Goal: Task Accomplishment & Management: Use online tool/utility

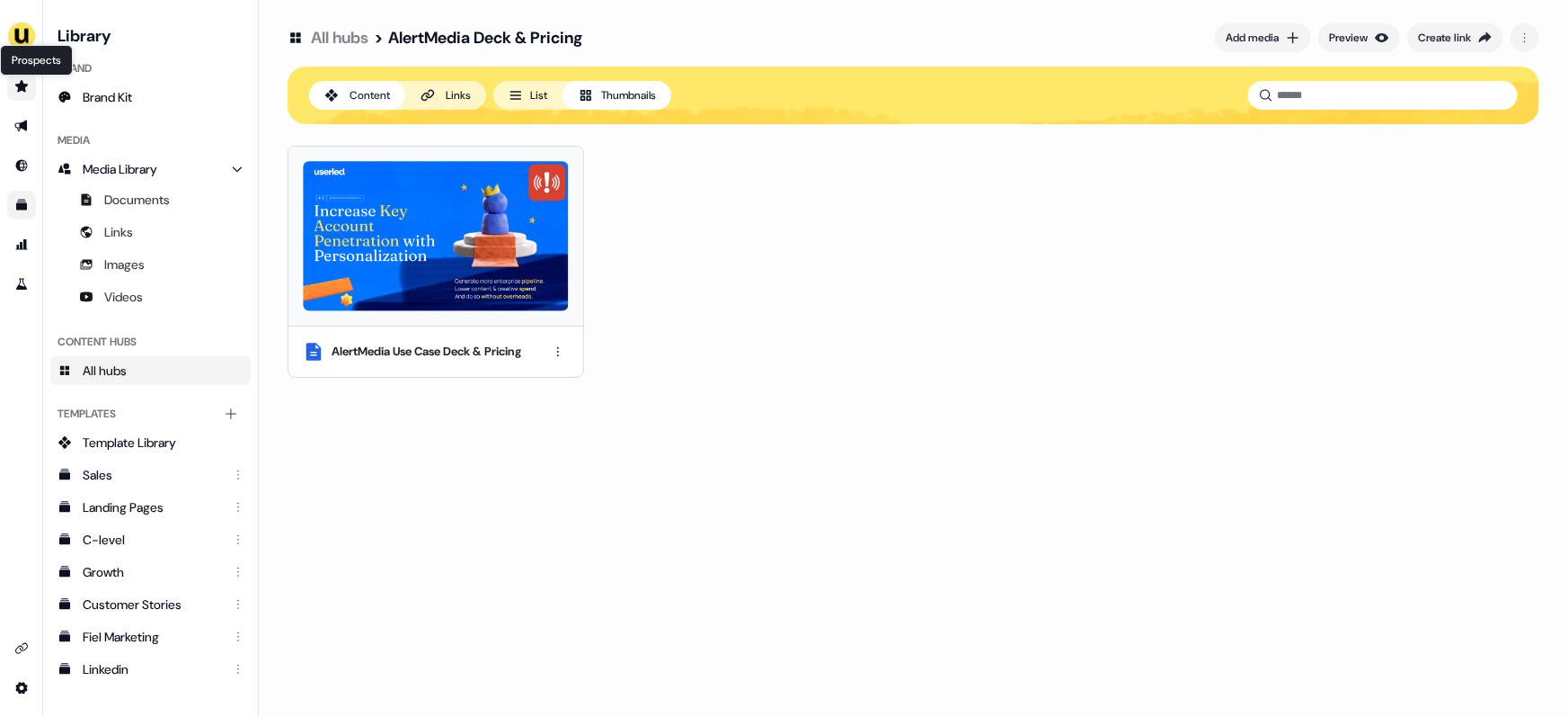
click at [21, 86] on icon "Go to prospects" at bounding box center [21, 86] width 13 height 12
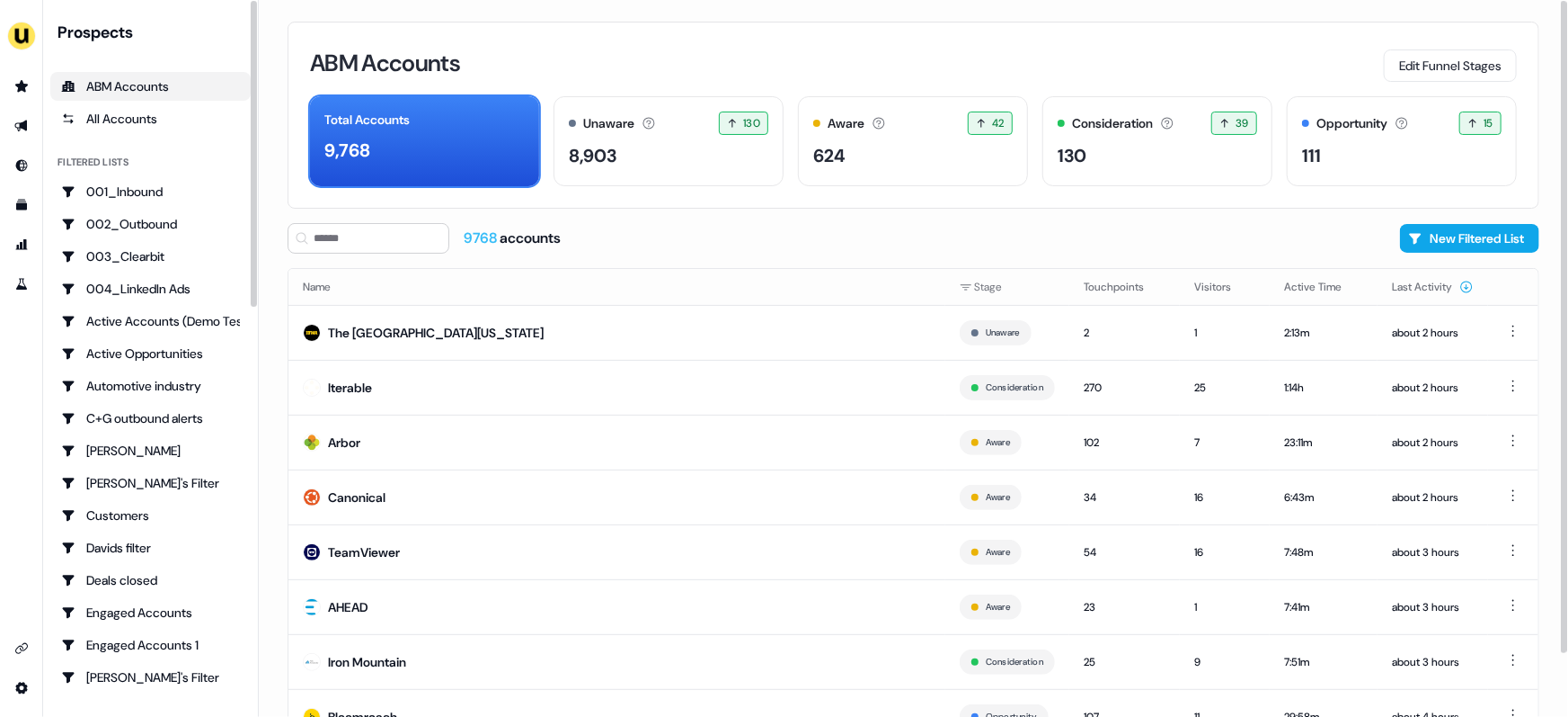
click at [272, 409] on div "ABM Accounts Edit Funnel Stages Total Accounts 9,768 Unaware The default stage …" at bounding box center [913, 358] width 1309 height 717
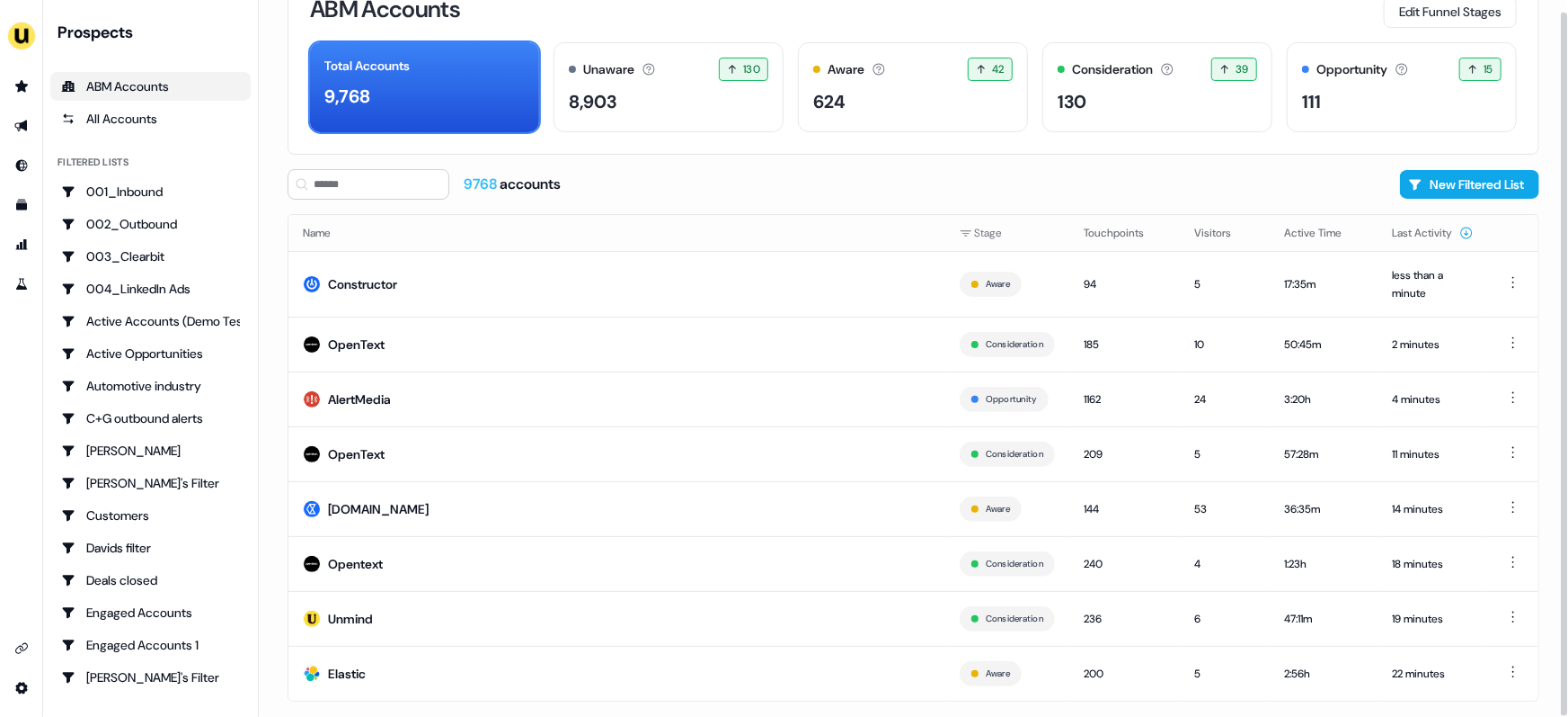
scroll to position [79, 0]
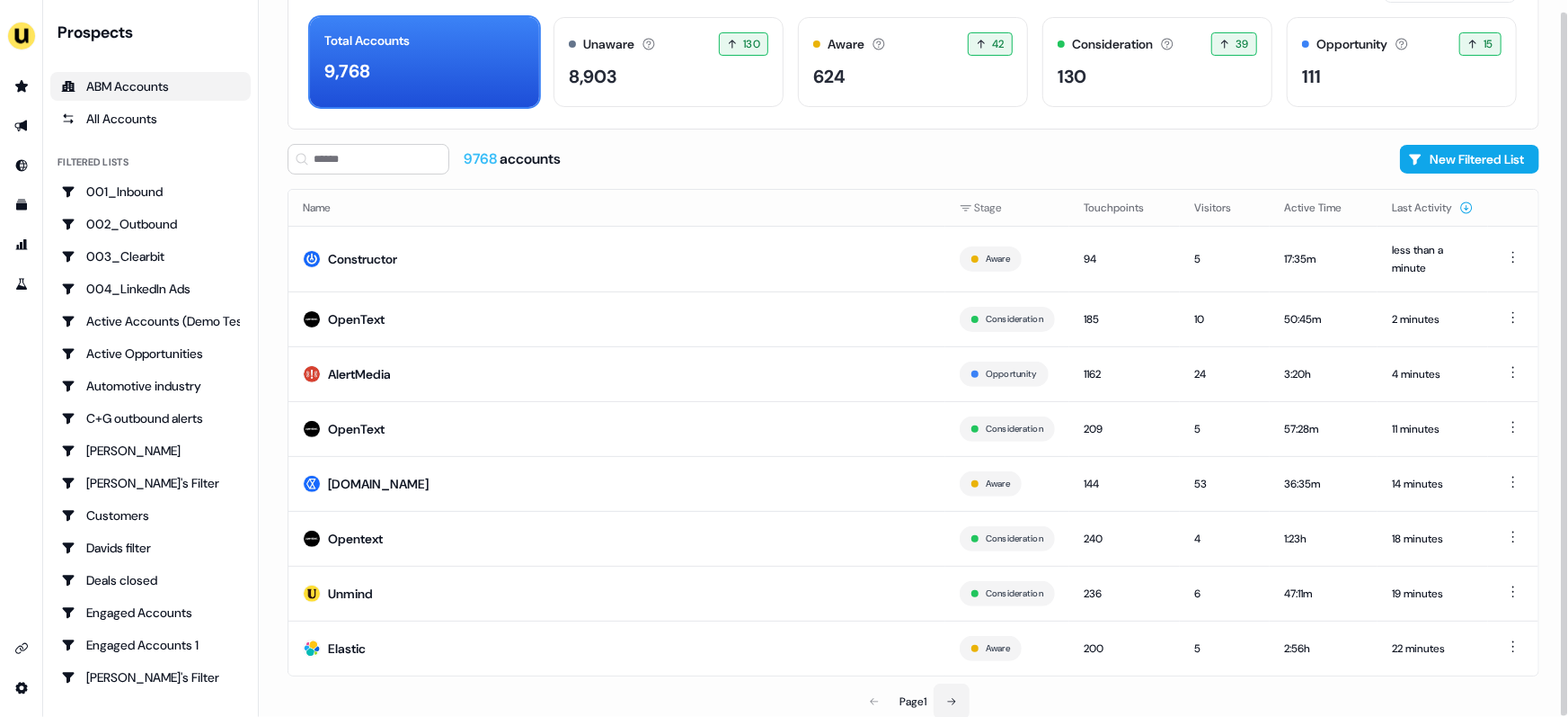
click at [956, 698] on icon at bounding box center [952, 700] width 8 height 7
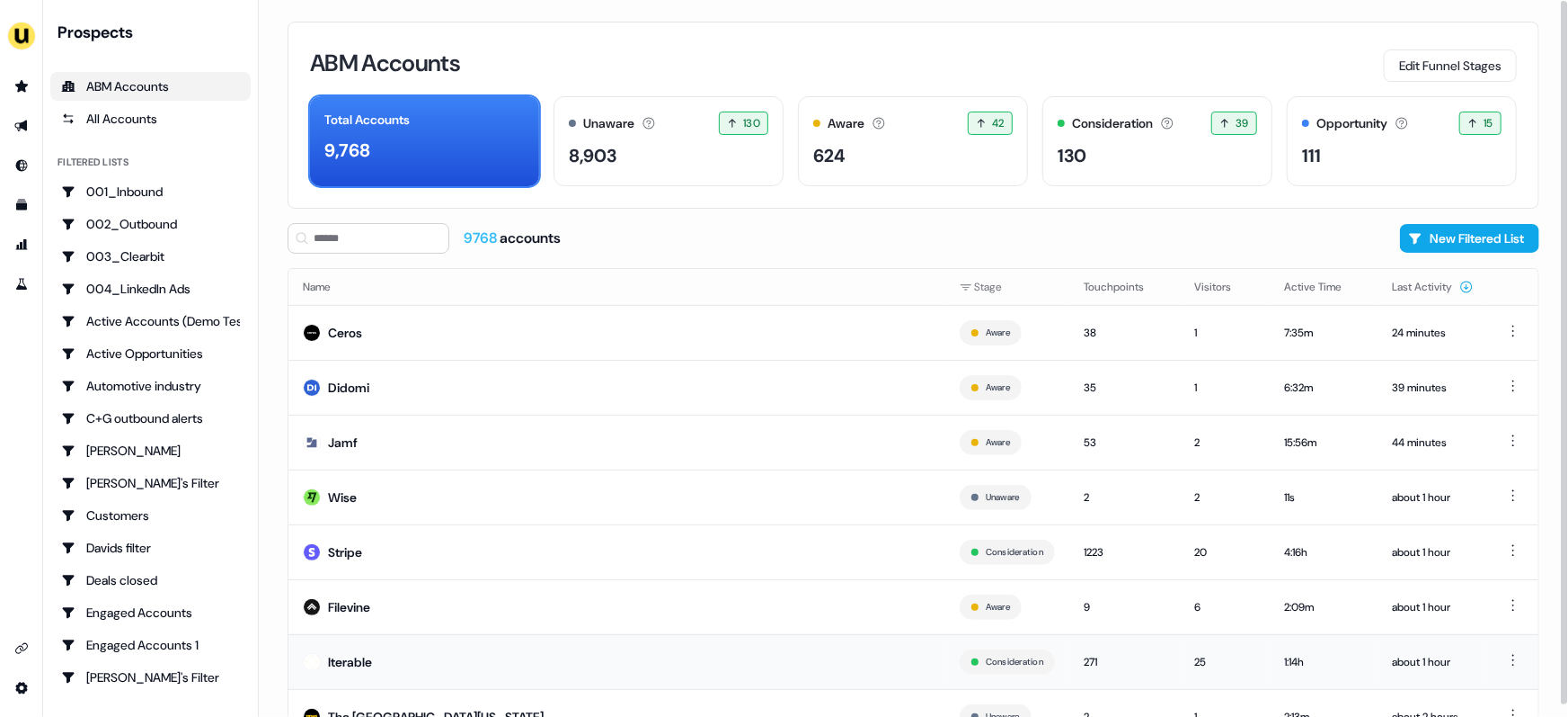
scroll to position [68, 0]
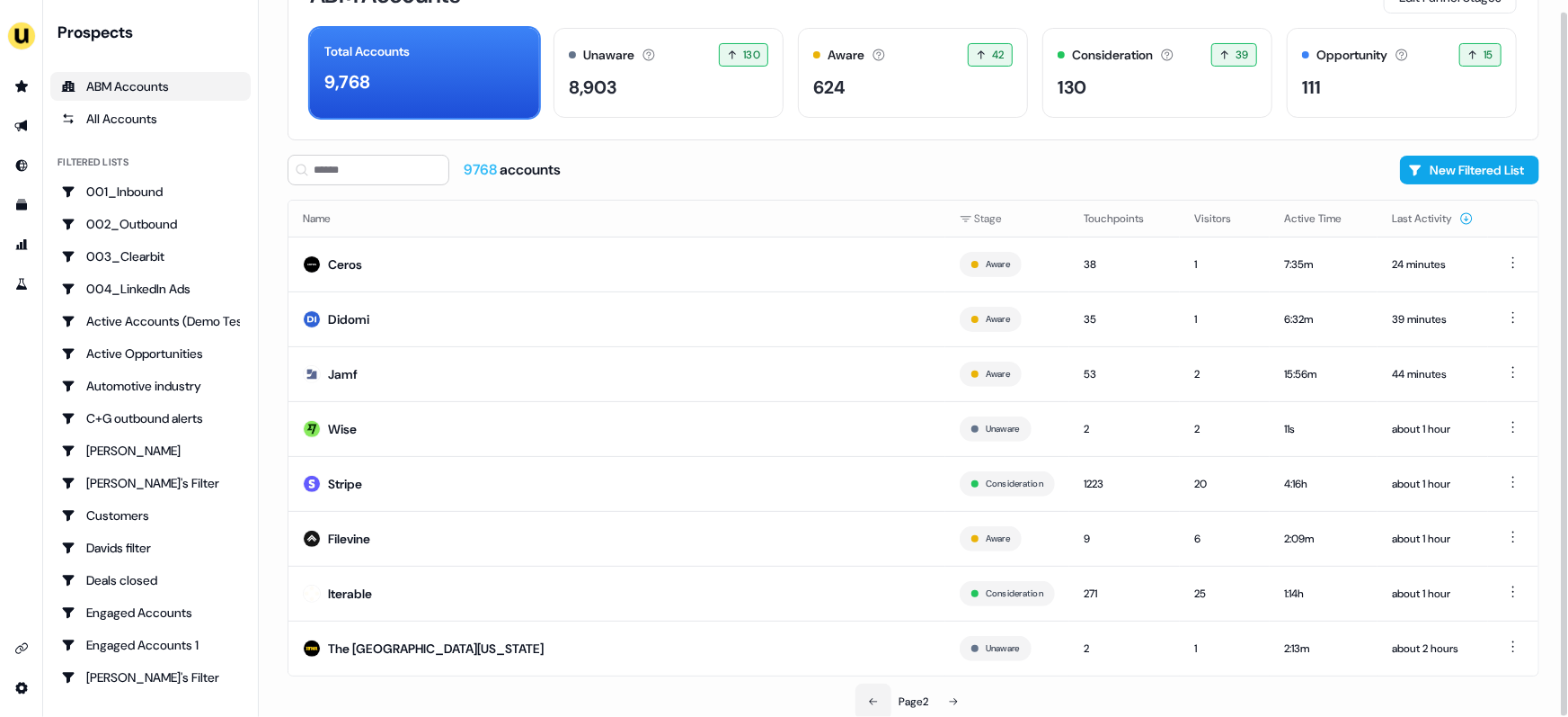
click at [877, 701] on button at bounding box center [873, 701] width 36 height 36
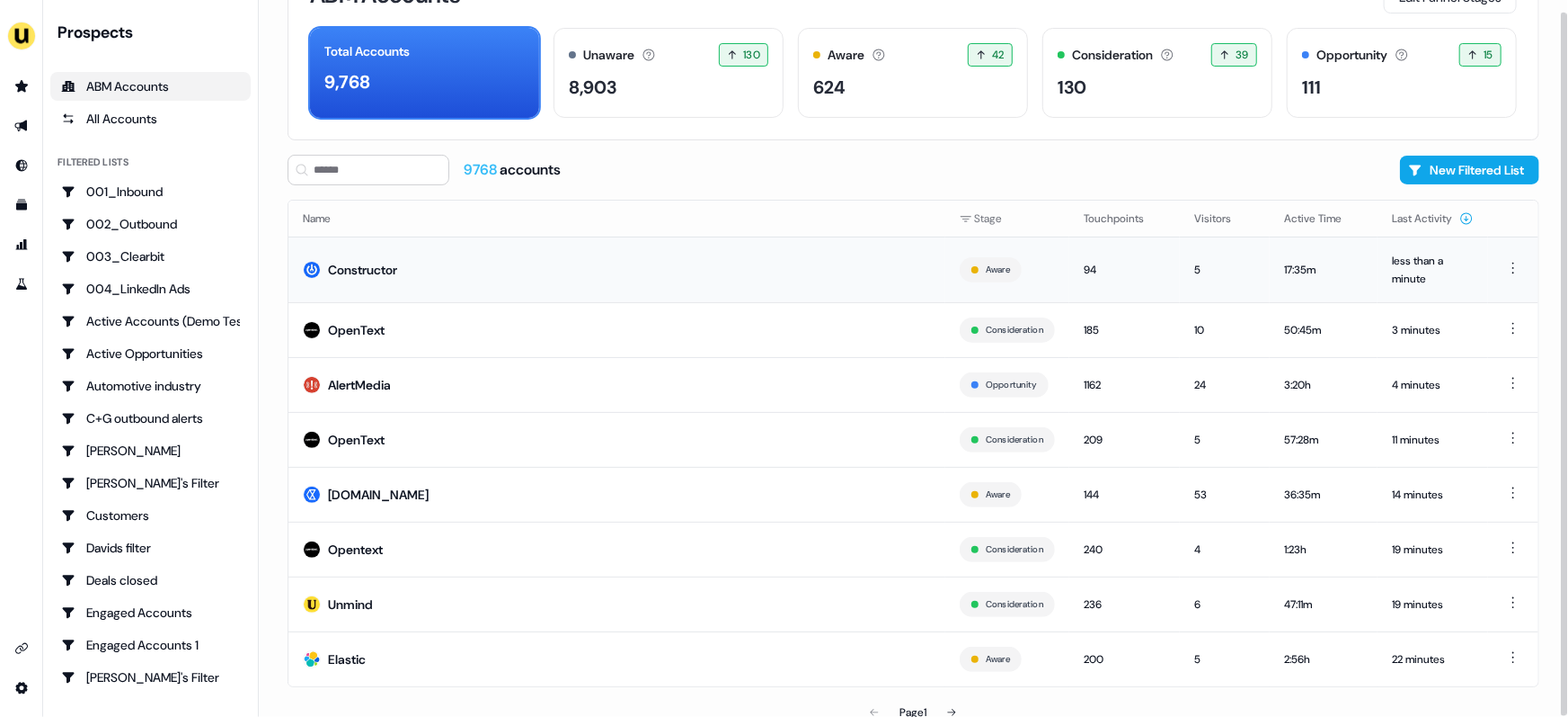
click at [569, 266] on td "Constructor" at bounding box center [616, 269] width 657 height 65
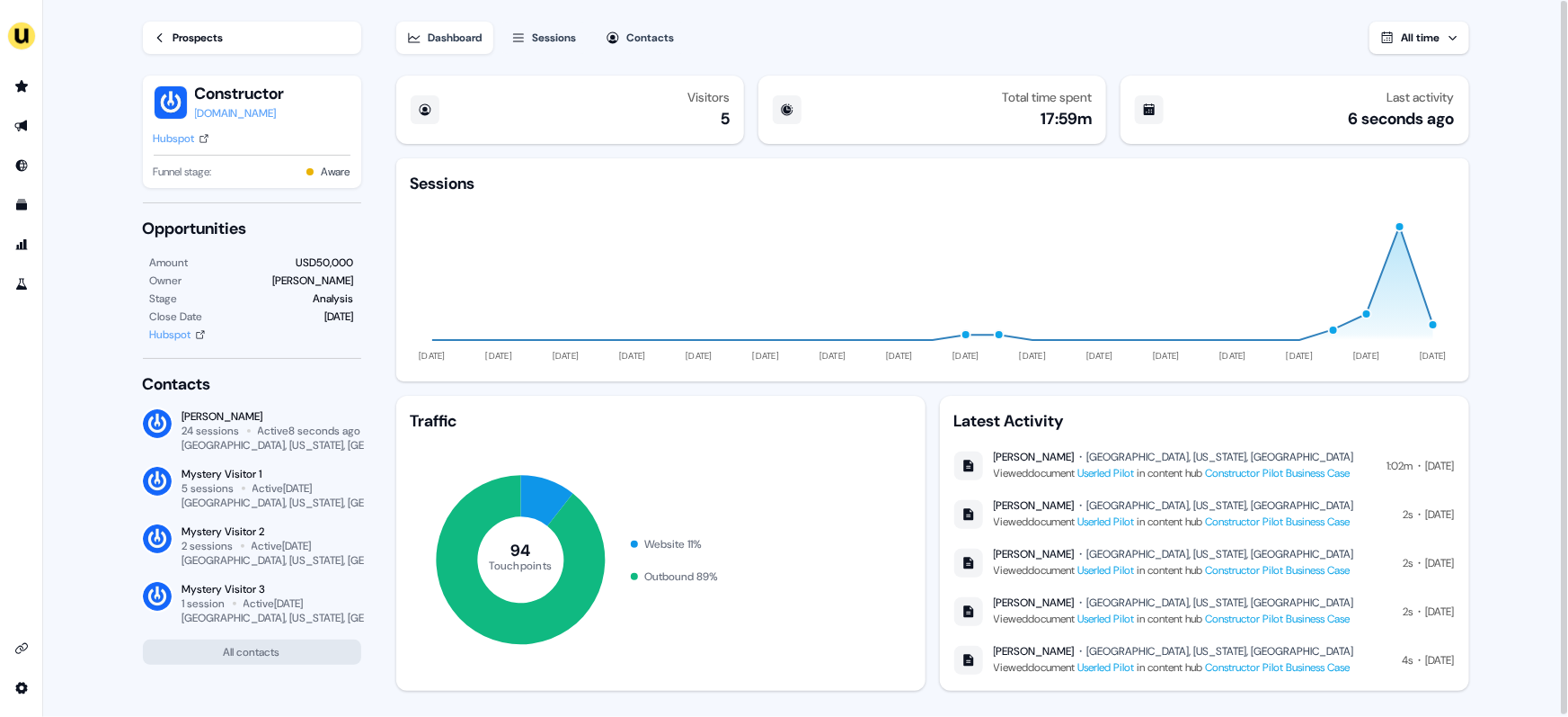
click at [556, 42] on div "Sessions" at bounding box center [555, 37] width 44 height 18
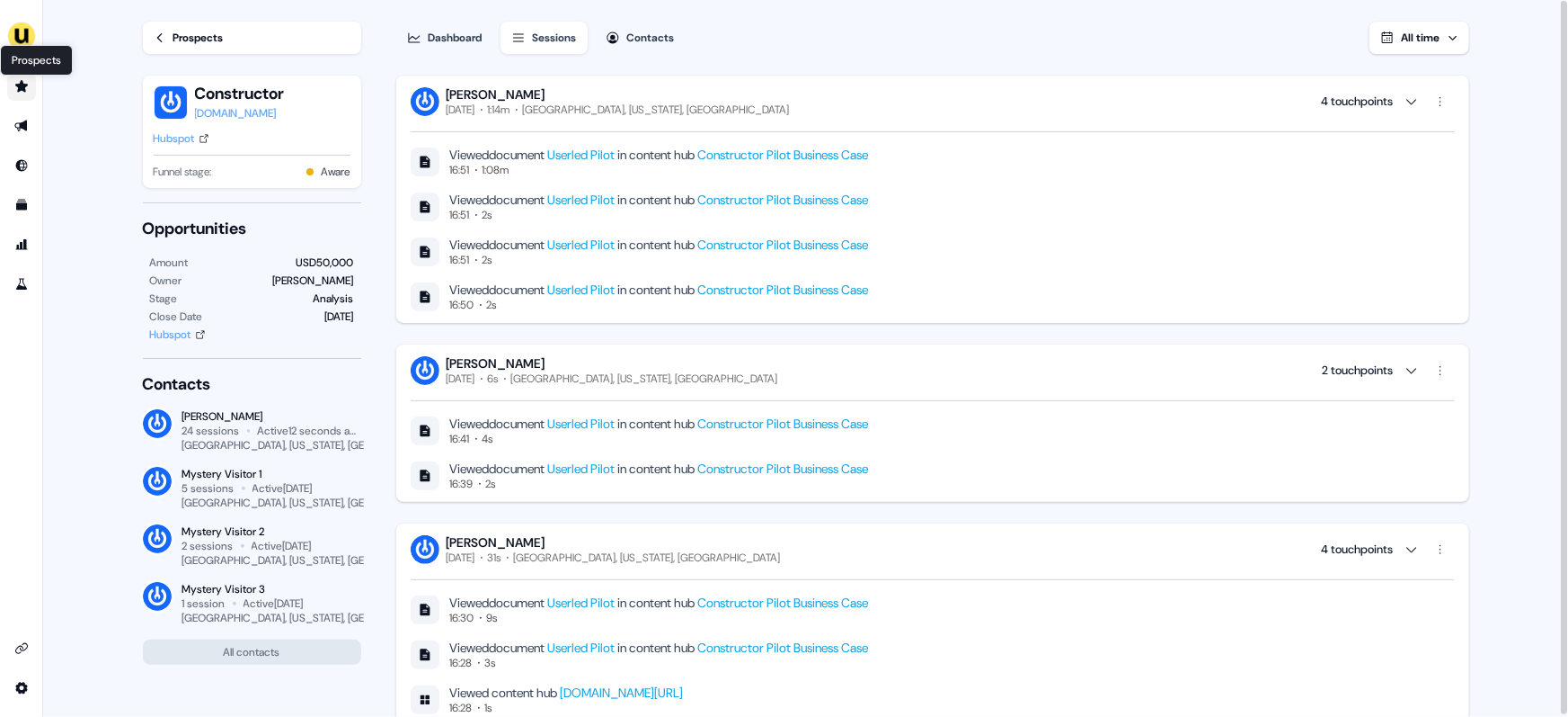
click at [22, 89] on icon "Go to prospects" at bounding box center [21, 86] width 13 height 12
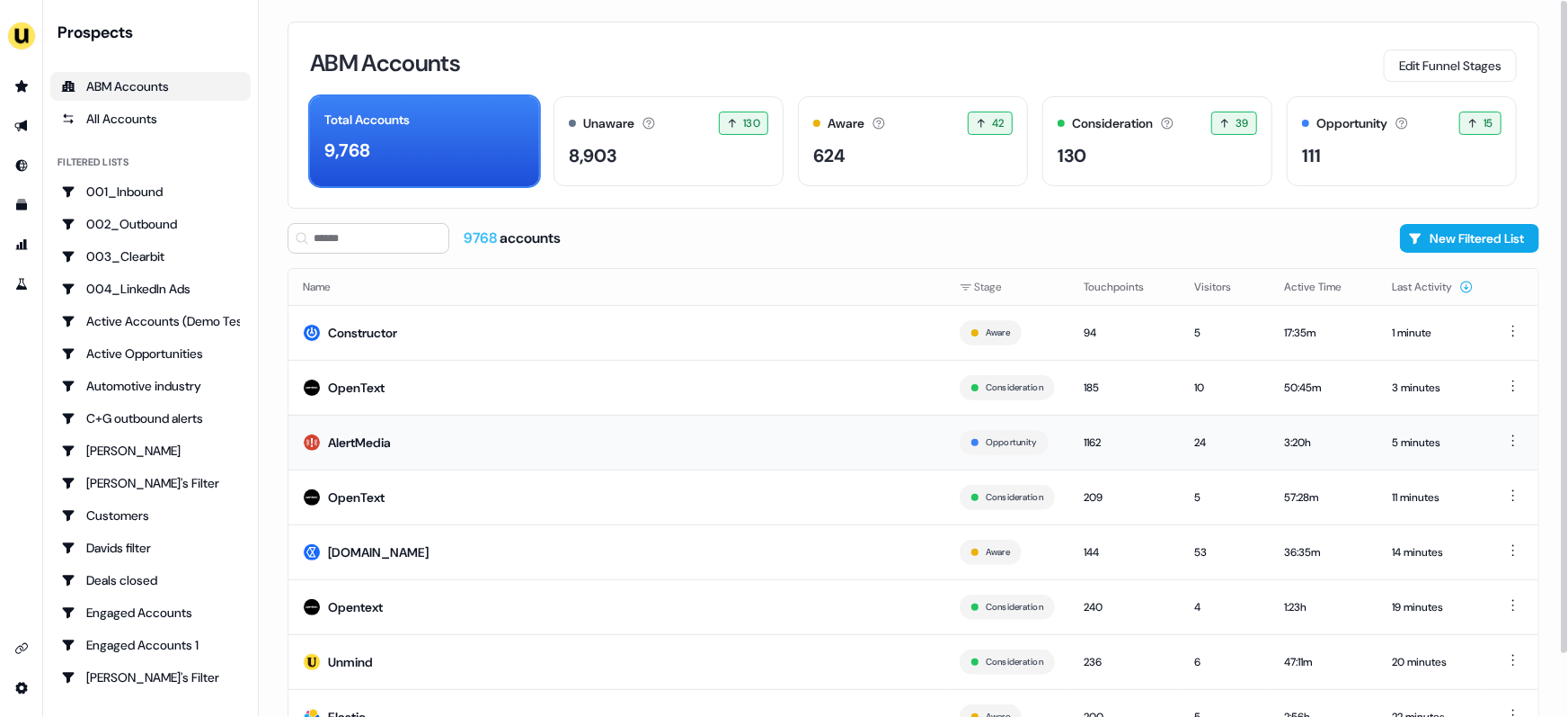
click at [491, 439] on td "AlertMedia" at bounding box center [616, 442] width 657 height 55
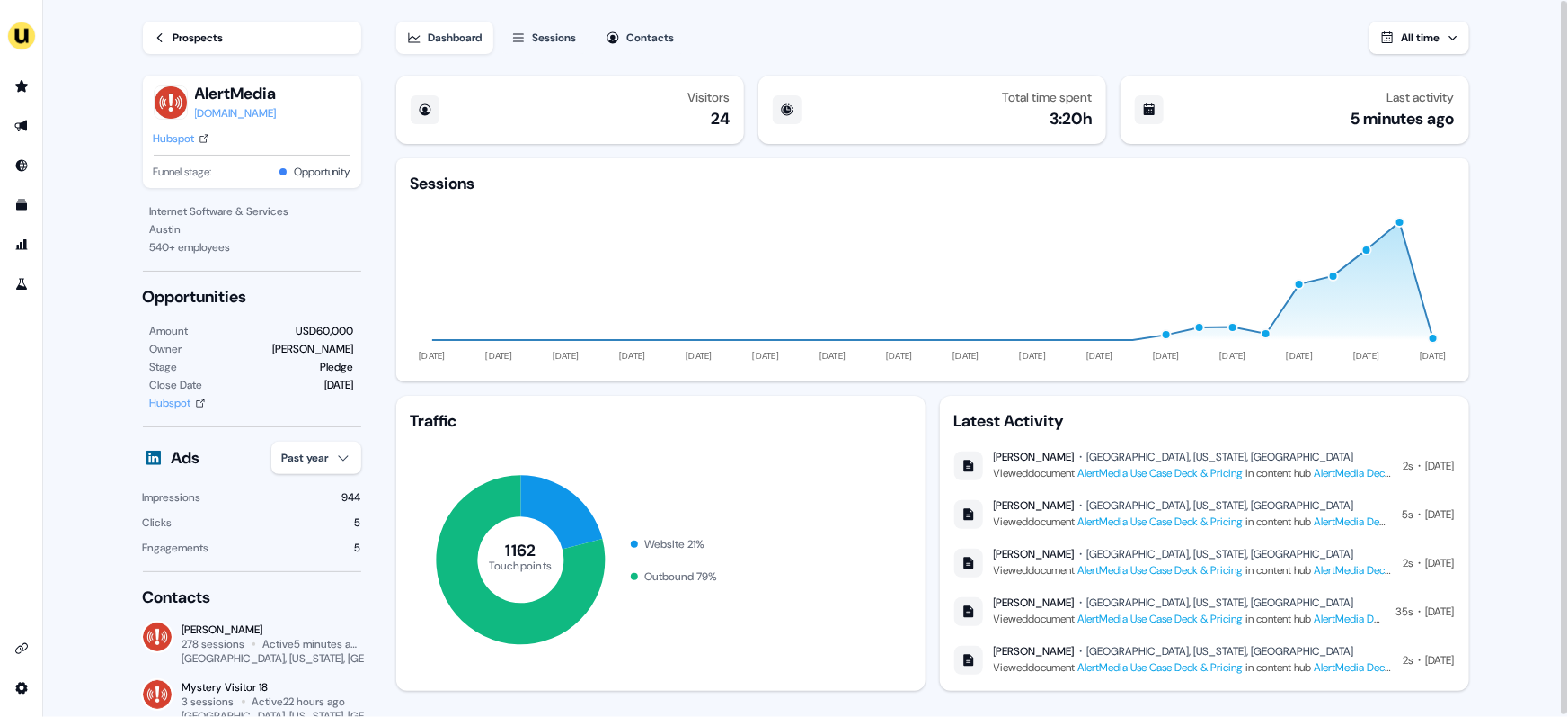
click at [551, 38] on div "Sessions" at bounding box center [555, 37] width 44 height 18
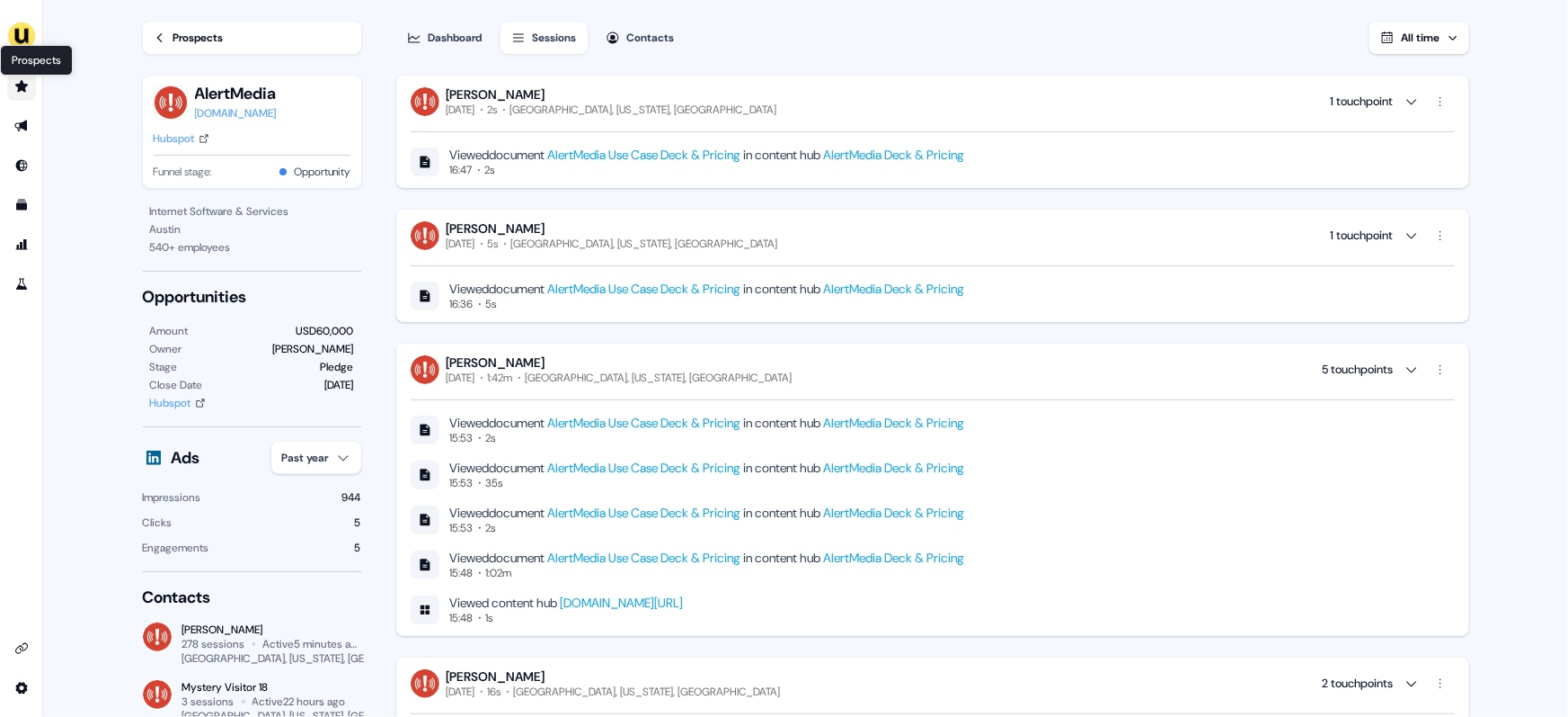
click at [21, 89] on icon "Go to prospects" at bounding box center [21, 86] width 13 height 12
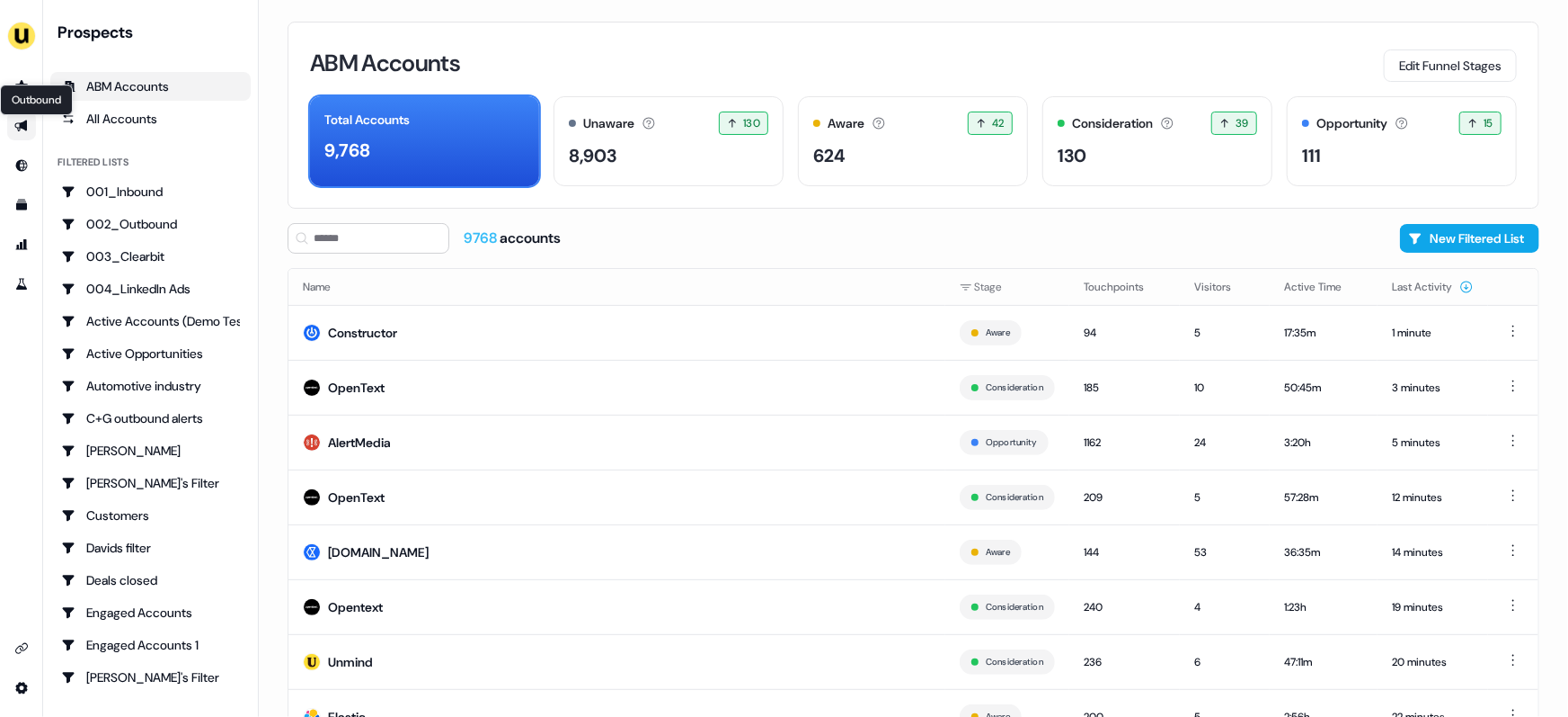
click at [23, 131] on icon "Go to outbound experience" at bounding box center [21, 125] width 15 height 15
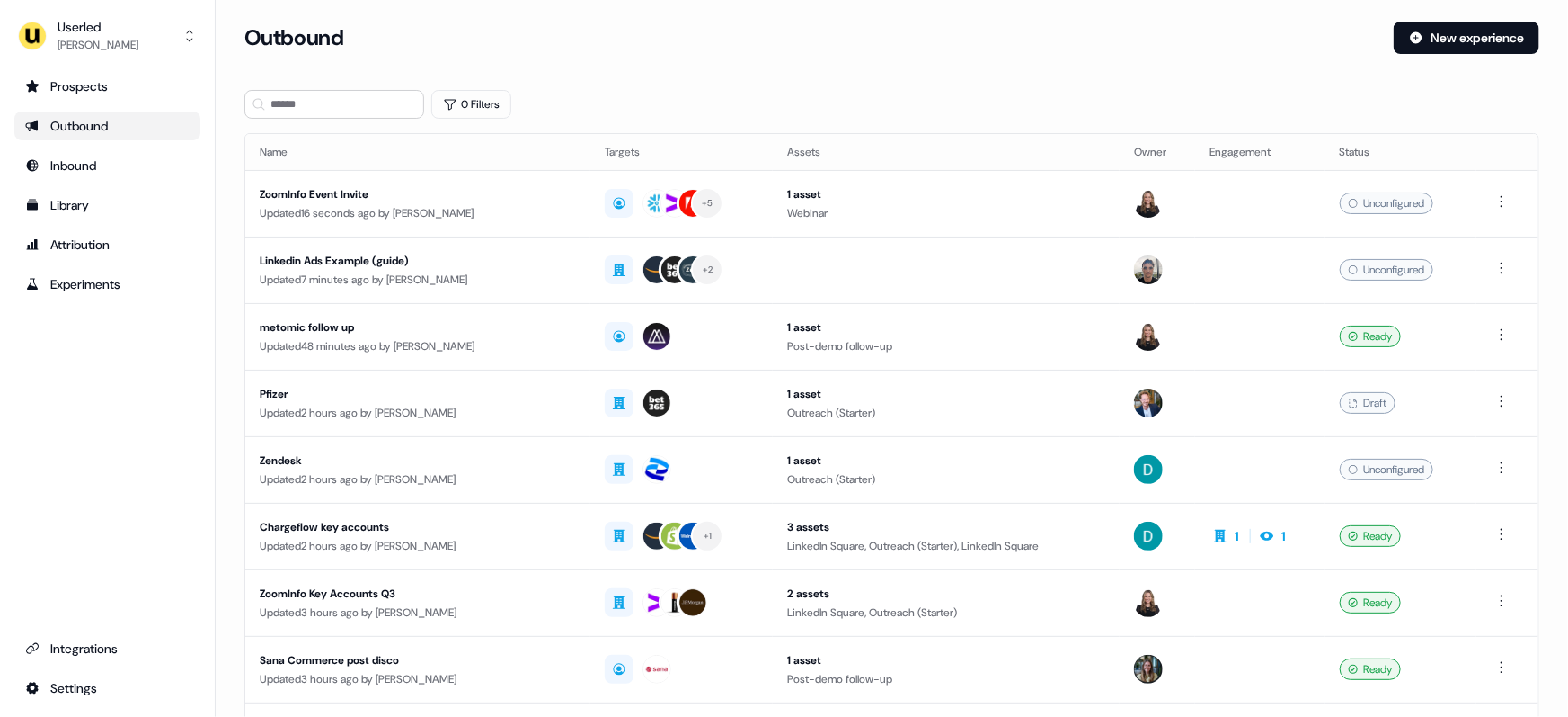
click at [78, 129] on div "Outbound" at bounding box center [107, 126] width 164 height 18
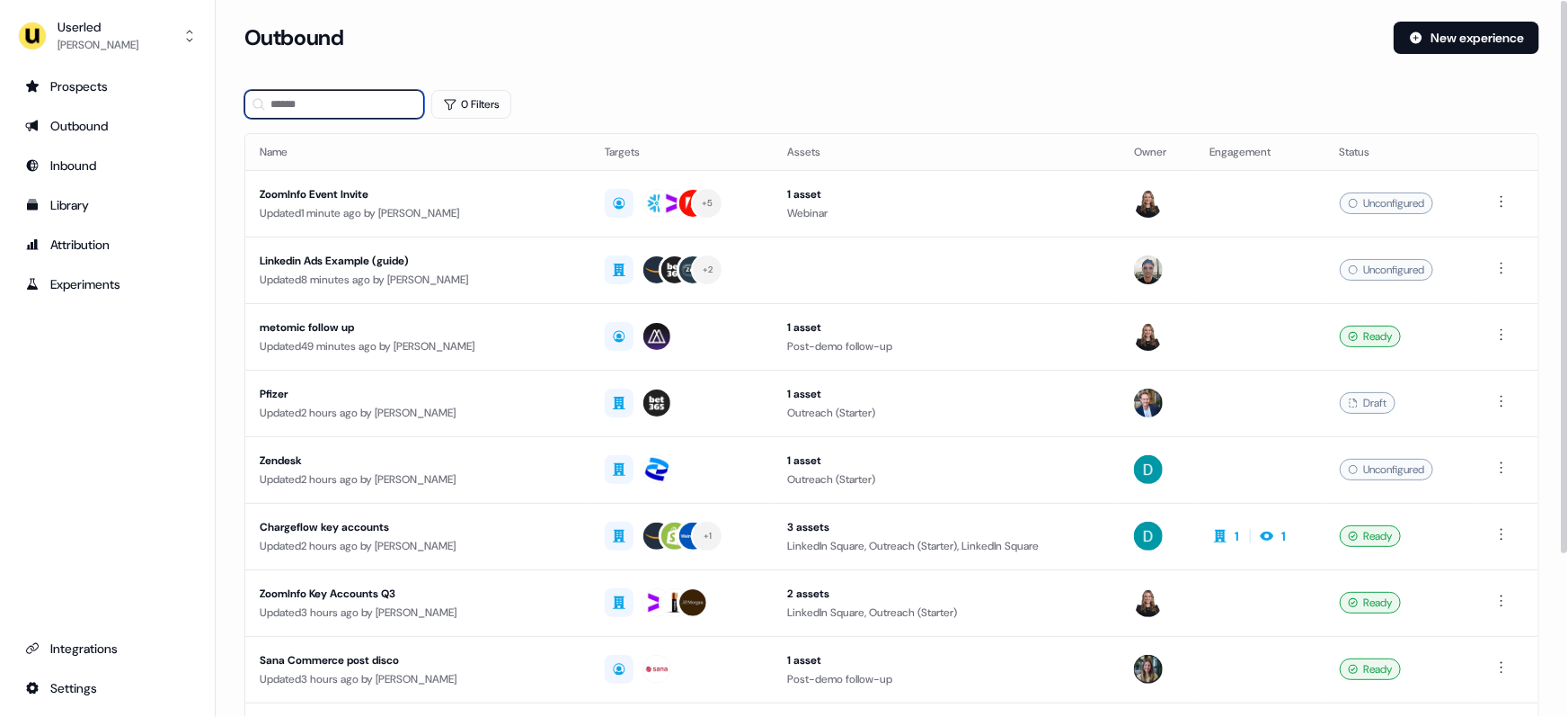
click at [340, 99] on input at bounding box center [334, 104] width 180 height 28
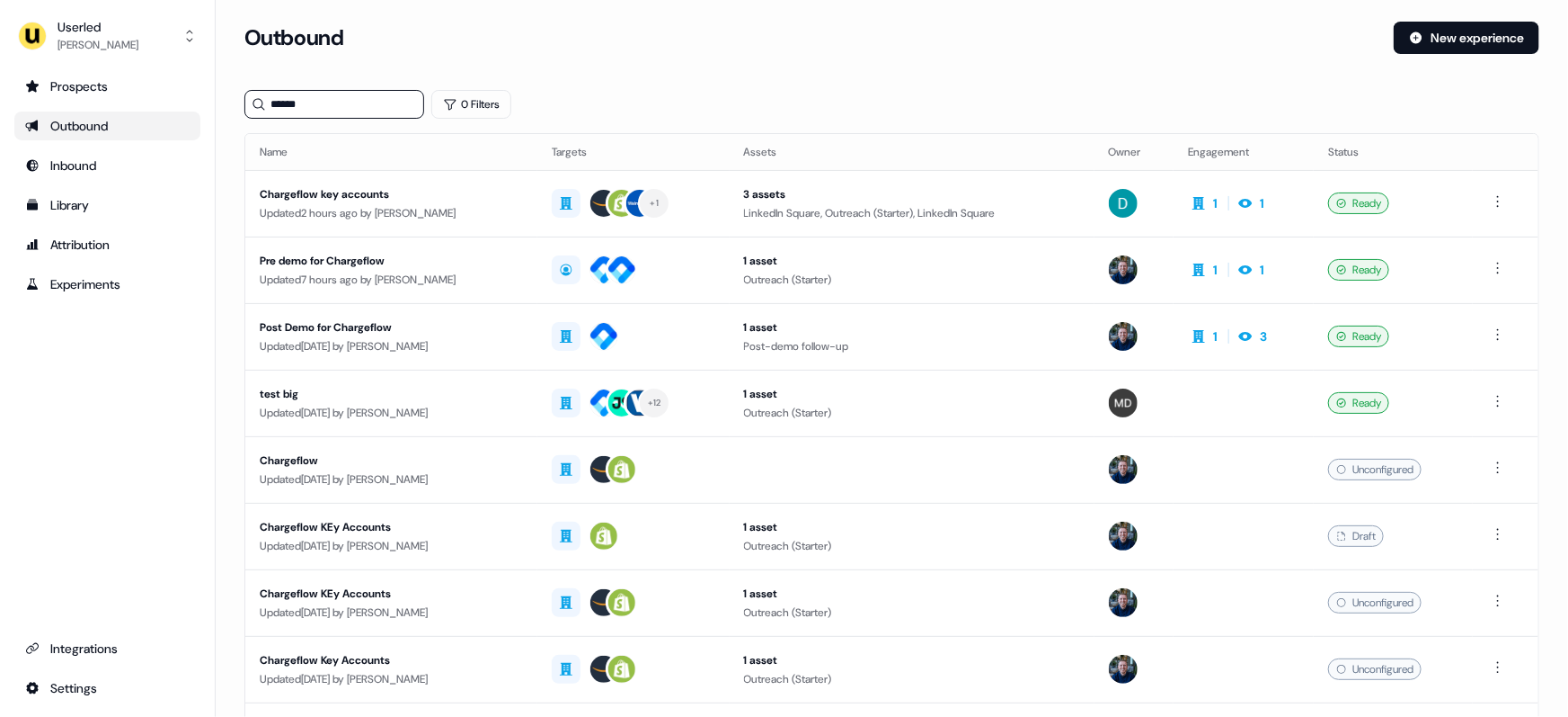
click at [119, 124] on div "Outbound" at bounding box center [107, 126] width 164 height 18
click at [310, 106] on input "******" at bounding box center [334, 104] width 180 height 28
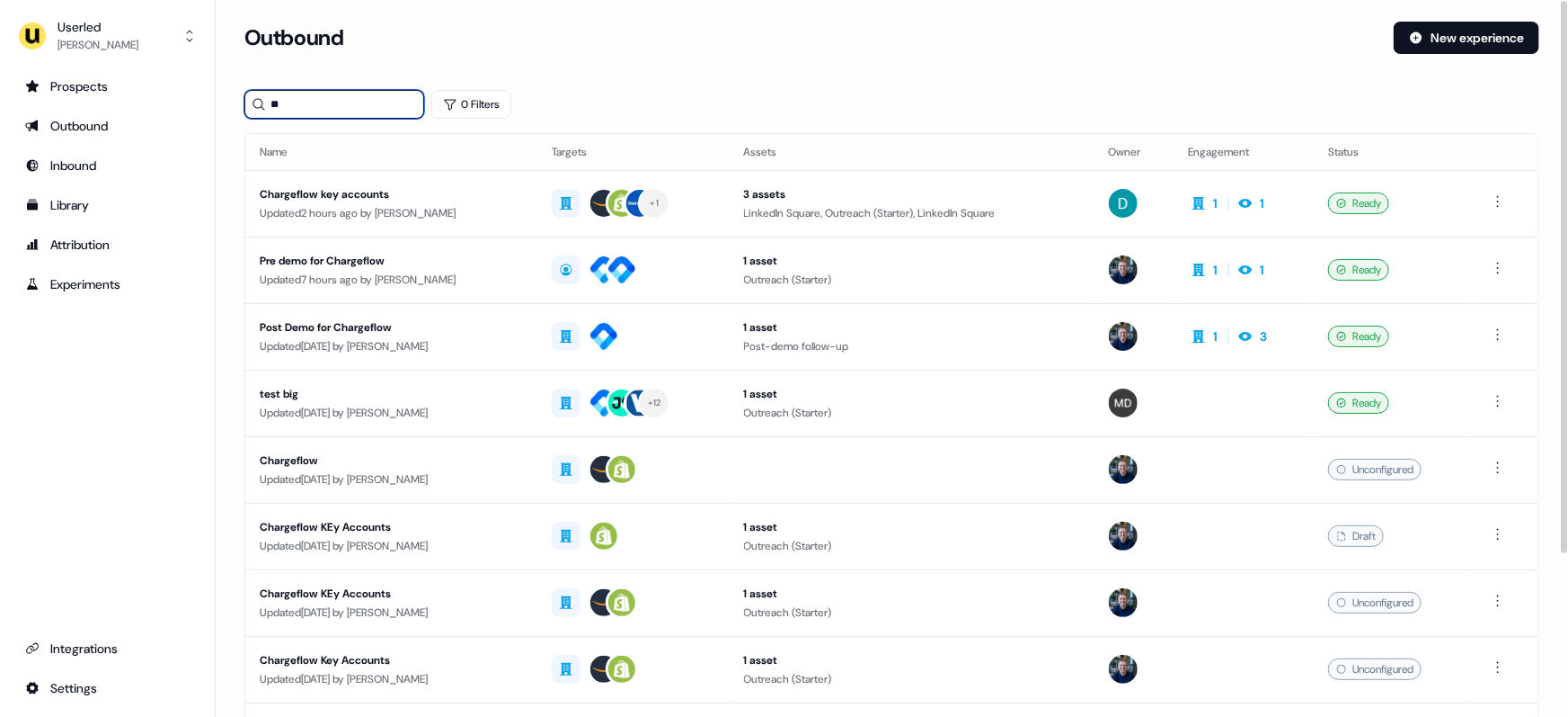
type input "*"
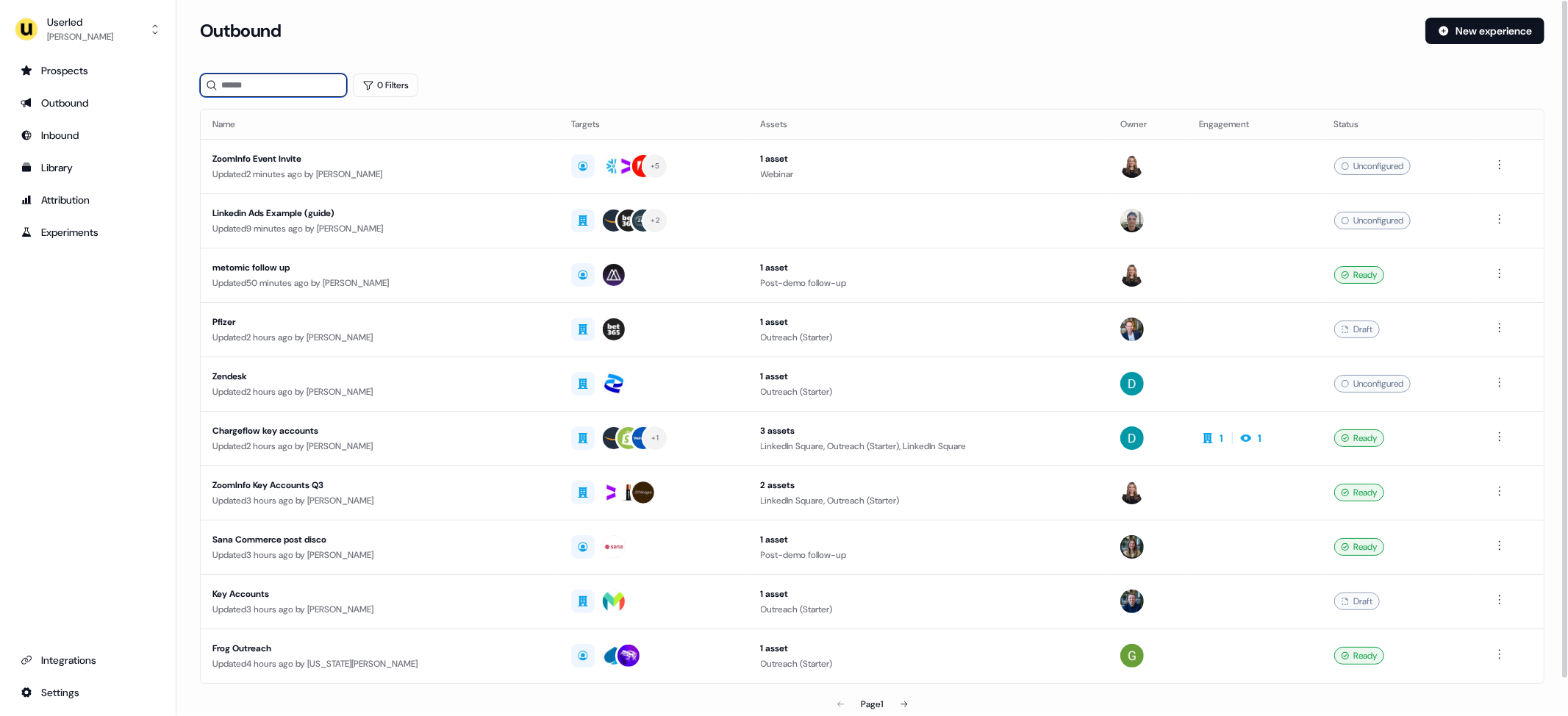
click at [280, 82] on input at bounding box center [273, 85] width 147 height 23
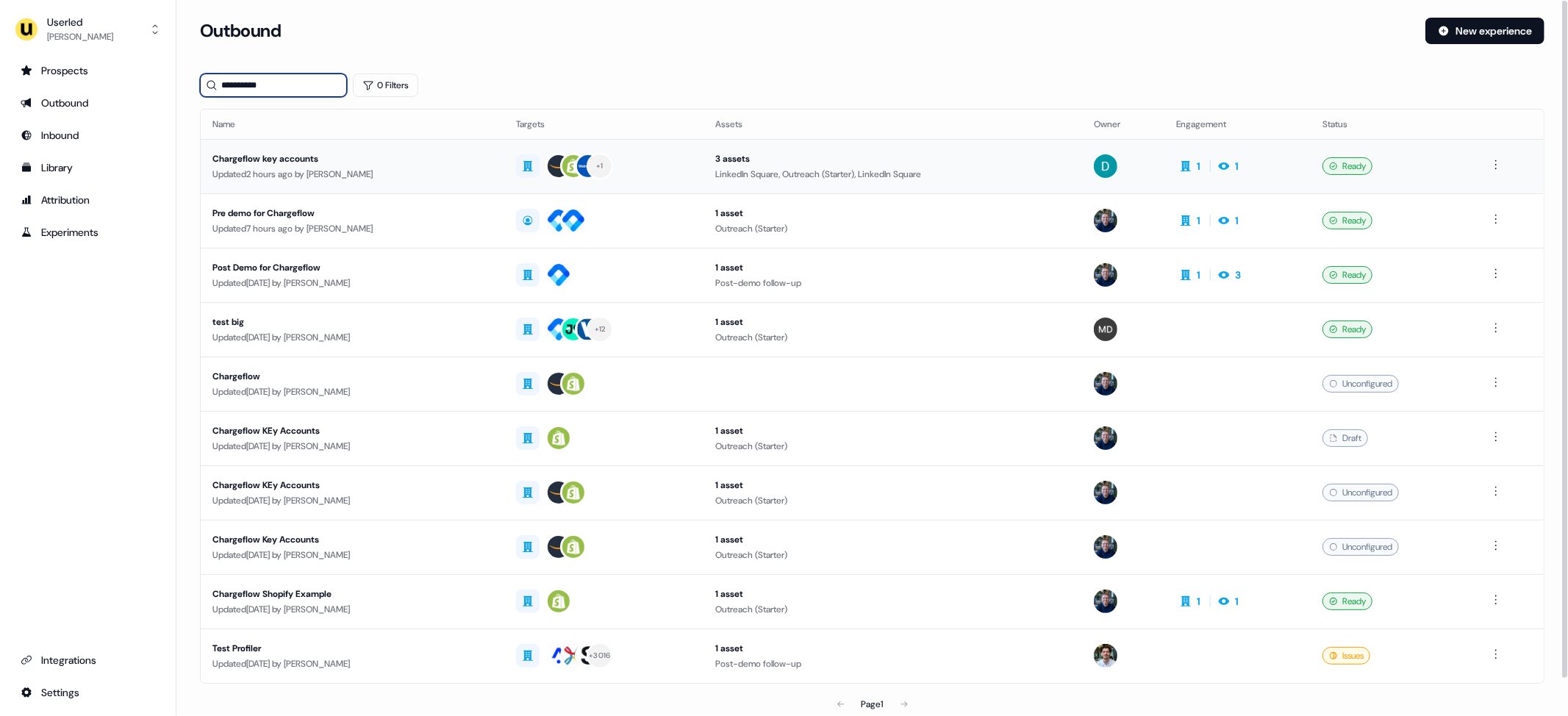
type input "**********"
click at [462, 173] on div "Updated 2 hours ago by James Johnson" at bounding box center [352, 174] width 280 height 14
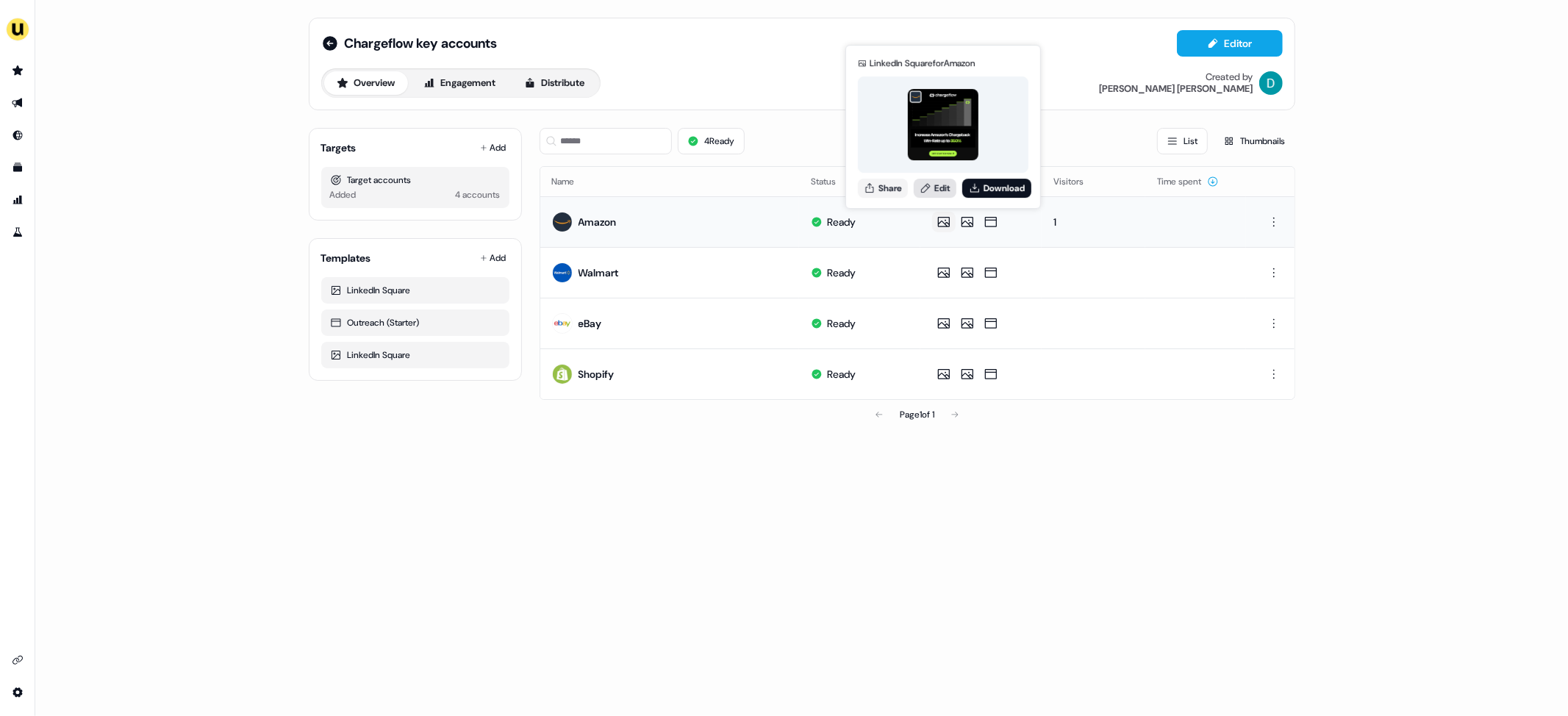
click at [950, 191] on link "Edit" at bounding box center [935, 189] width 42 height 19
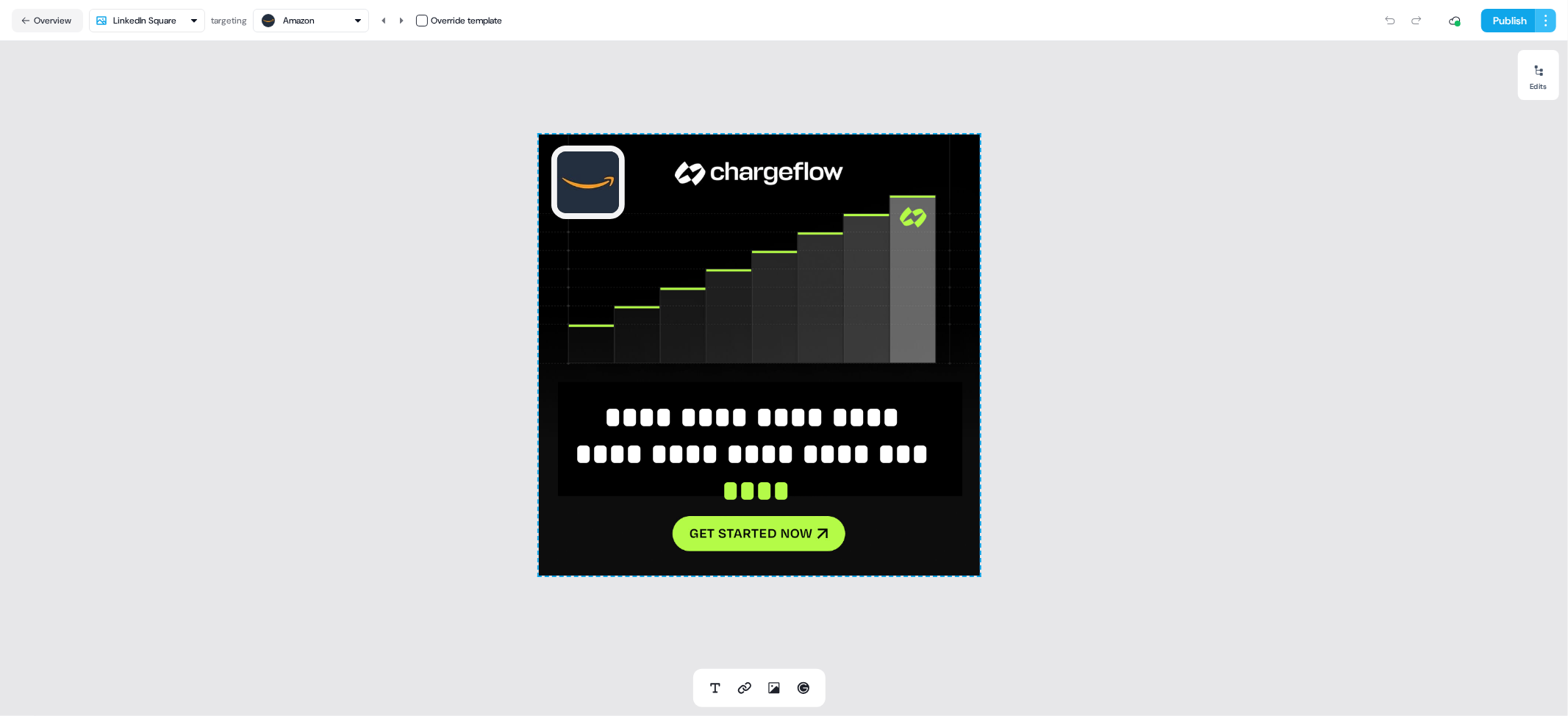
click at [1282, 21] on html "**********" at bounding box center [784, 358] width 1568 height 716
click at [1282, 51] on span "Save as template" at bounding box center [1504, 50] width 67 height 12
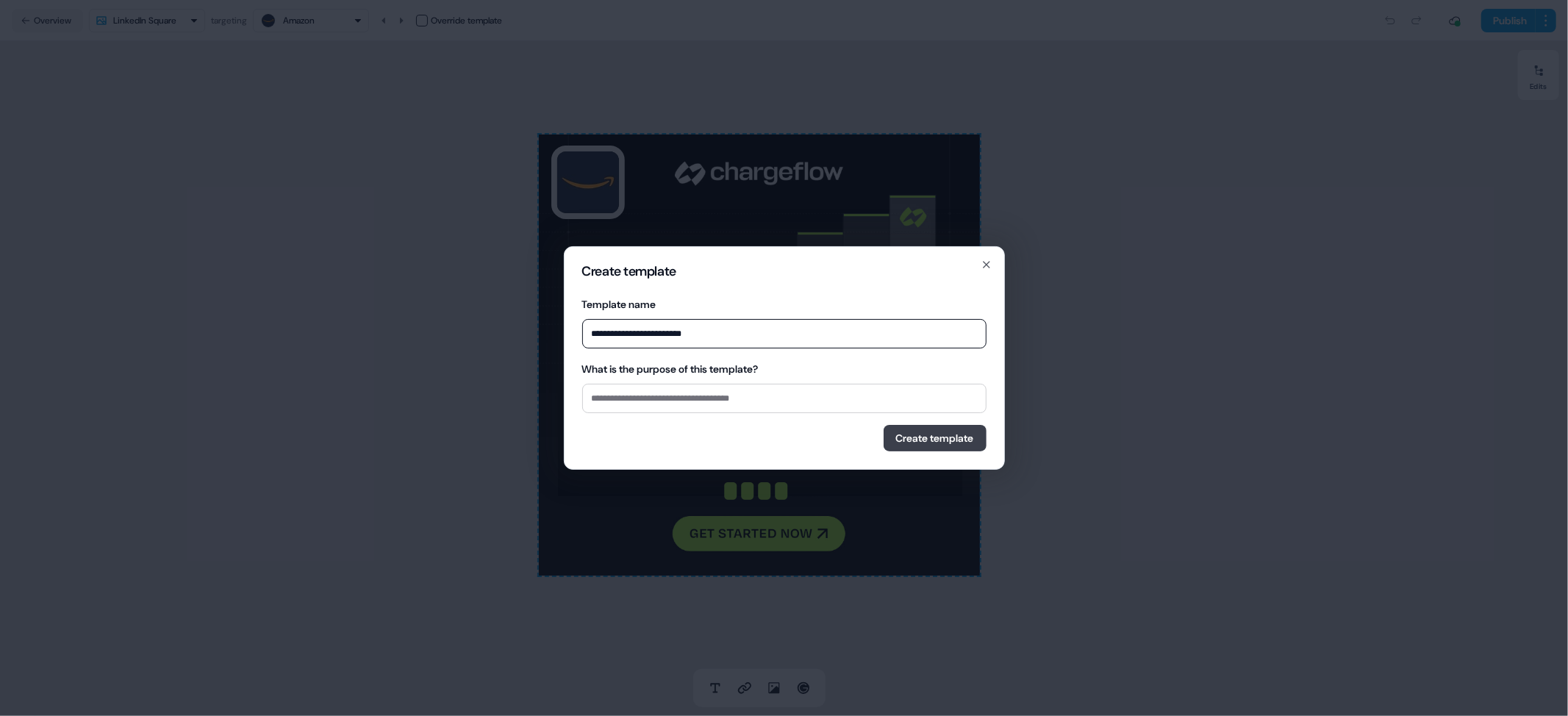
type input "**********"
click at [923, 439] on button "Create template" at bounding box center [935, 438] width 103 height 26
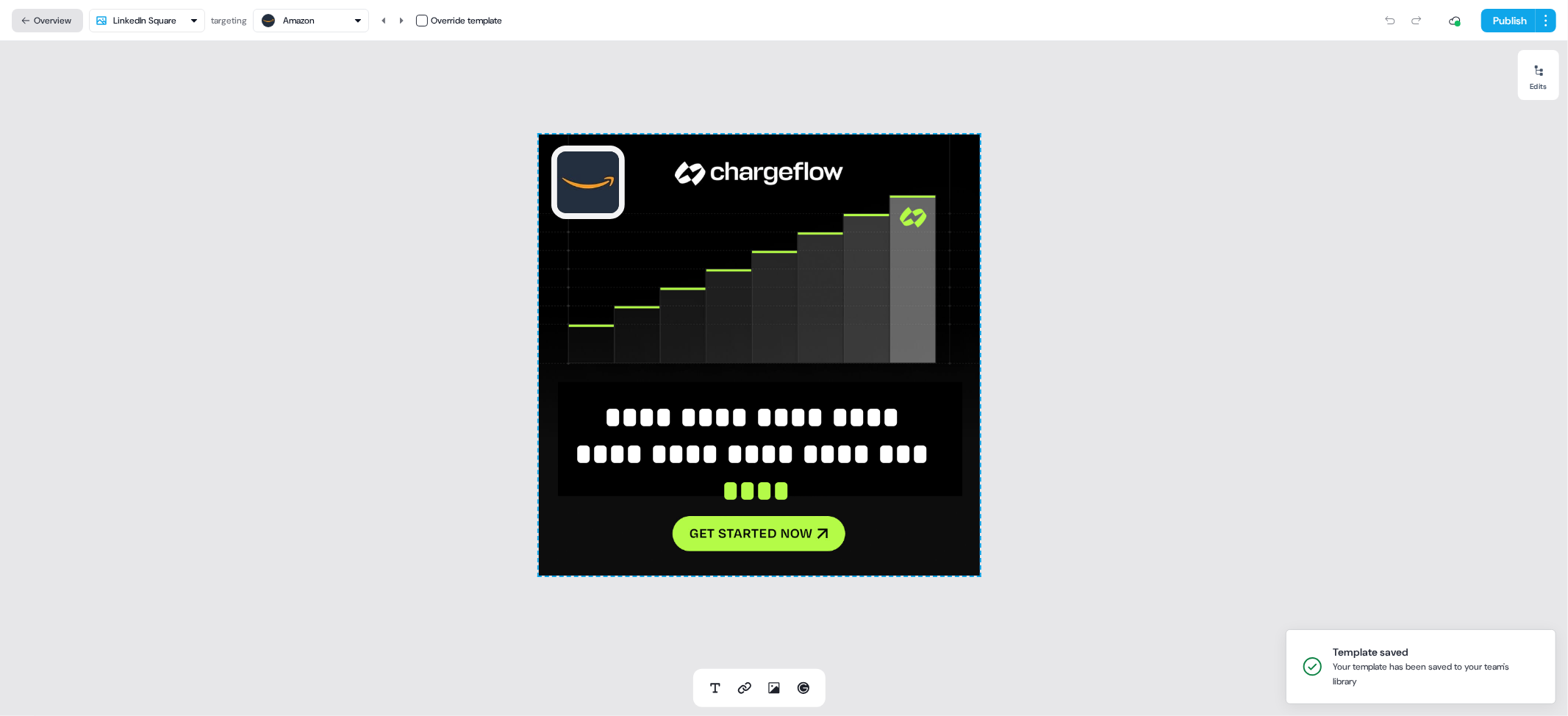
click at [54, 24] on button "Overview" at bounding box center [47, 20] width 71 height 23
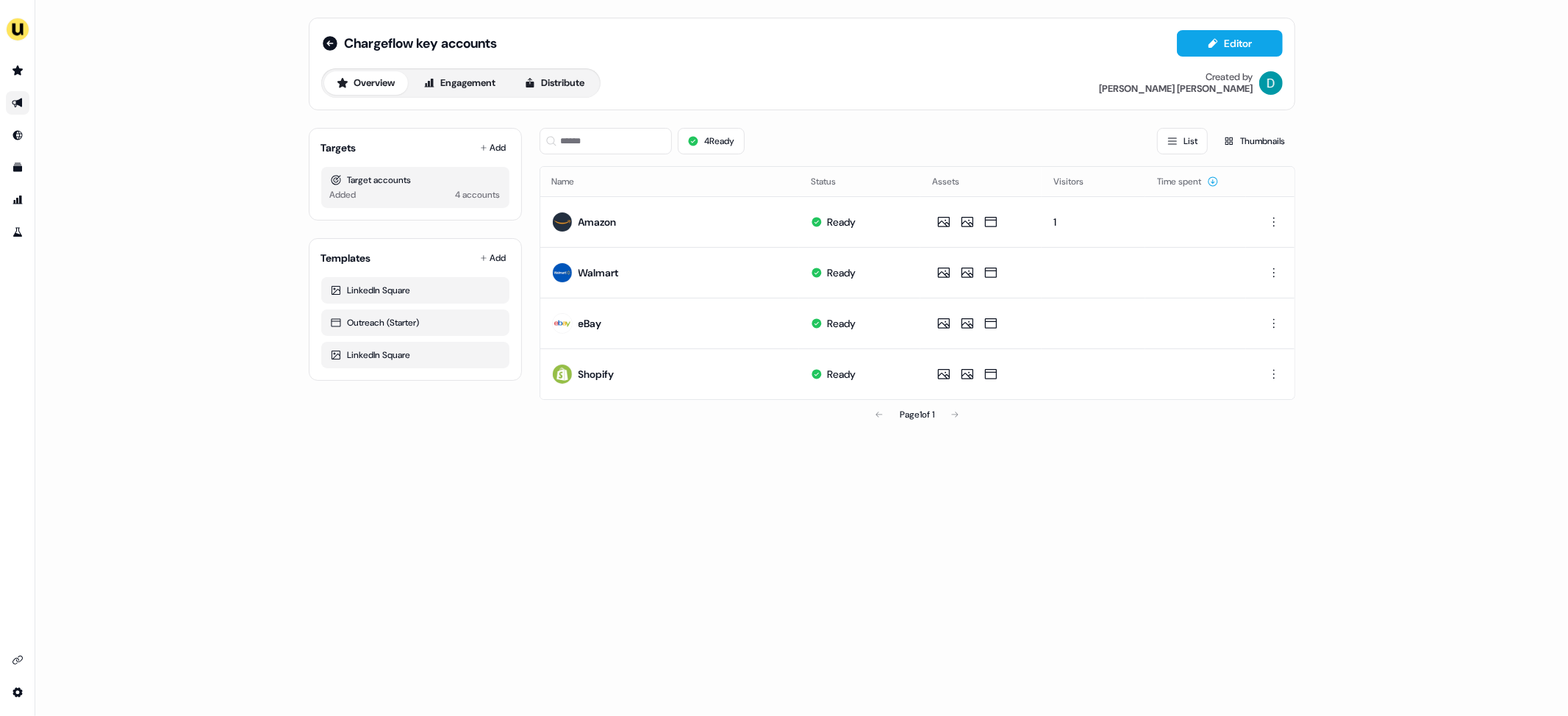
click at [14, 102] on icon "Go to outbound experience" at bounding box center [18, 102] width 12 height 12
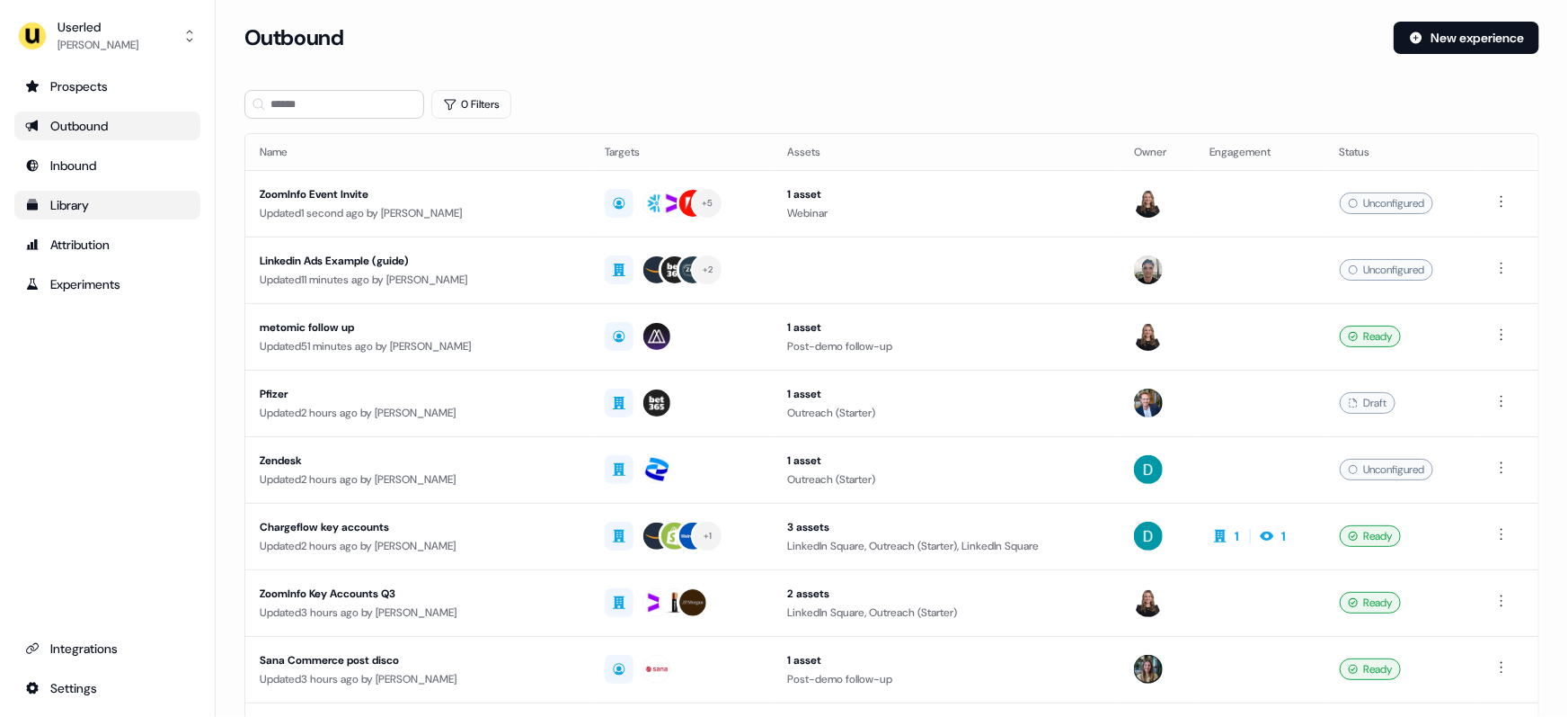
click at [110, 214] on link "Library" at bounding box center [107, 204] width 186 height 28
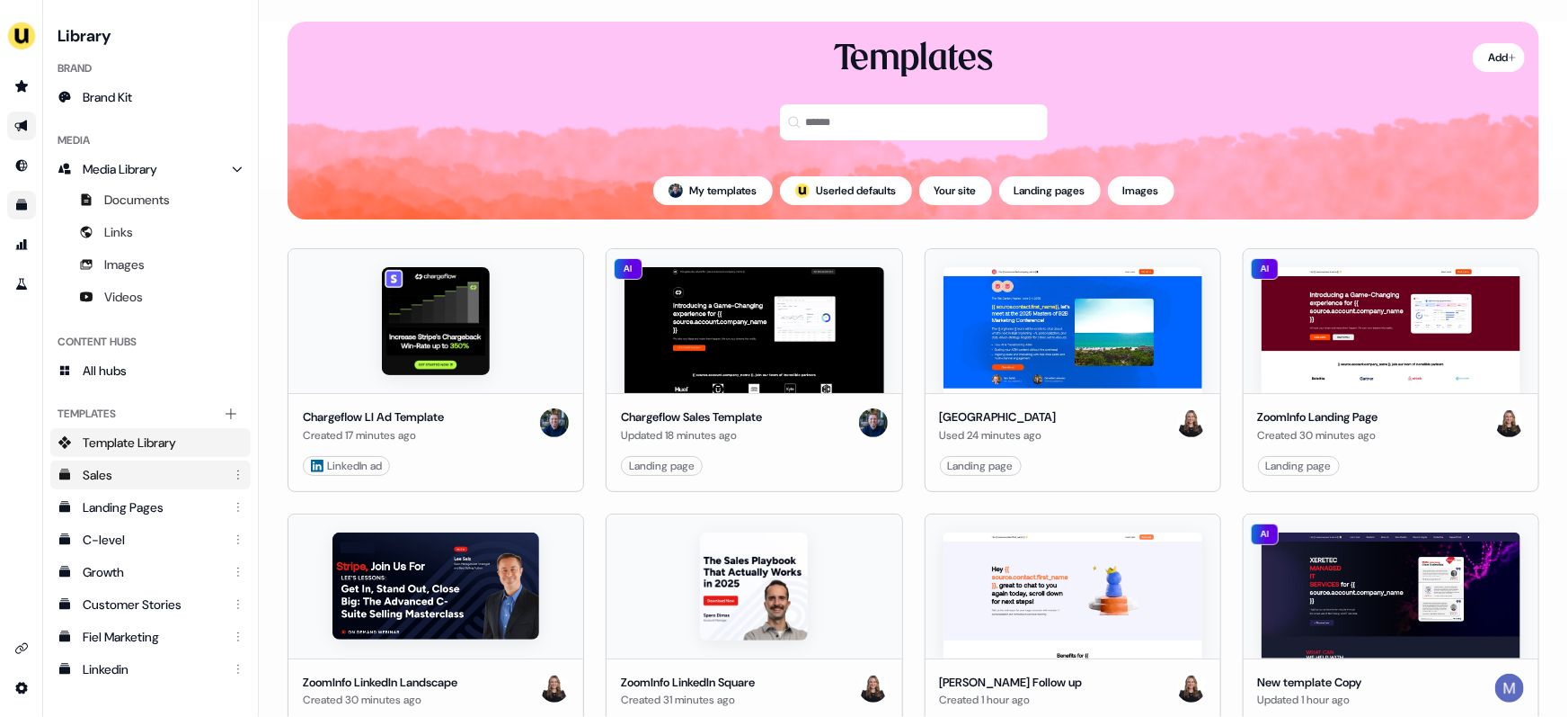
click at [123, 469] on div "Sales" at bounding box center [152, 475] width 140 height 18
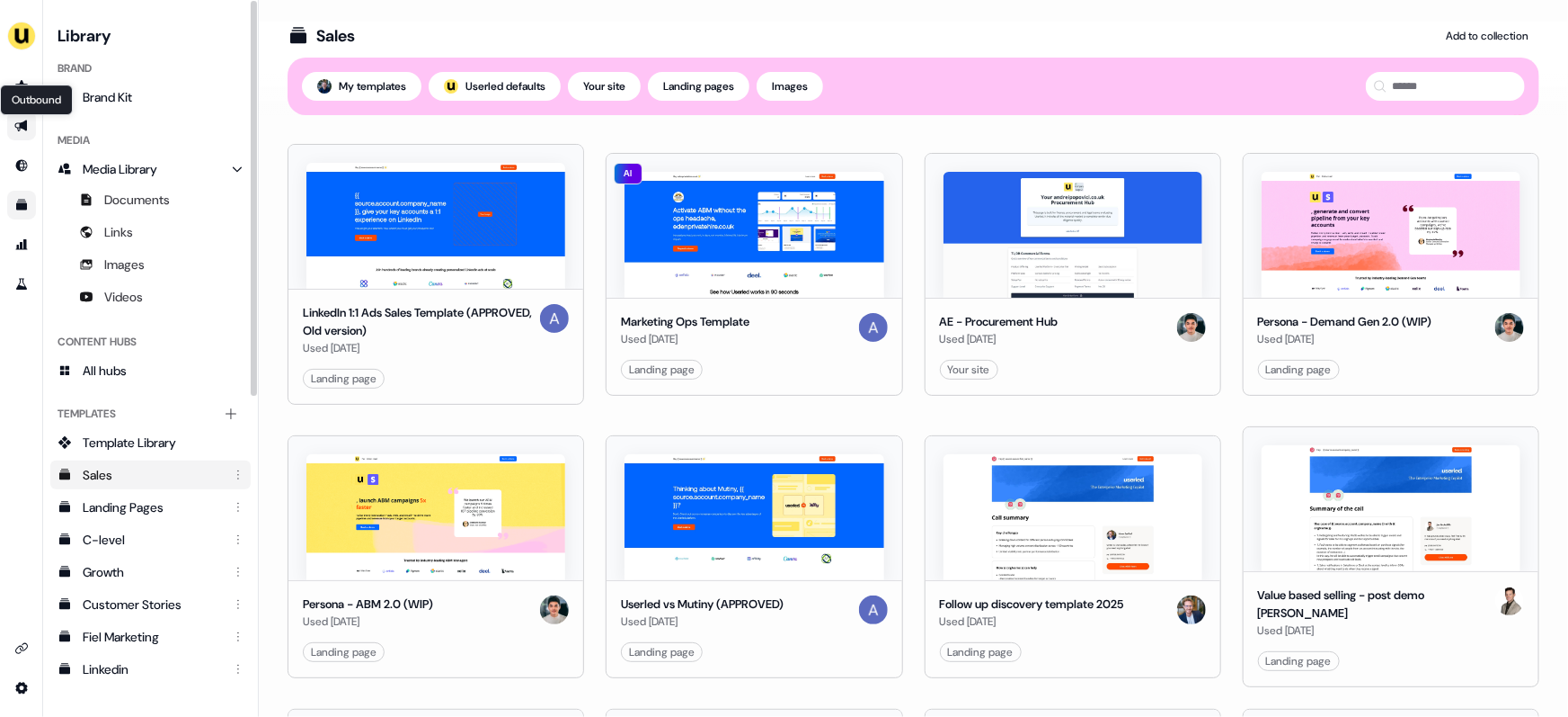
click at [17, 130] on icon "Go to outbound experience" at bounding box center [21, 125] width 15 height 15
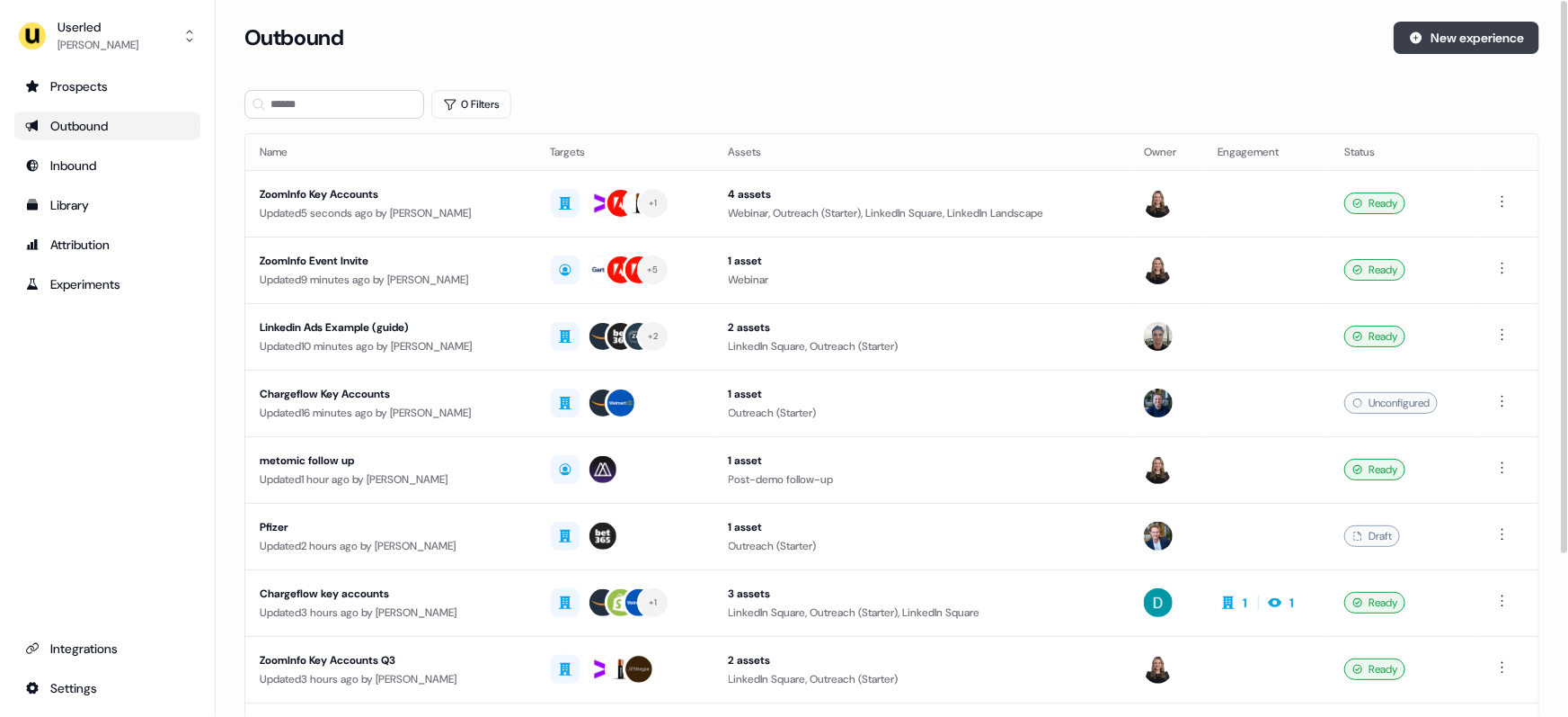
click at [1478, 39] on button "New experience" at bounding box center [1466, 37] width 145 height 32
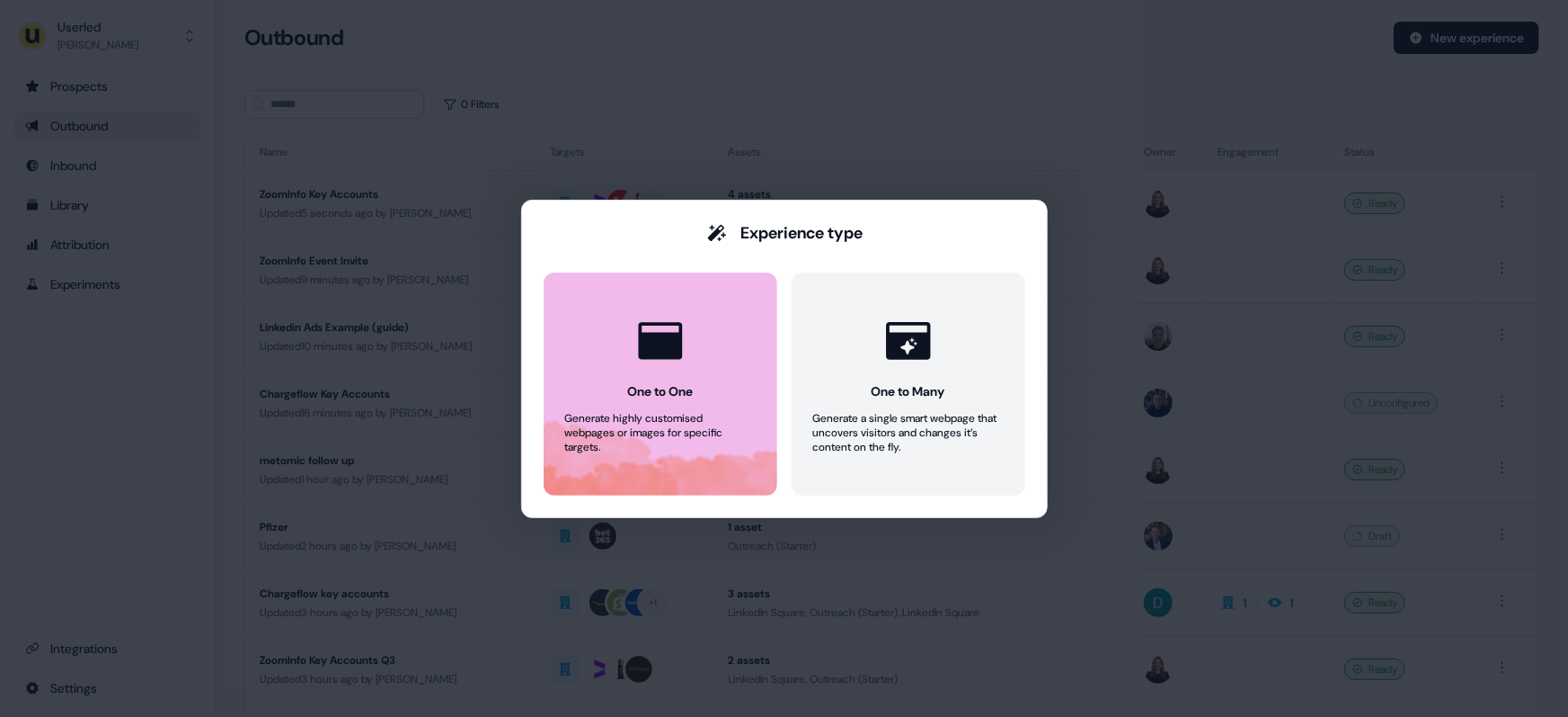
click at [661, 379] on button "One to One Generate highly customised webpages or images for specific targets." at bounding box center [660, 384] width 233 height 223
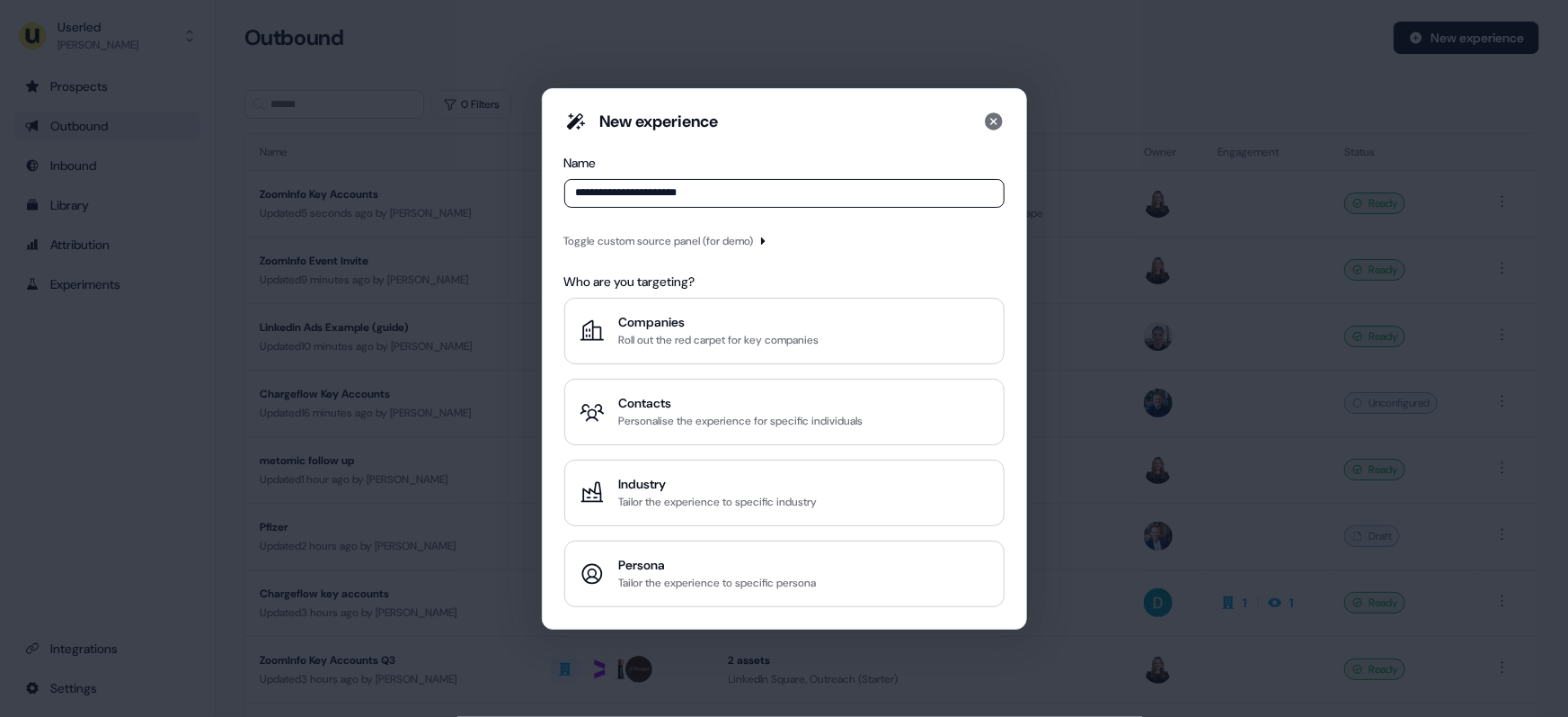
type input "**********"
click at [681, 246] on div "Toggle custom source panel (for demo)" at bounding box center [659, 240] width 189 height 18
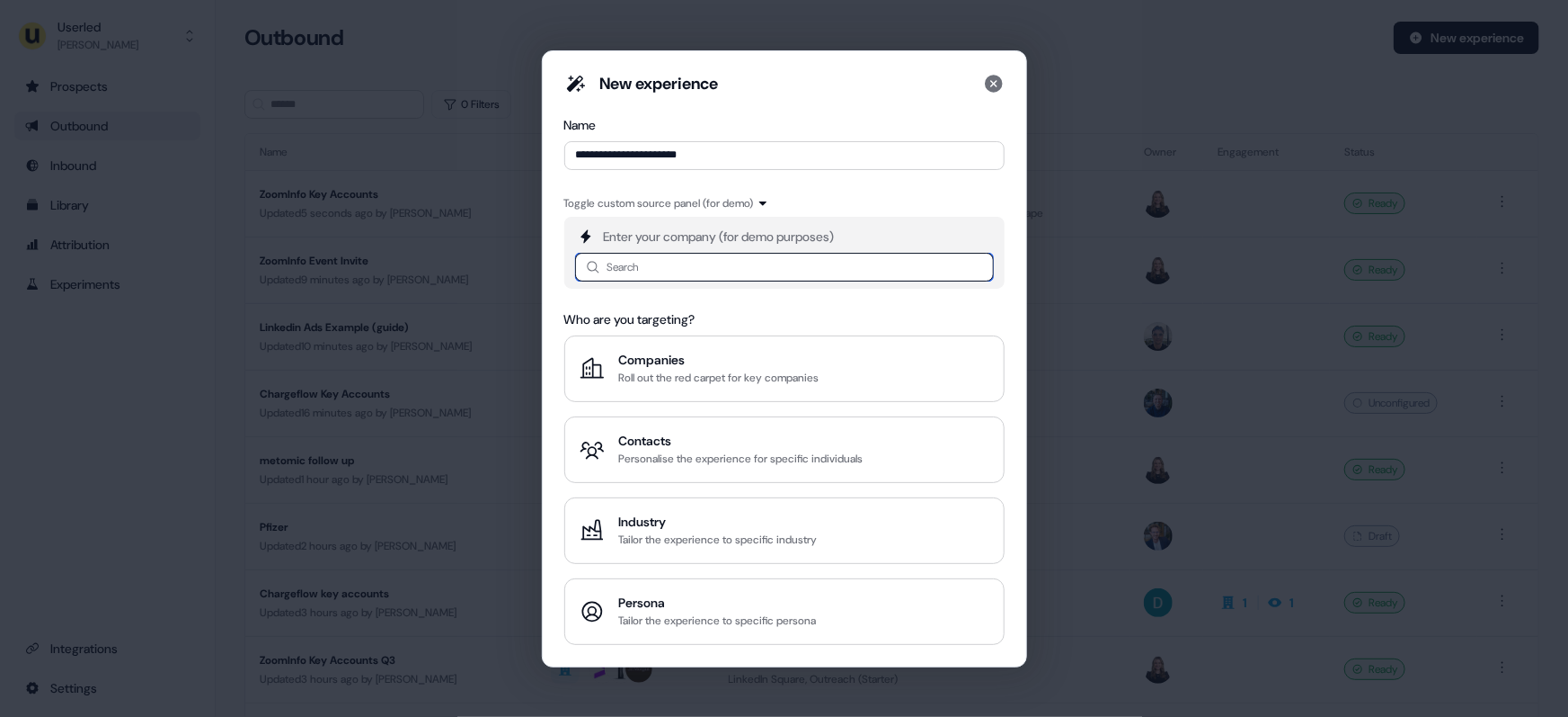
click at [674, 258] on input at bounding box center [784, 267] width 419 height 28
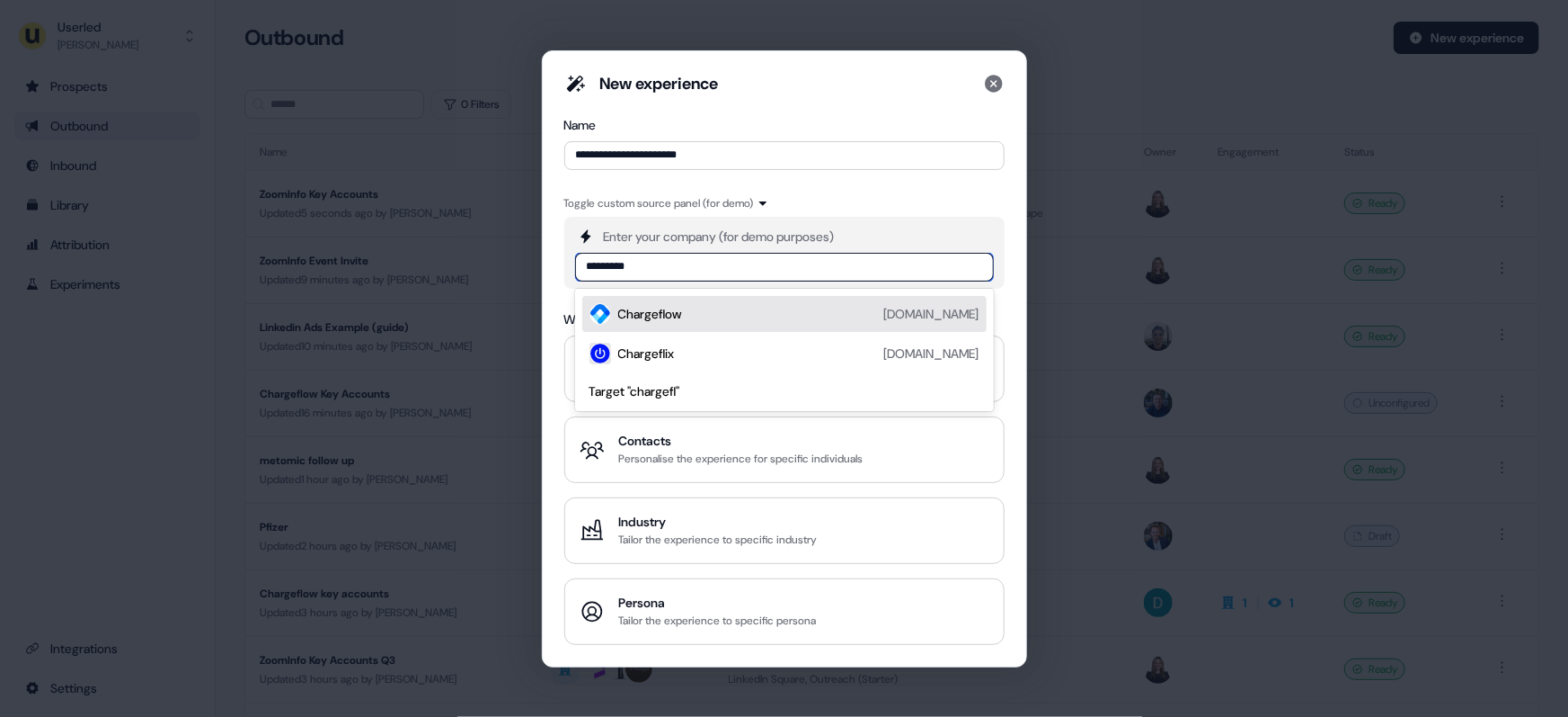
type input "**********"
click at [710, 309] on div "Chargeflow chargeflow.io" at bounding box center [799, 314] width 361 height 21
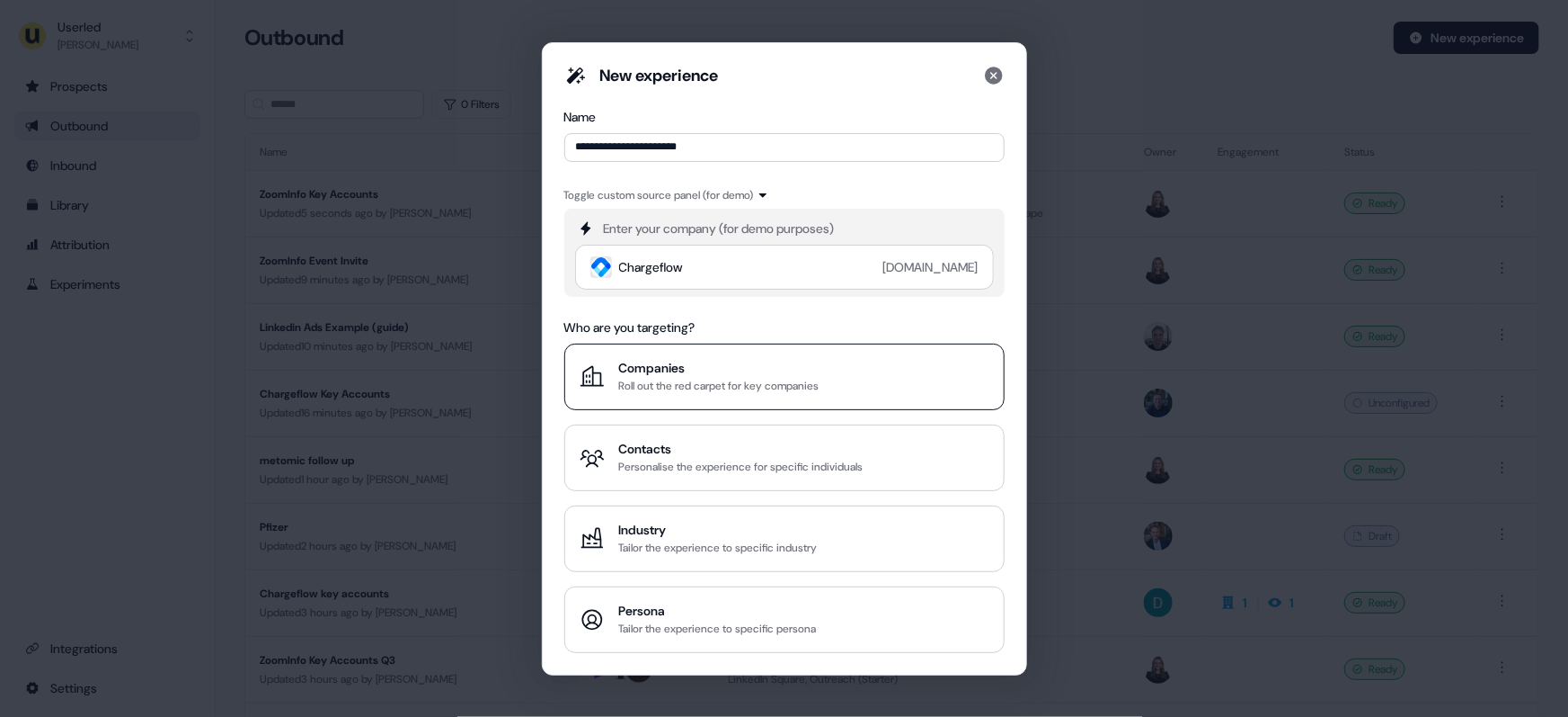
click at [779, 371] on div "Companies" at bounding box center [719, 367] width 200 height 18
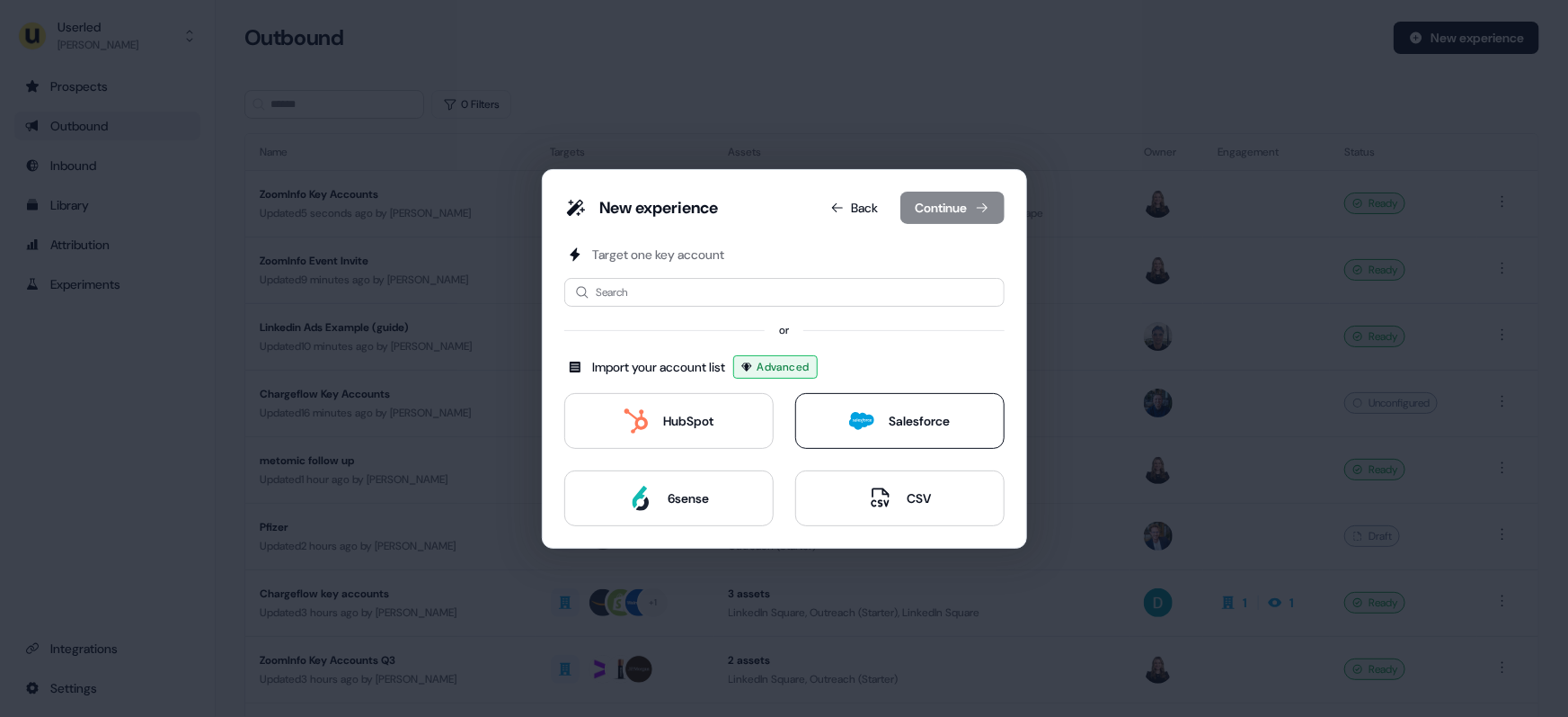
click at [906, 412] on div "Salesforce" at bounding box center [919, 421] width 62 height 18
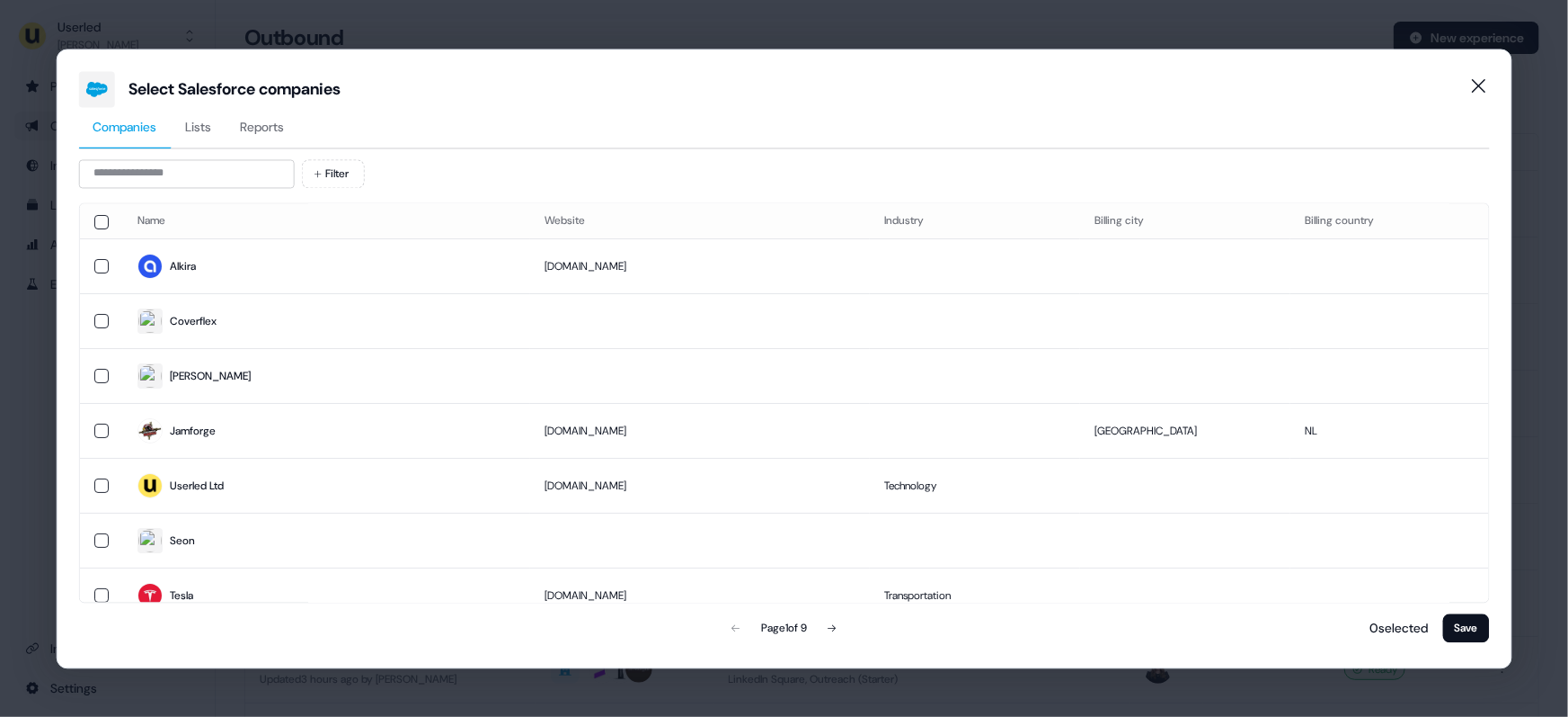
click at [199, 118] on span "Lists" at bounding box center [198, 127] width 26 height 18
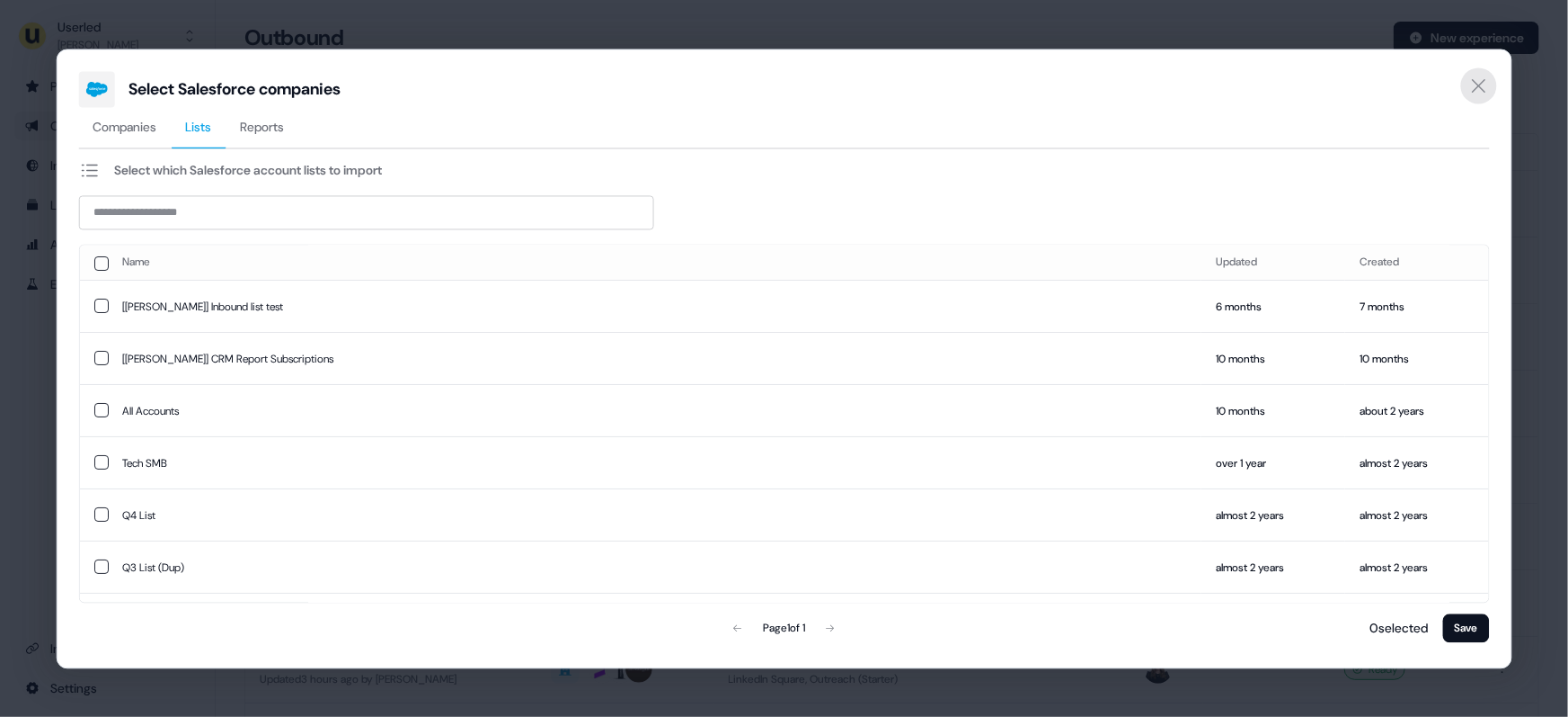
click at [1486, 84] on icon "Close" at bounding box center [1479, 85] width 21 height 21
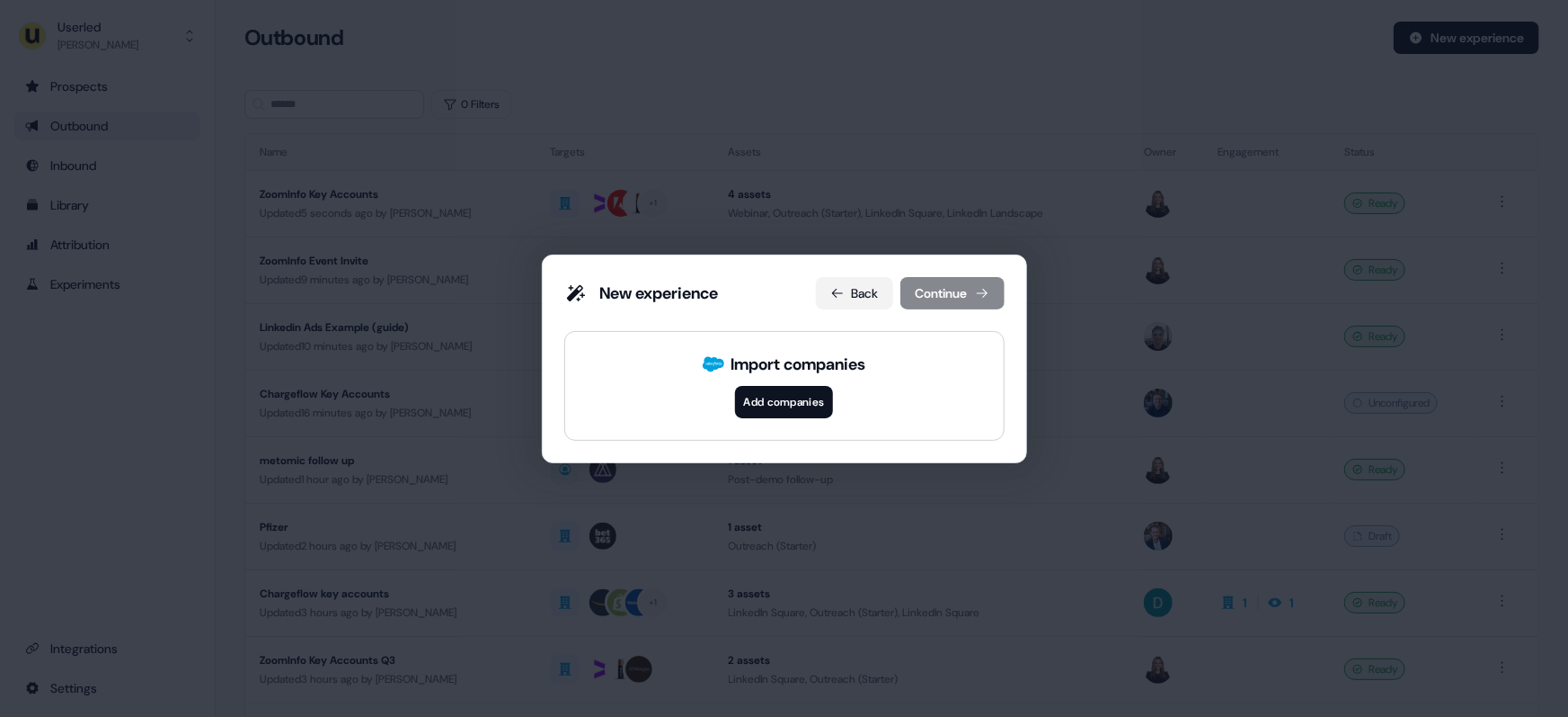
click at [846, 286] on button "Back" at bounding box center [854, 292] width 77 height 32
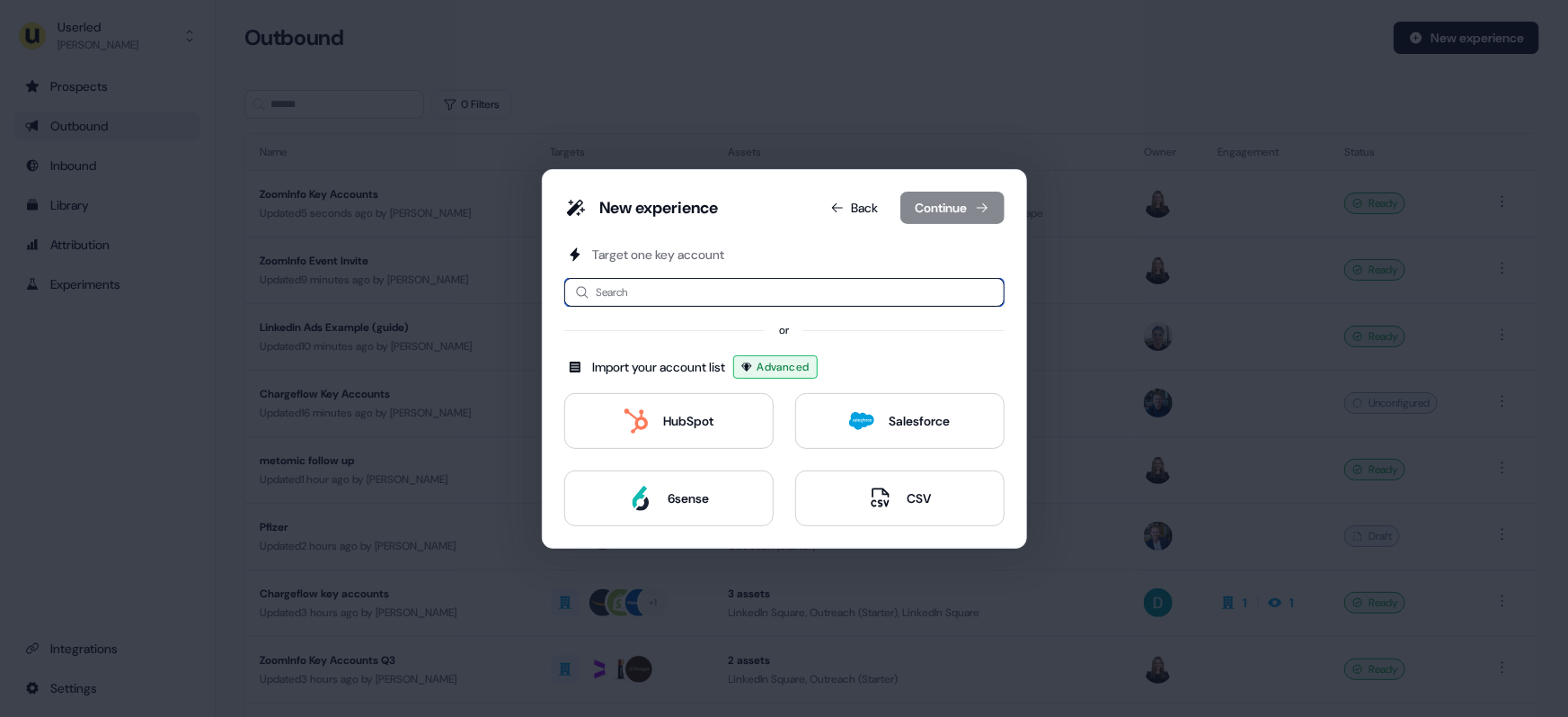
click at [677, 297] on input at bounding box center [784, 291] width 440 height 28
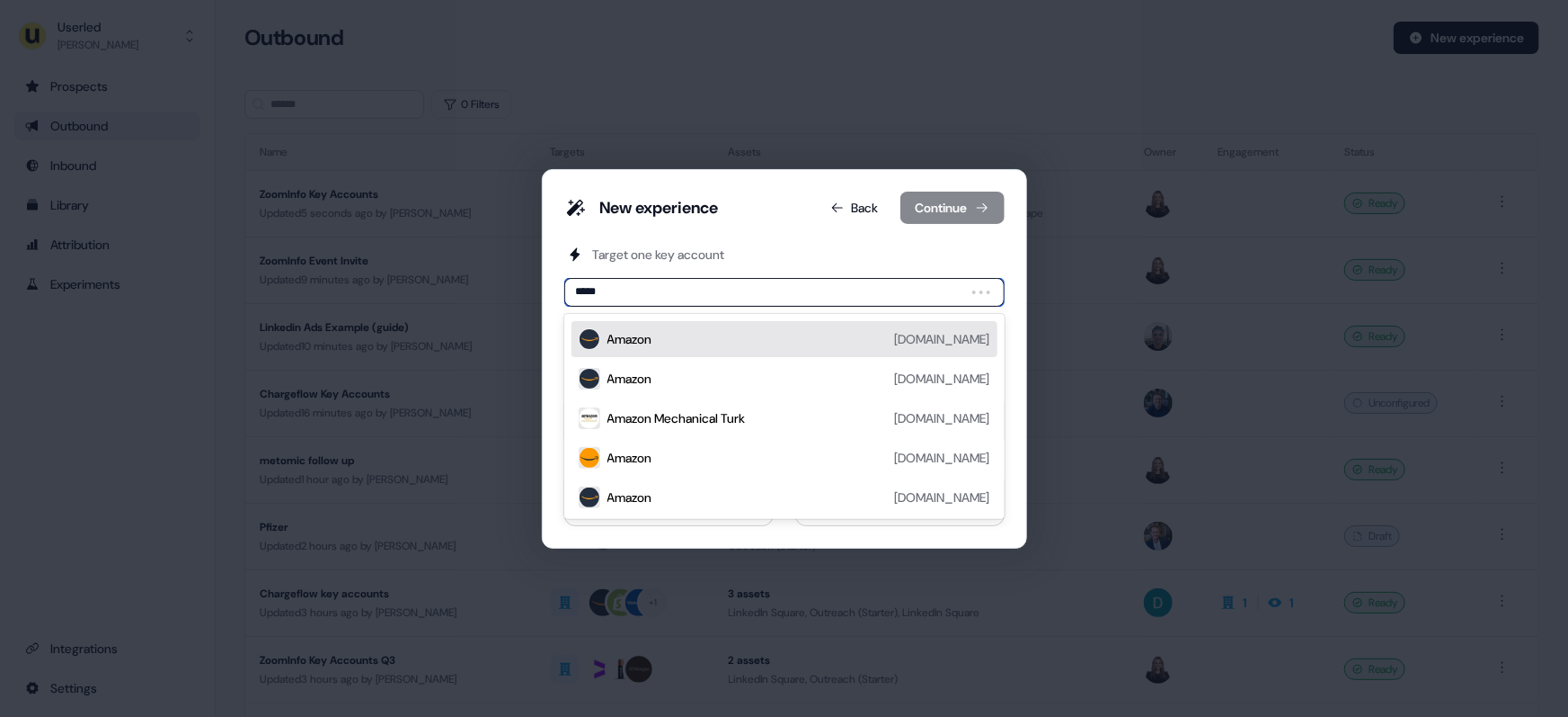
type input "******"
click at [693, 329] on div "Amazon amazon.com" at bounding box center [799, 339] width 383 height 21
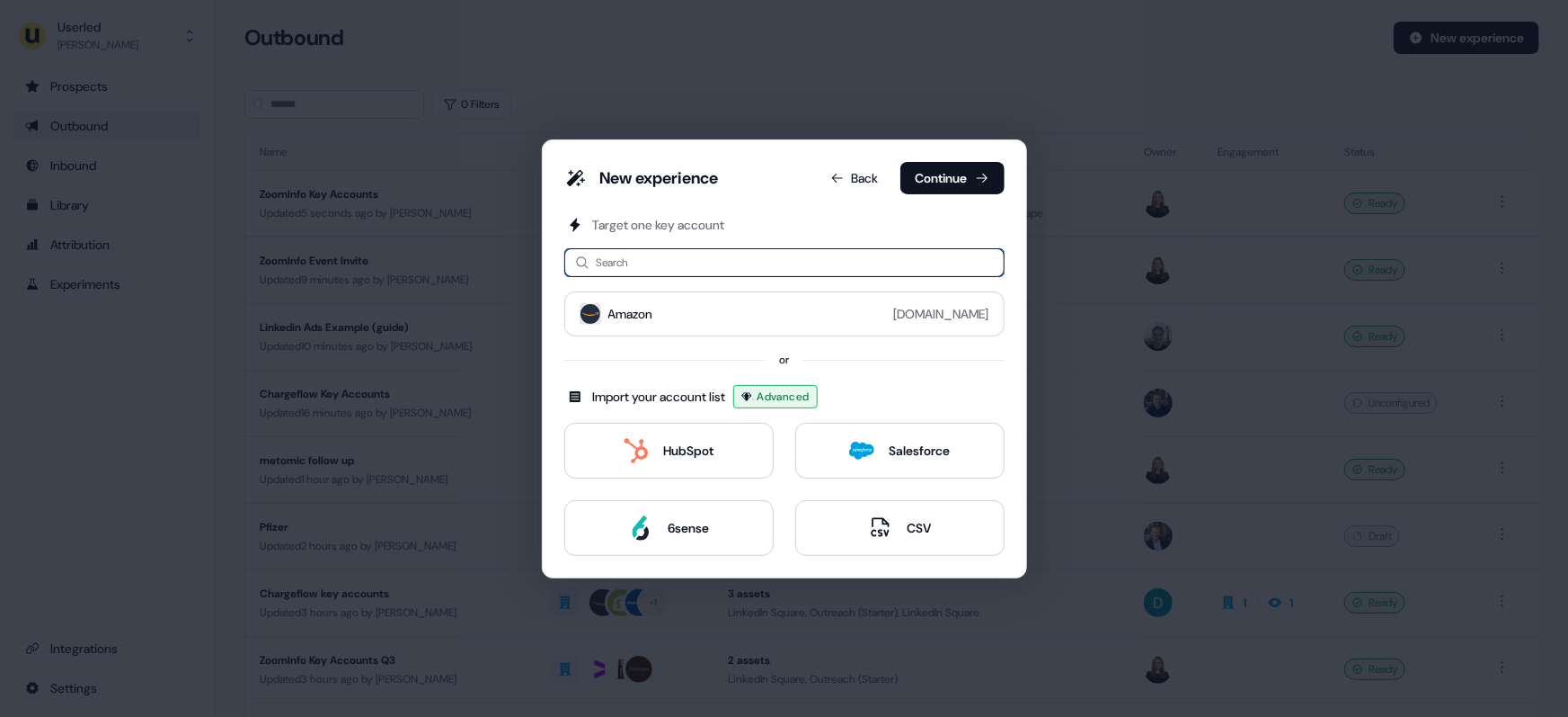
click at [639, 268] on input at bounding box center [784, 262] width 440 height 28
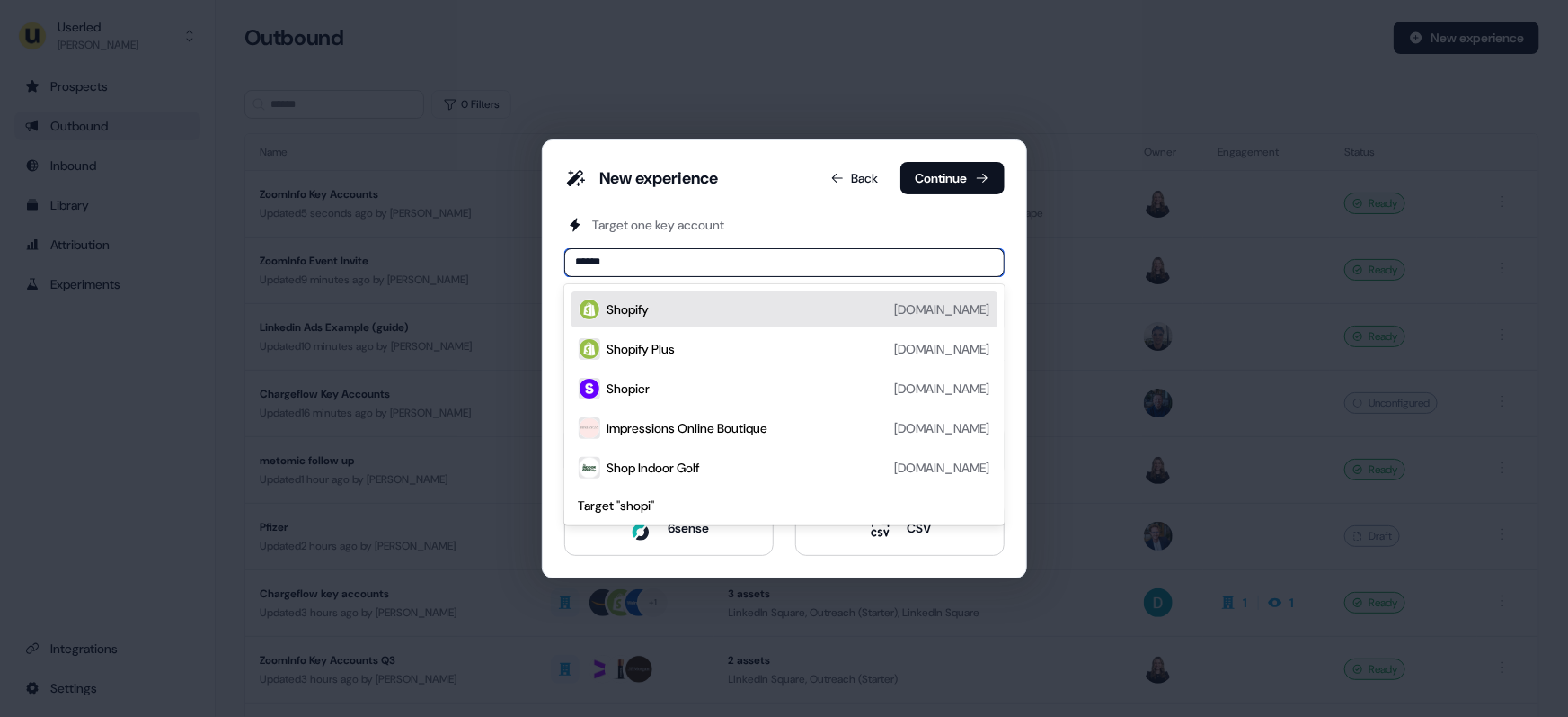
type input "*******"
click at [647, 302] on div "Shopify" at bounding box center [628, 309] width 42 height 18
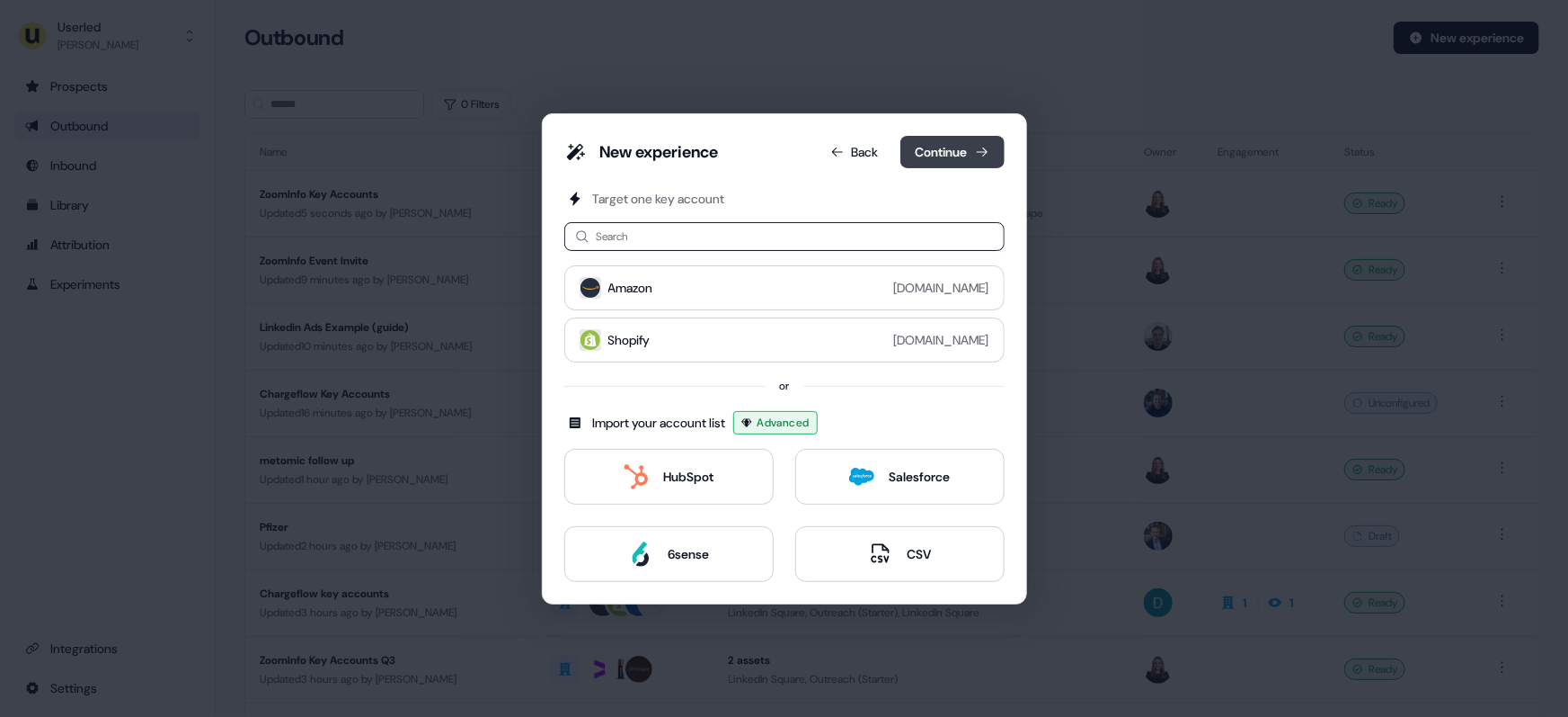
click at [957, 158] on button "Continue" at bounding box center [952, 151] width 104 height 32
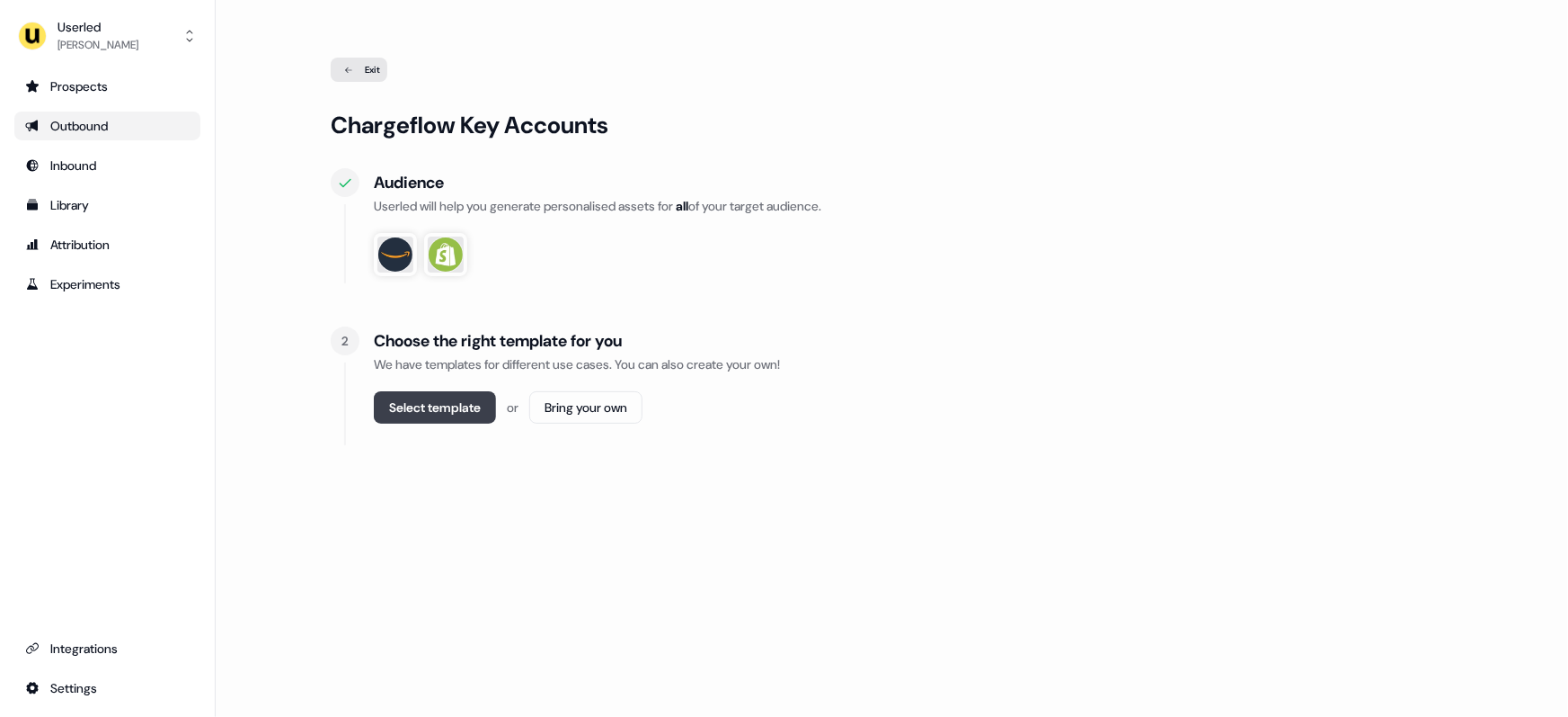
click at [448, 401] on button "Select template" at bounding box center [434, 406] width 122 height 32
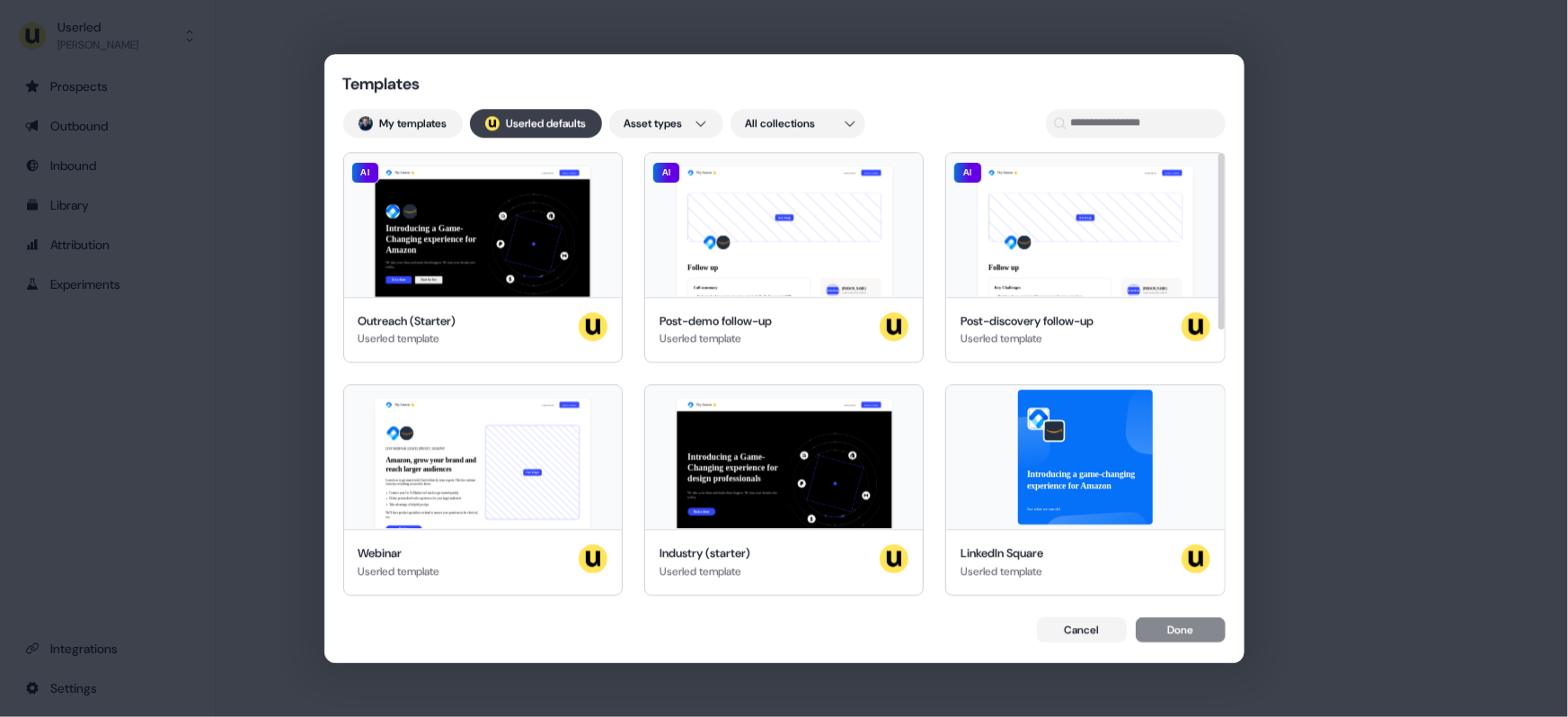
click at [548, 118] on button "; Userled defaults" at bounding box center [535, 122] width 132 height 28
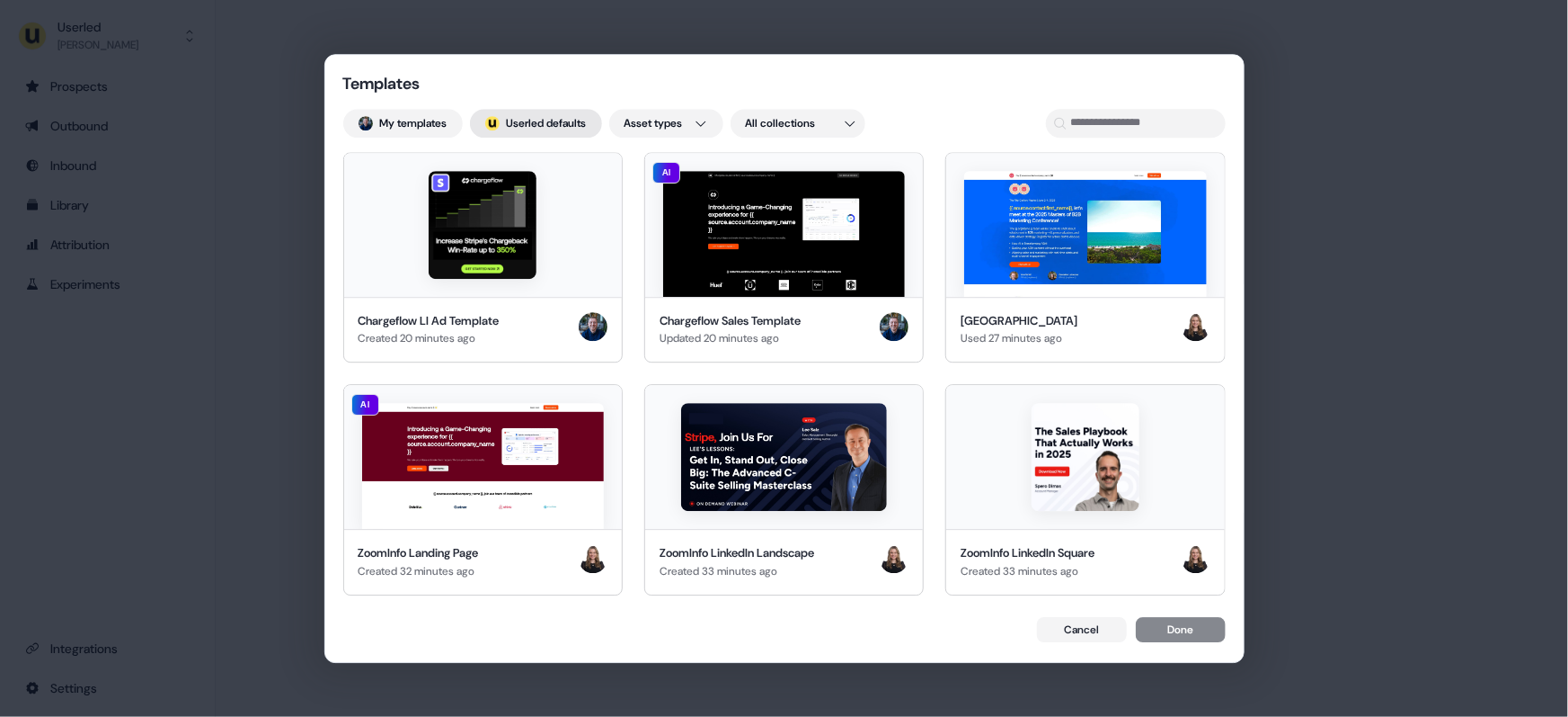
click at [544, 129] on button "; Userled defaults" at bounding box center [535, 122] width 132 height 28
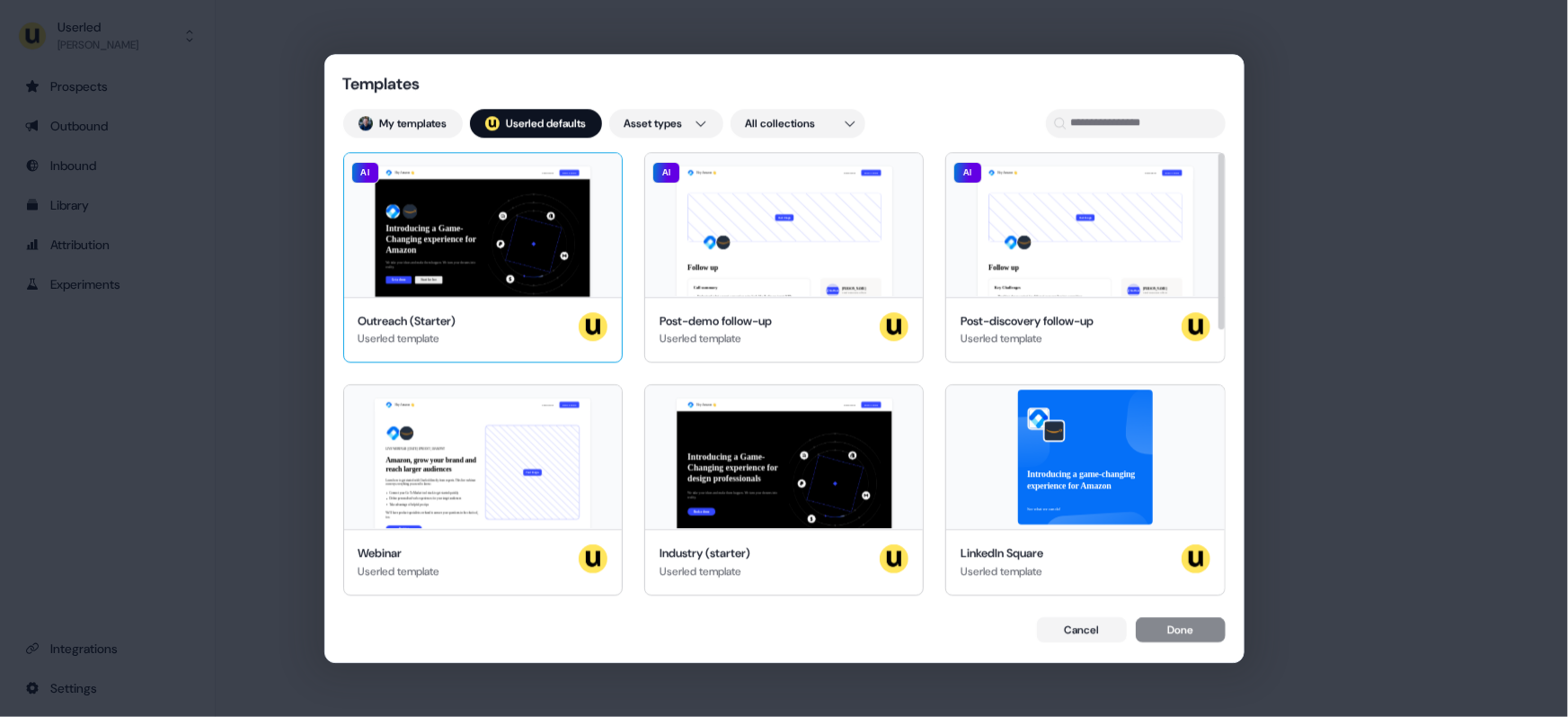
click at [480, 241] on div "Hey Amazon 👋 Learn more Book a demo Introducing a Game-Changing experience for …" at bounding box center [483, 224] width 277 height 144
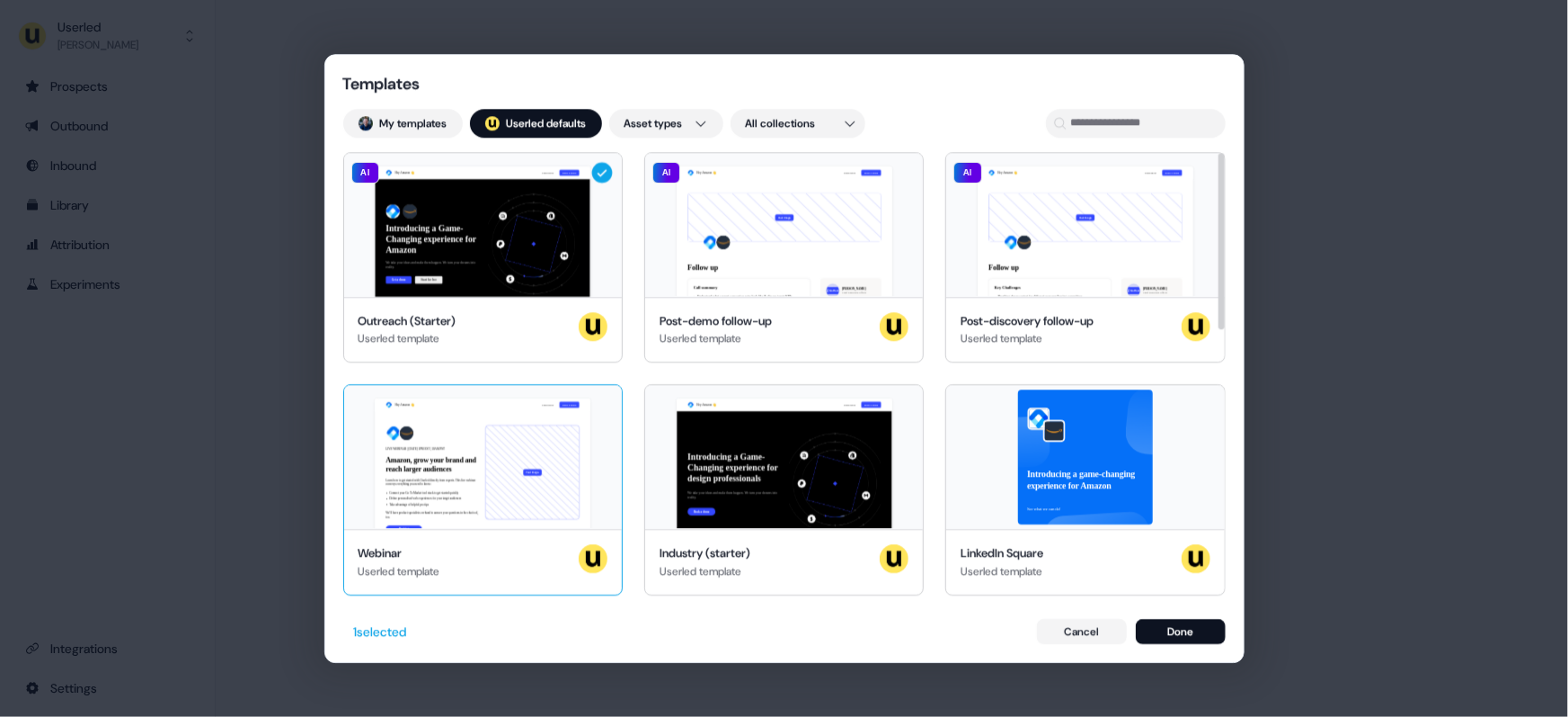
click at [502, 419] on div "Hey Amazon 👋 Learn more Book a demo LIVE WEBINAR | May 10, 2023 1PM EST | 10AM …" at bounding box center [483, 456] width 277 height 144
click at [1163, 630] on button "Done" at bounding box center [1180, 631] width 90 height 25
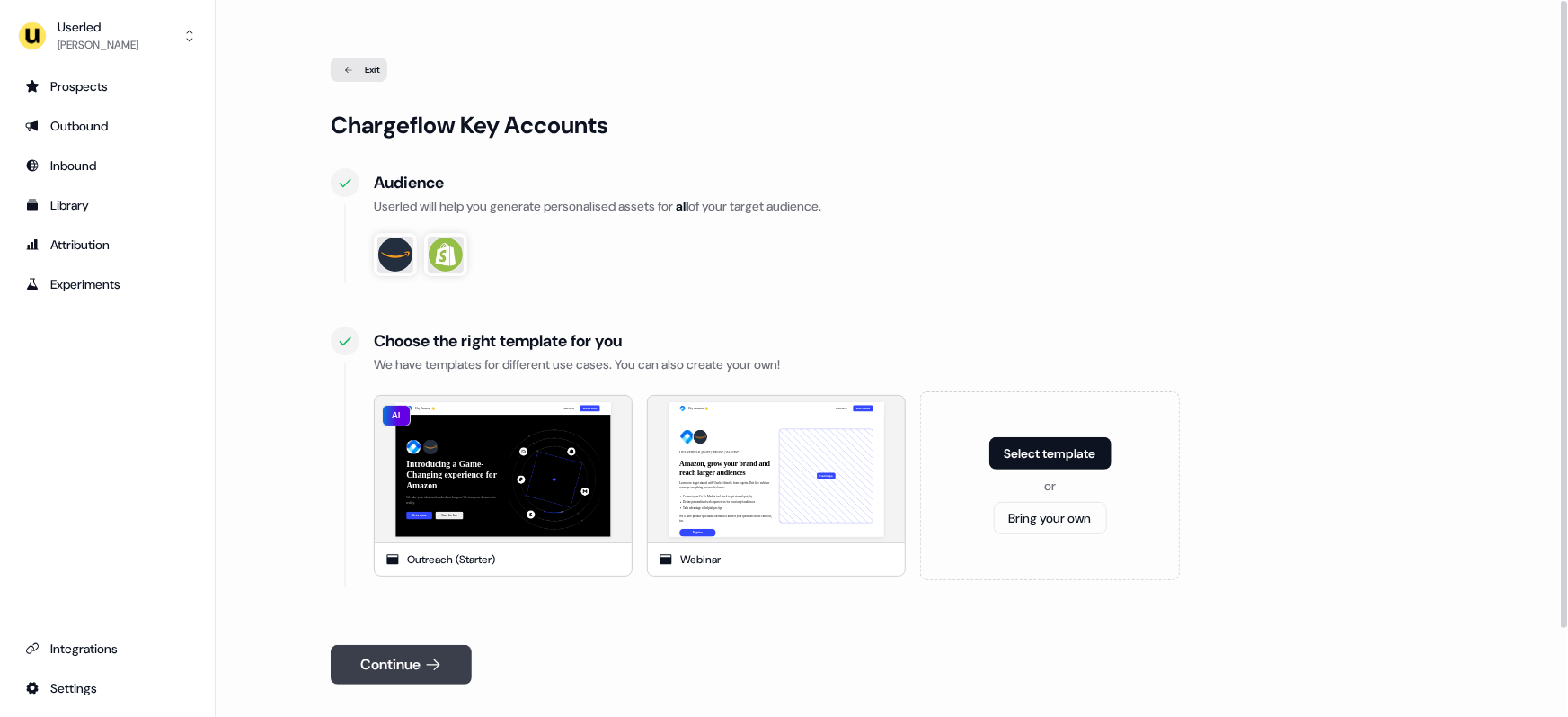
click at [425, 653] on button "Continue" at bounding box center [401, 664] width 142 height 39
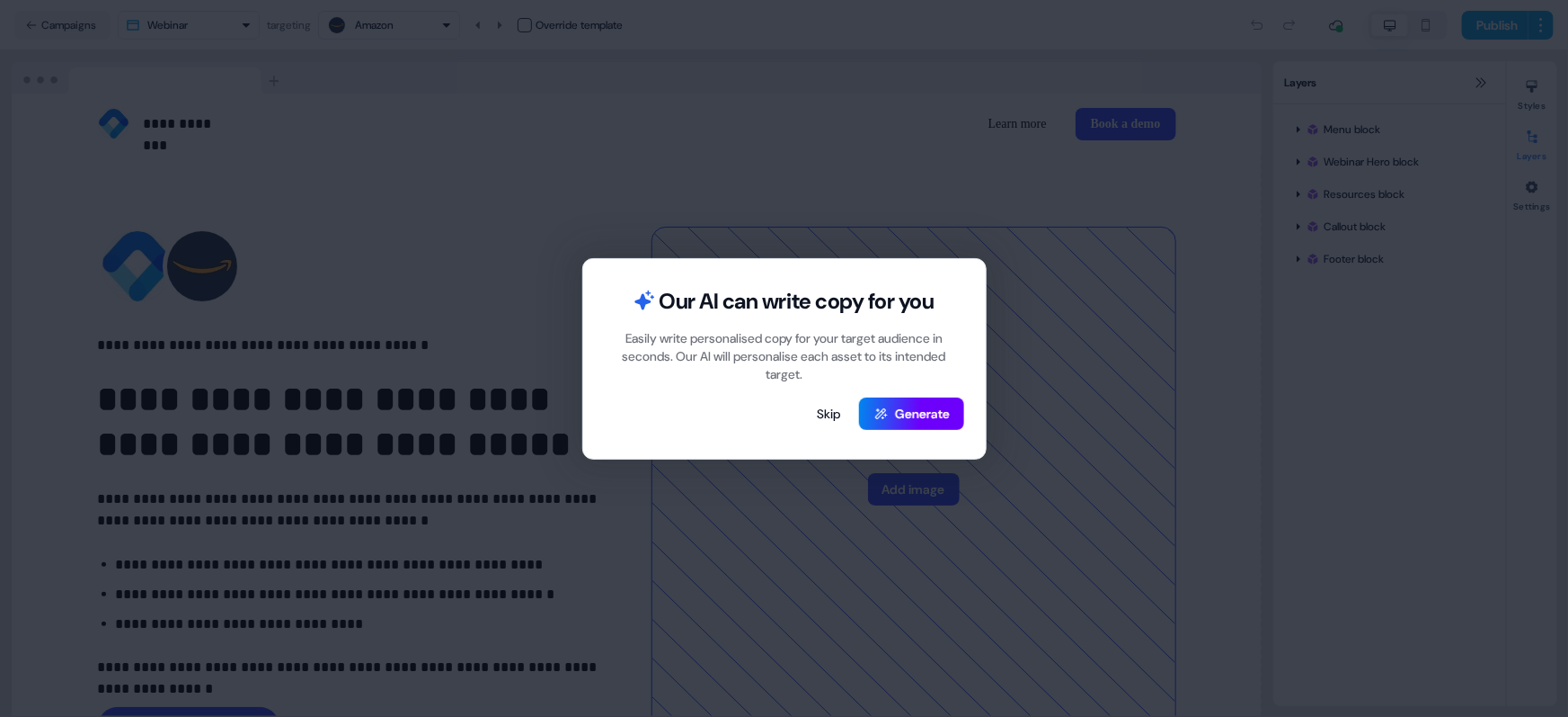
click at [934, 401] on button "Generate" at bounding box center [912, 413] width 105 height 32
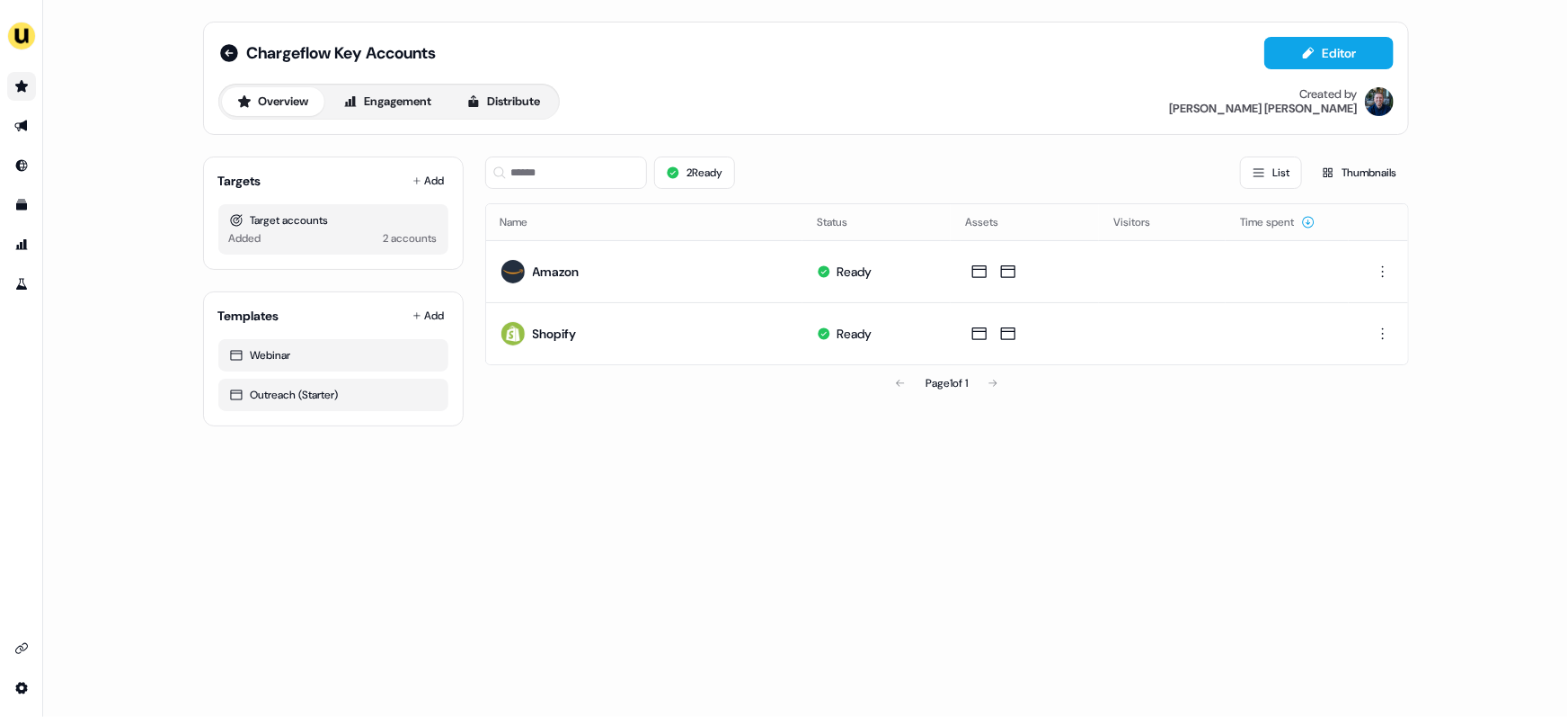
click at [32, 83] on link "Go to prospects" at bounding box center [21, 86] width 28 height 28
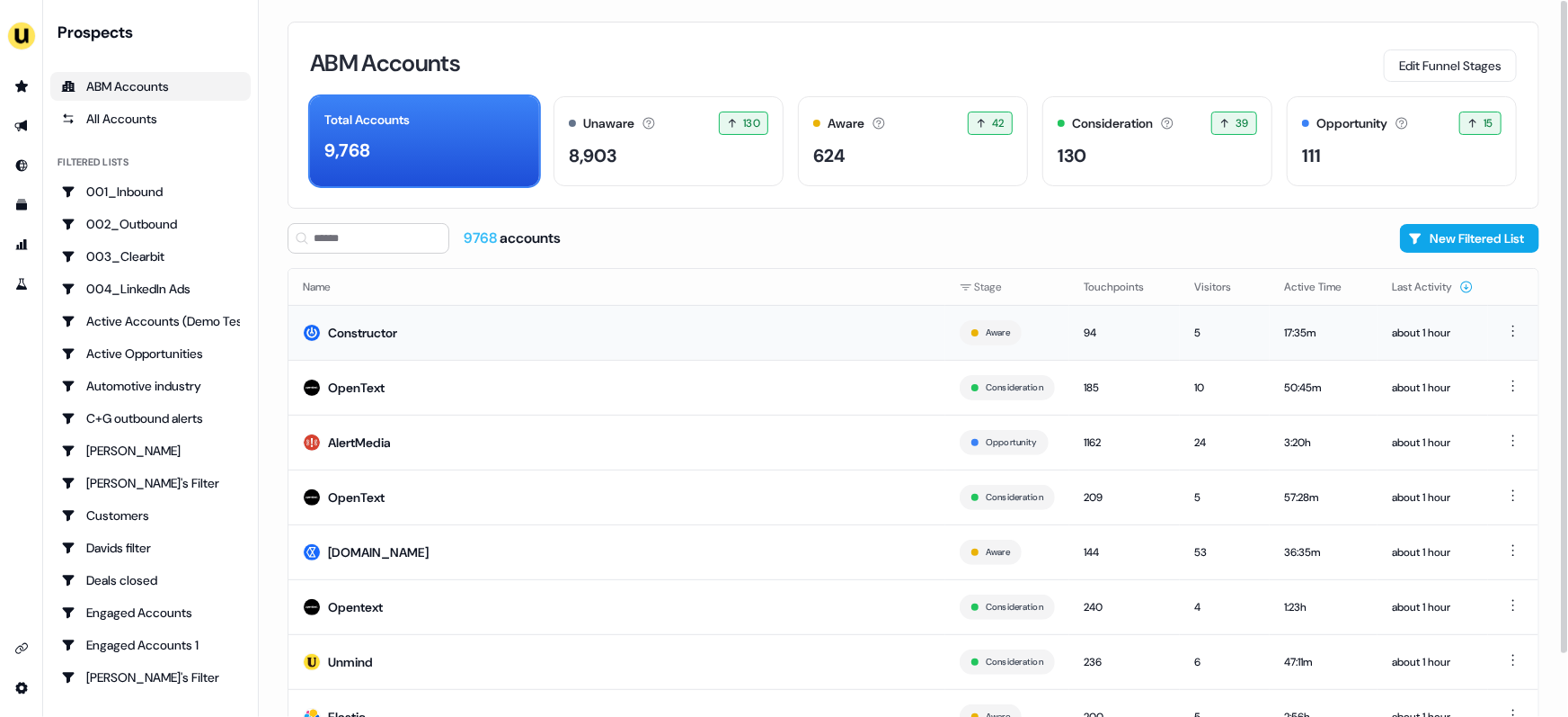
click at [516, 327] on td "Constructor" at bounding box center [616, 332] width 657 height 55
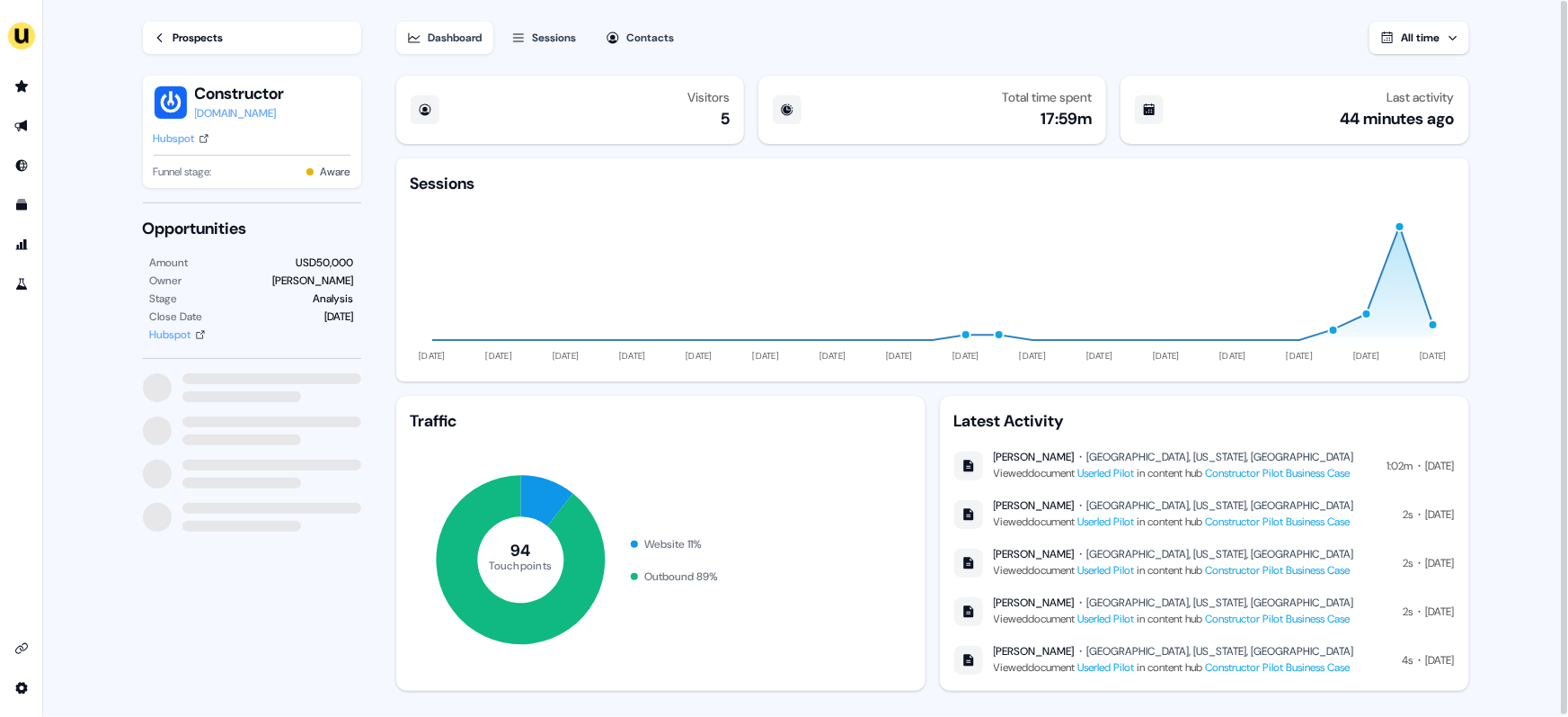
click at [1432, 41] on span "All time" at bounding box center [1422, 37] width 39 height 15
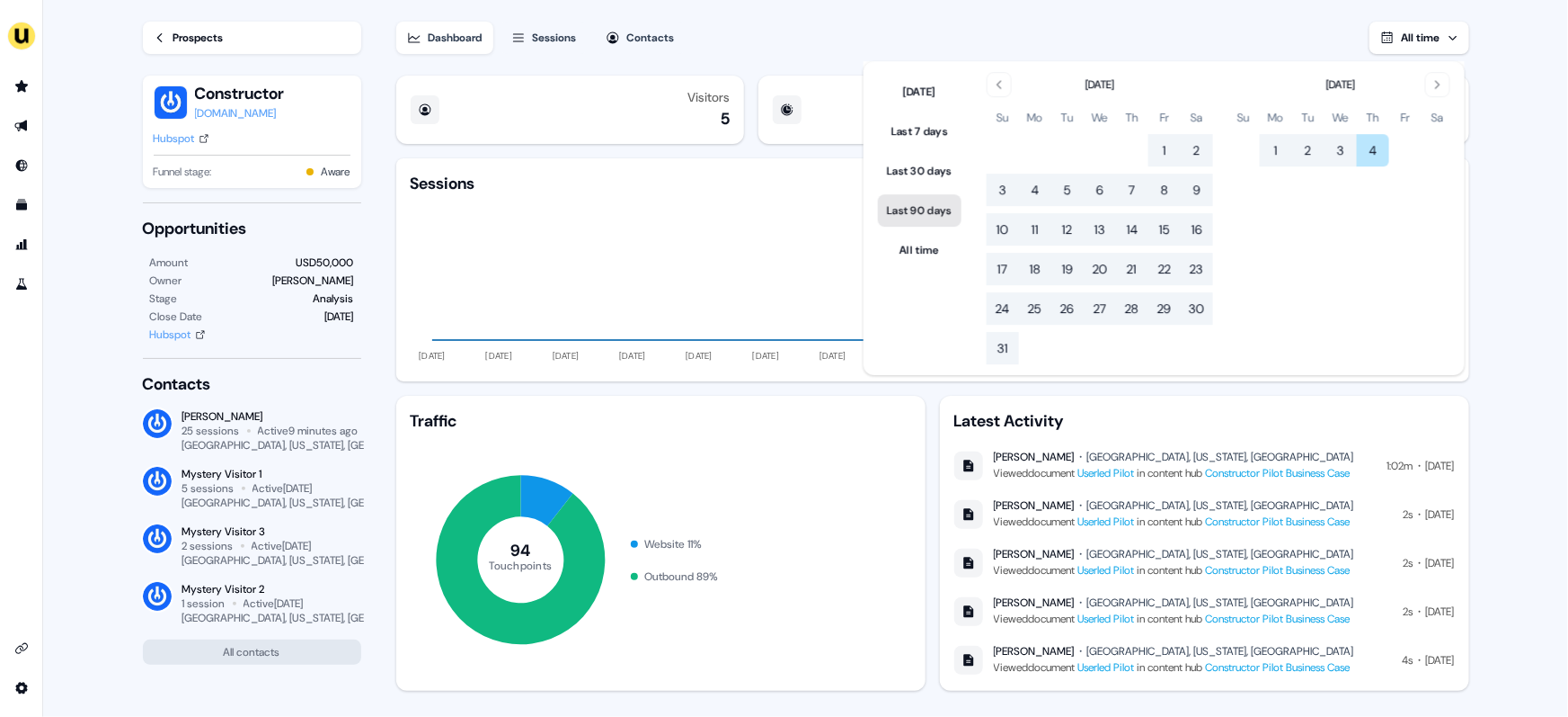
click at [929, 202] on button "Last 90 days" at bounding box center [920, 210] width 84 height 32
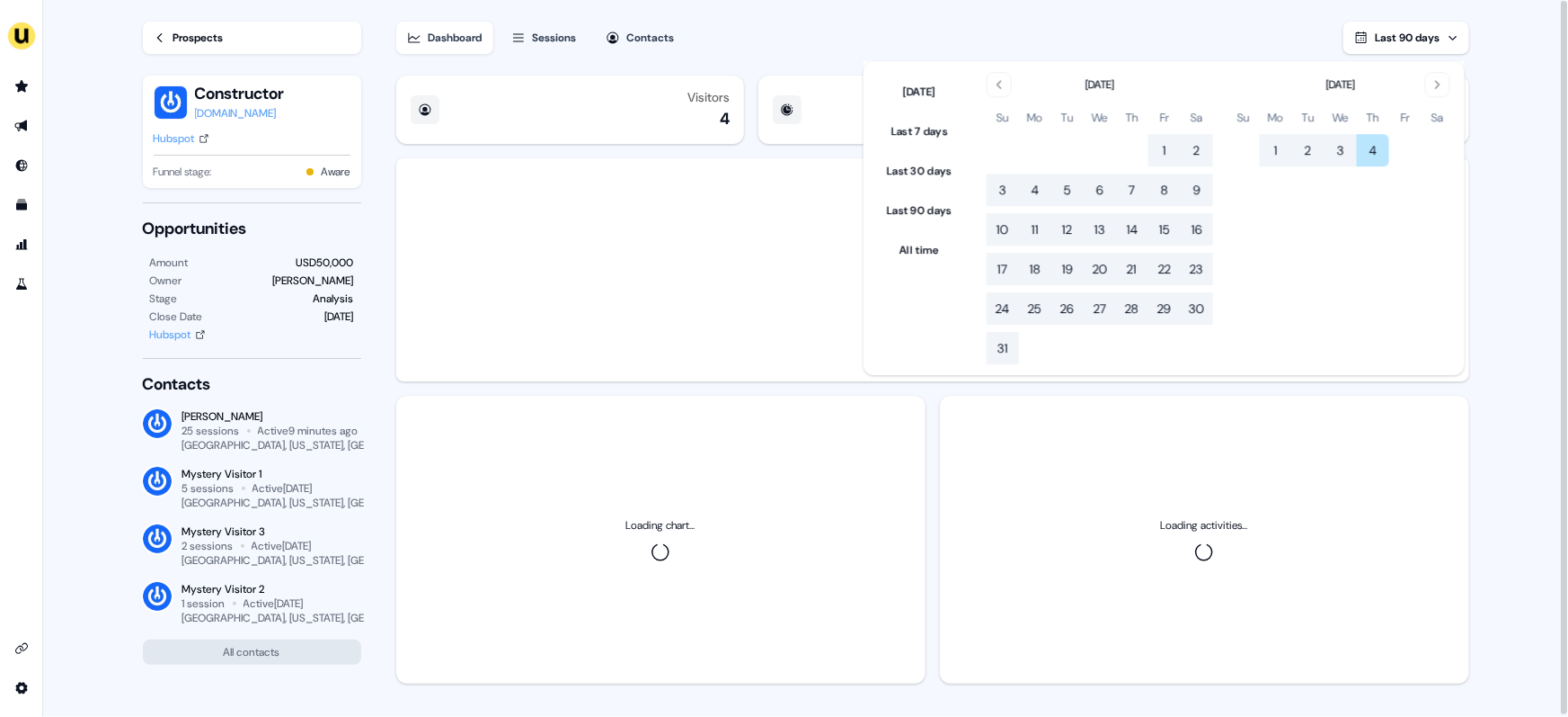
click at [1532, 336] on main "Loading... Prospects Constructor constructor.io Hubspot Funnel stage: Aware Opp…" at bounding box center [805, 358] width 1525 height 718
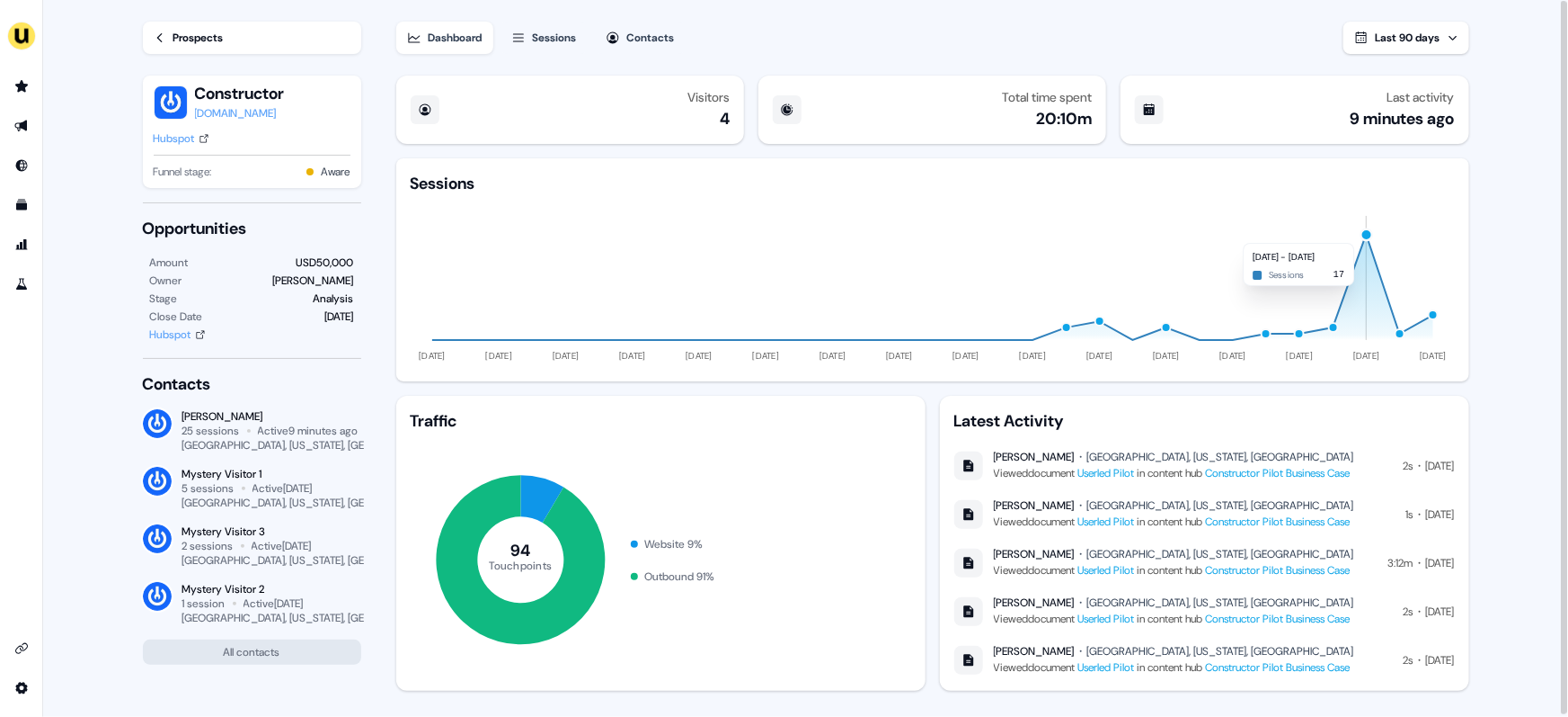
click at [1365, 233] on div "button" at bounding box center [1367, 234] width 14 height 14
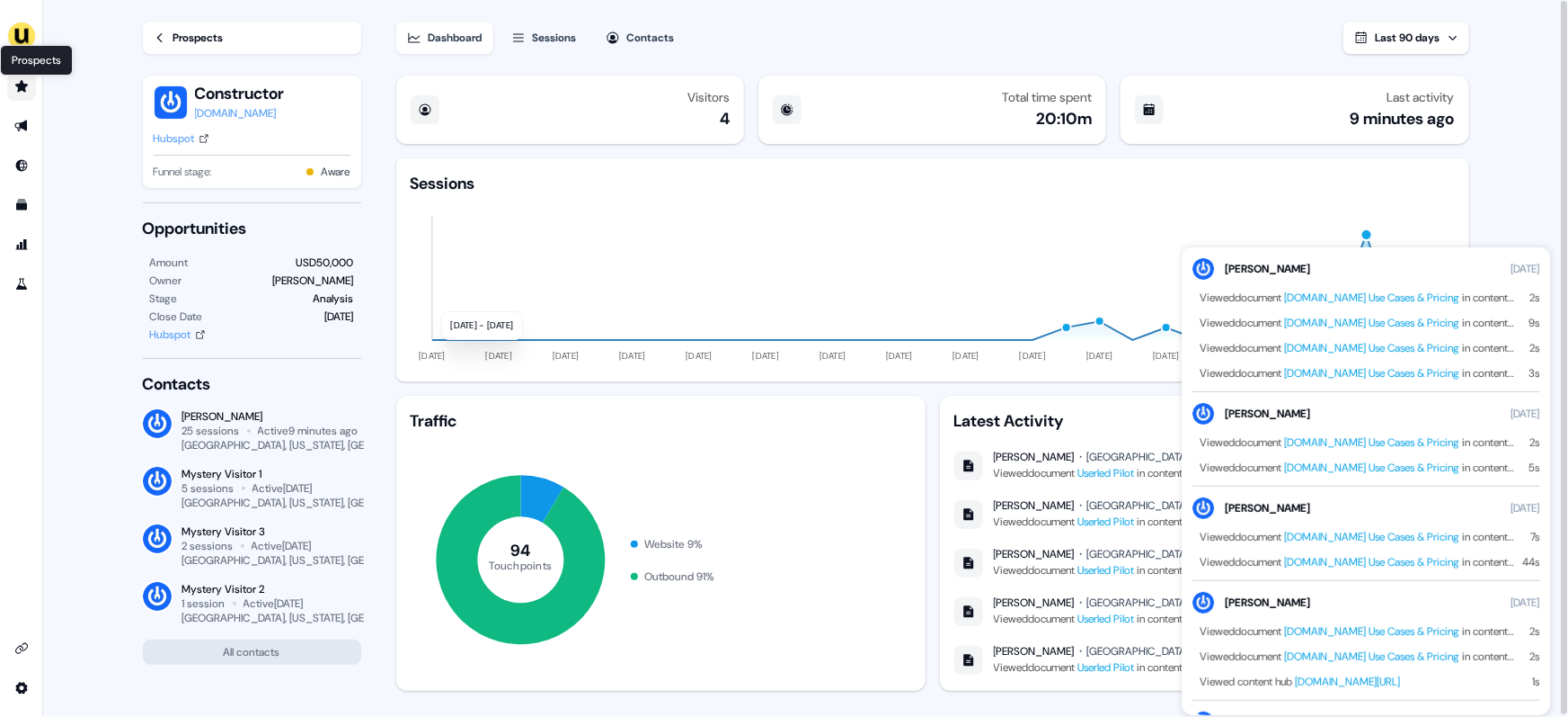
click at [27, 90] on icon "Go to prospects" at bounding box center [21, 86] width 15 height 15
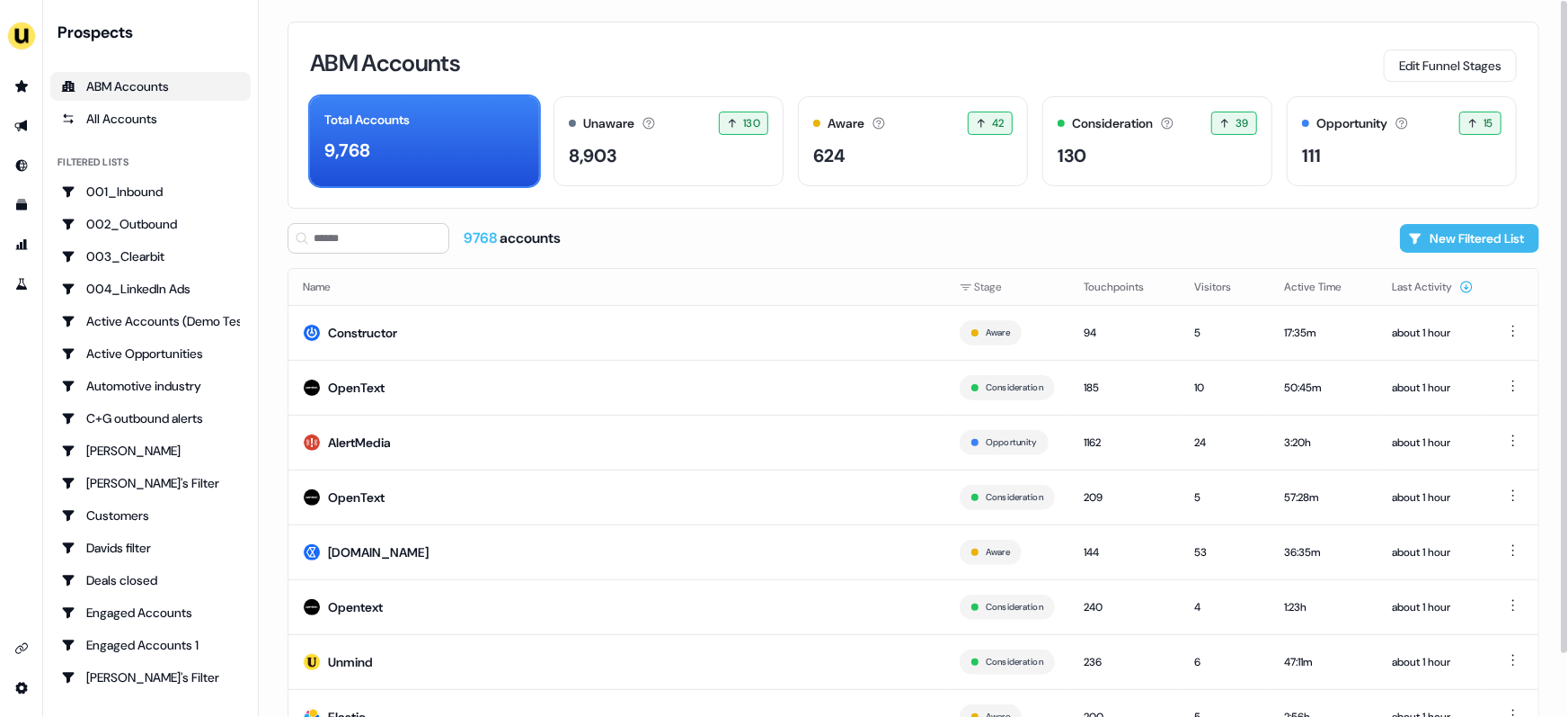
click at [1480, 229] on button "New Filtered List" at bounding box center [1469, 237] width 140 height 28
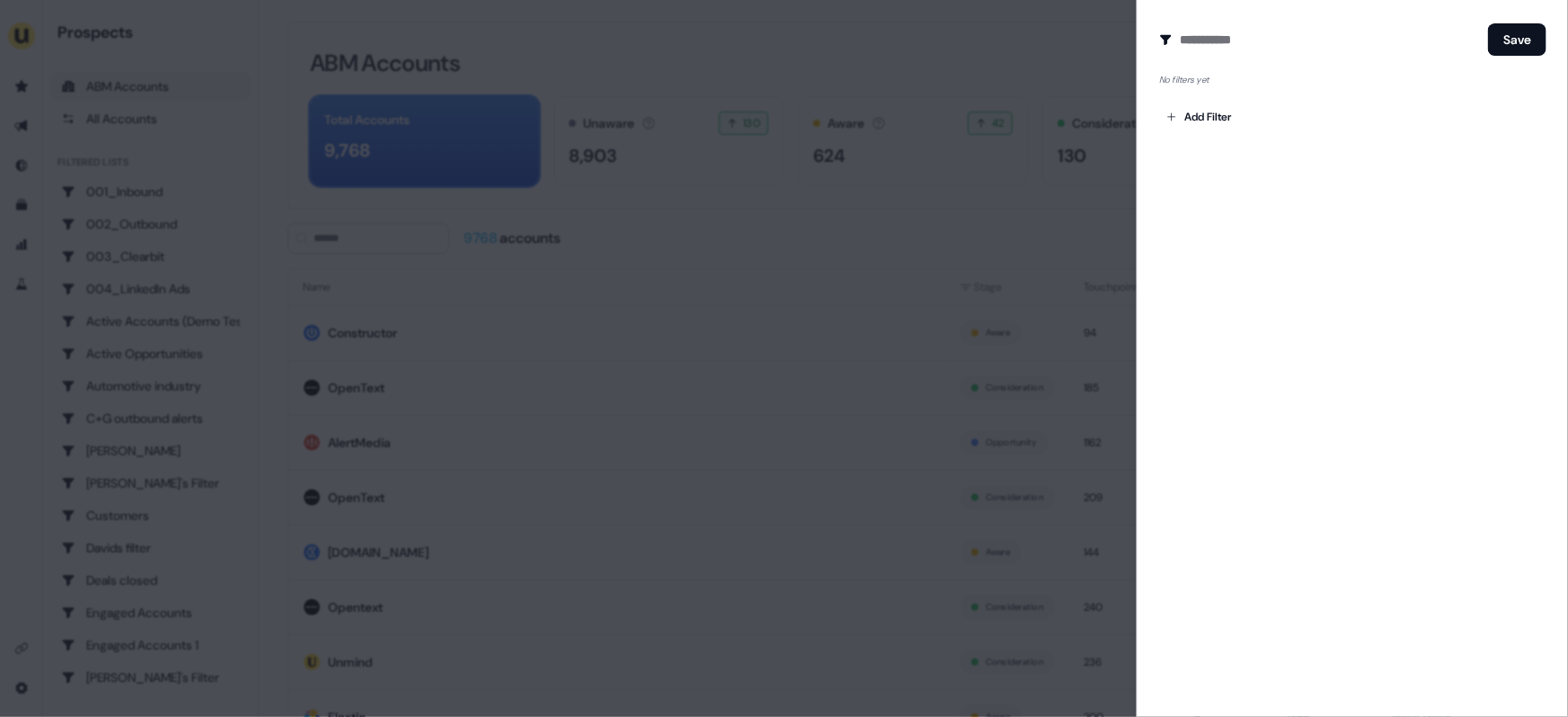
click at [1084, 62] on div at bounding box center [784, 358] width 1568 height 717
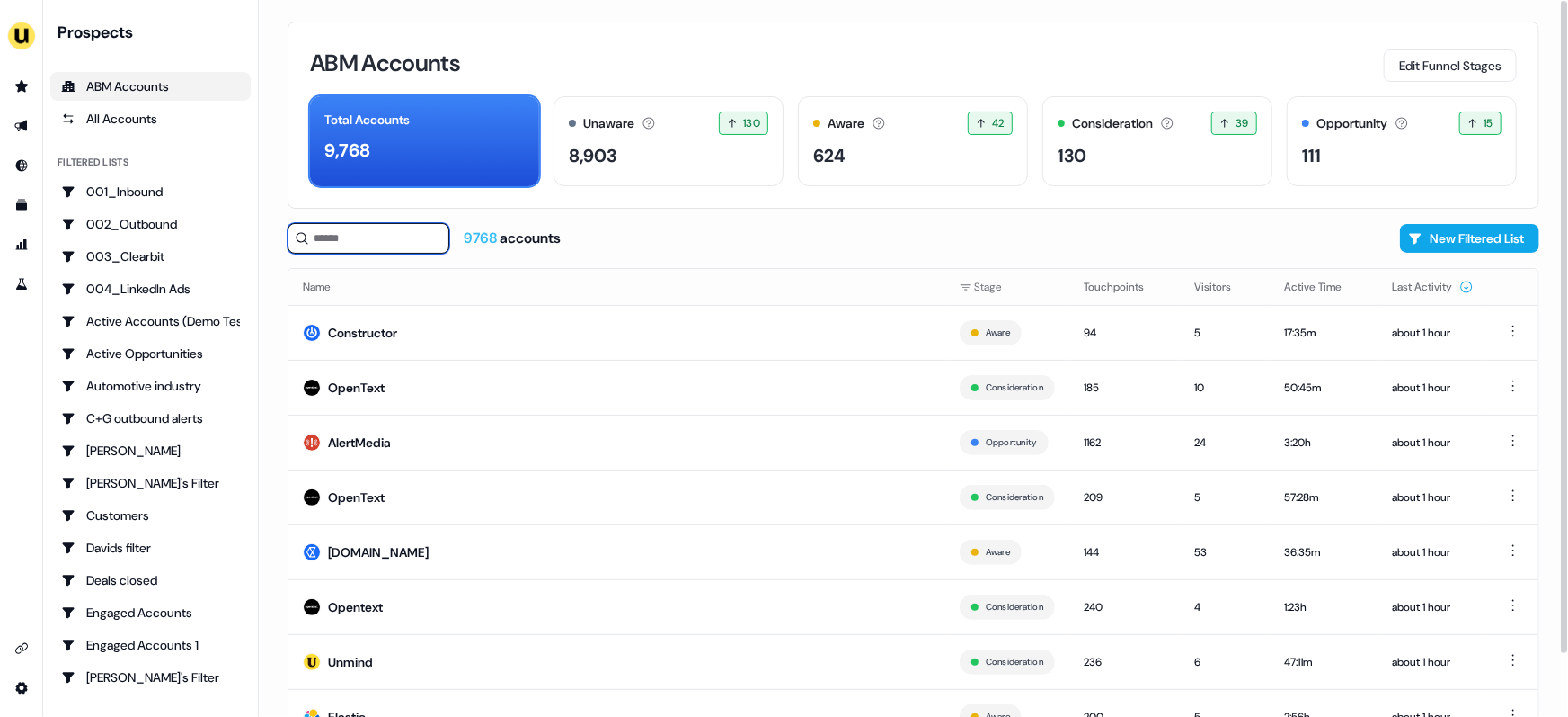
click at [357, 242] on input at bounding box center [369, 237] width 162 height 30
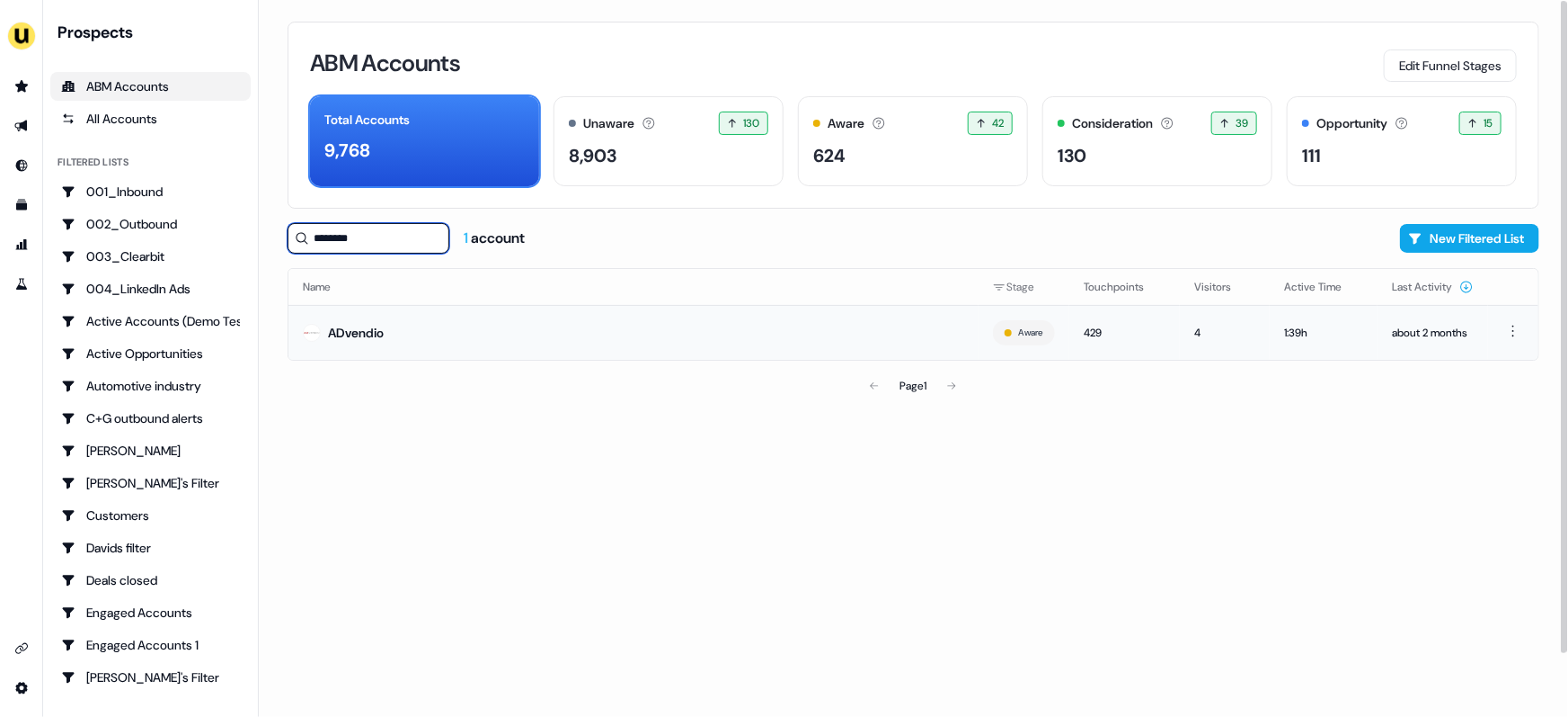
type input "********"
click at [471, 336] on td "ADvendio" at bounding box center [633, 332] width 690 height 55
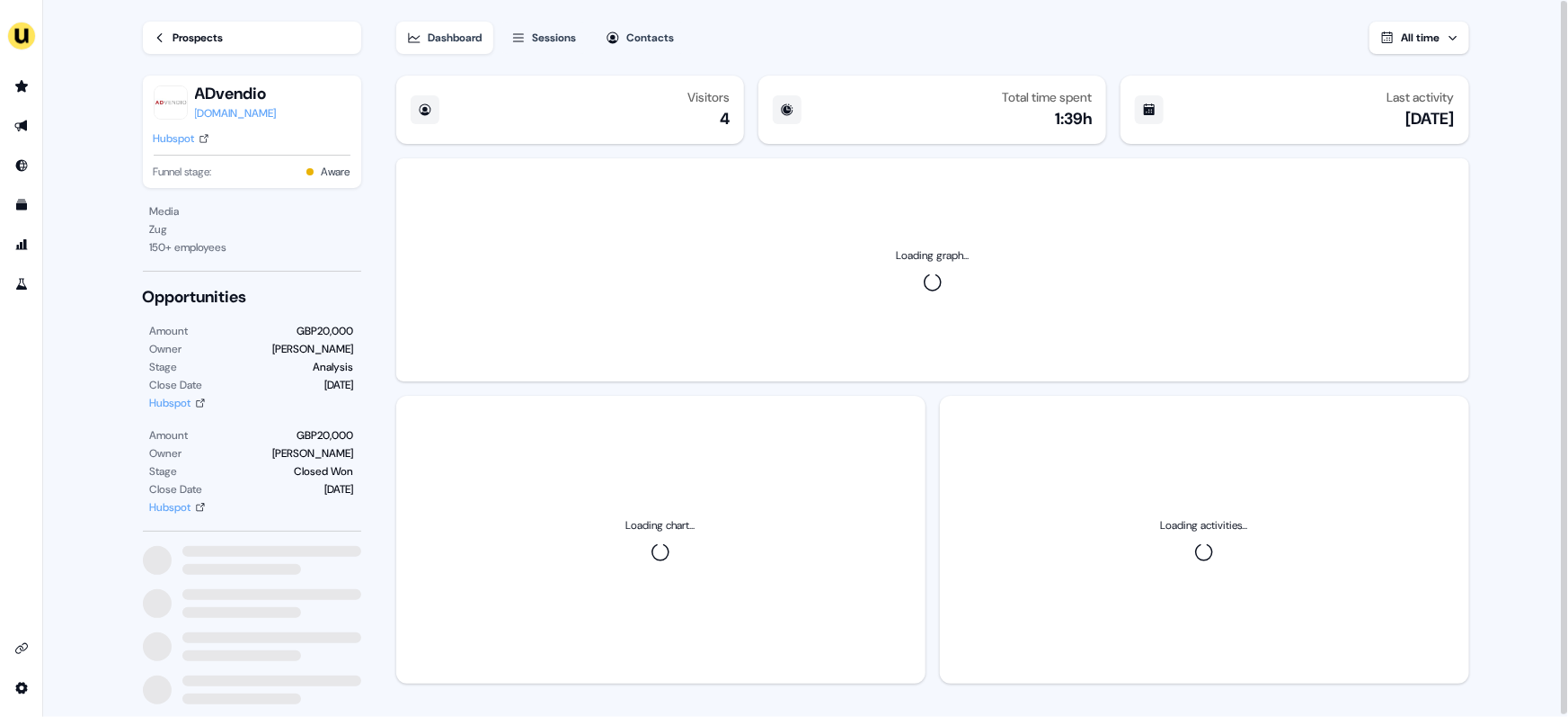
click at [541, 38] on div "Sessions" at bounding box center [555, 37] width 44 height 18
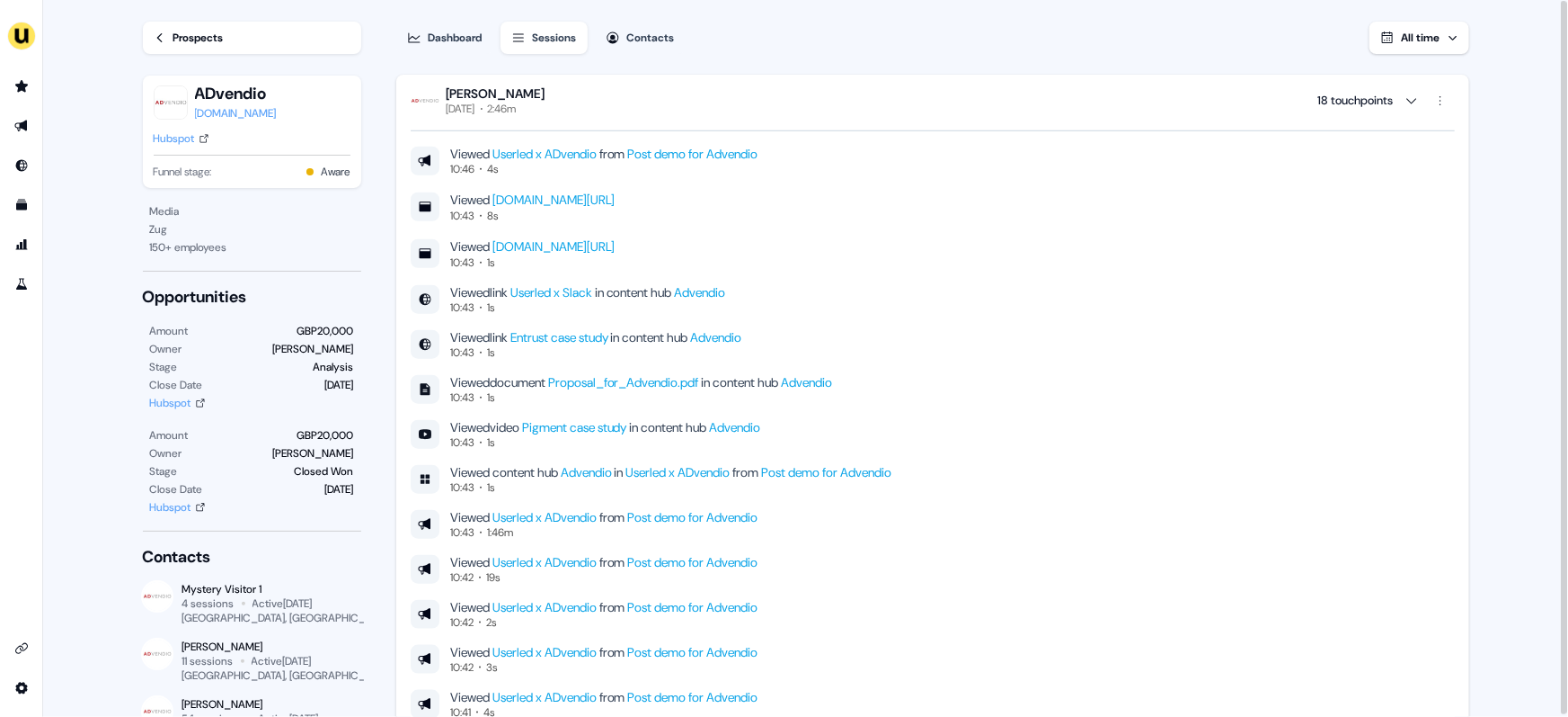
scroll to position [4205, 0]
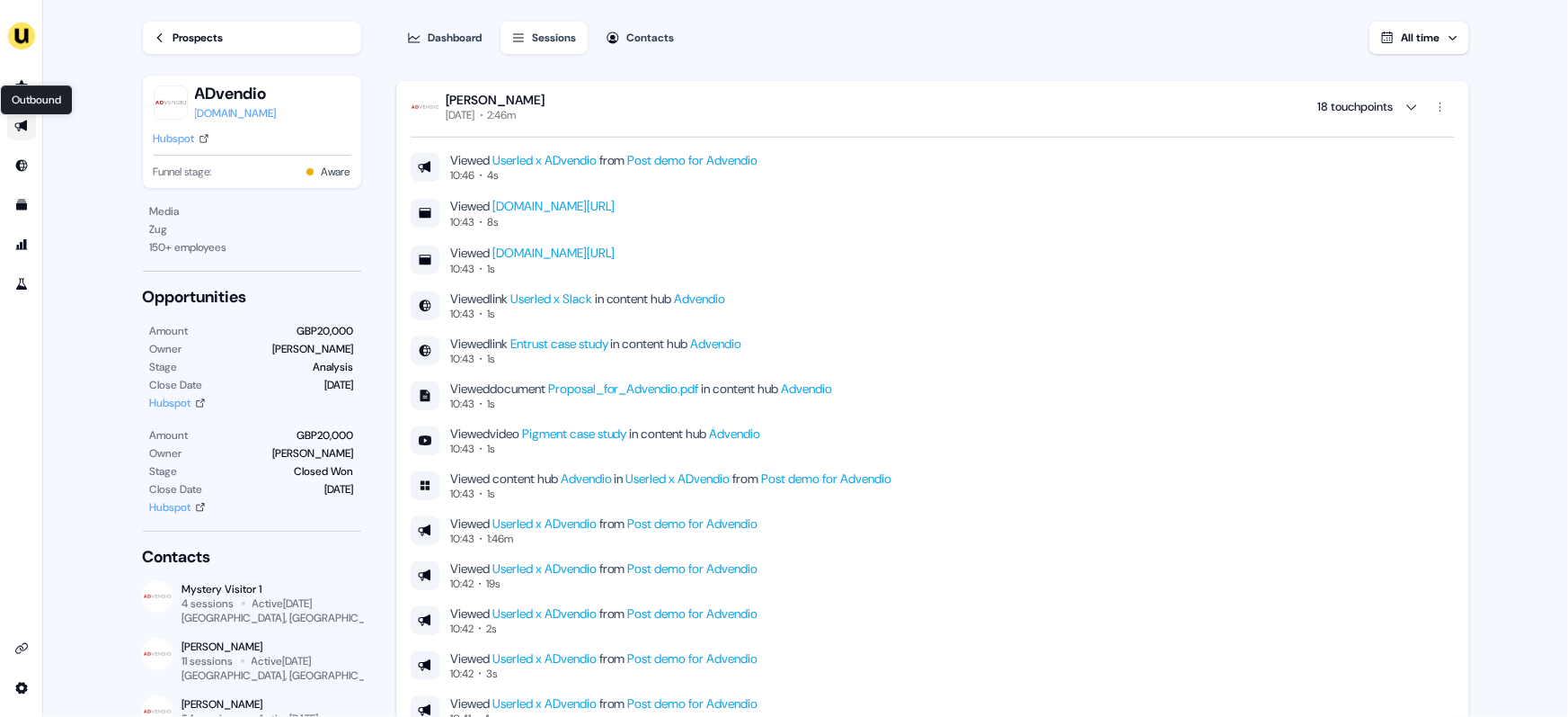
click at [22, 129] on icon "Go to outbound experience" at bounding box center [21, 126] width 13 height 12
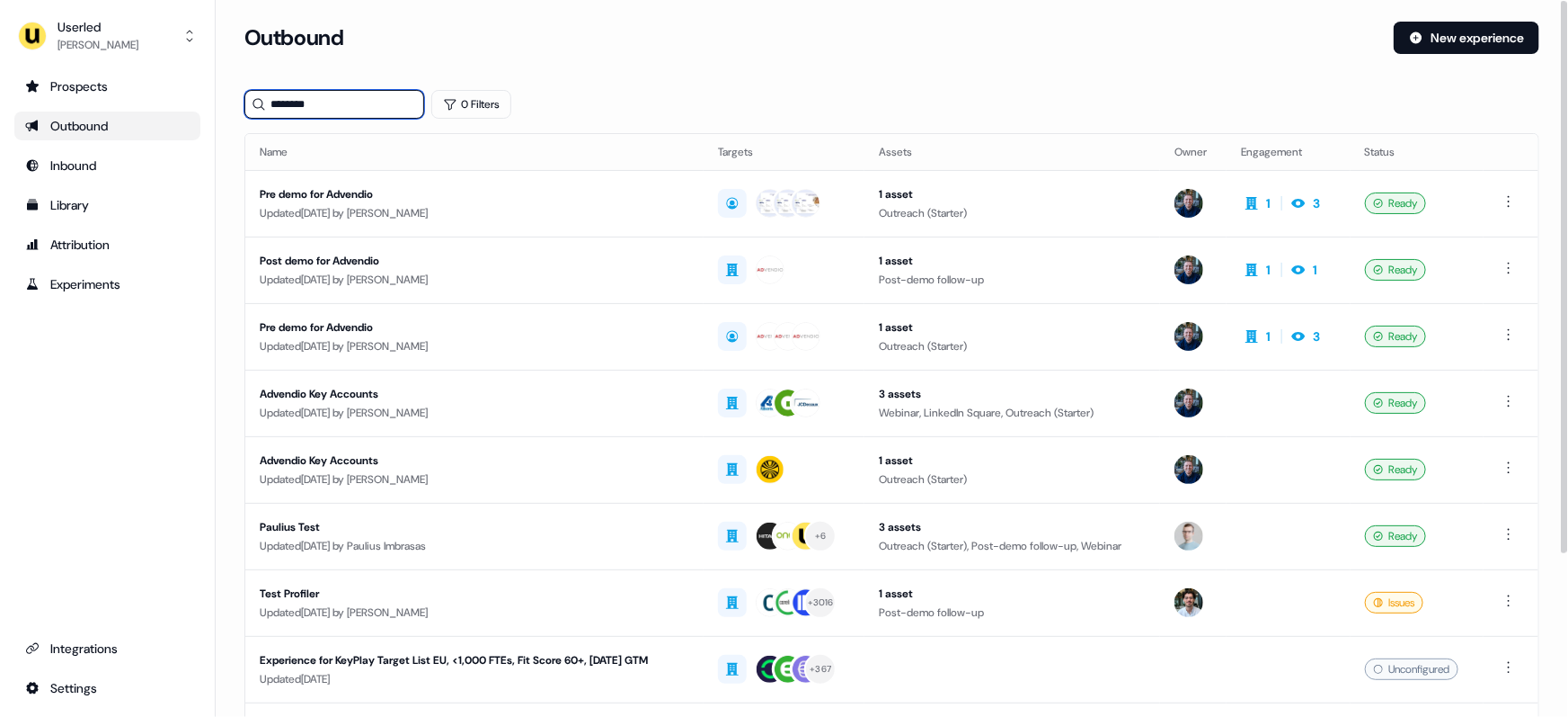
click at [338, 106] on input "********" at bounding box center [334, 104] width 180 height 28
type input "*"
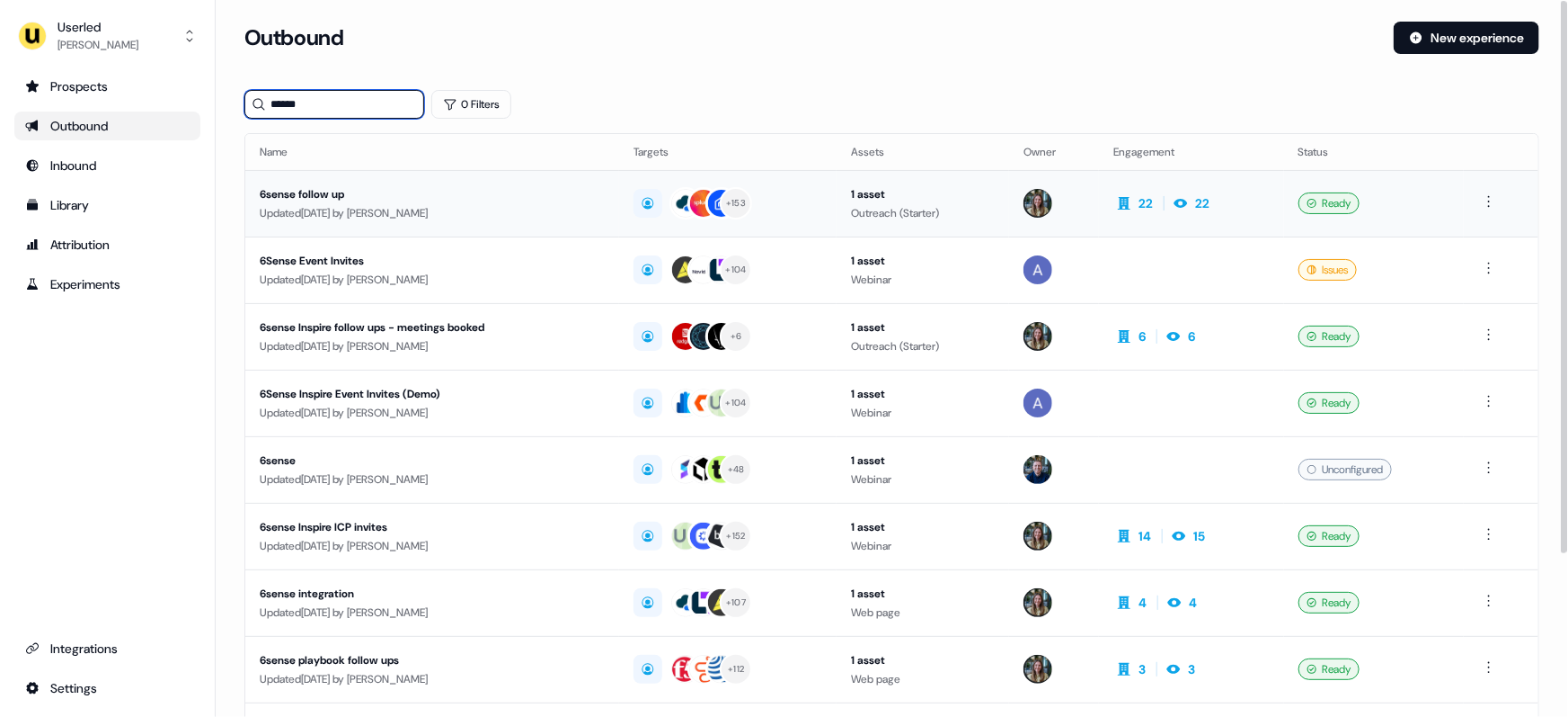
type input "******"
click at [511, 204] on div "Updated 1 day ago by Charlotte Stone" at bounding box center [432, 213] width 345 height 18
click at [550, 266] on div "6Sense Event Invites" at bounding box center [432, 261] width 345 height 18
click at [578, 266] on div "6Sense Event Invites" at bounding box center [432, 261] width 345 height 18
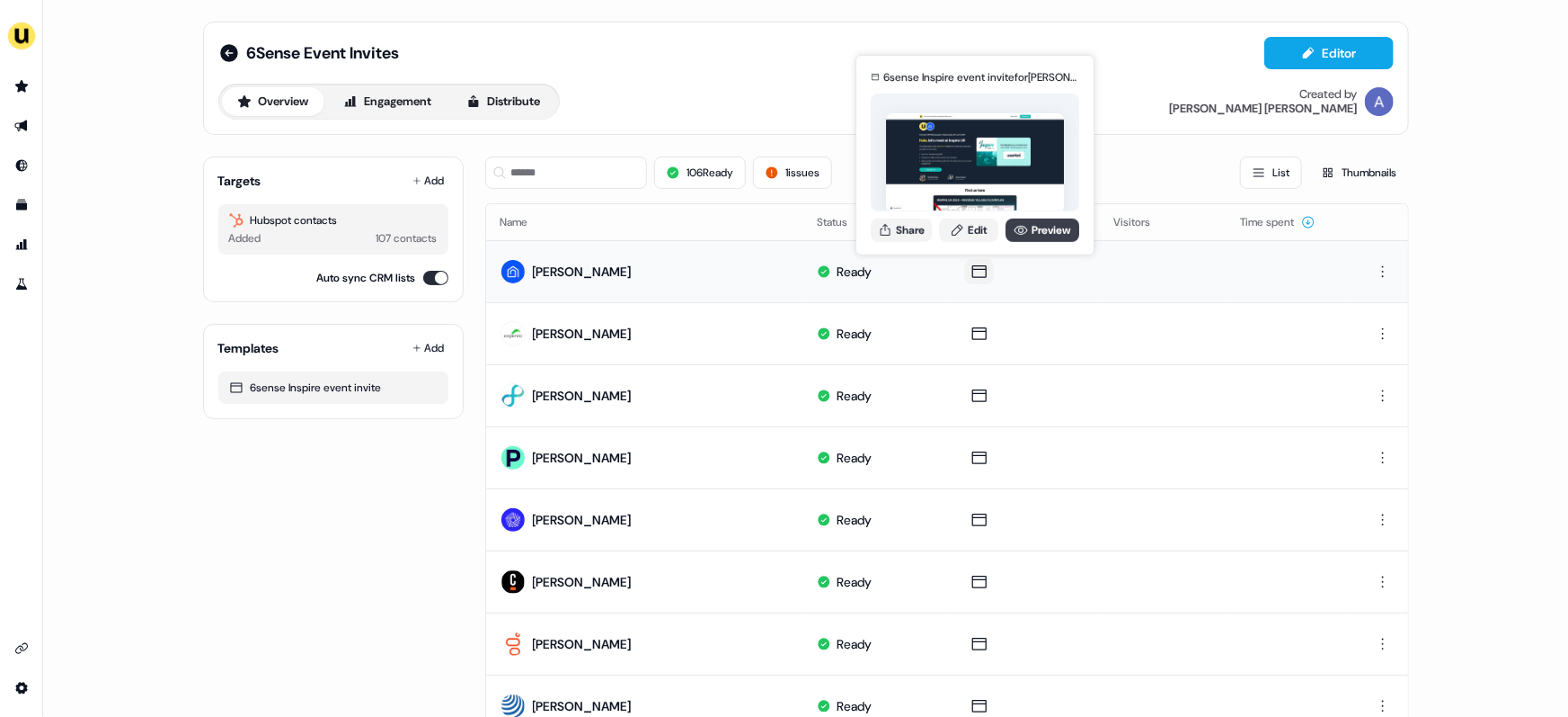
click at [1022, 232] on icon at bounding box center [1020, 229] width 15 height 15
click at [899, 227] on button "Share" at bounding box center [901, 230] width 62 height 23
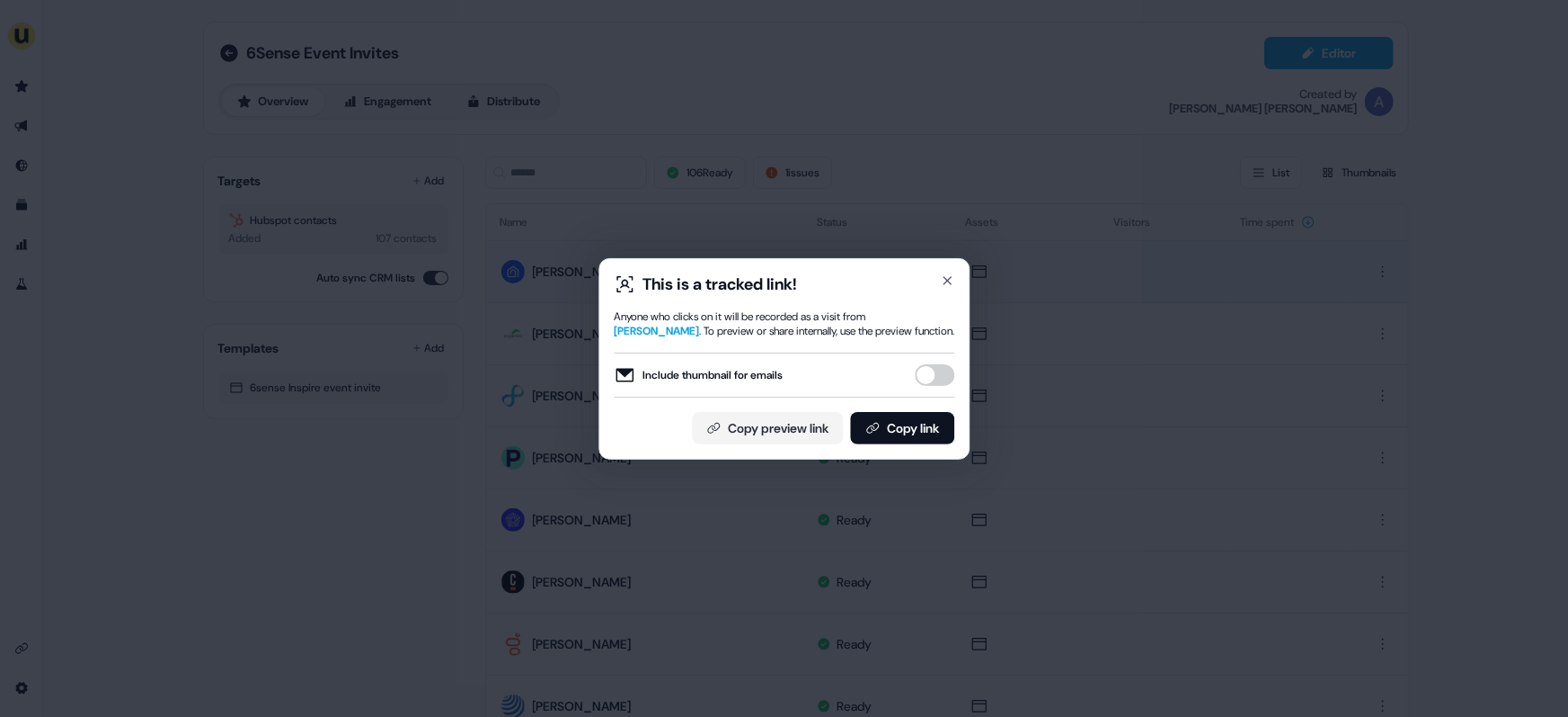
click at [938, 379] on button "Include thumbnail for emails" at bounding box center [934, 375] width 39 height 21
click at [931, 428] on button "Copy link" at bounding box center [902, 428] width 104 height 32
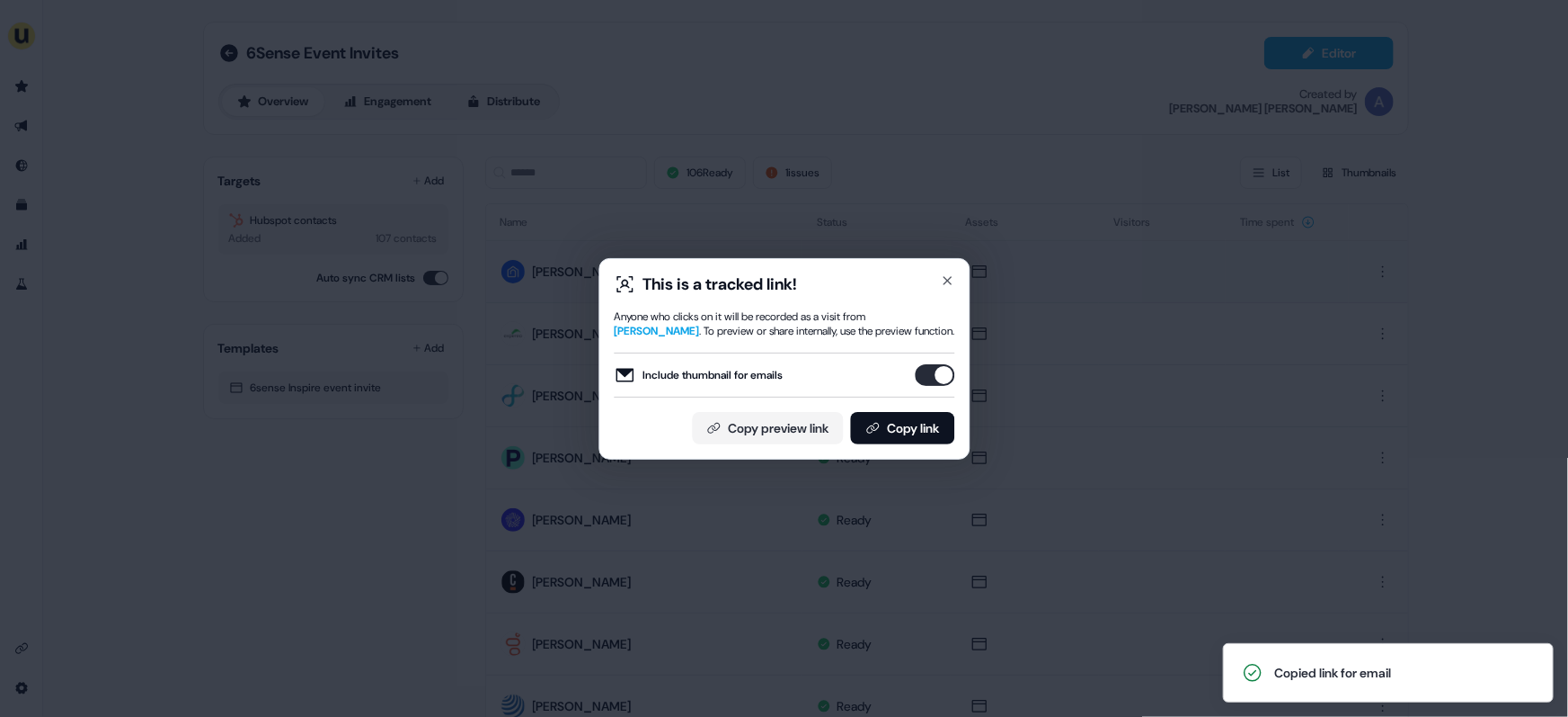
click at [98, 125] on div "This is a tracked link! Anyone who clicks on it will be recorded as a visit fro…" at bounding box center [784, 358] width 1568 height 717
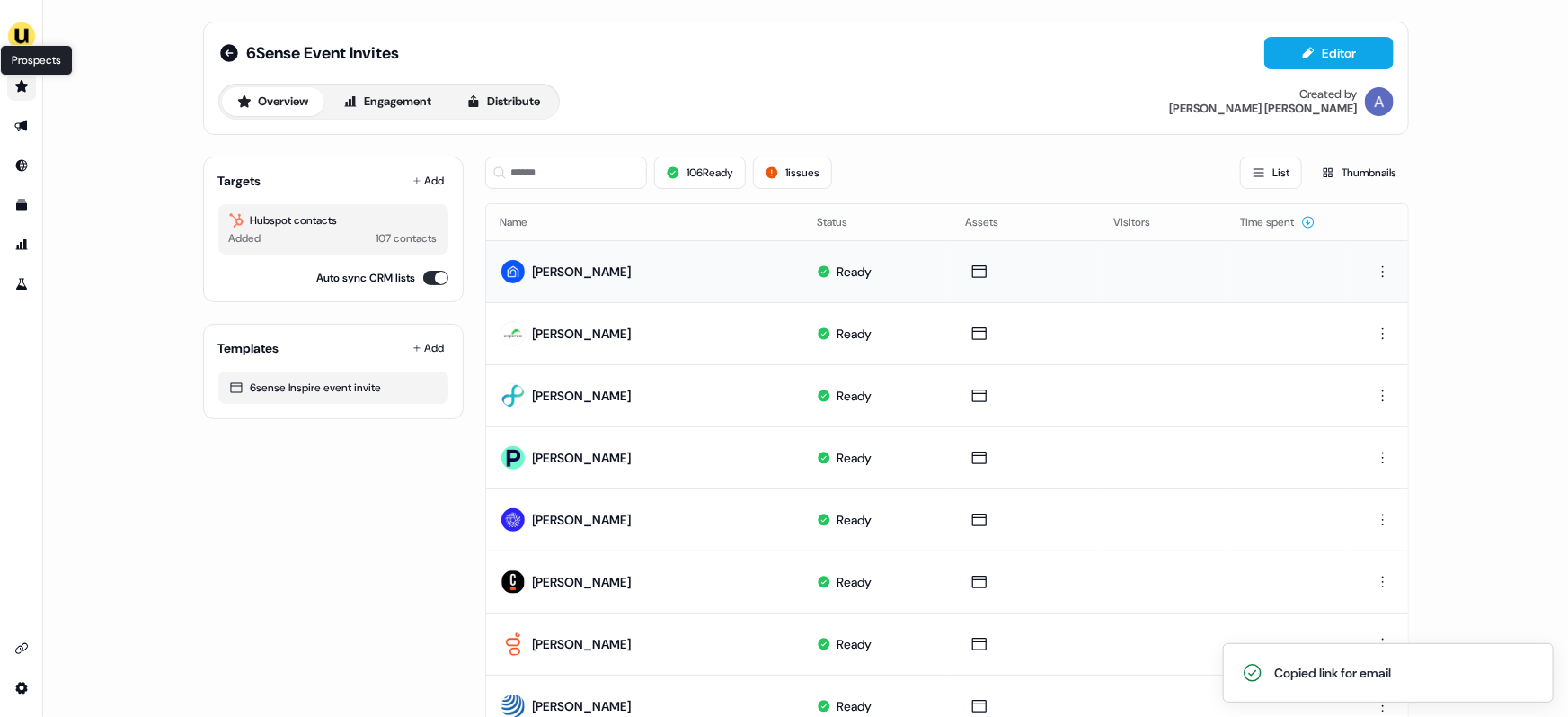
click at [21, 89] on icon "Go to prospects" at bounding box center [21, 86] width 13 height 12
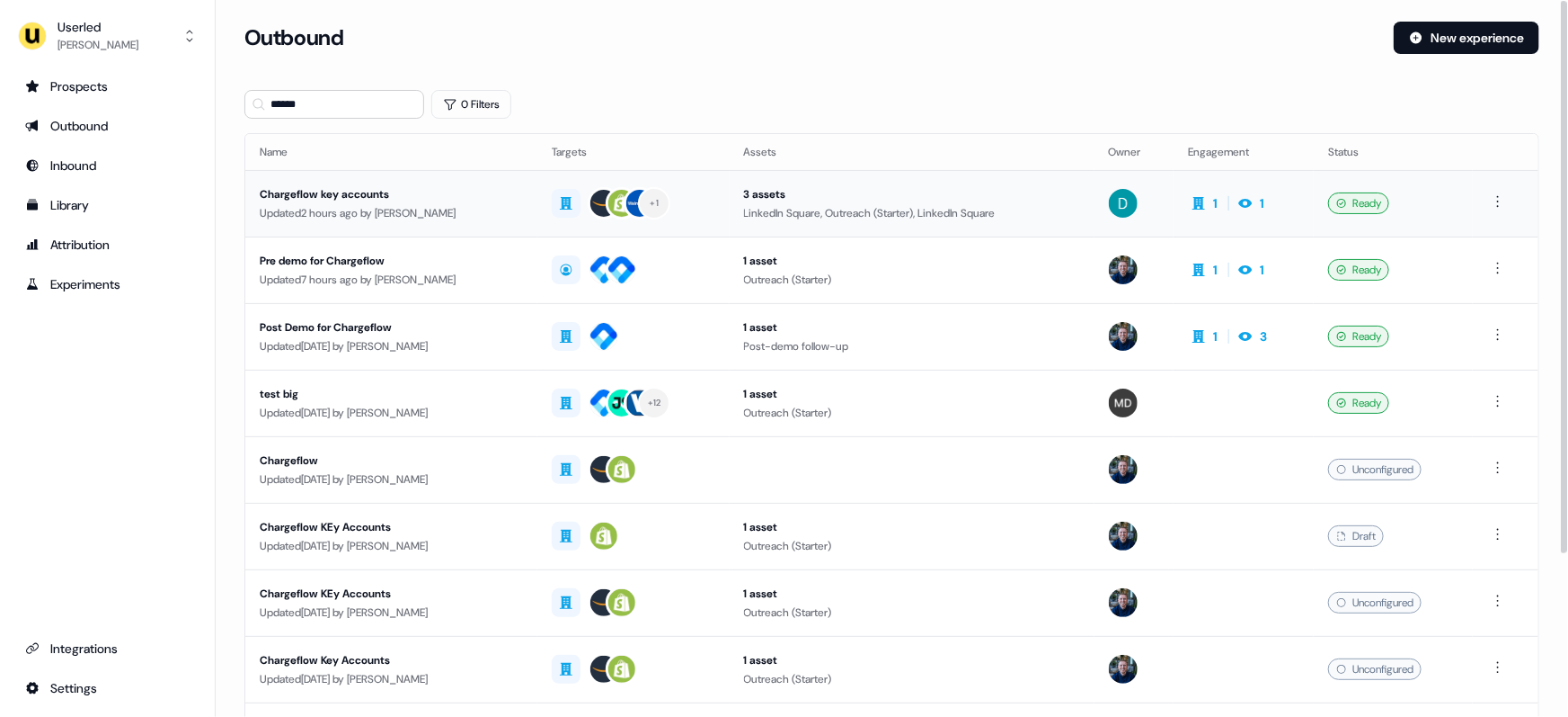
click at [495, 196] on div "Chargeflow key accounts" at bounding box center [392, 194] width 264 height 18
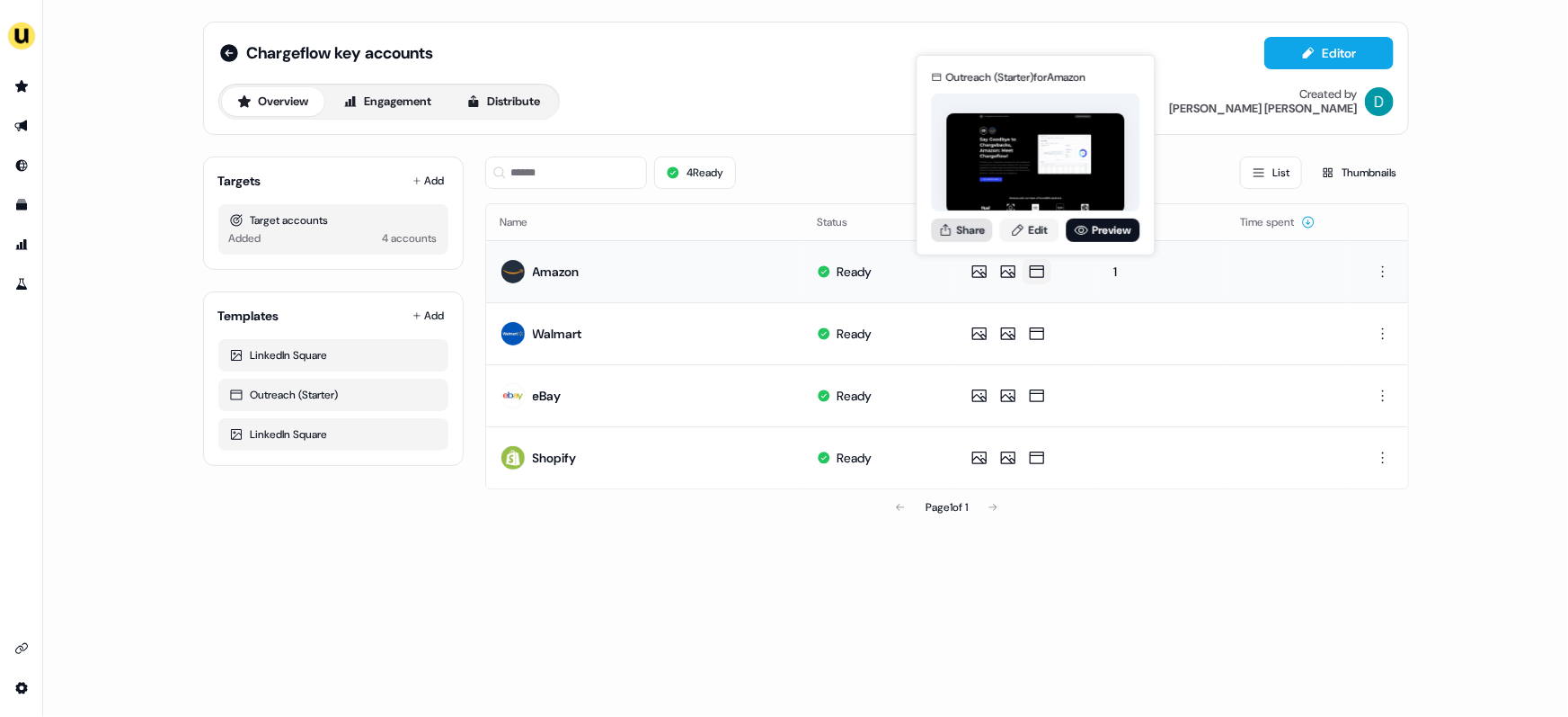
click at [970, 231] on button "Share" at bounding box center [962, 230] width 62 height 23
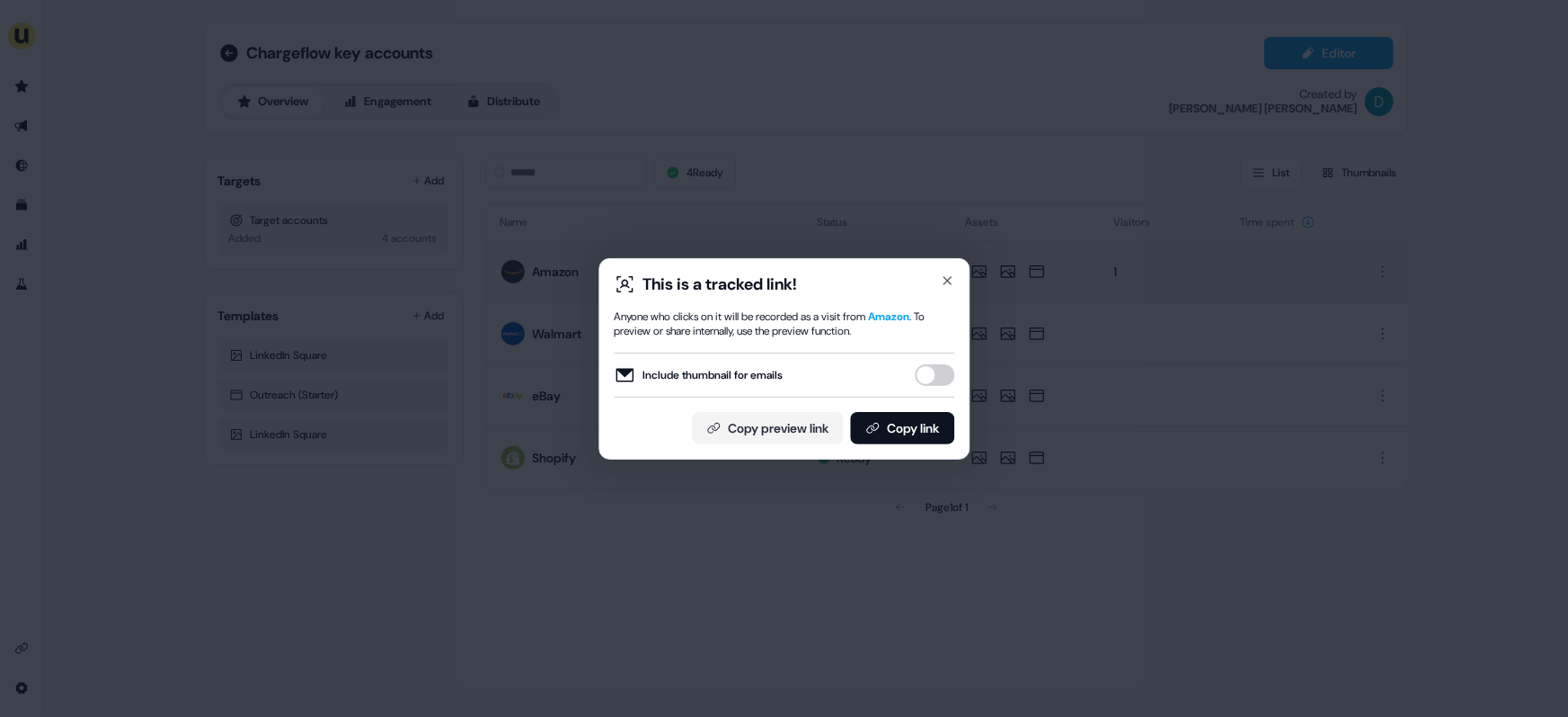
click at [926, 371] on button "Include thumbnail for emails" at bounding box center [934, 375] width 39 height 21
click at [910, 420] on button "Copy link" at bounding box center [902, 428] width 104 height 32
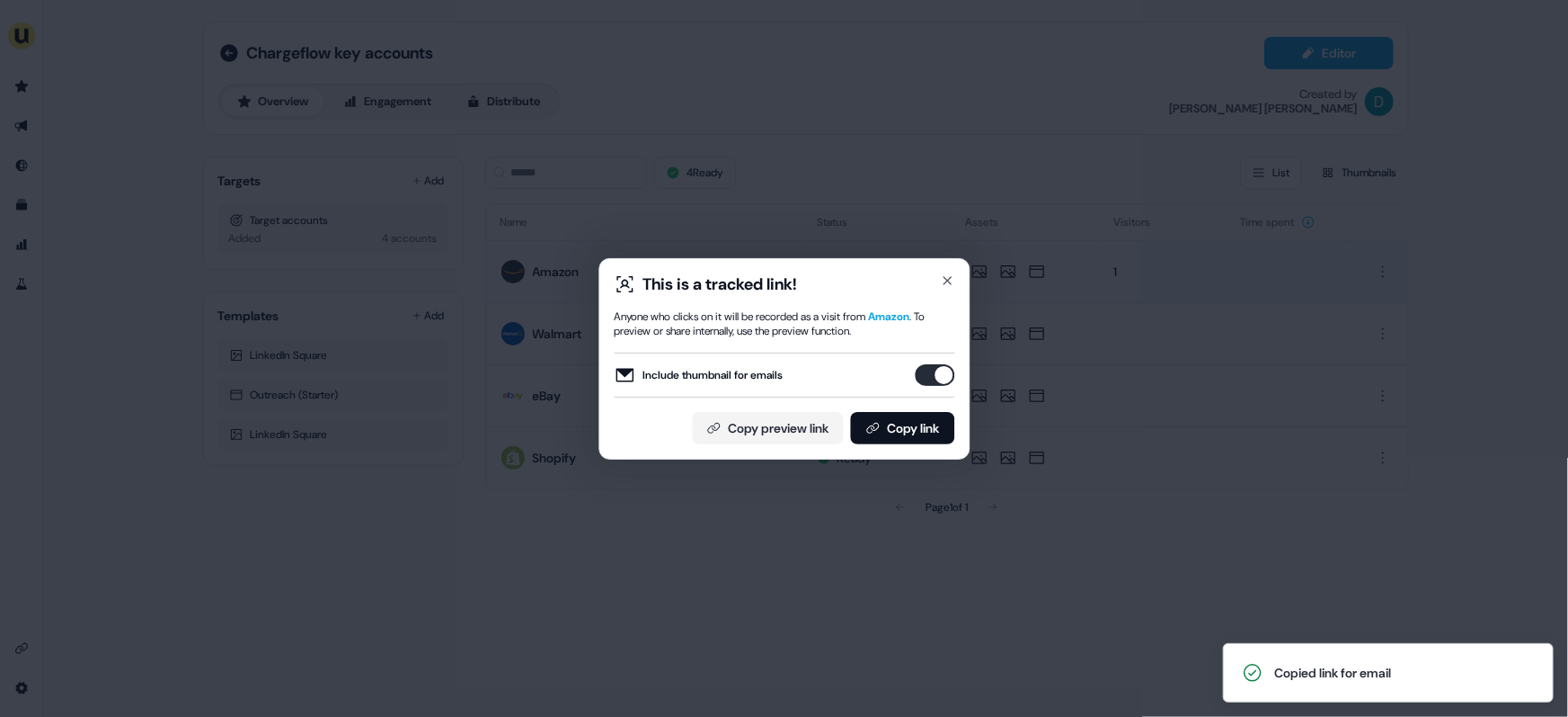
click at [441, 563] on div "This is a tracked link! Anyone who clicks on it will be recorded as a visit fro…" at bounding box center [784, 358] width 1568 height 717
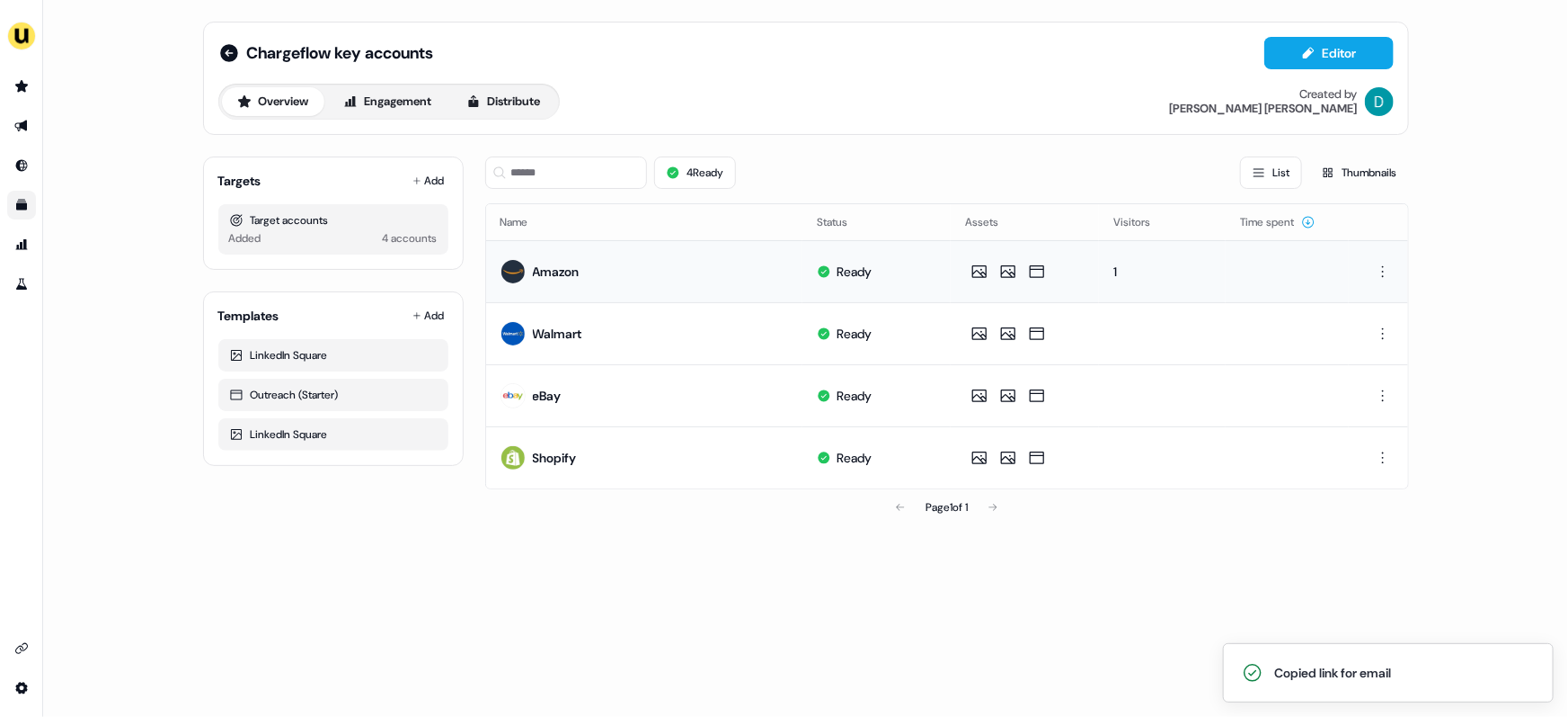
click at [21, 205] on icon "Go to templates" at bounding box center [21, 204] width 11 height 11
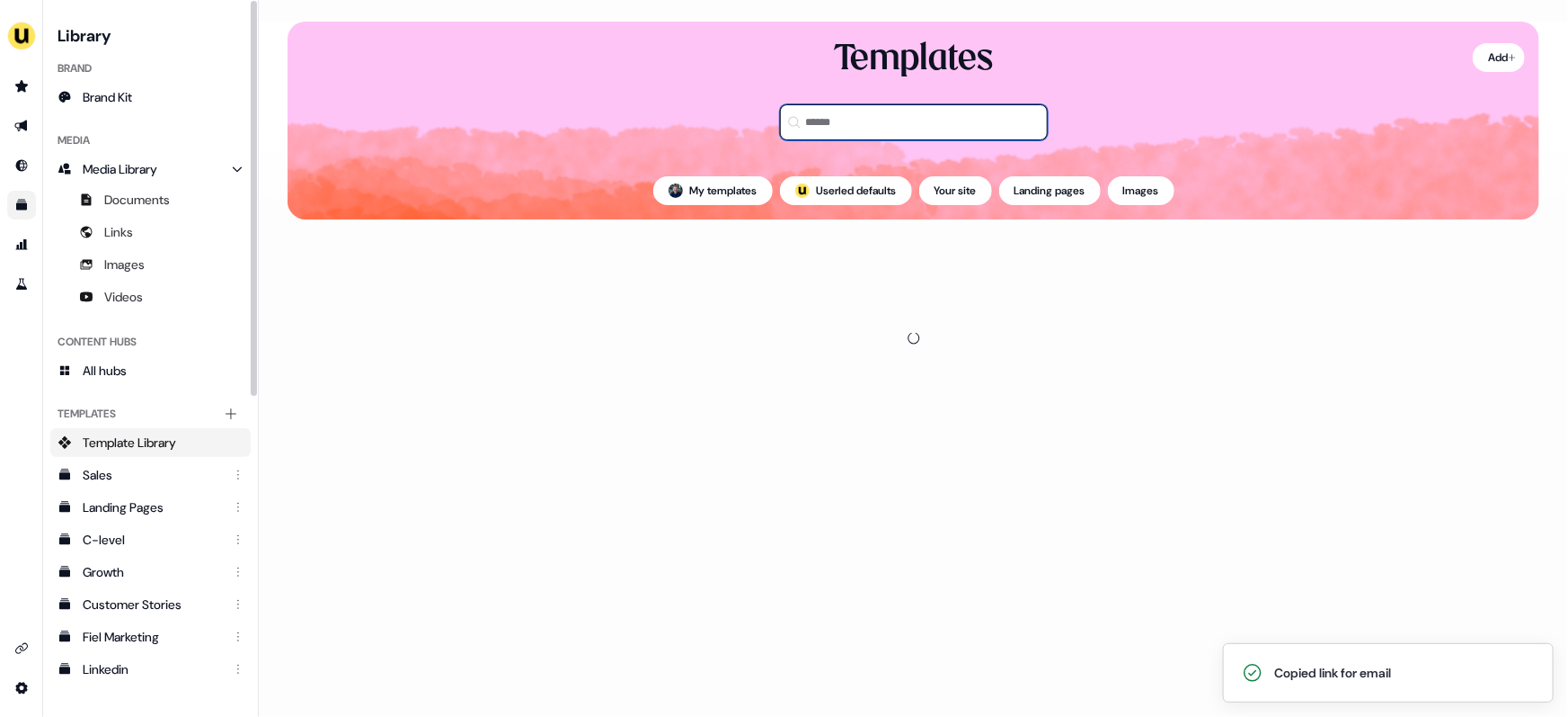
click at [832, 124] on input at bounding box center [914, 122] width 268 height 36
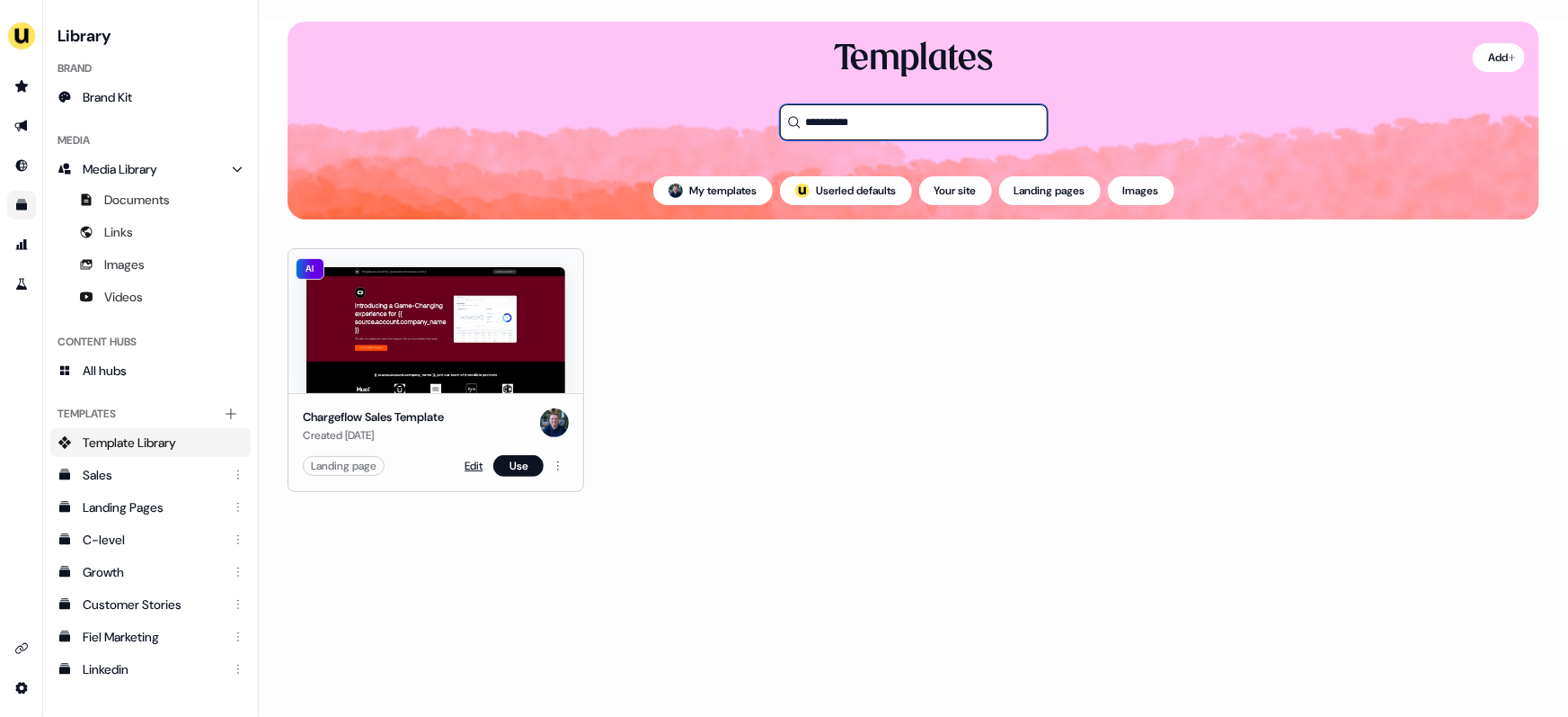
type input "**********"
click at [473, 457] on link "Edit" at bounding box center [474, 466] width 18 height 18
click at [472, 466] on link "Edit" at bounding box center [474, 466] width 18 height 18
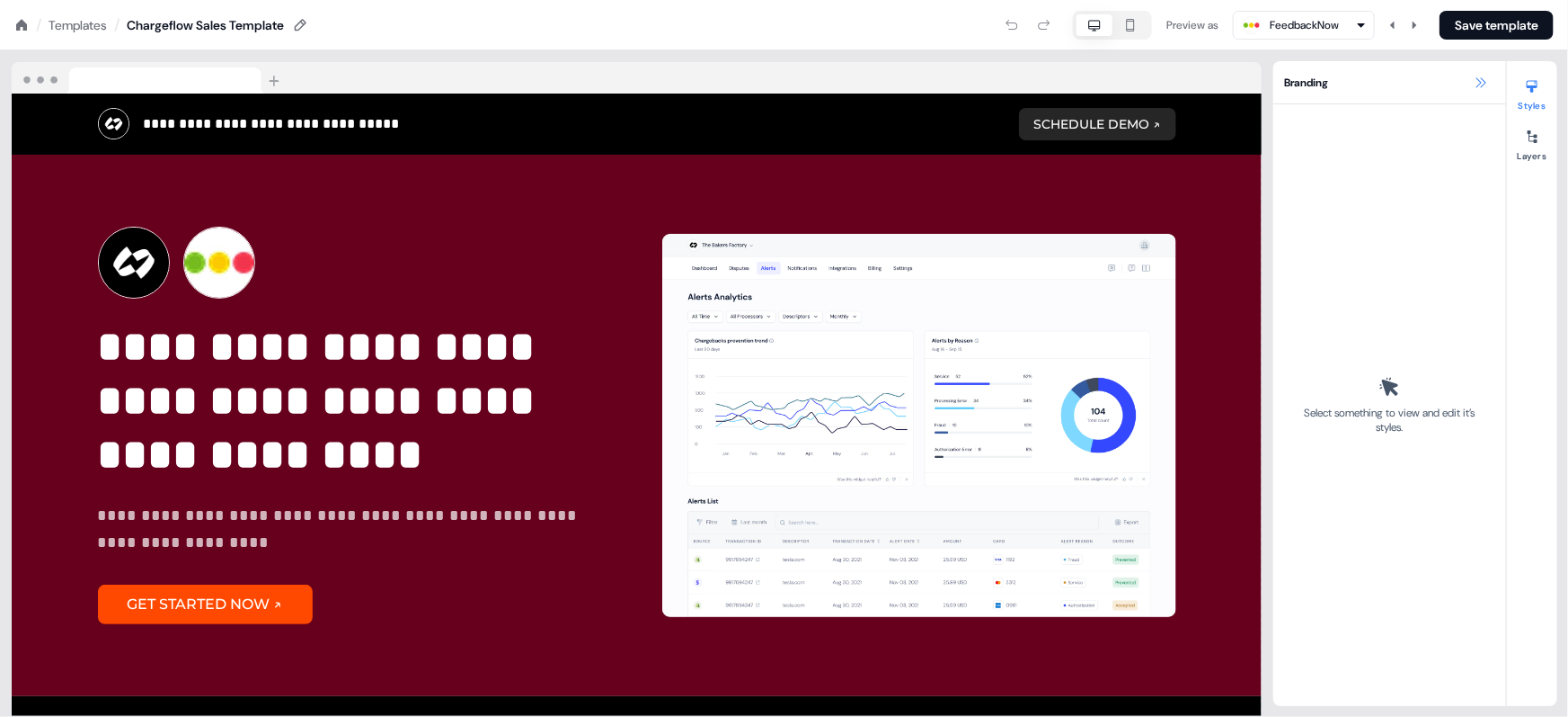
click at [1484, 79] on icon at bounding box center [1481, 82] width 15 height 15
click at [1483, 86] on icon at bounding box center [1481, 82] width 15 height 15
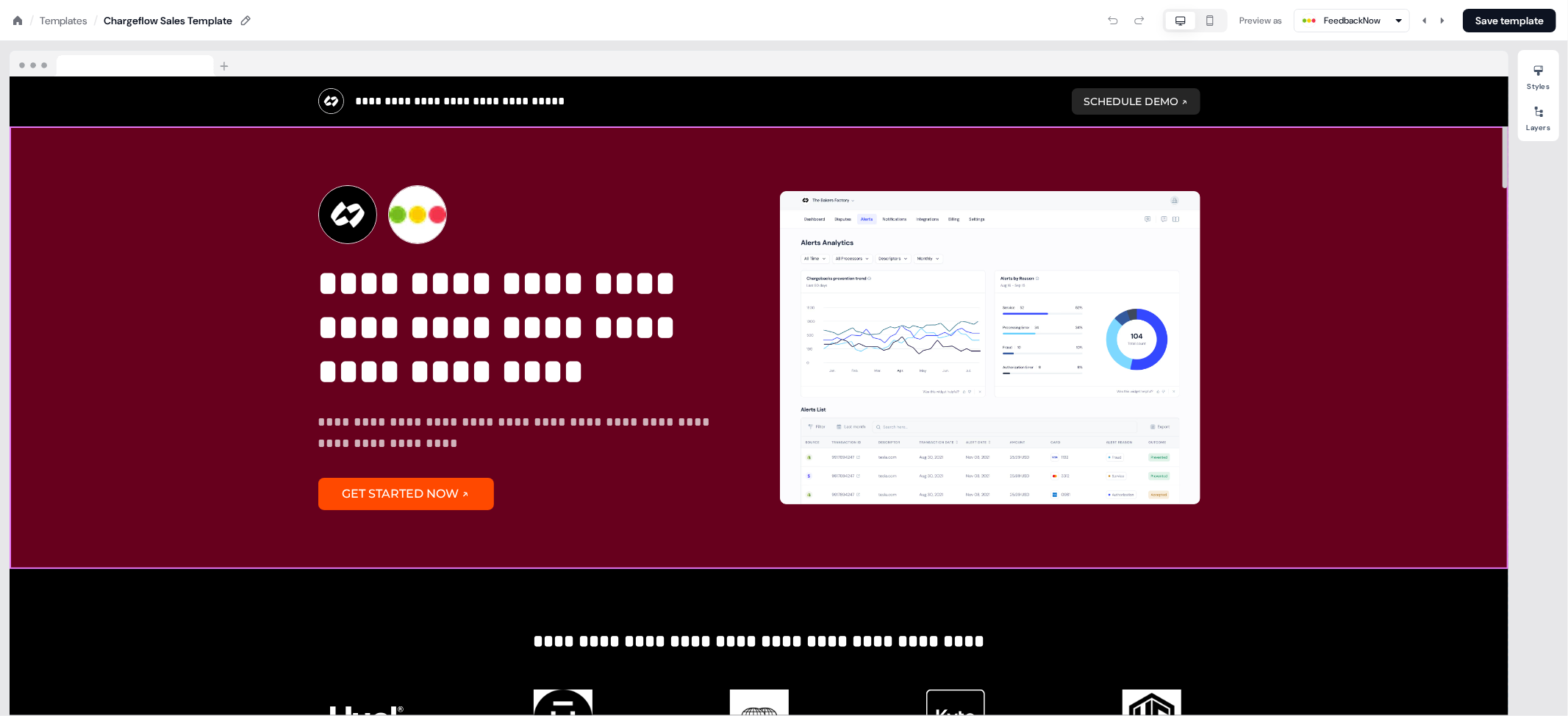
click at [1282, 308] on div "**********" at bounding box center [759, 348] width 1499 height 444
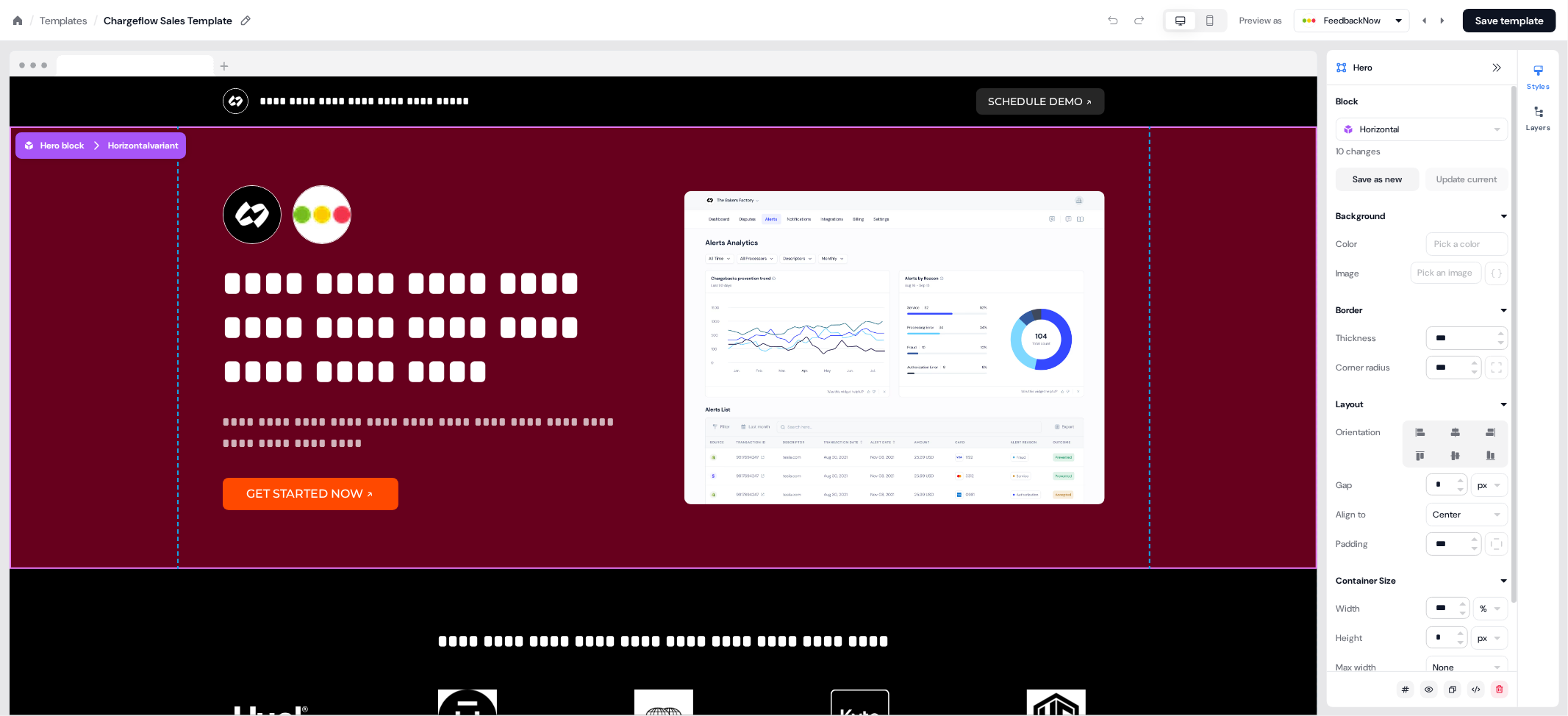
click at [1282, 245] on div "Pick a color" at bounding box center [1457, 244] width 51 height 14
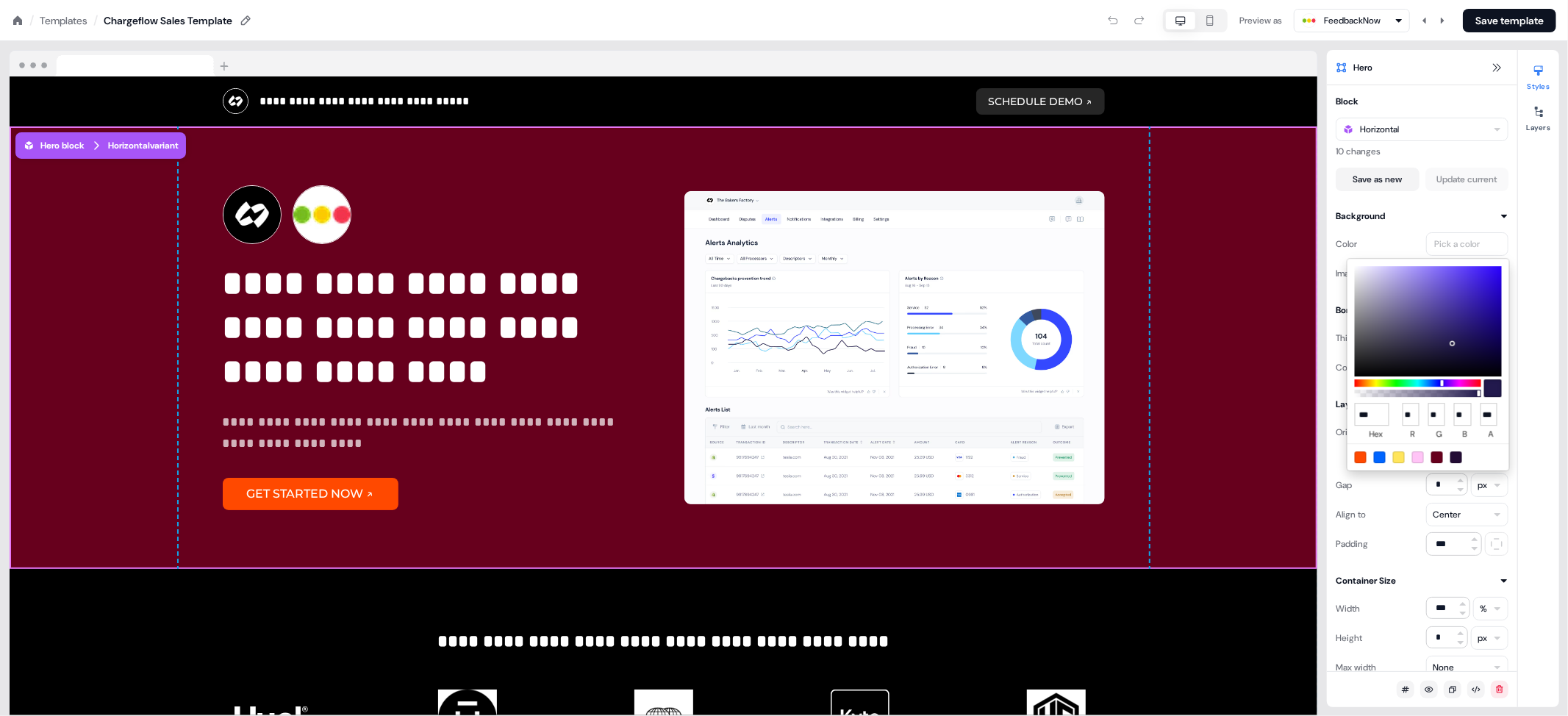
type input "****"
type input "*"
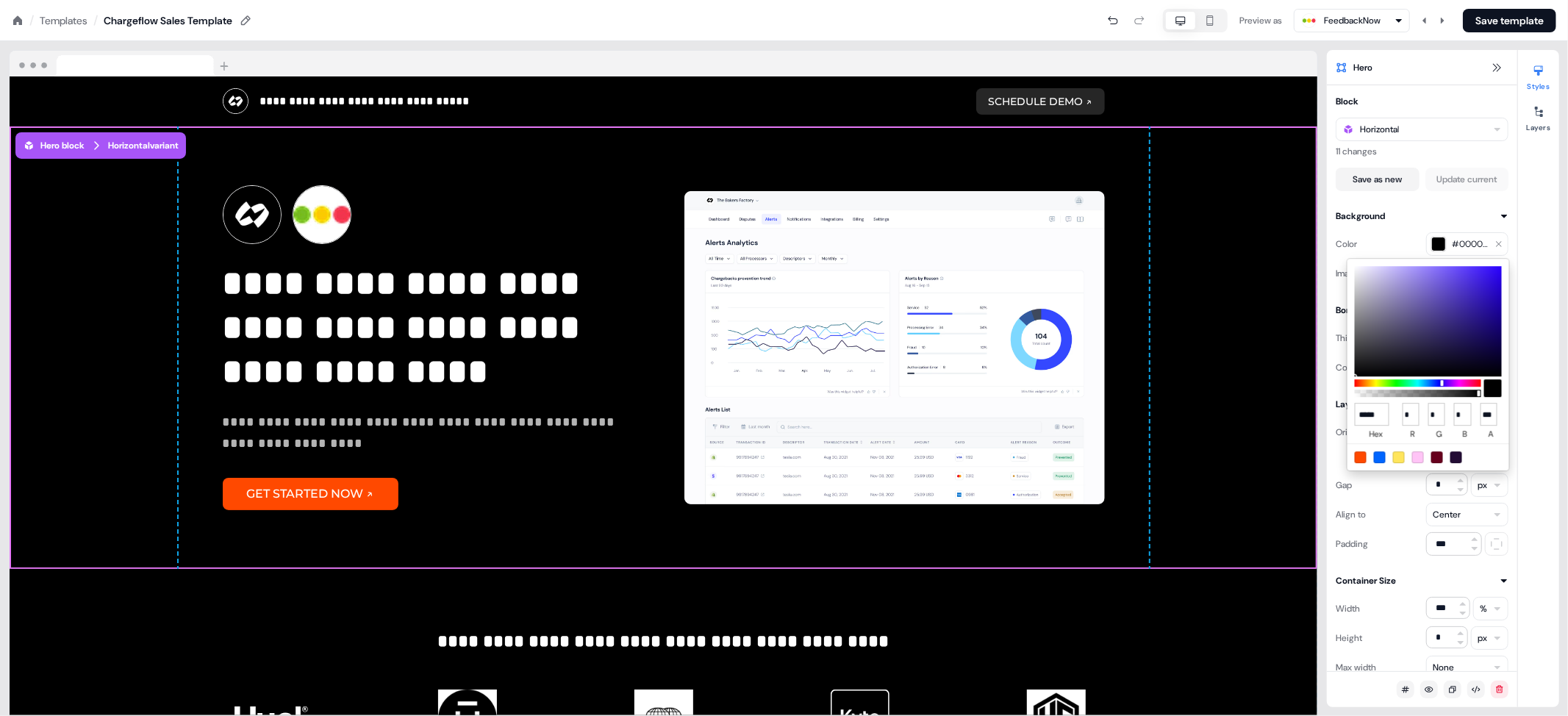
scroll to position [0, 1]
type input "******"
click at [1243, 0] on html "**********" at bounding box center [784, 0] width 1568 height 0
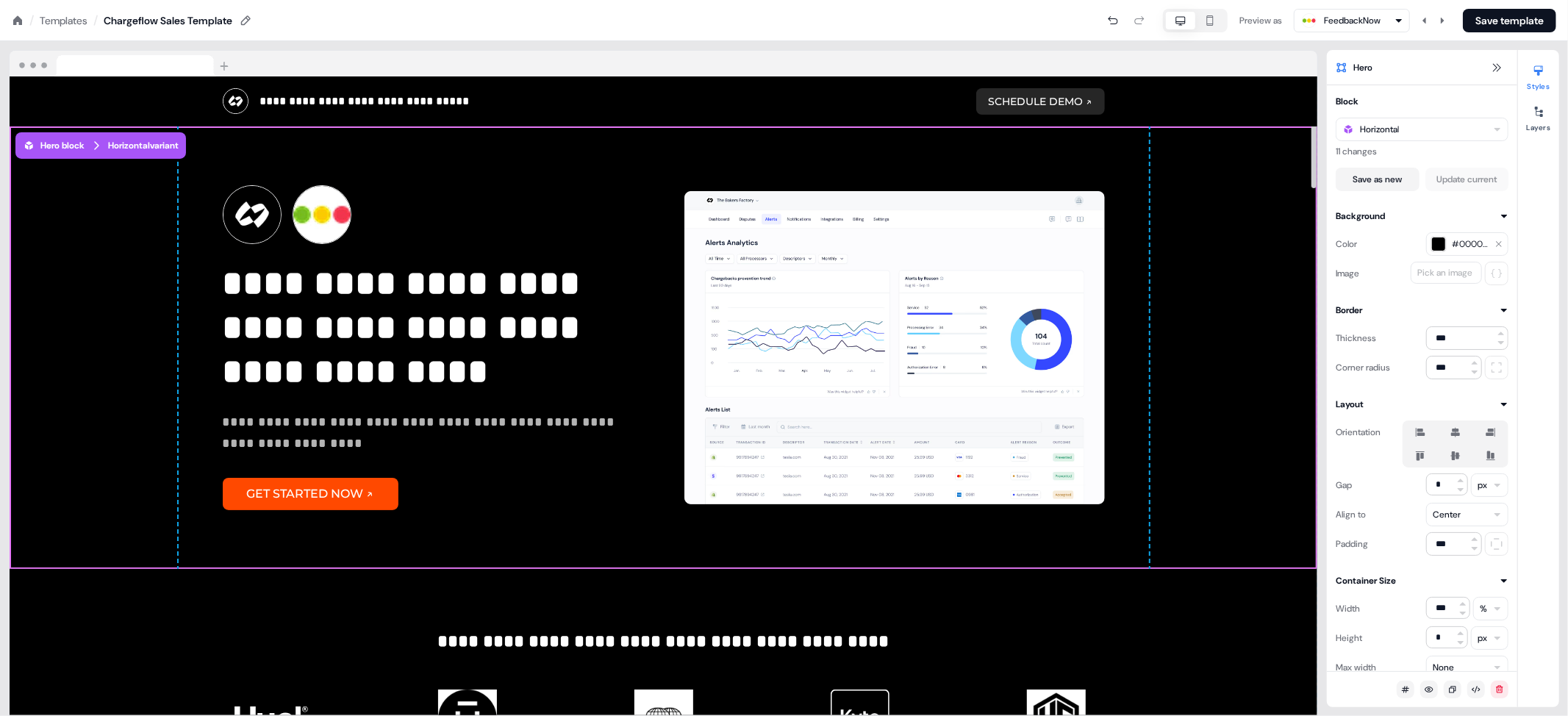
click at [1236, 586] on div "**********" at bounding box center [663, 694] width 1308 height 250
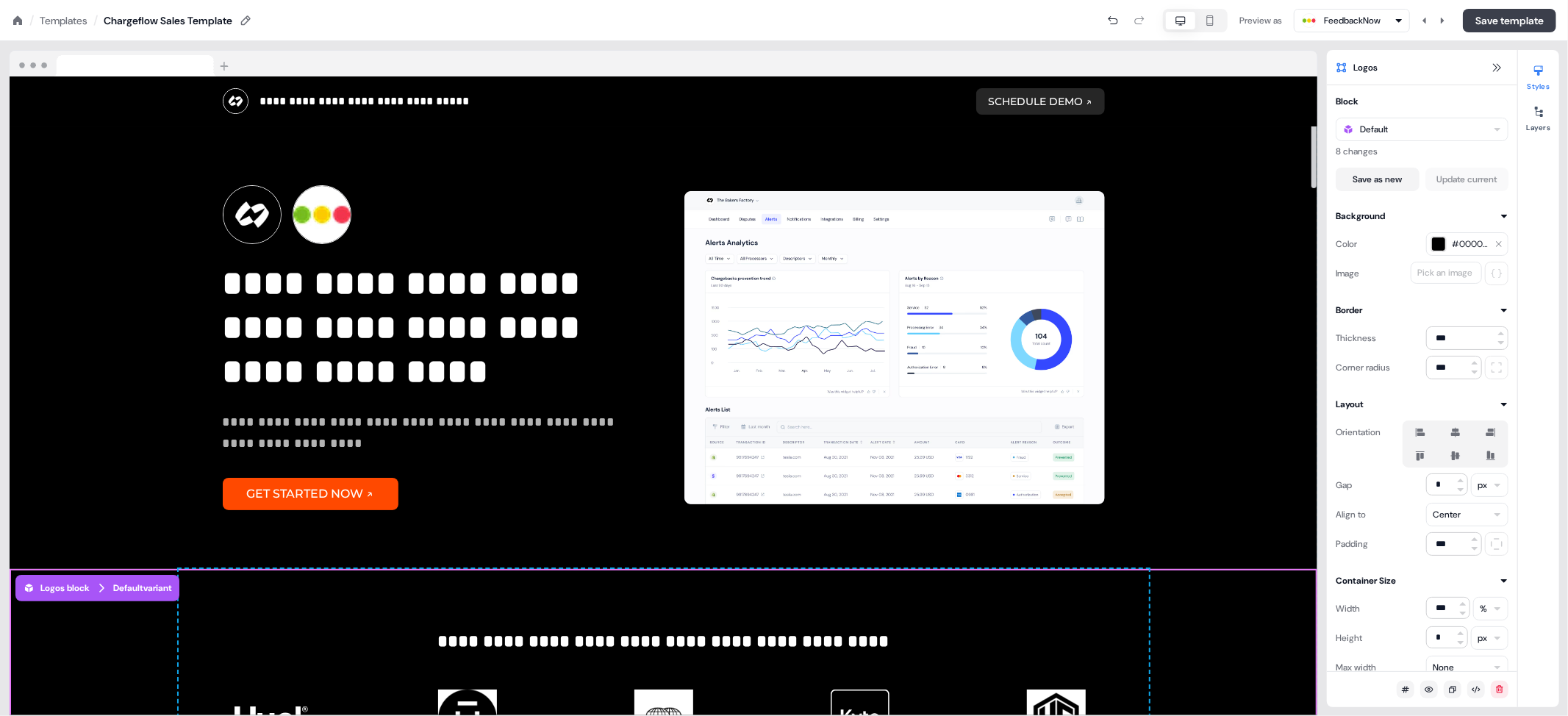
click at [1282, 22] on button "Save template" at bounding box center [1510, 20] width 93 height 23
click at [14, 22] on icon at bounding box center [18, 19] width 9 height 9
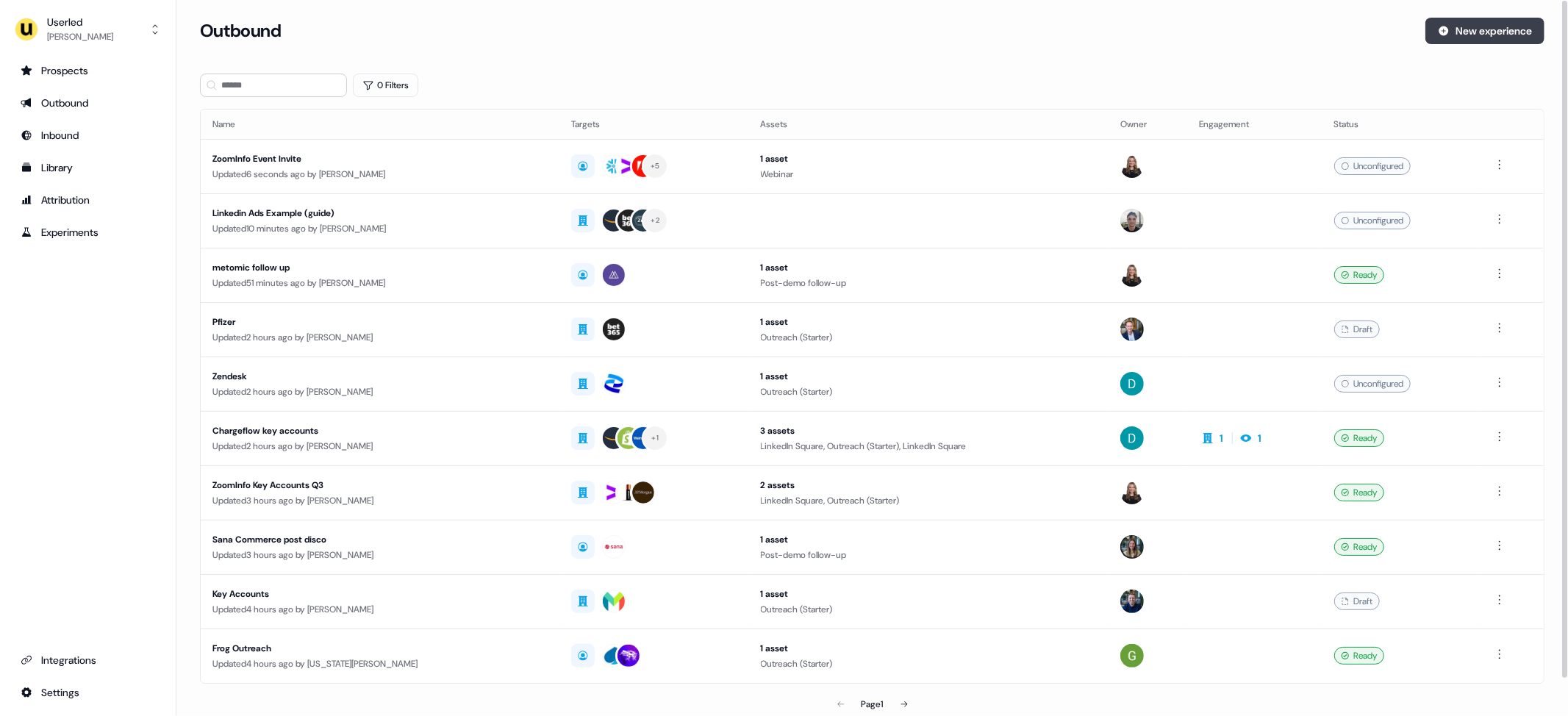
click at [1282, 27] on button "New experience" at bounding box center [1485, 30] width 119 height 26
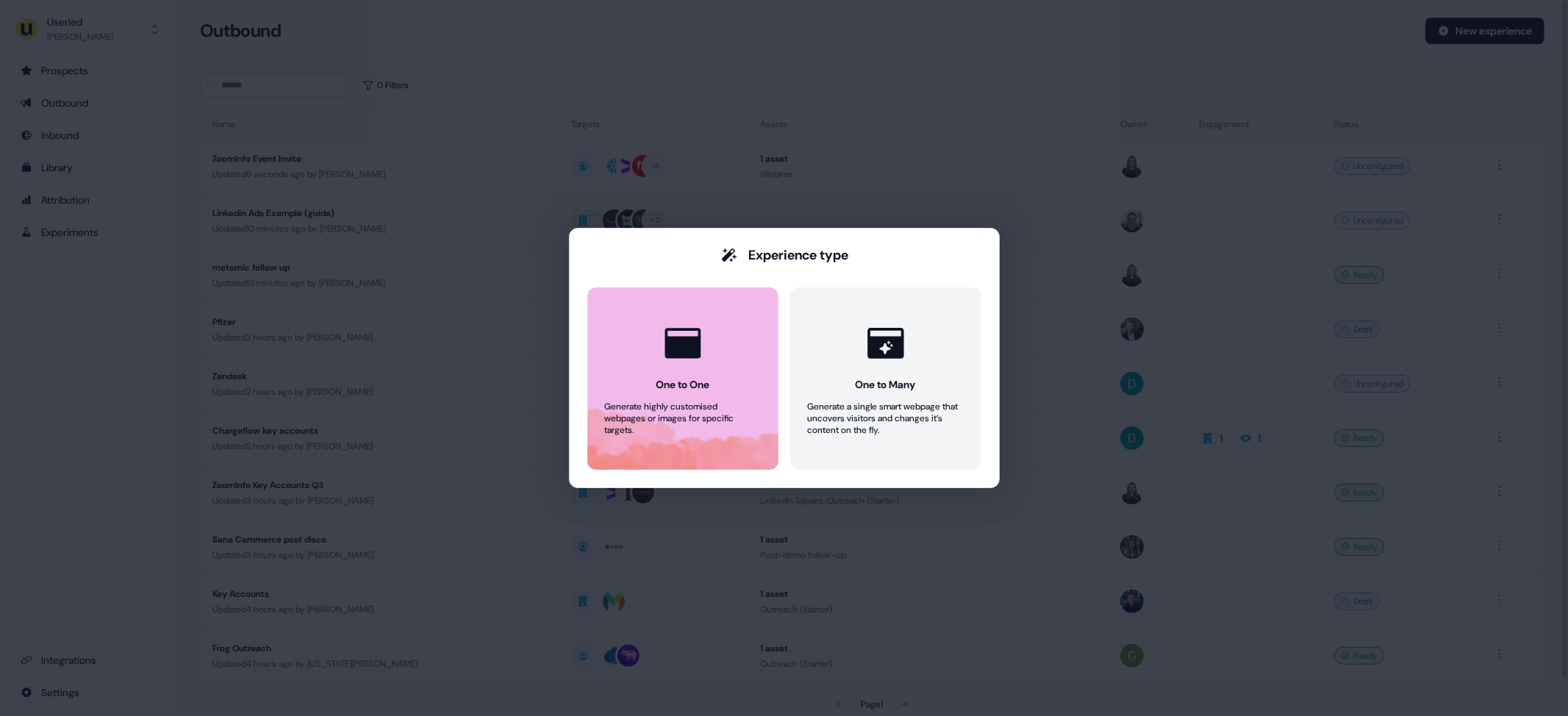
click at [685, 365] on icon at bounding box center [682, 343] width 44 height 44
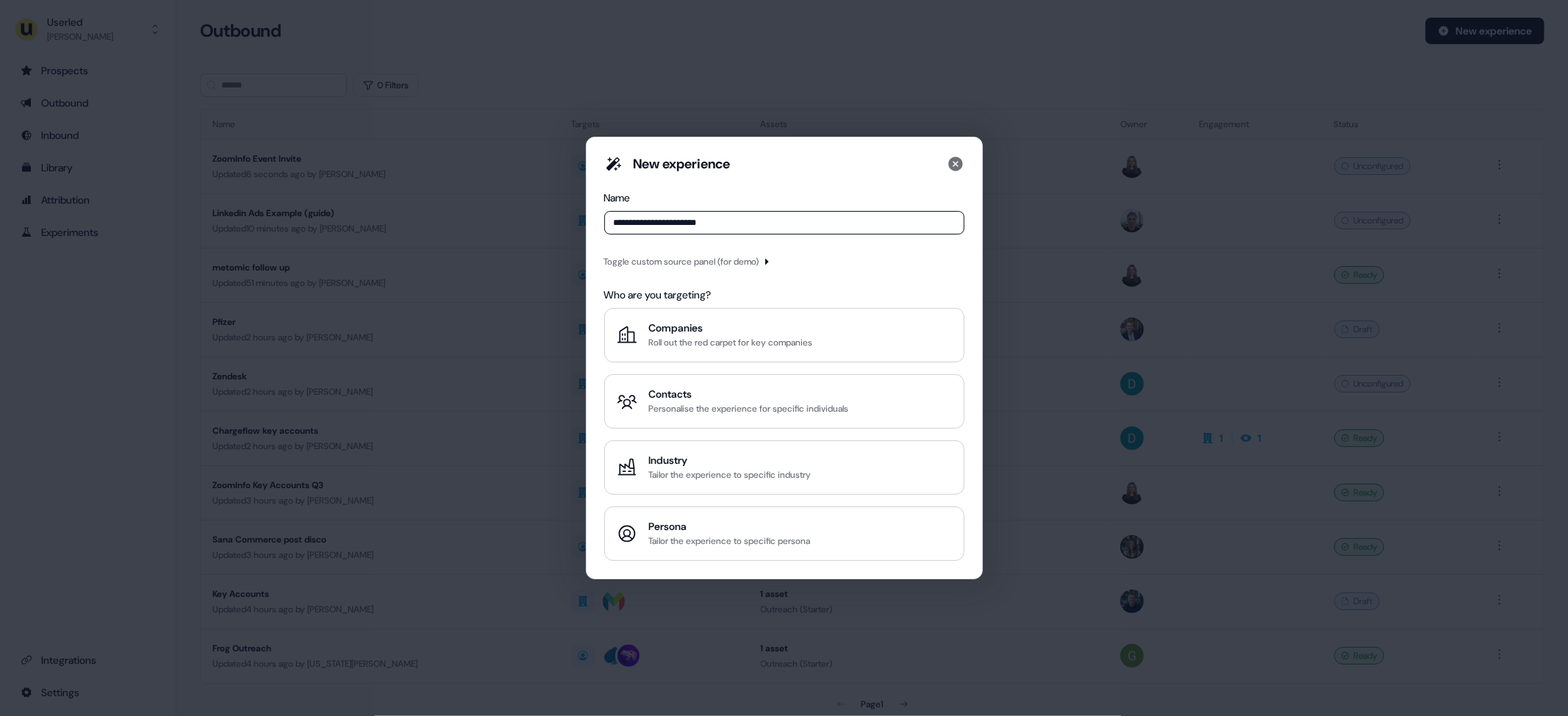
type input "**********"
click at [719, 265] on div "Toggle custom source panel (for demo)" at bounding box center [682, 261] width 155 height 14
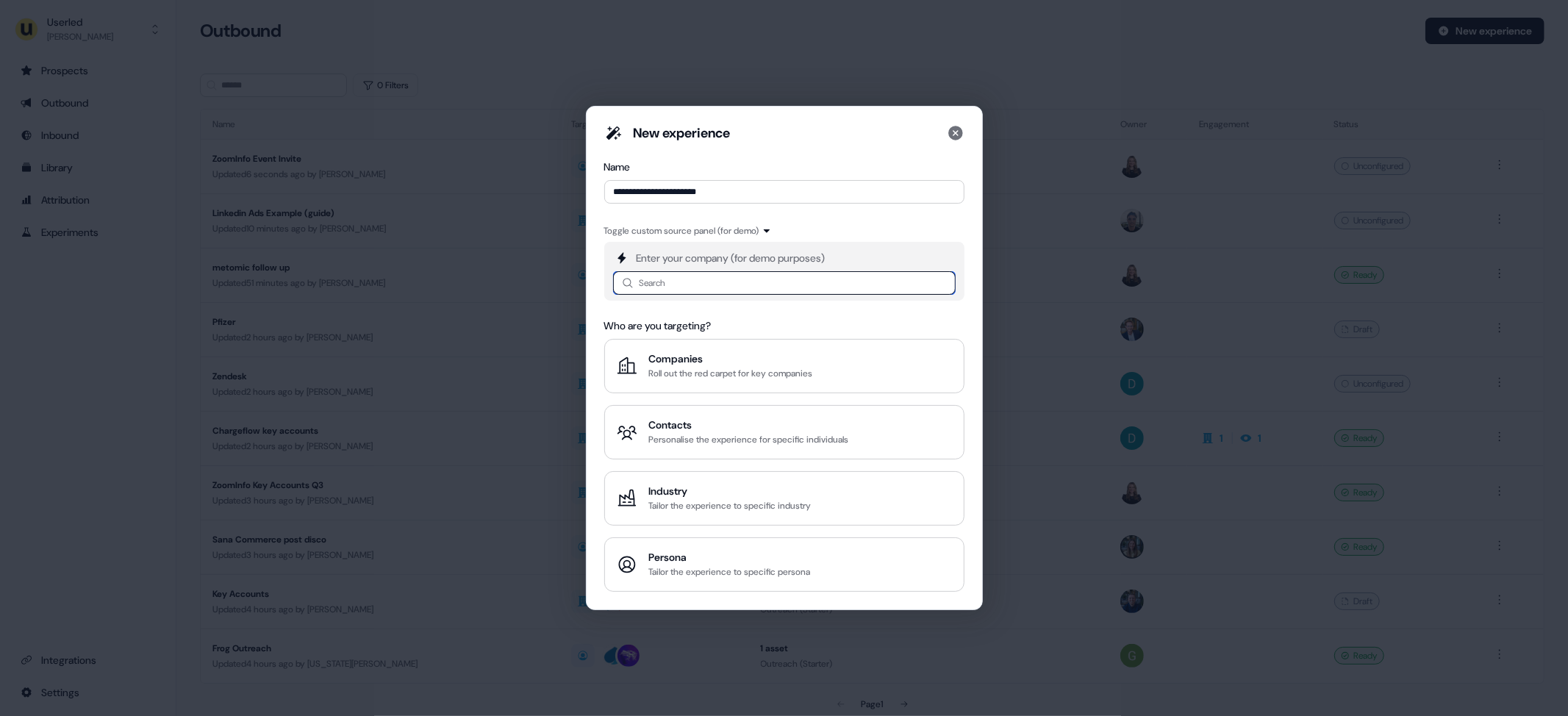
click at [697, 284] on input at bounding box center [784, 283] width 343 height 23
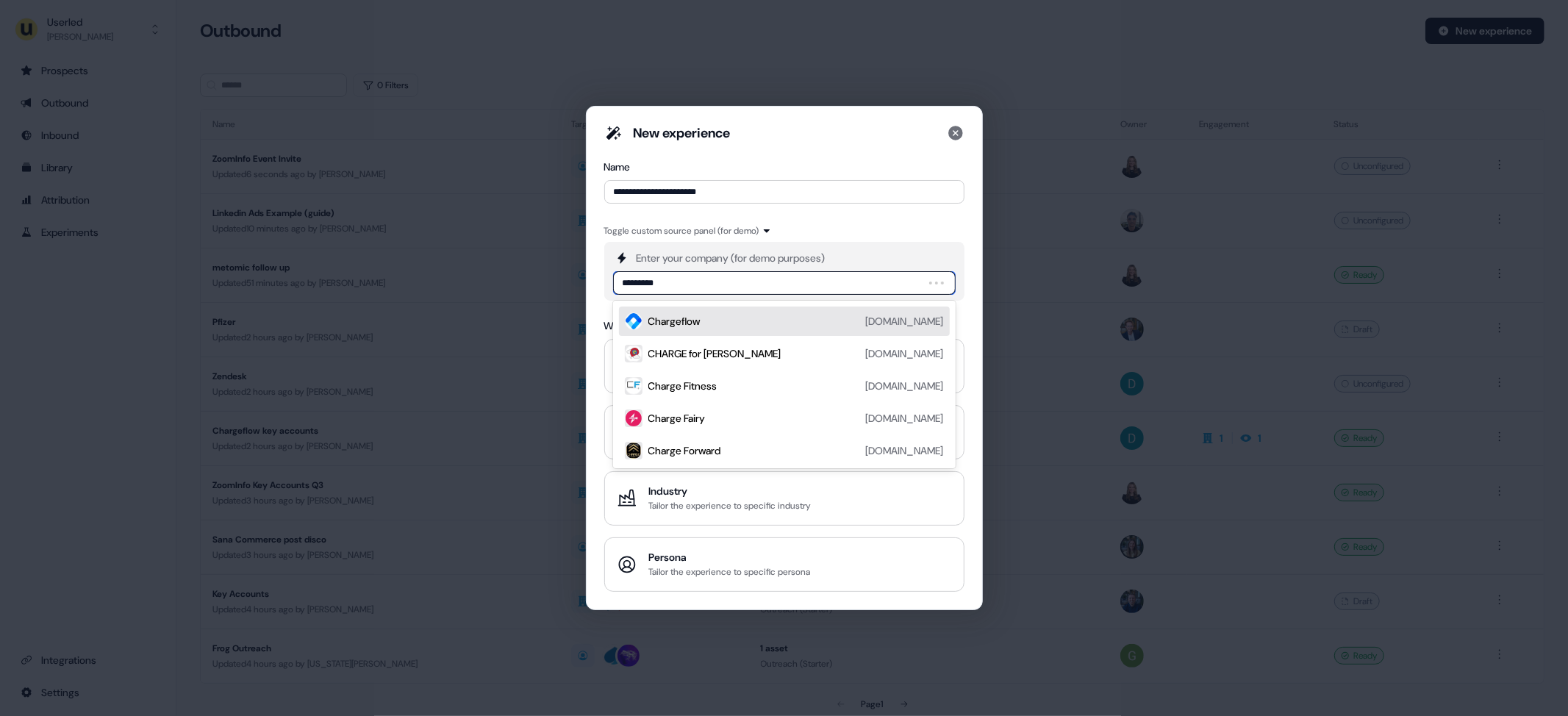
type input "**********"
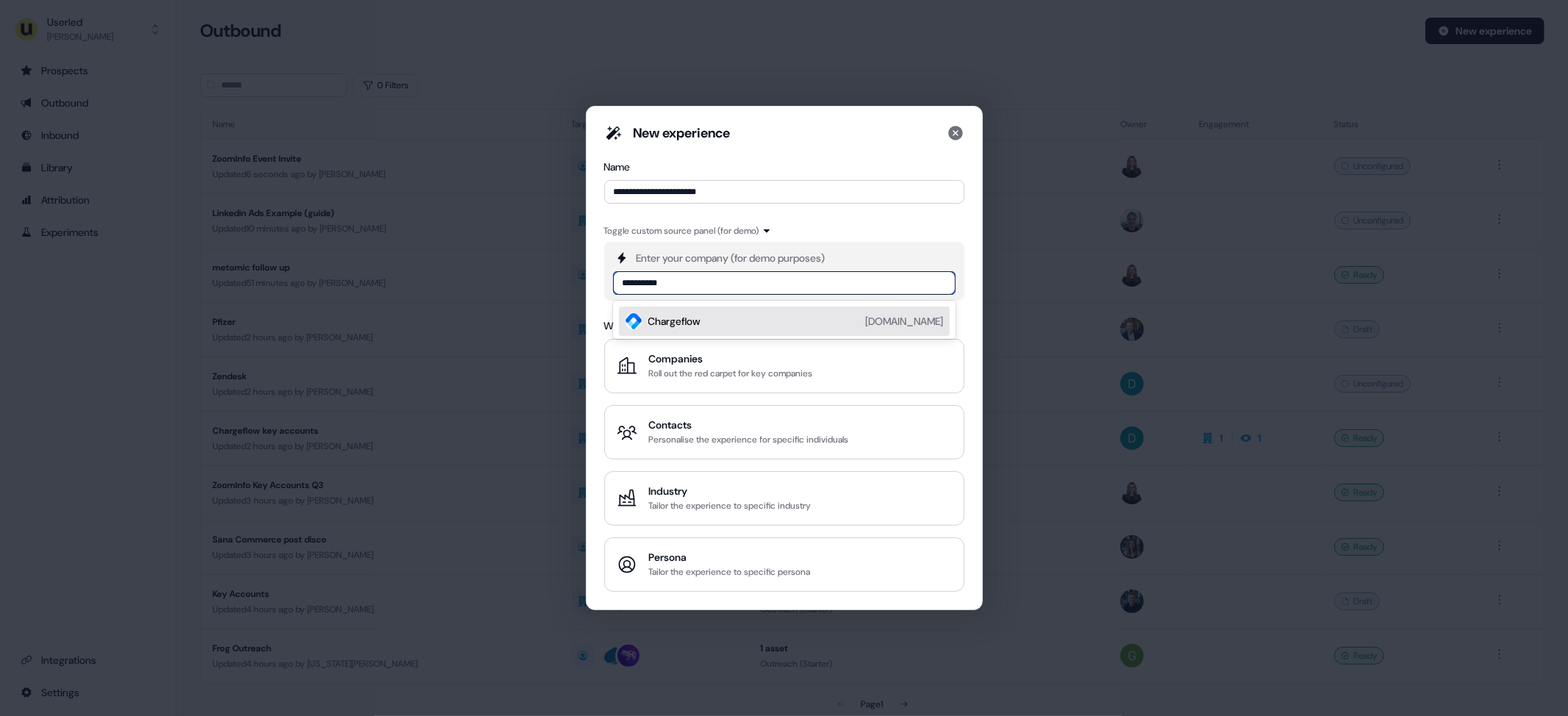
click at [725, 320] on div "Chargeflow chargeflow.io" at bounding box center [796, 321] width 296 height 18
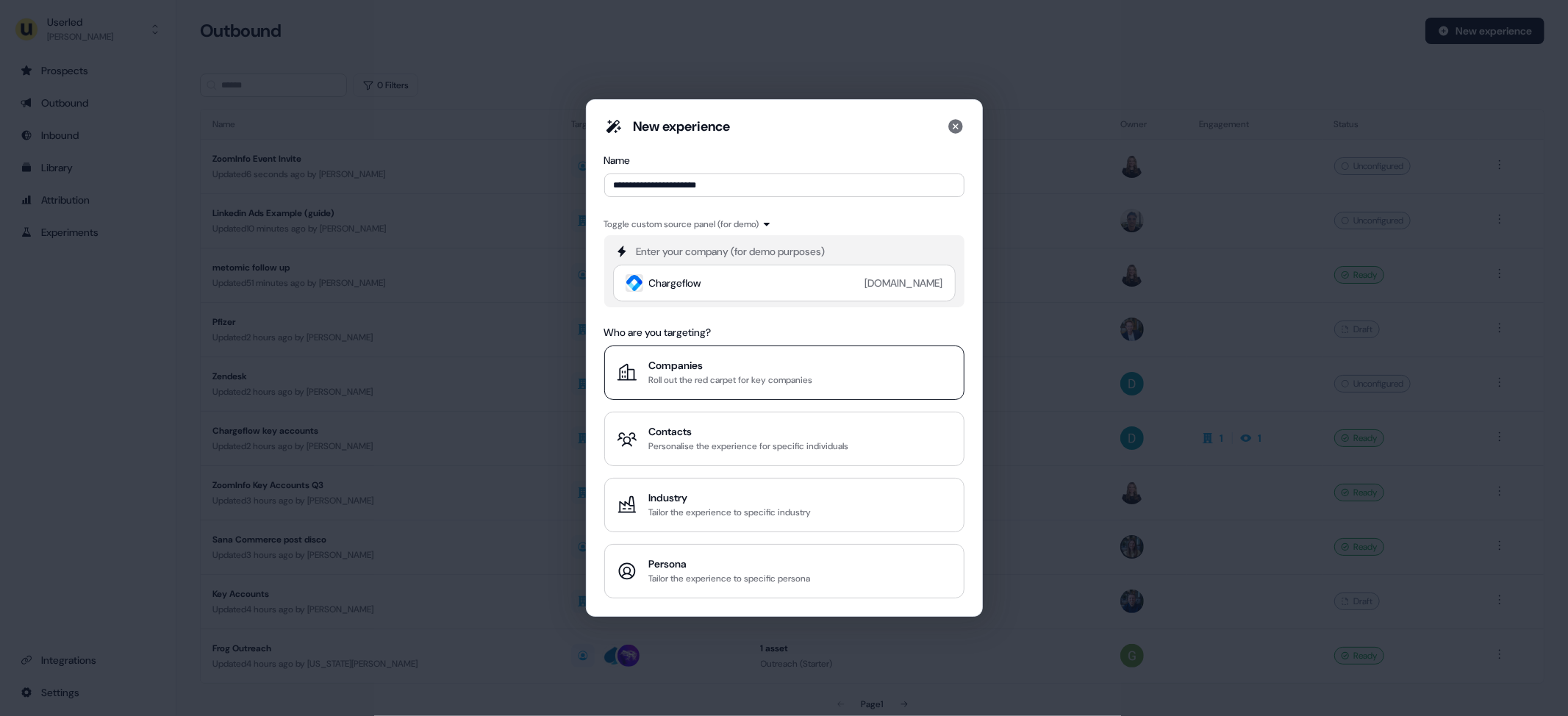
click at [762, 374] on div "Roll out the red carpet for key companies" at bounding box center [731, 380] width 164 height 14
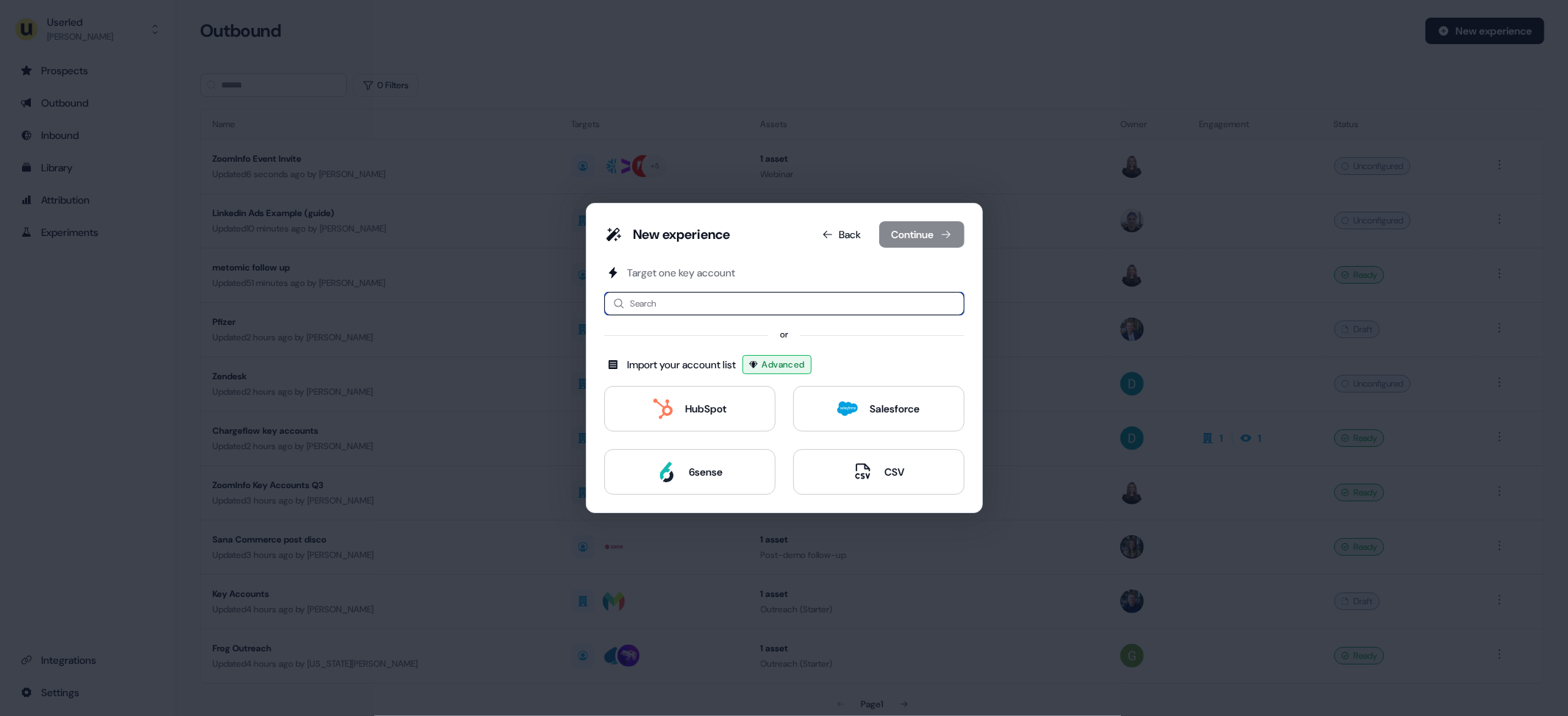
click at [701, 301] on input at bounding box center [784, 303] width 360 height 23
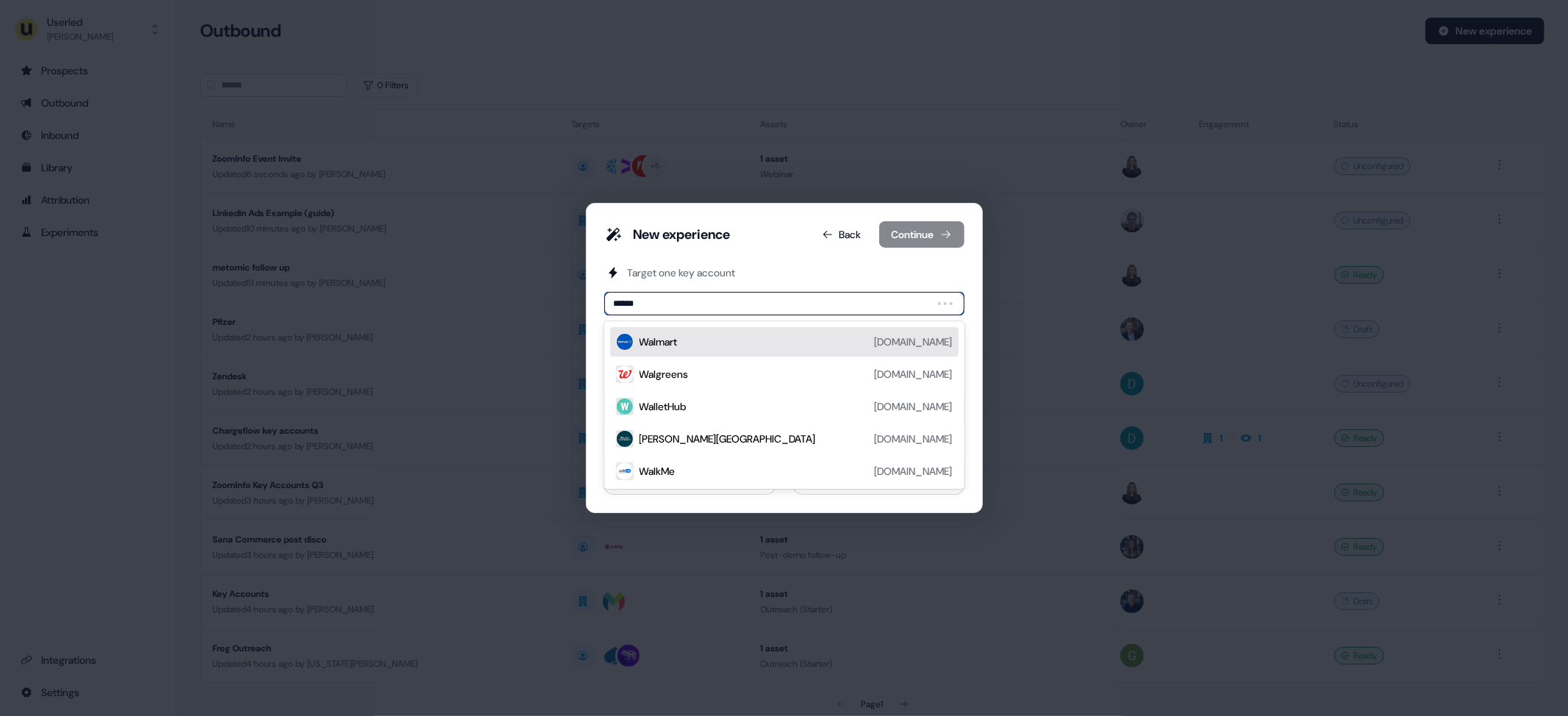
type input "*******"
click at [704, 351] on div "Walmart walmart.com" at bounding box center [796, 342] width 313 height 18
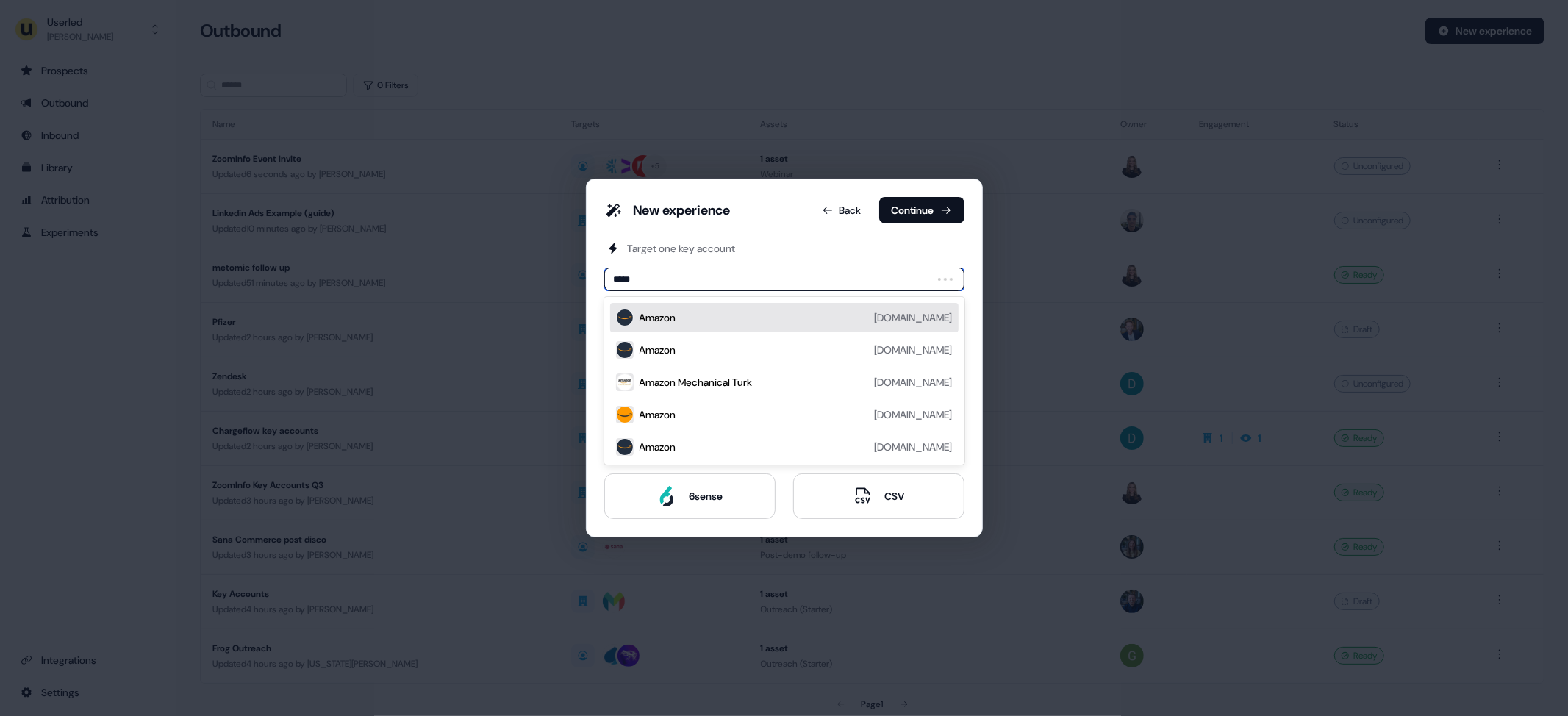
type input "******"
click at [720, 316] on div "Amazon amazon.com" at bounding box center [796, 318] width 313 height 18
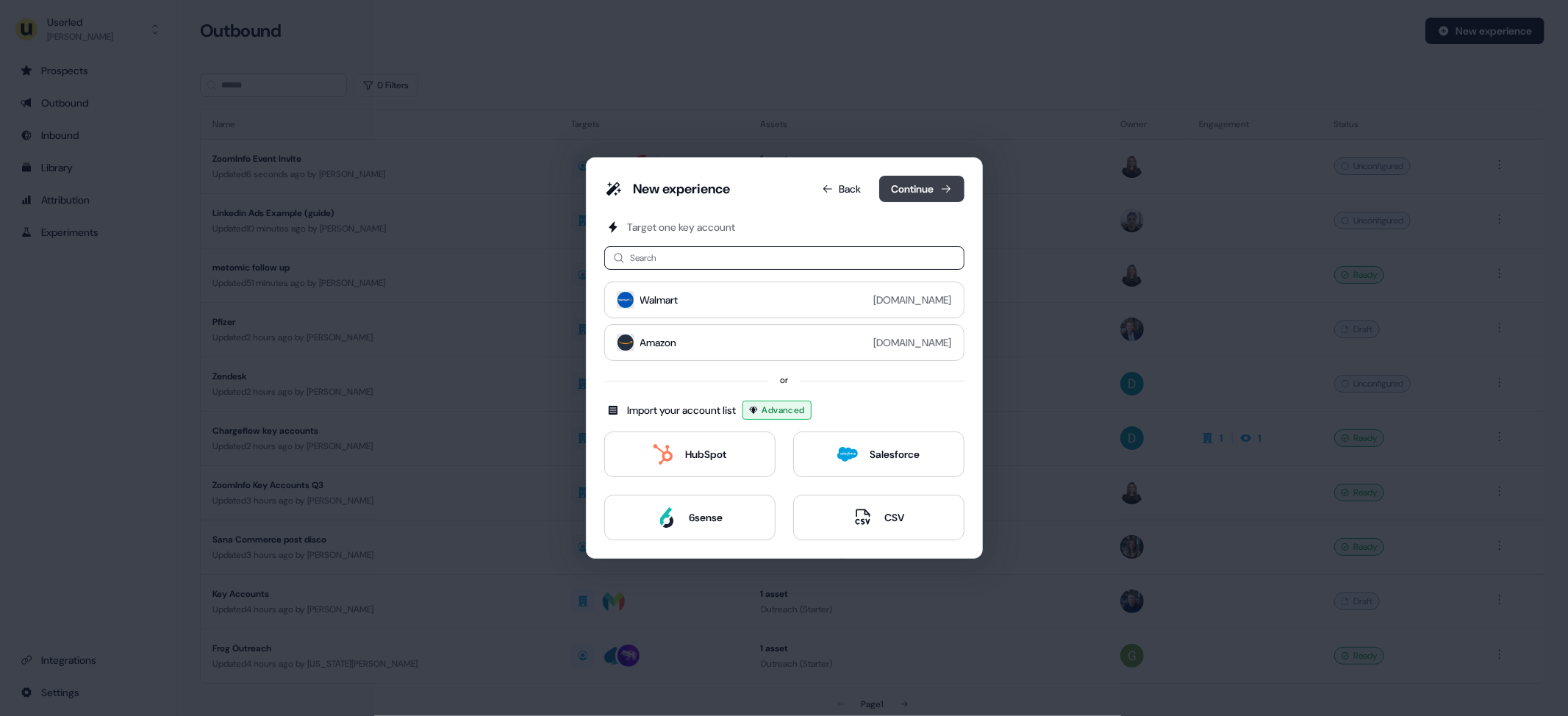
click at [933, 187] on button "Continue" at bounding box center [922, 189] width 85 height 26
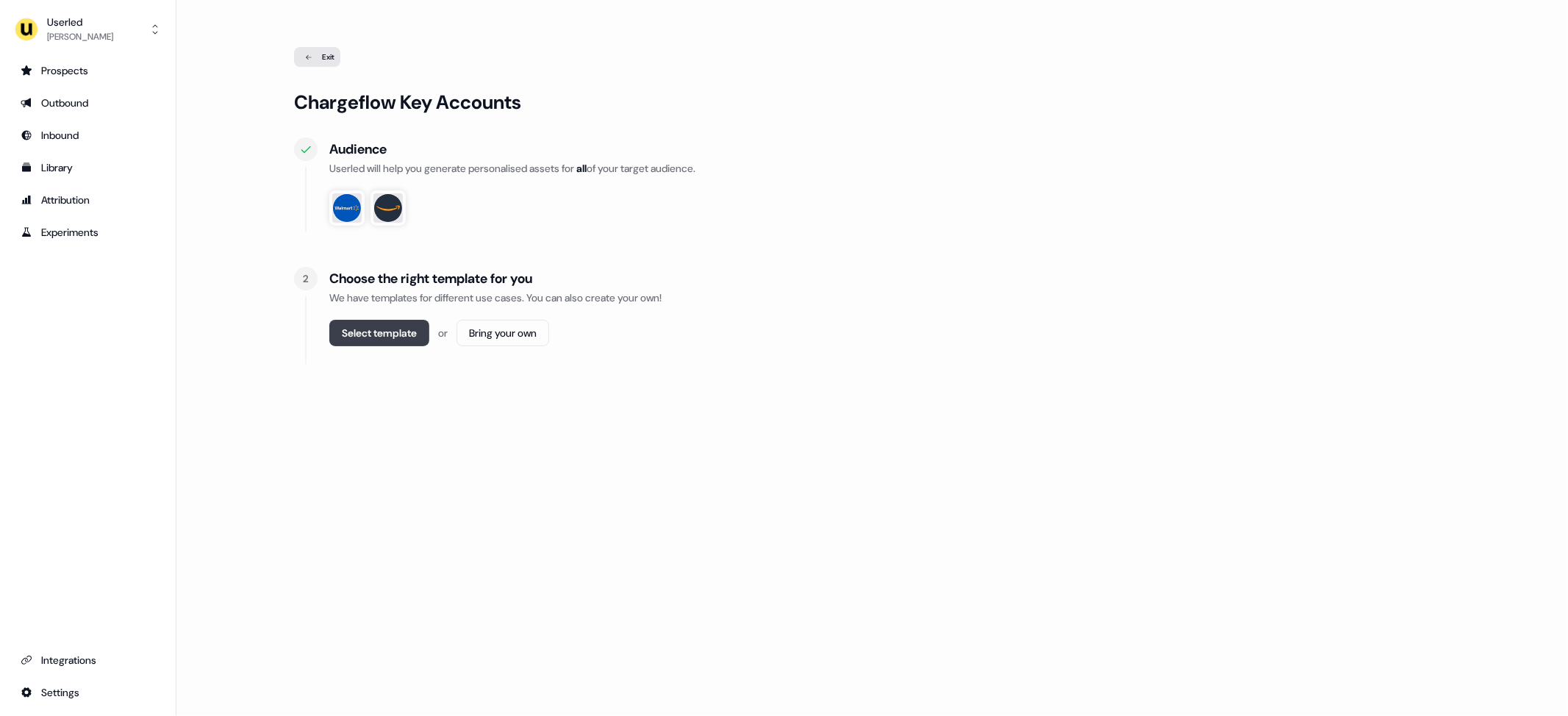
click at [365, 338] on button "Select template" at bounding box center [379, 332] width 100 height 26
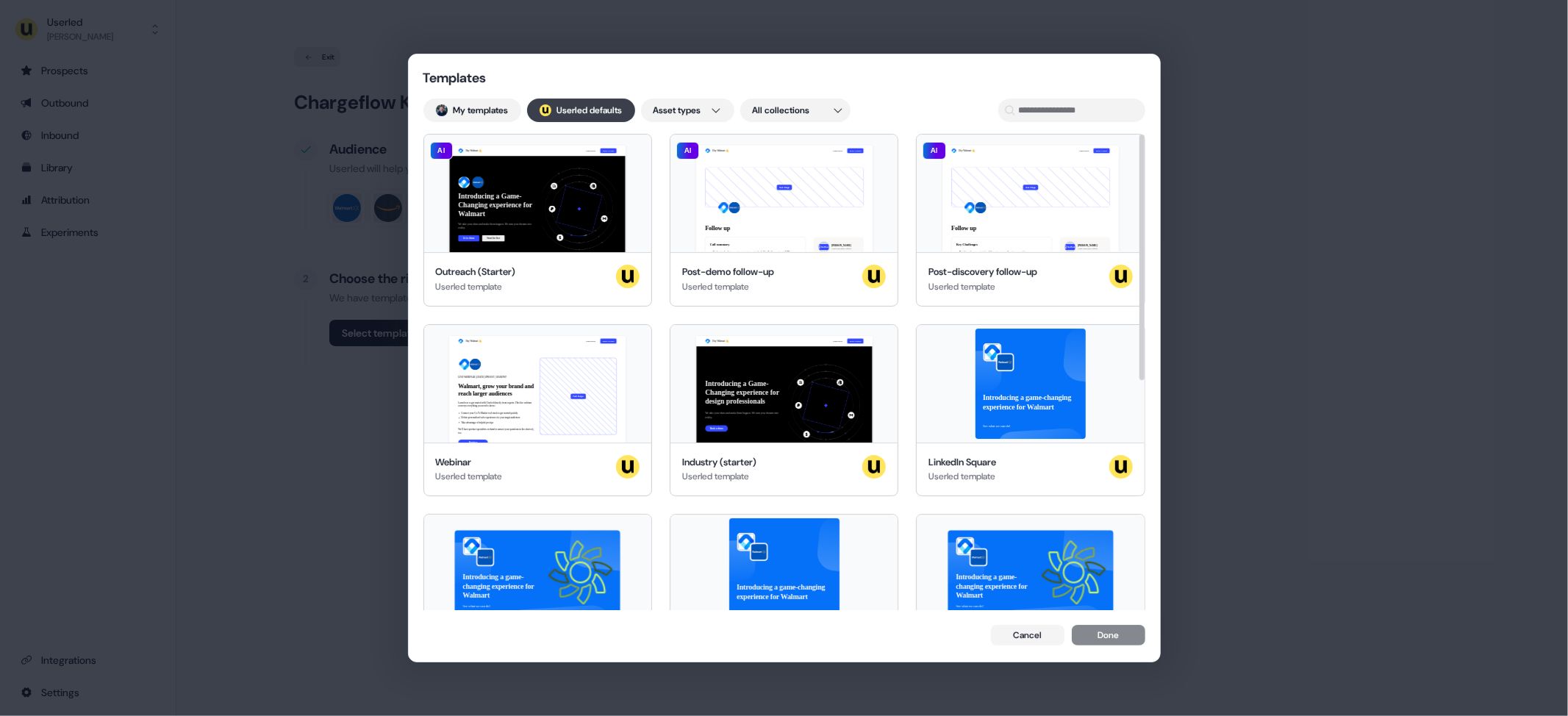
click at [607, 105] on button "; Userled defaults" at bounding box center [581, 109] width 108 height 23
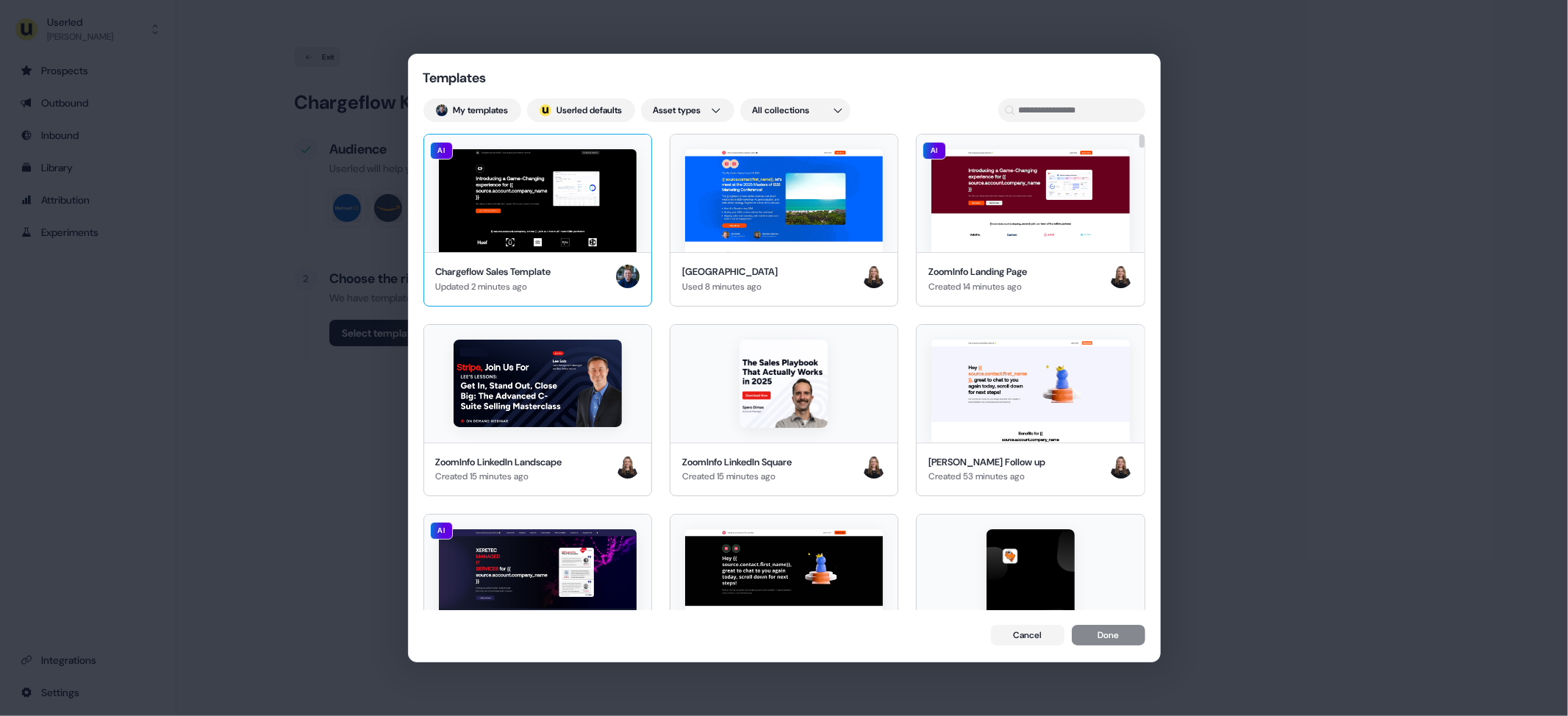
click at [559, 218] on img at bounding box center [538, 201] width 198 height 103
click at [1115, 586] on button "Done" at bounding box center [1109, 637] width 73 height 21
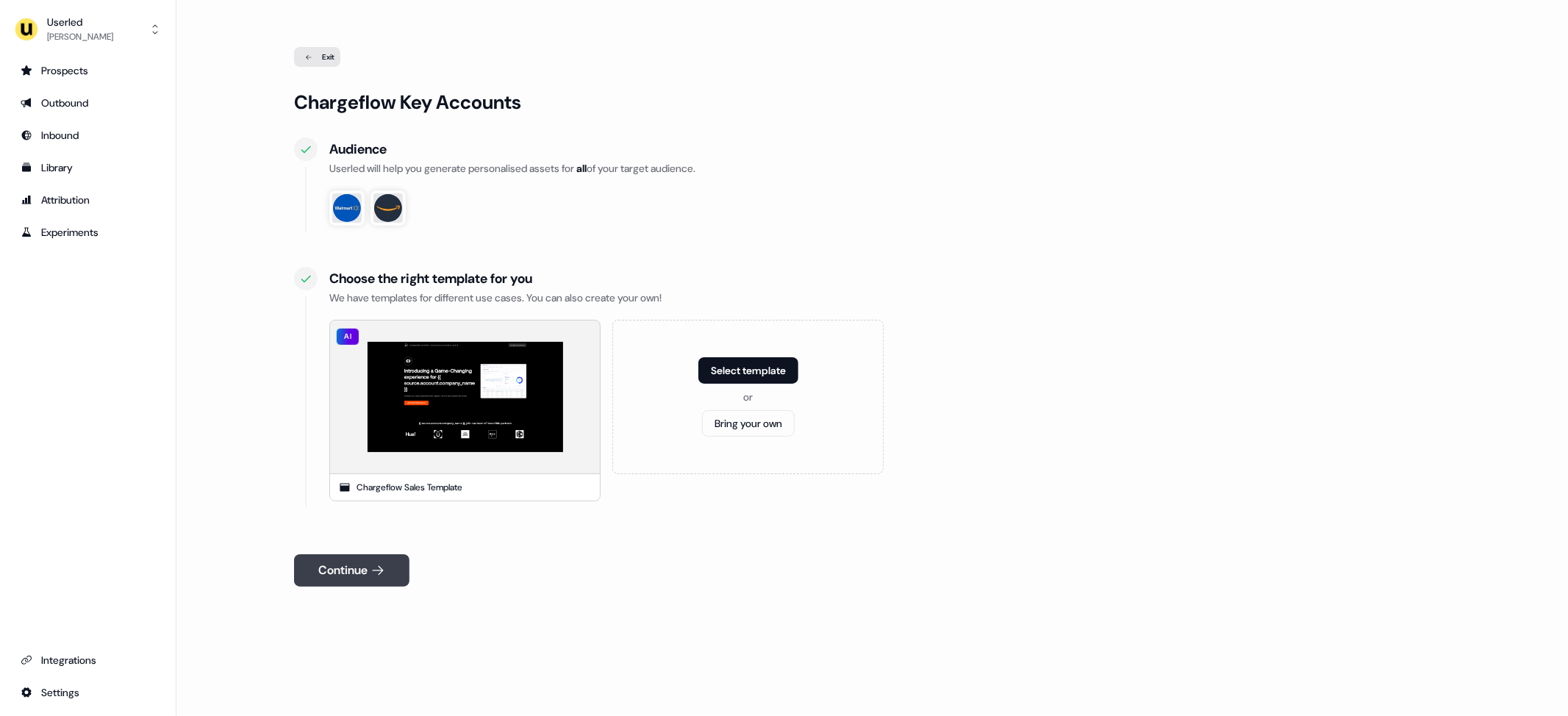
click at [357, 566] on button "Continue" at bounding box center [351, 571] width 116 height 32
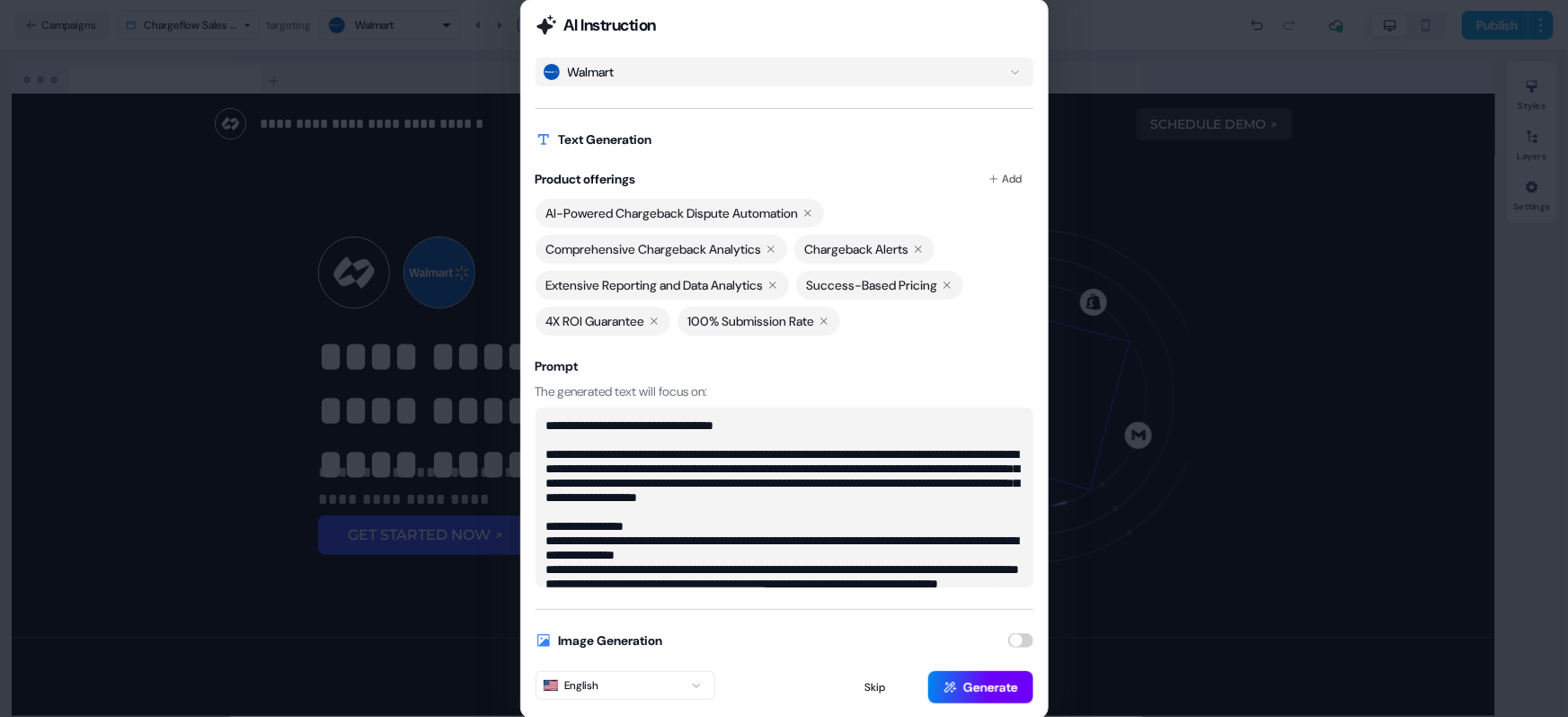
type textarea "**********"
click at [959, 687] on button "Generate" at bounding box center [981, 687] width 105 height 32
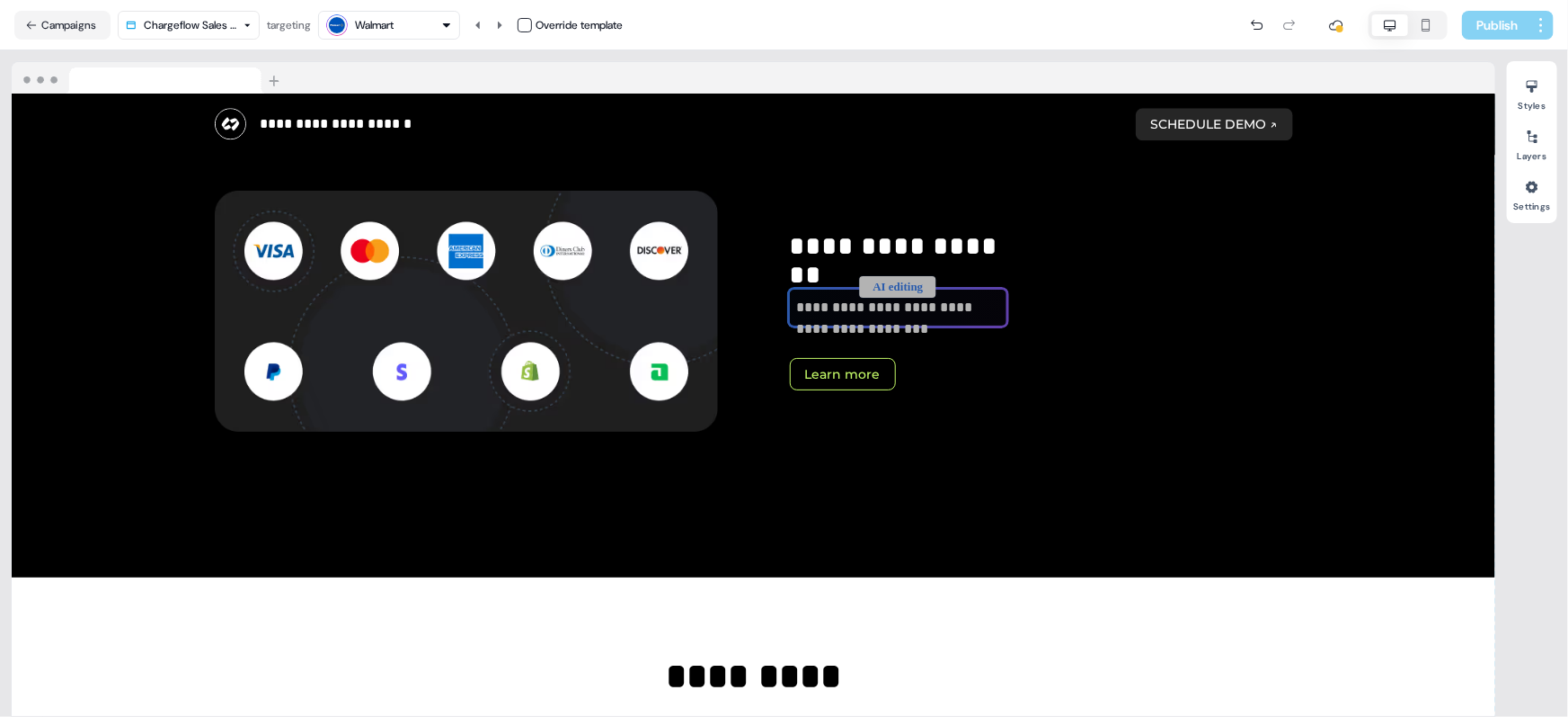
scroll to position [2553, 0]
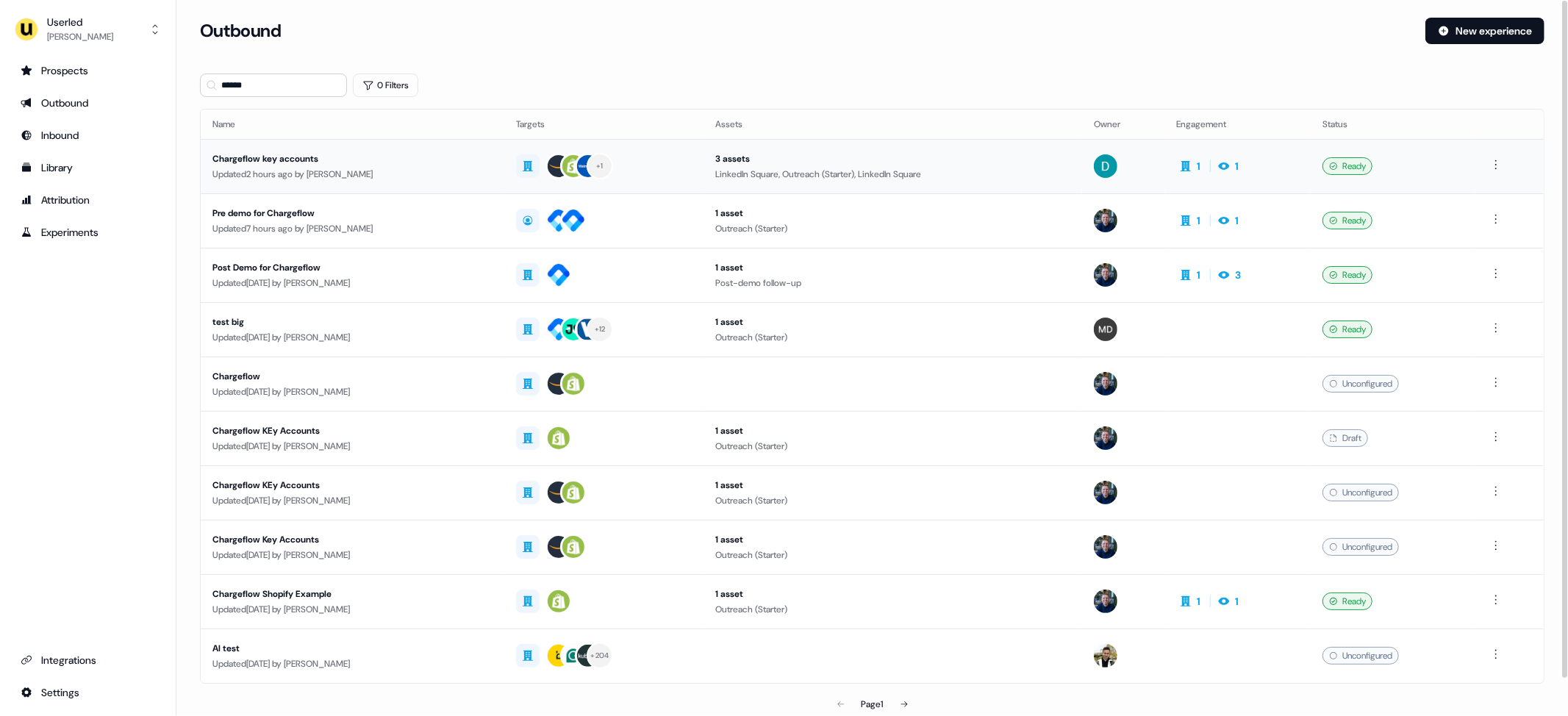
click at [422, 170] on div "Updated 2 hours ago by James Johnson" at bounding box center [352, 174] width 280 height 14
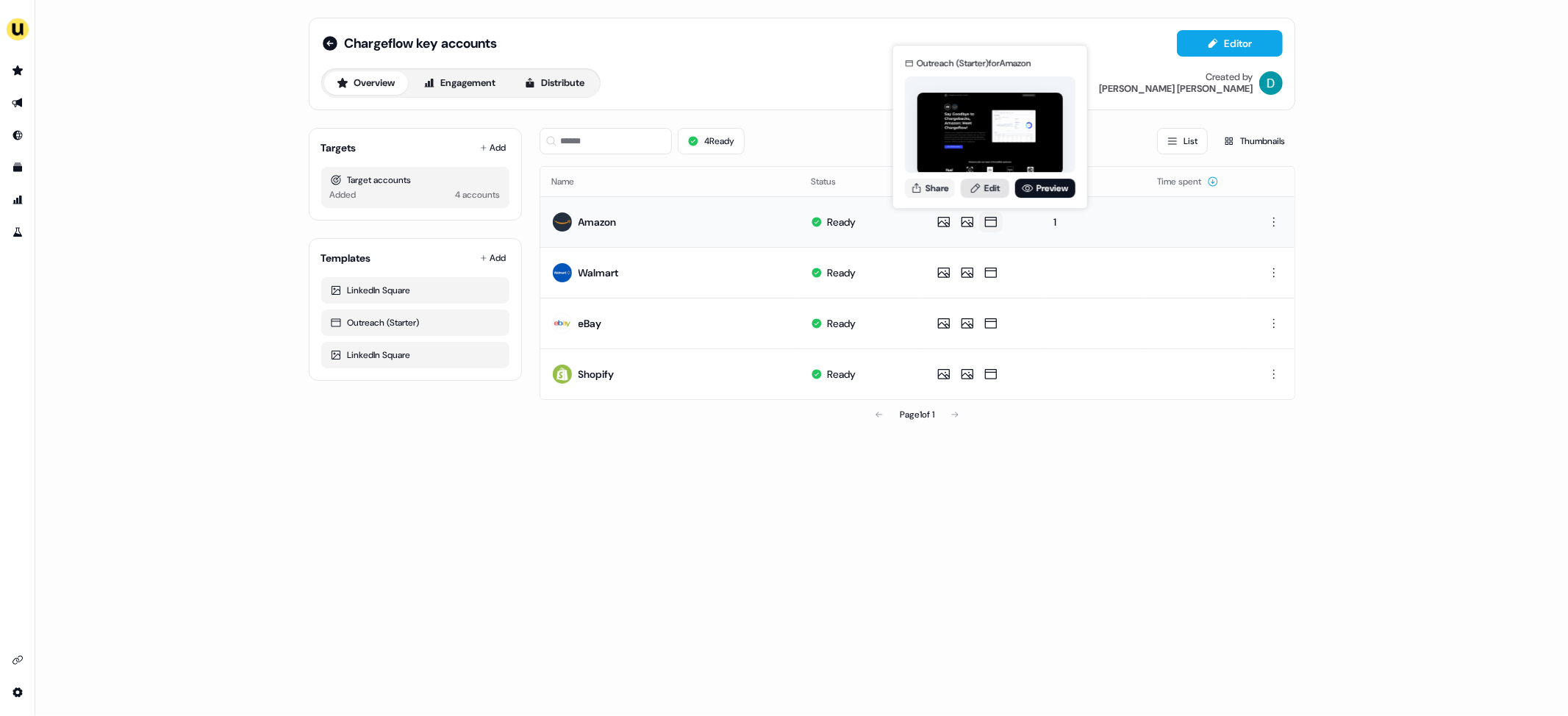
click at [989, 187] on link "Edit" at bounding box center [985, 189] width 49 height 19
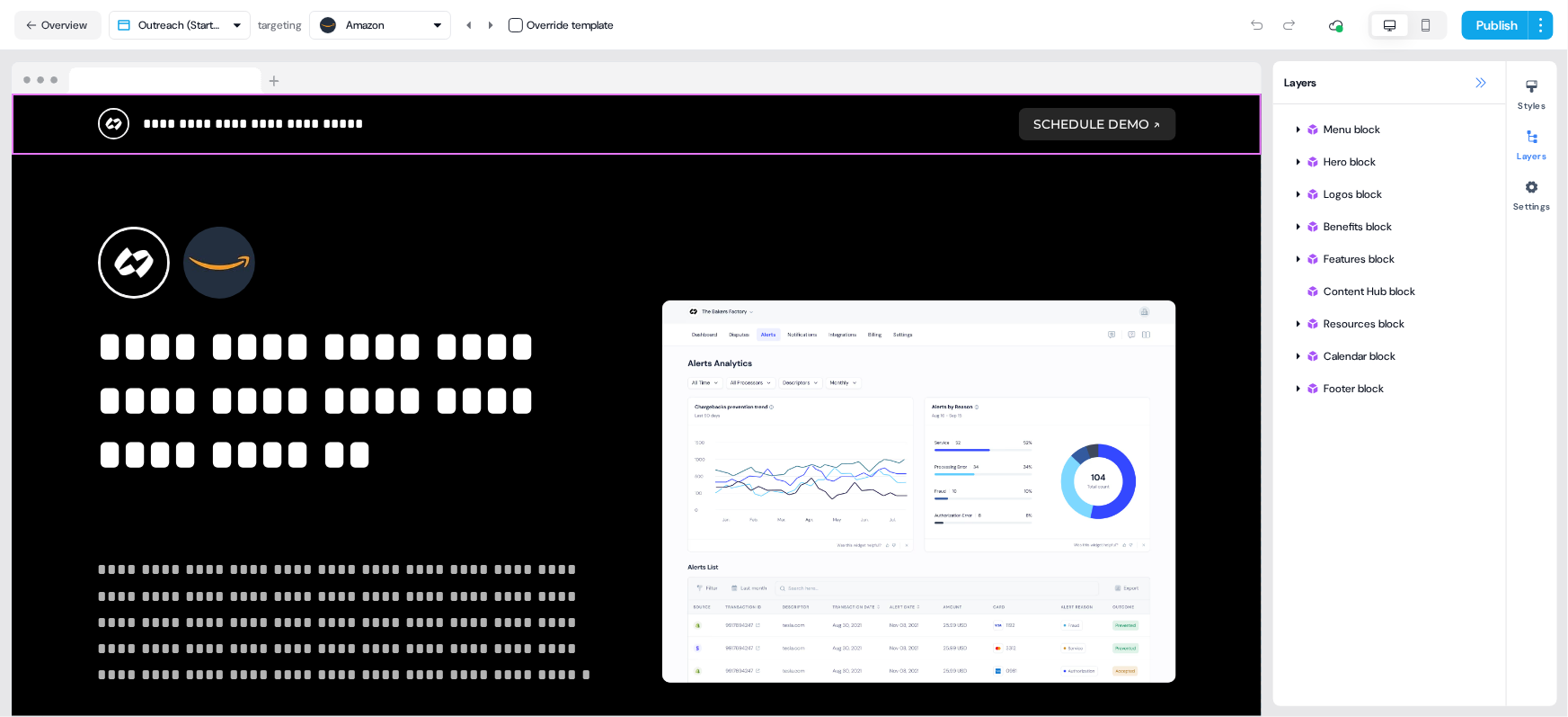
click at [1484, 76] on icon at bounding box center [1481, 82] width 15 height 15
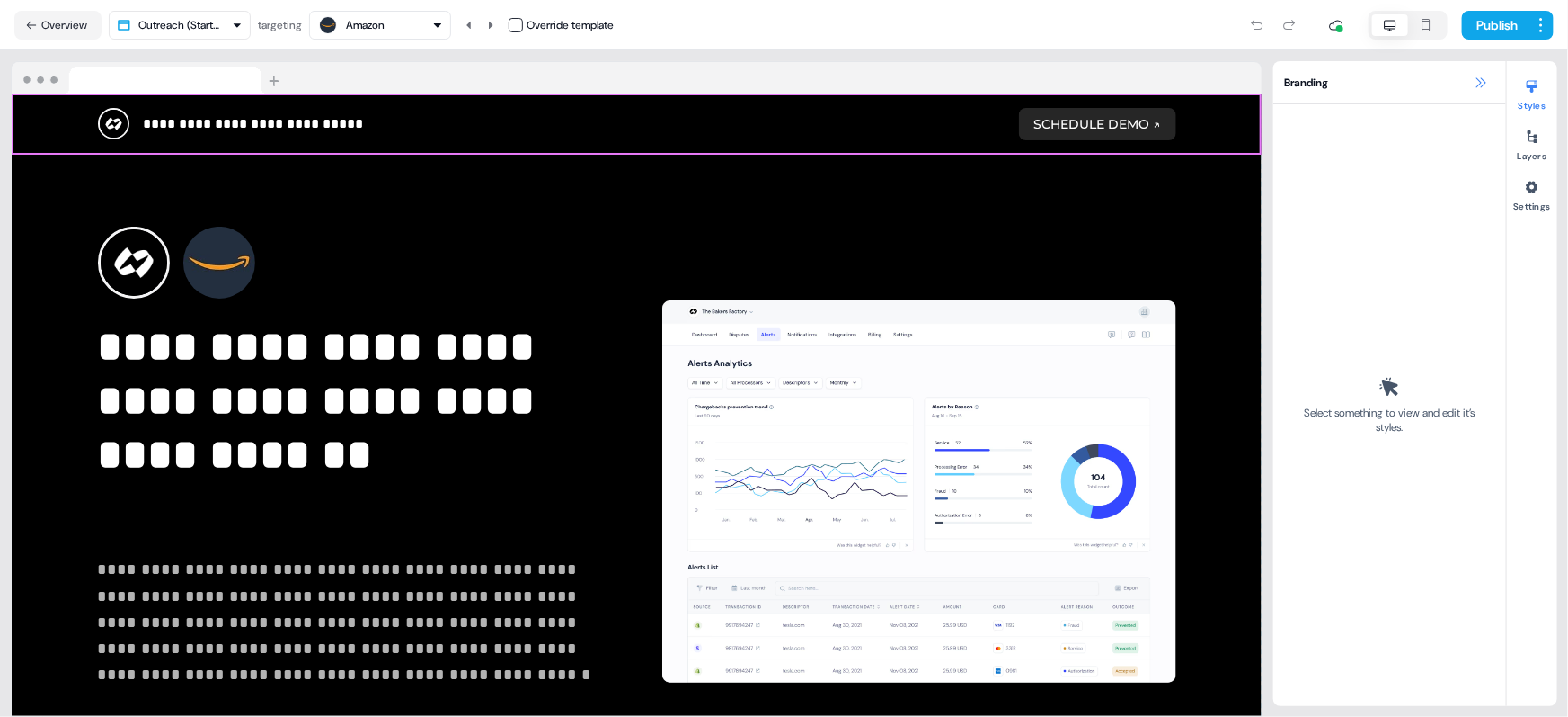
click at [1481, 81] on icon at bounding box center [1481, 82] width 15 height 15
click at [1475, 85] on icon at bounding box center [1481, 82] width 15 height 15
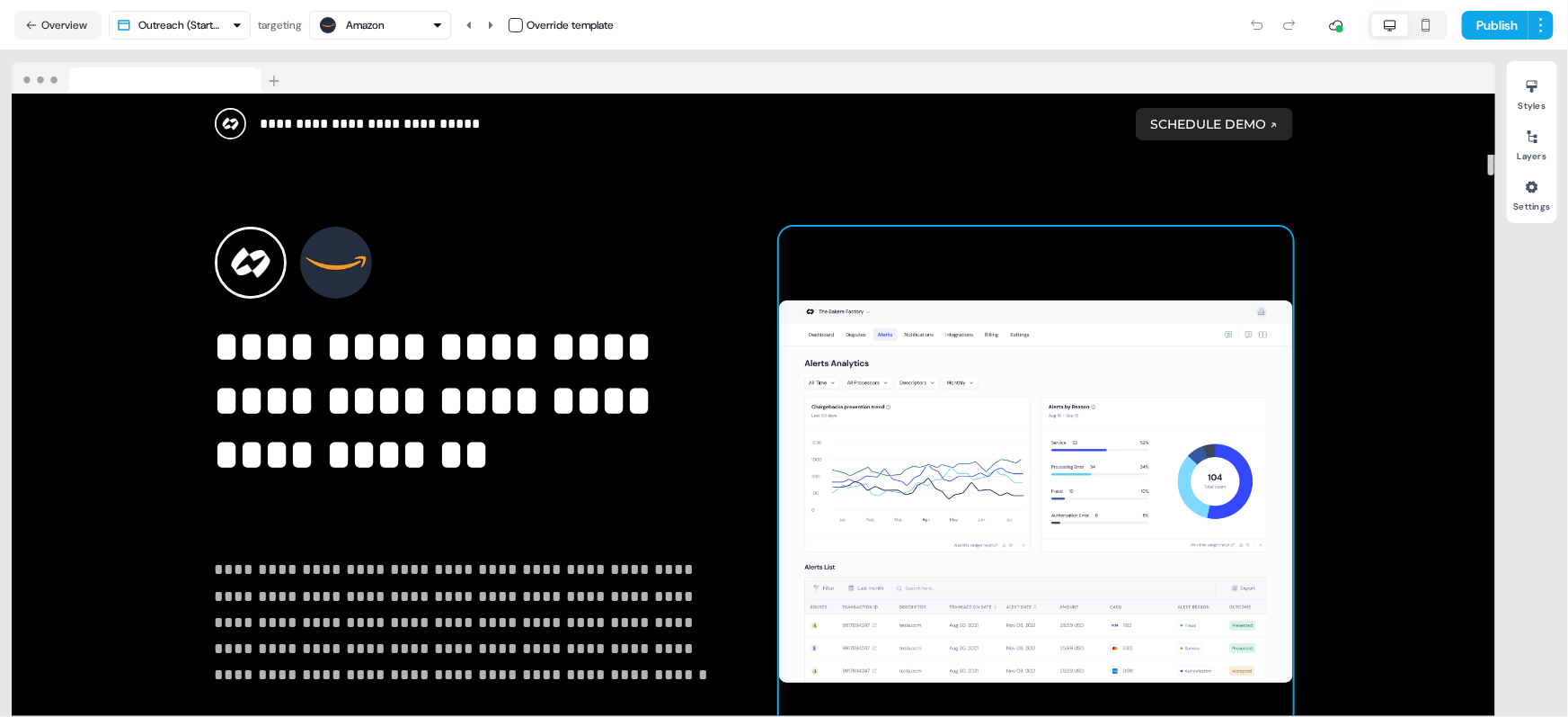
scroll to position [43, 0]
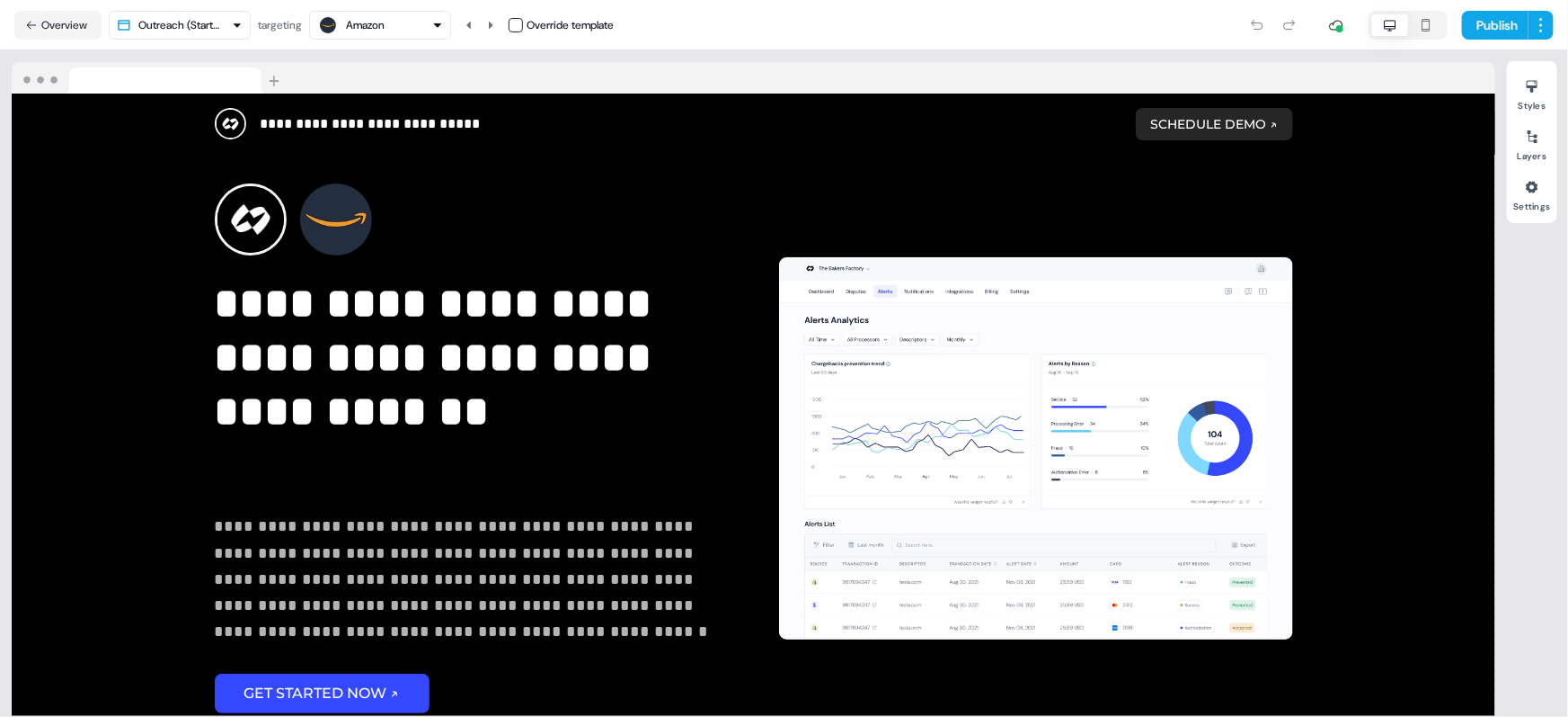
click at [425, 36] on button "Amazon" at bounding box center [380, 24] width 142 height 28
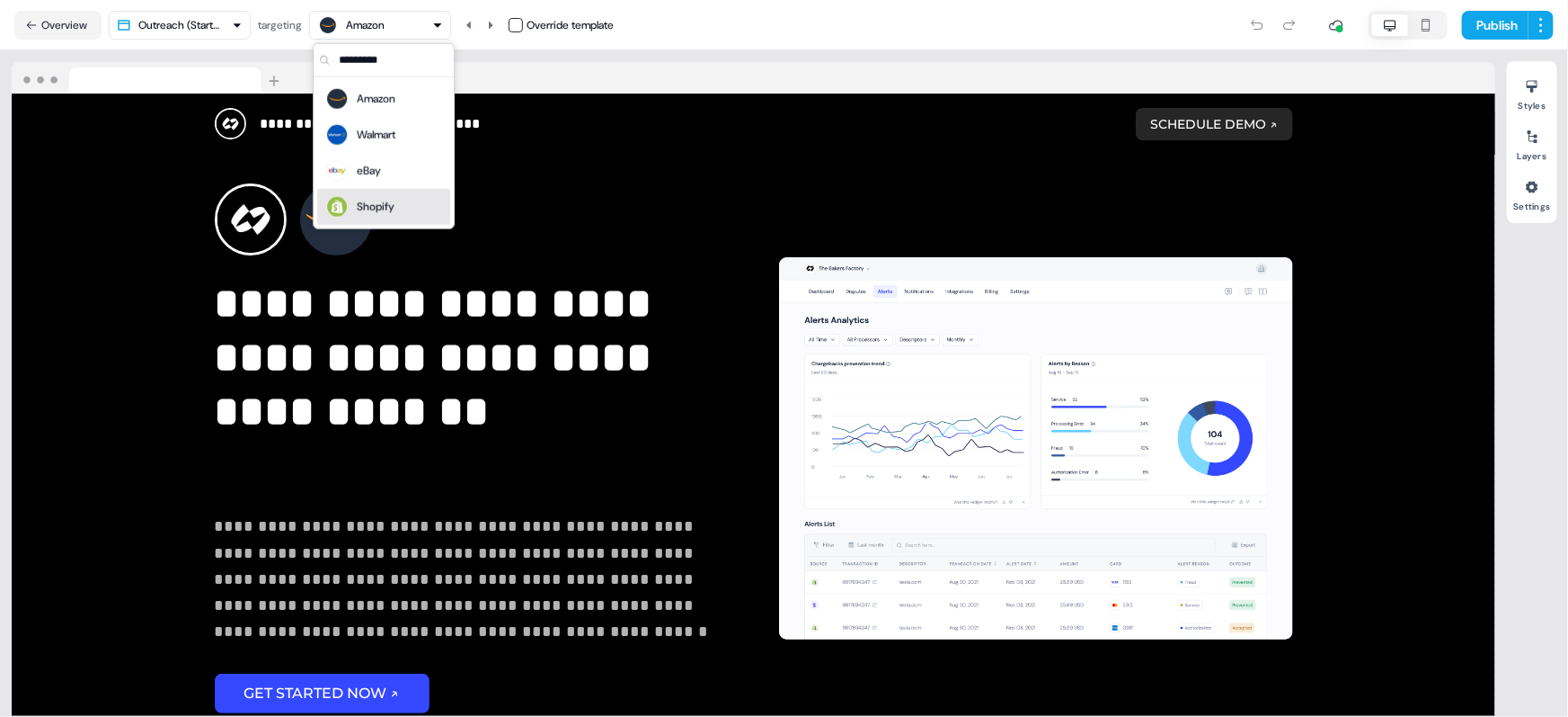
click at [395, 223] on div "Shopify" at bounding box center [384, 206] width 133 height 36
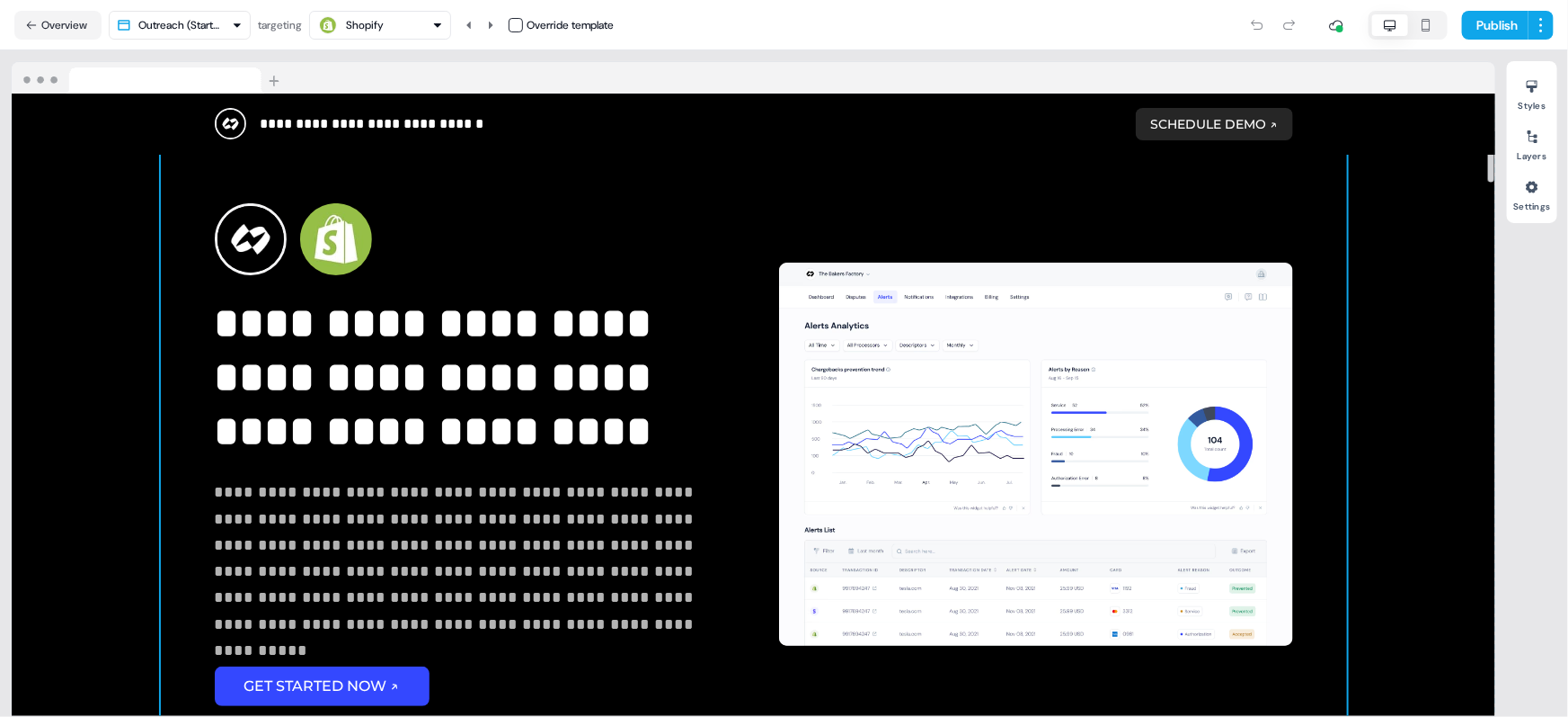
scroll to position [29, 0]
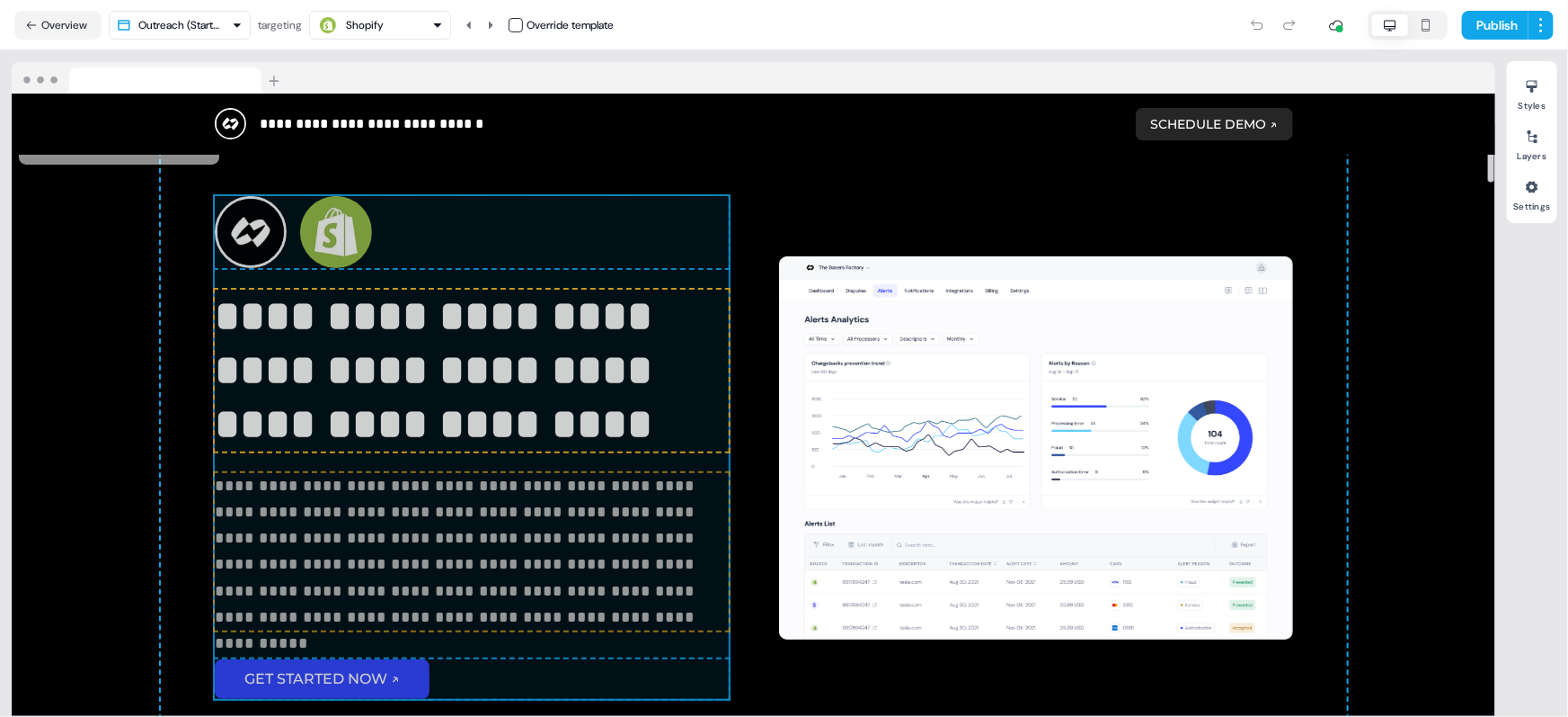
drag, startPoint x: 685, startPoint y: 459, endPoint x: 591, endPoint y: 453, distance: 94.2
click at [591, 453] on div "**********" at bounding box center [754, 448] width 1186 height 647
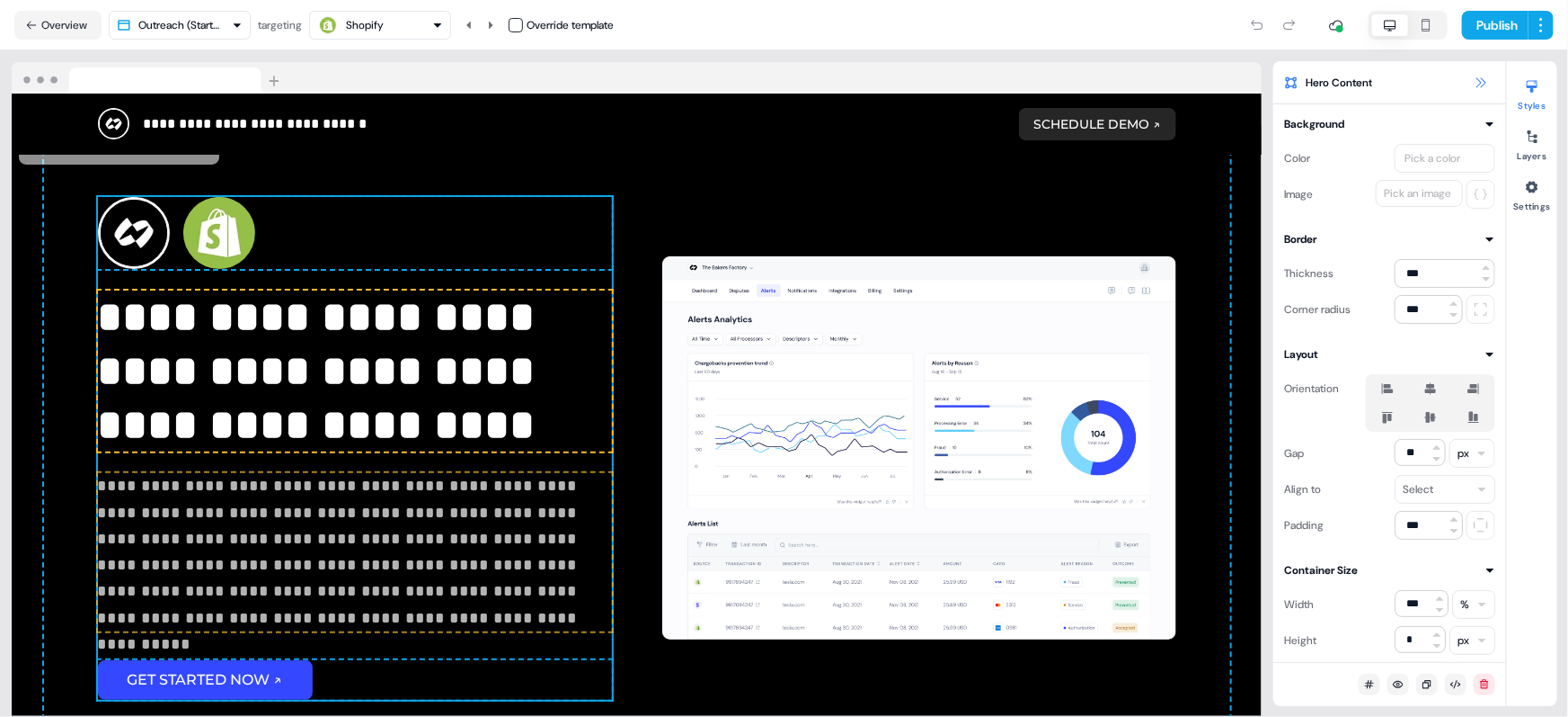
click at [1483, 79] on icon at bounding box center [1481, 82] width 15 height 15
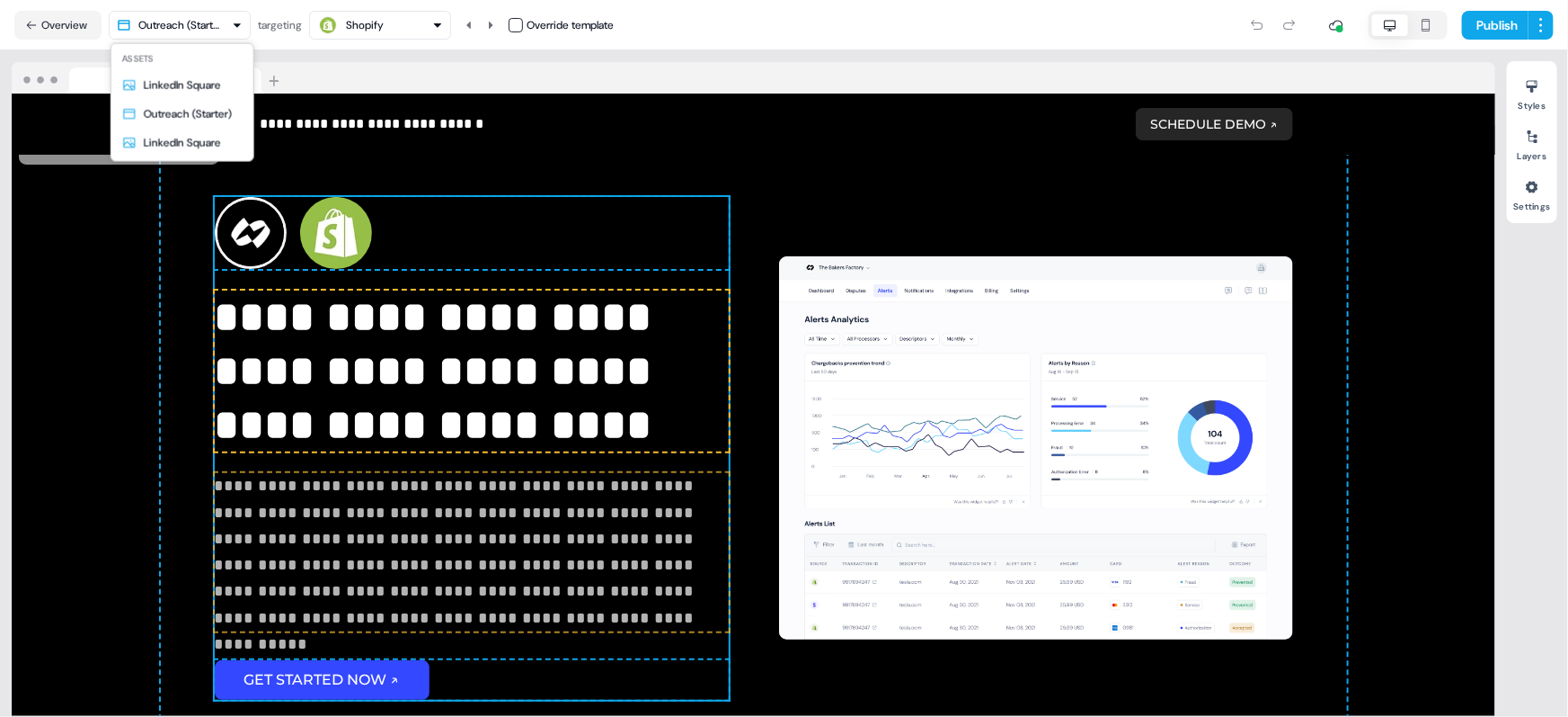
click at [190, 25] on html "**********" at bounding box center [784, 358] width 1568 height 717
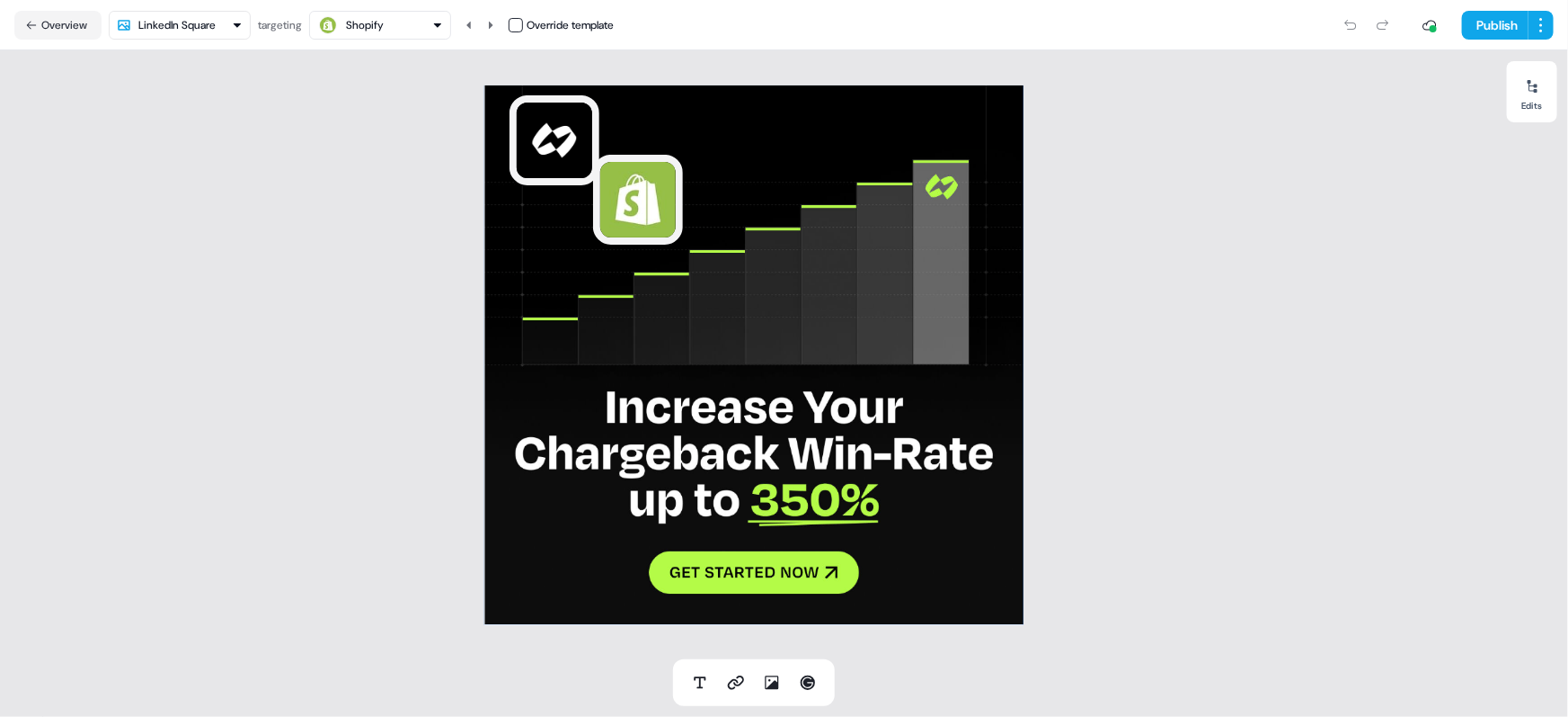
click at [199, 32] on html "For the best experience switch devices to a bigger screen. Go to Userled.io Cha…" at bounding box center [784, 358] width 1568 height 717
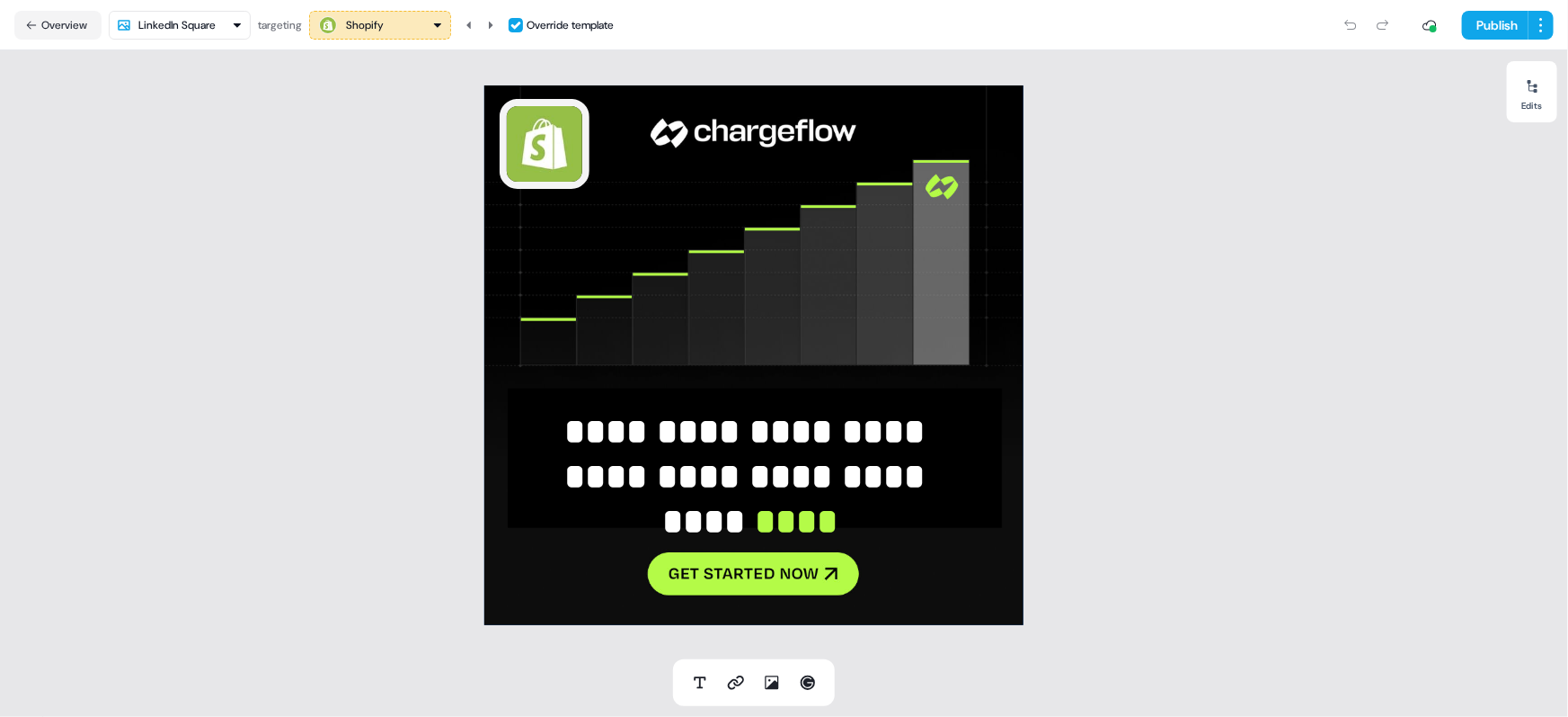
click at [399, 21] on div "Shopify" at bounding box center [380, 25] width 126 height 21
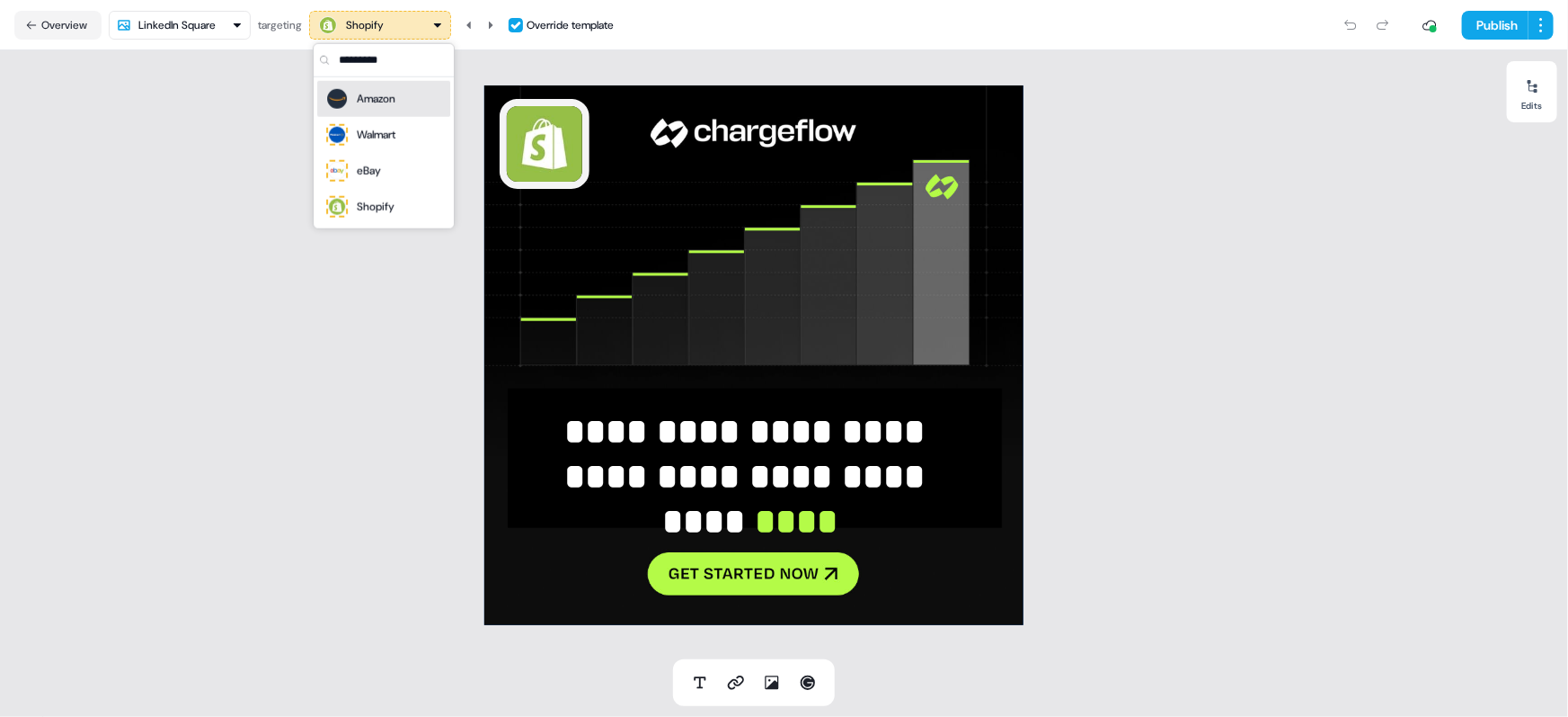
click at [394, 93] on div "Amazon" at bounding box center [376, 99] width 39 height 18
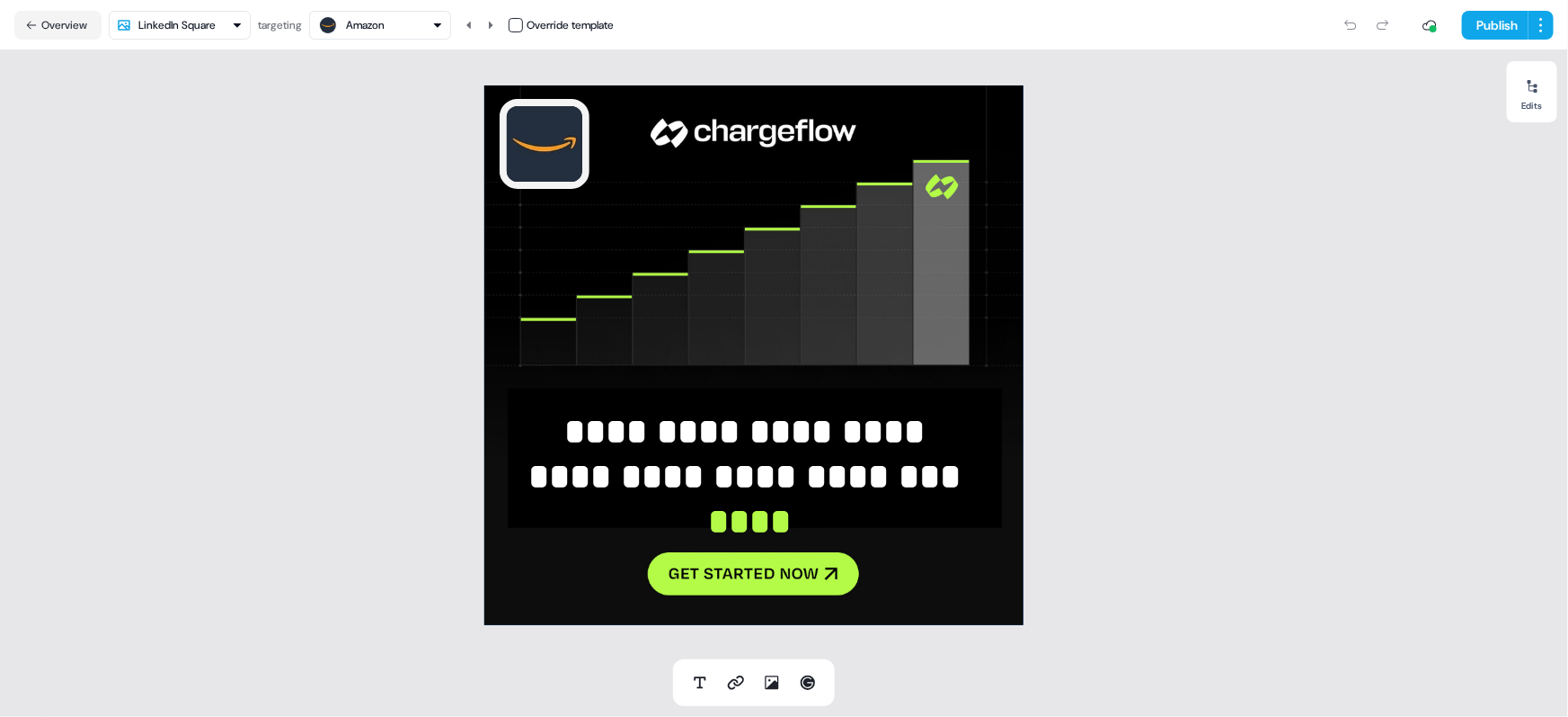
click at [385, 28] on div "Amazon" at bounding box center [365, 25] width 39 height 18
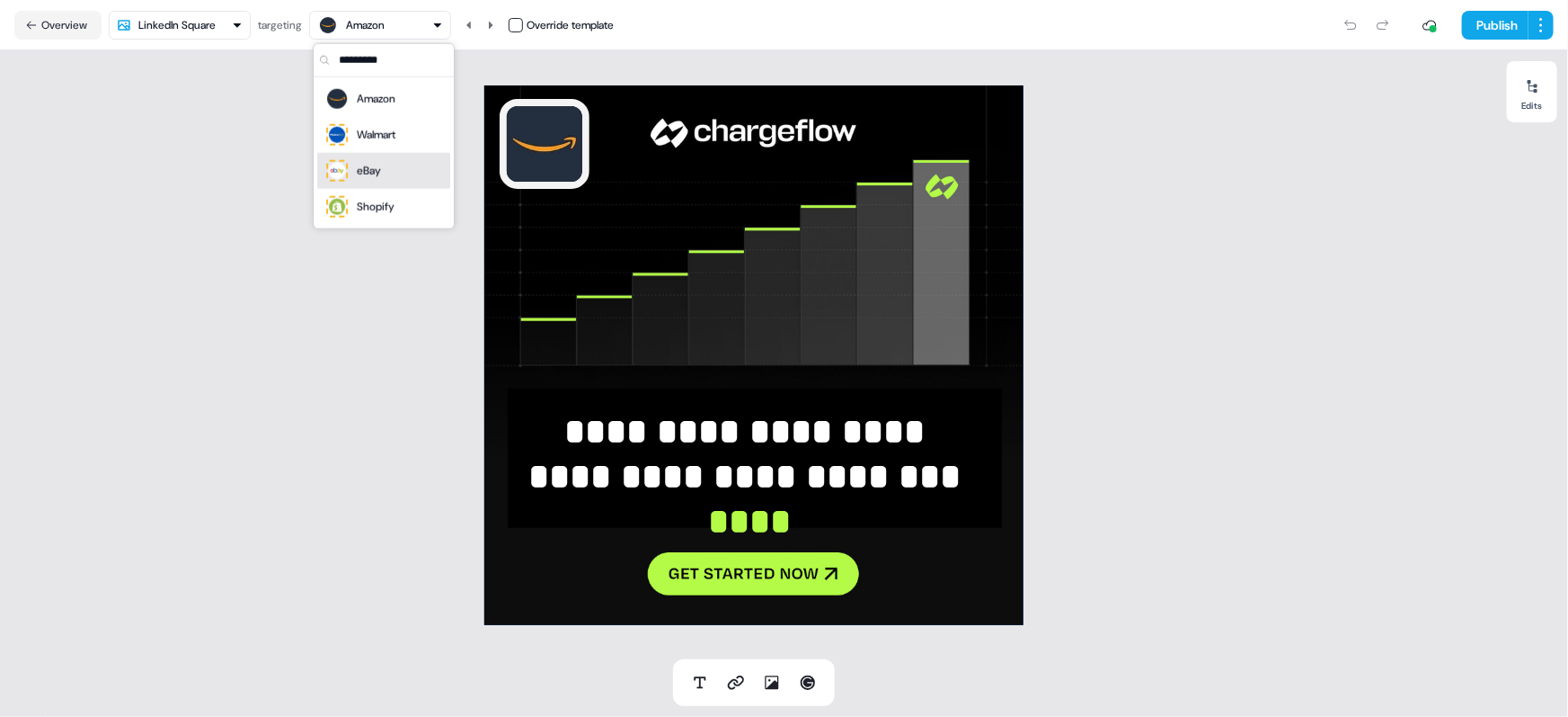
click at [391, 158] on div "eBay" at bounding box center [383, 171] width 118 height 25
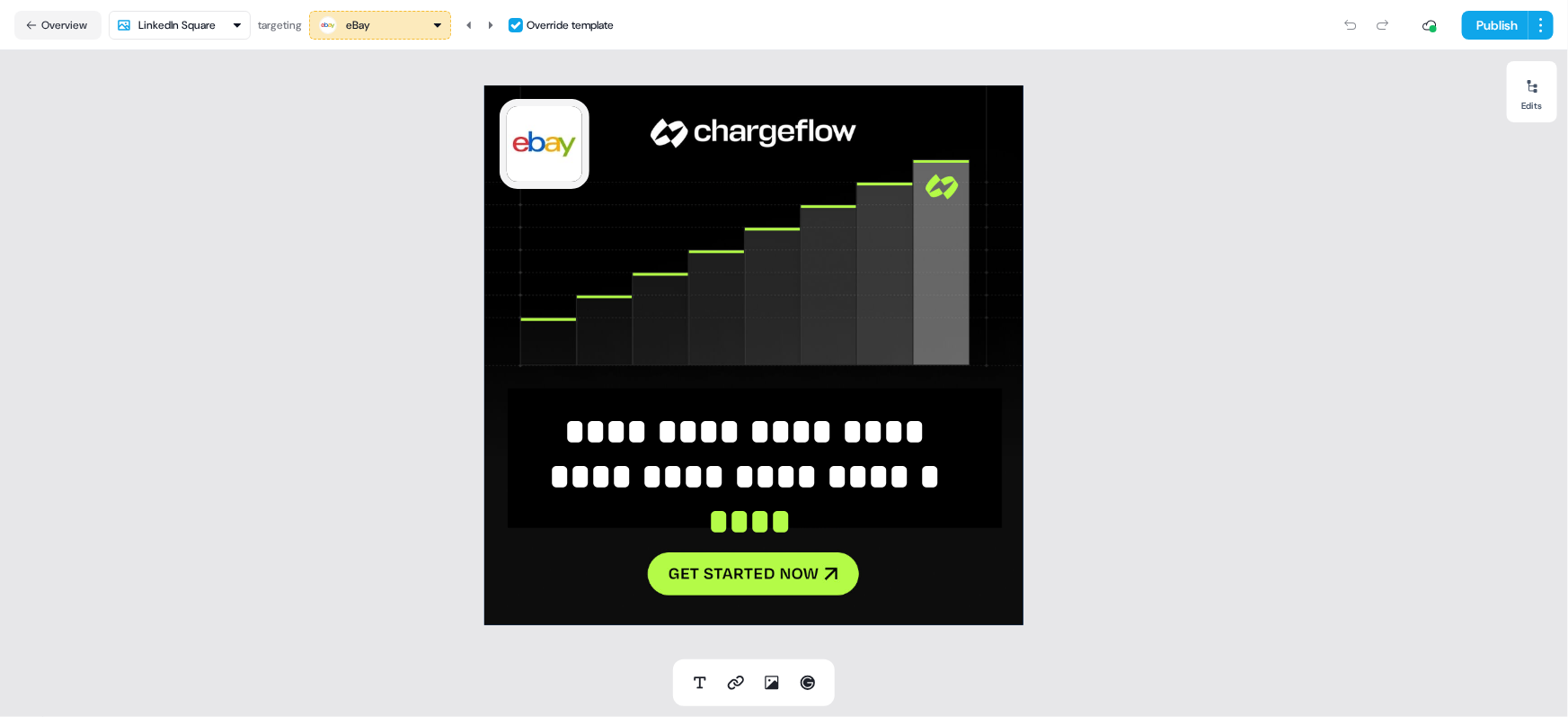
click at [410, 20] on div "eBay" at bounding box center [380, 25] width 126 height 21
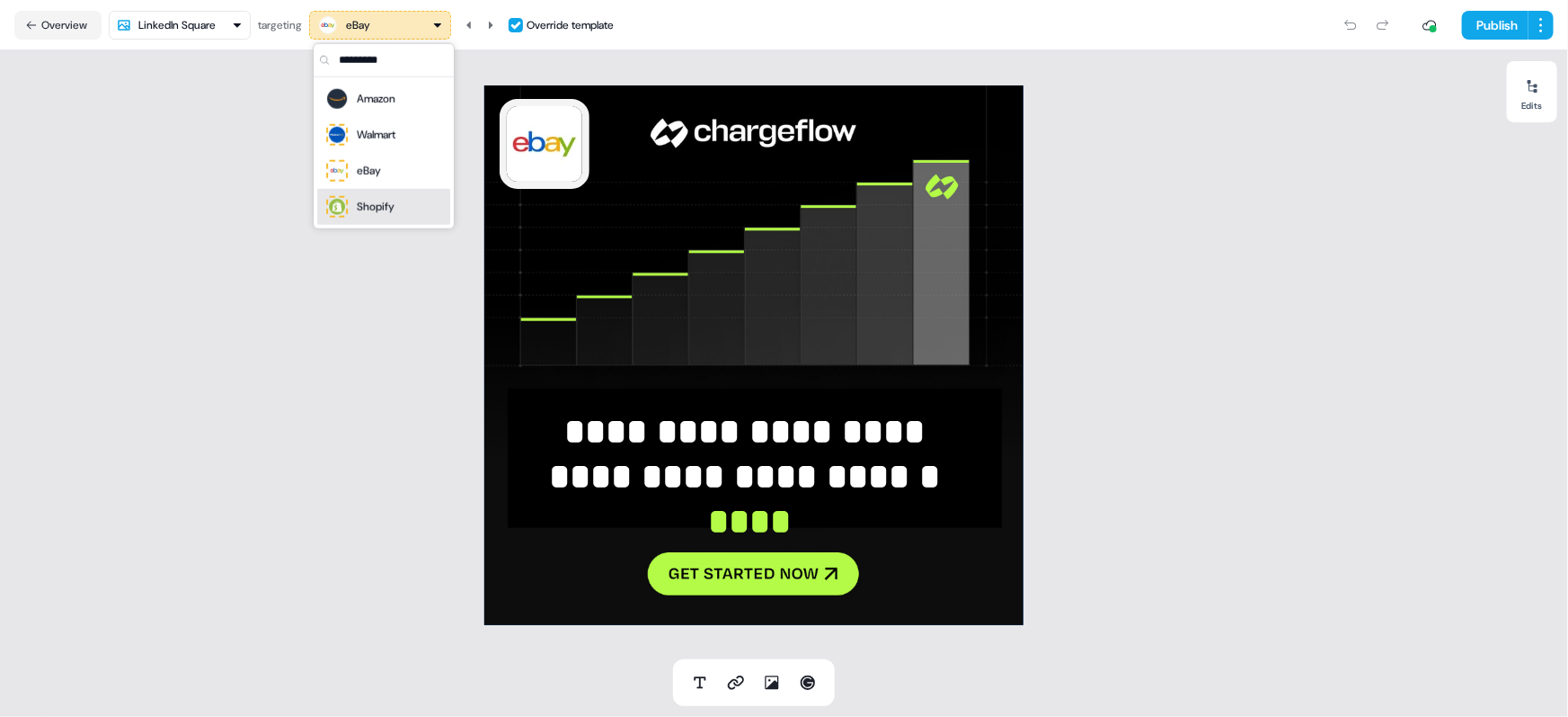
click at [394, 200] on div "Shopify" at bounding box center [375, 206] width 38 height 18
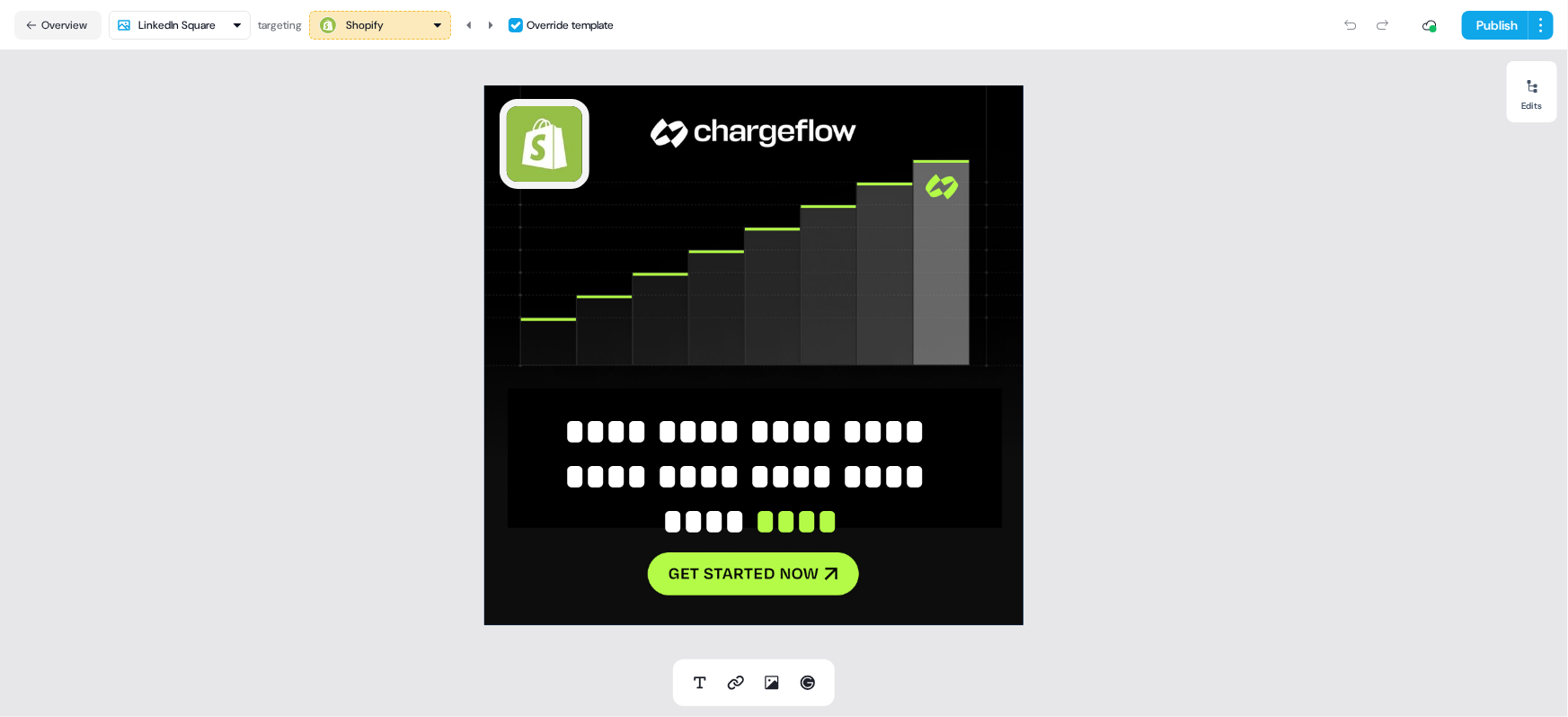
click at [397, 28] on div "Shopify" at bounding box center [380, 25] width 126 height 21
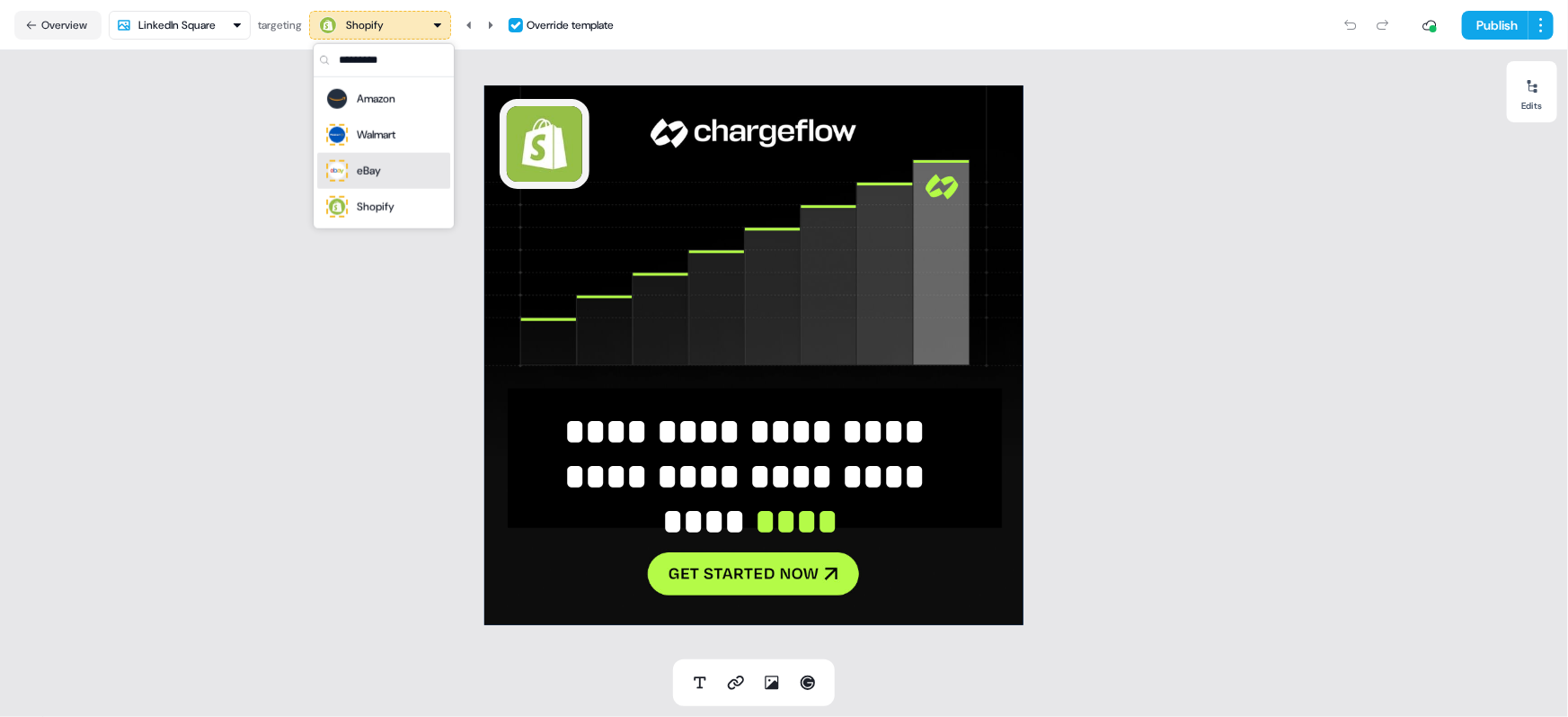
click at [409, 173] on div "eBay" at bounding box center [383, 171] width 118 height 25
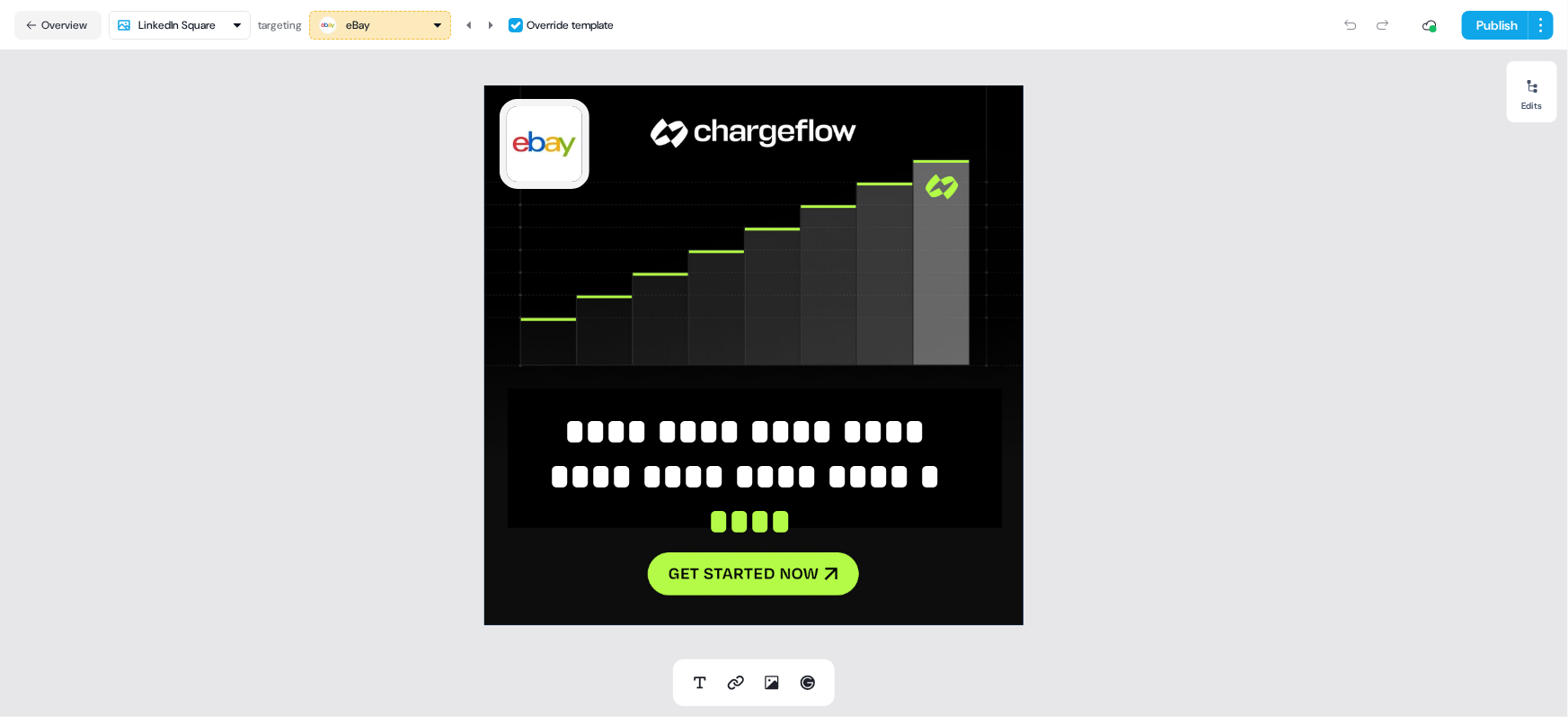
click at [402, 33] on div "eBay" at bounding box center [380, 25] width 126 height 21
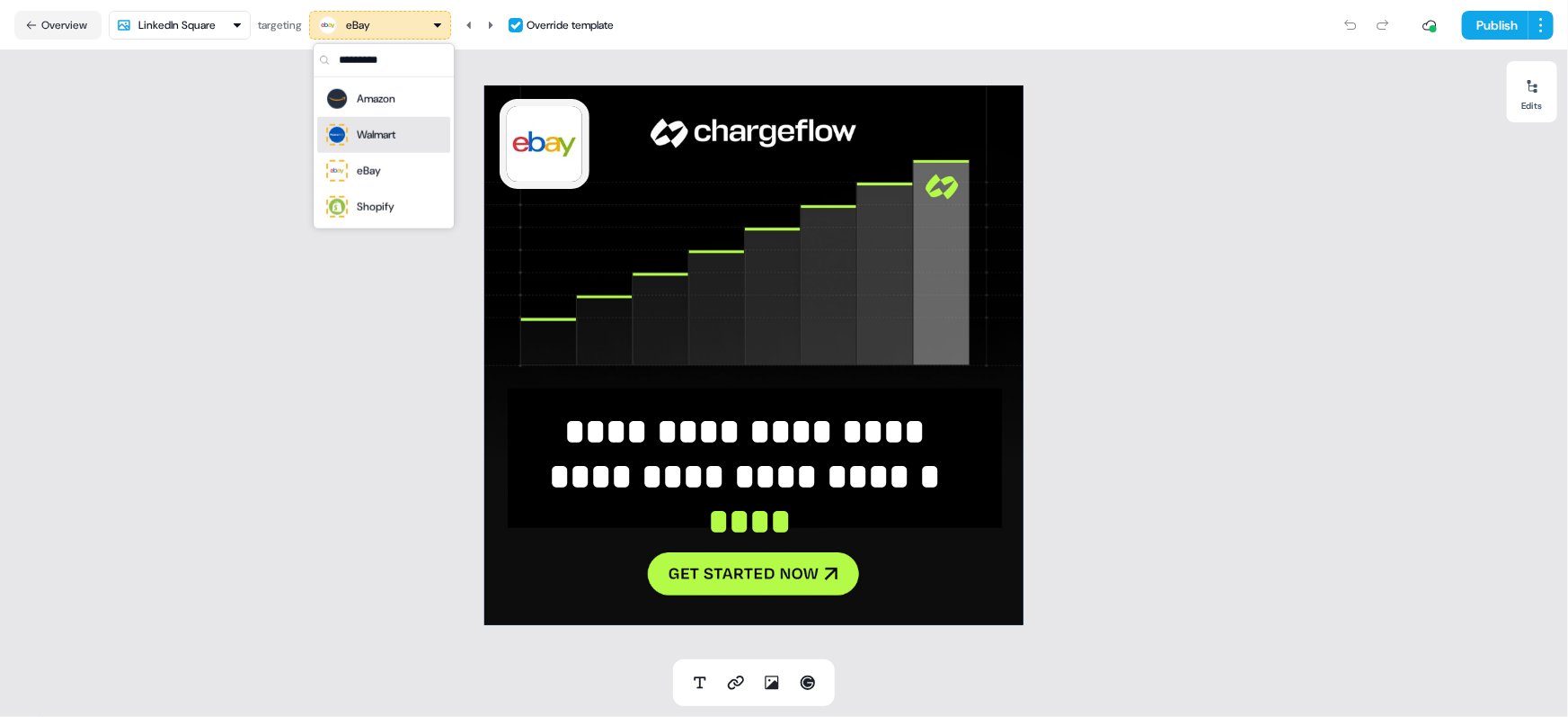
click at [391, 133] on div "Walmart" at bounding box center [376, 135] width 39 height 18
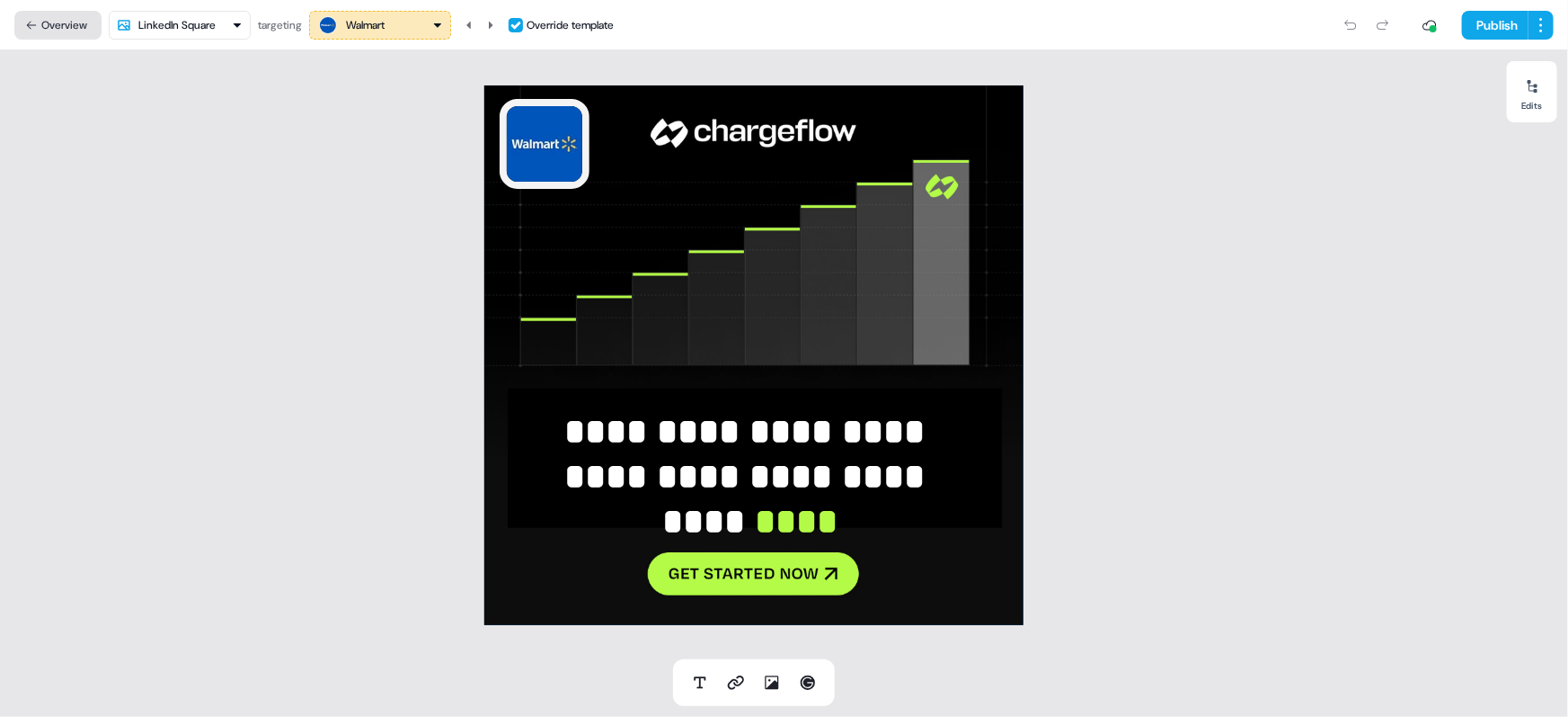
click at [65, 20] on button "Overview" at bounding box center [58, 24] width 87 height 28
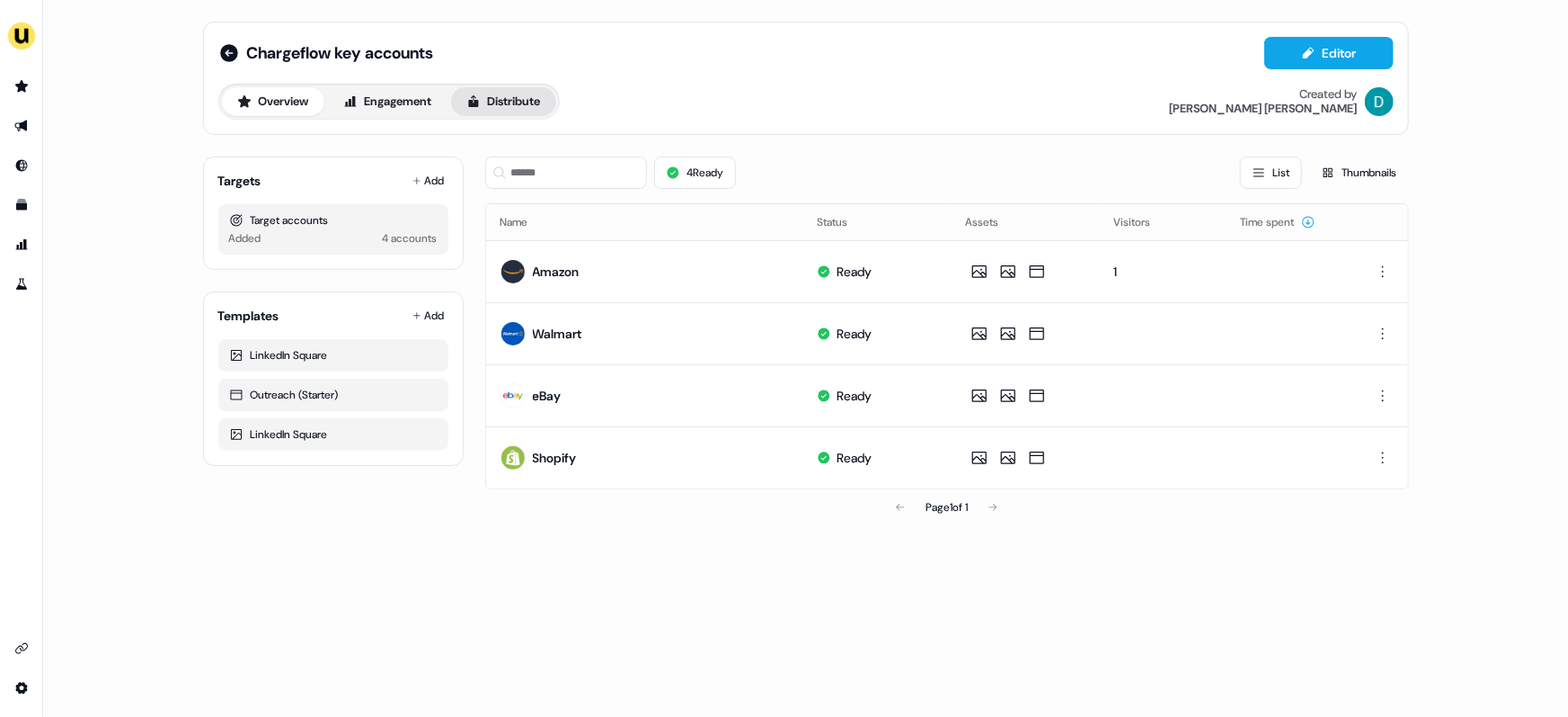
click at [511, 106] on button "Distribute" at bounding box center [504, 101] width 105 height 28
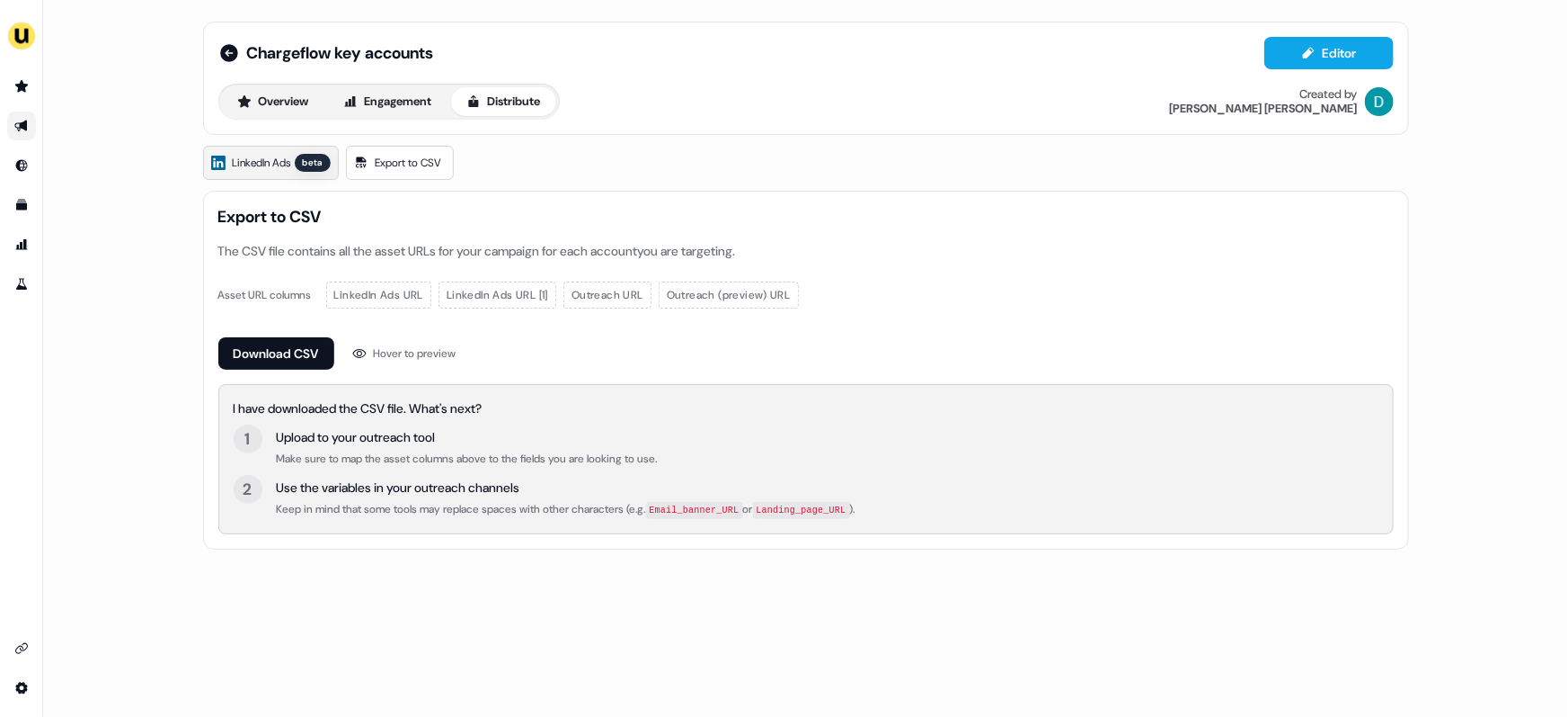
click at [257, 168] on span "LinkedIn Ads" at bounding box center [262, 162] width 59 height 18
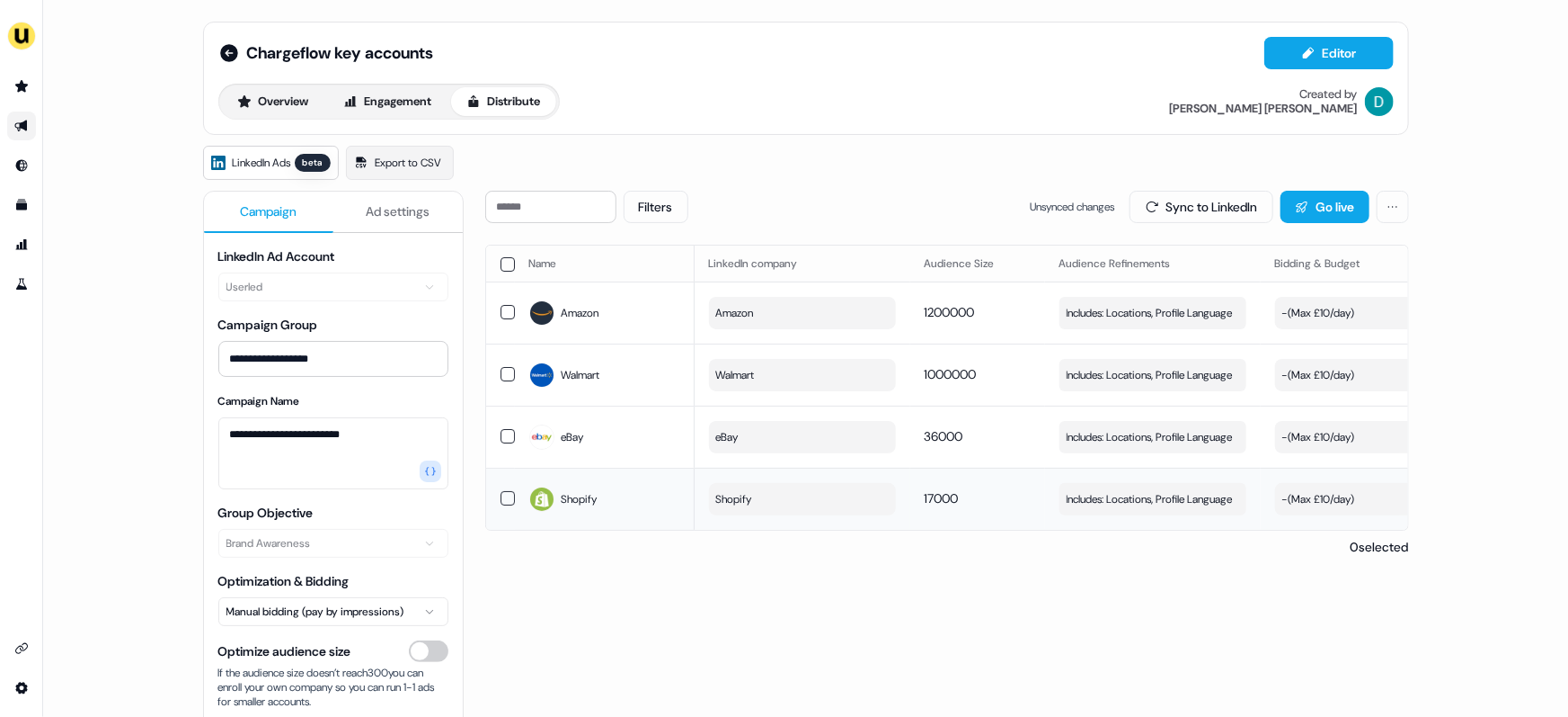
click at [788, 487] on button "Shopify" at bounding box center [802, 498] width 186 height 32
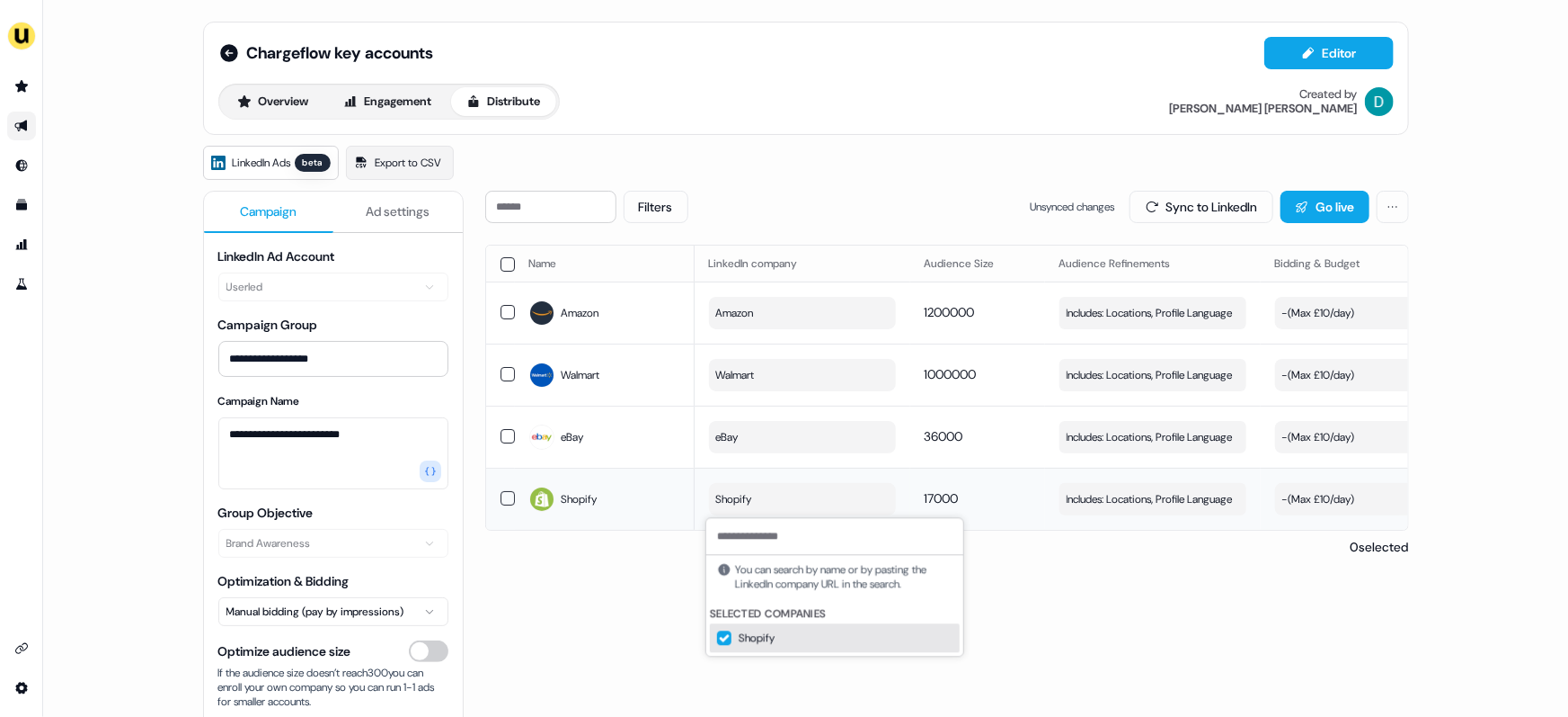
click at [788, 491] on button "Shopify" at bounding box center [802, 498] width 186 height 32
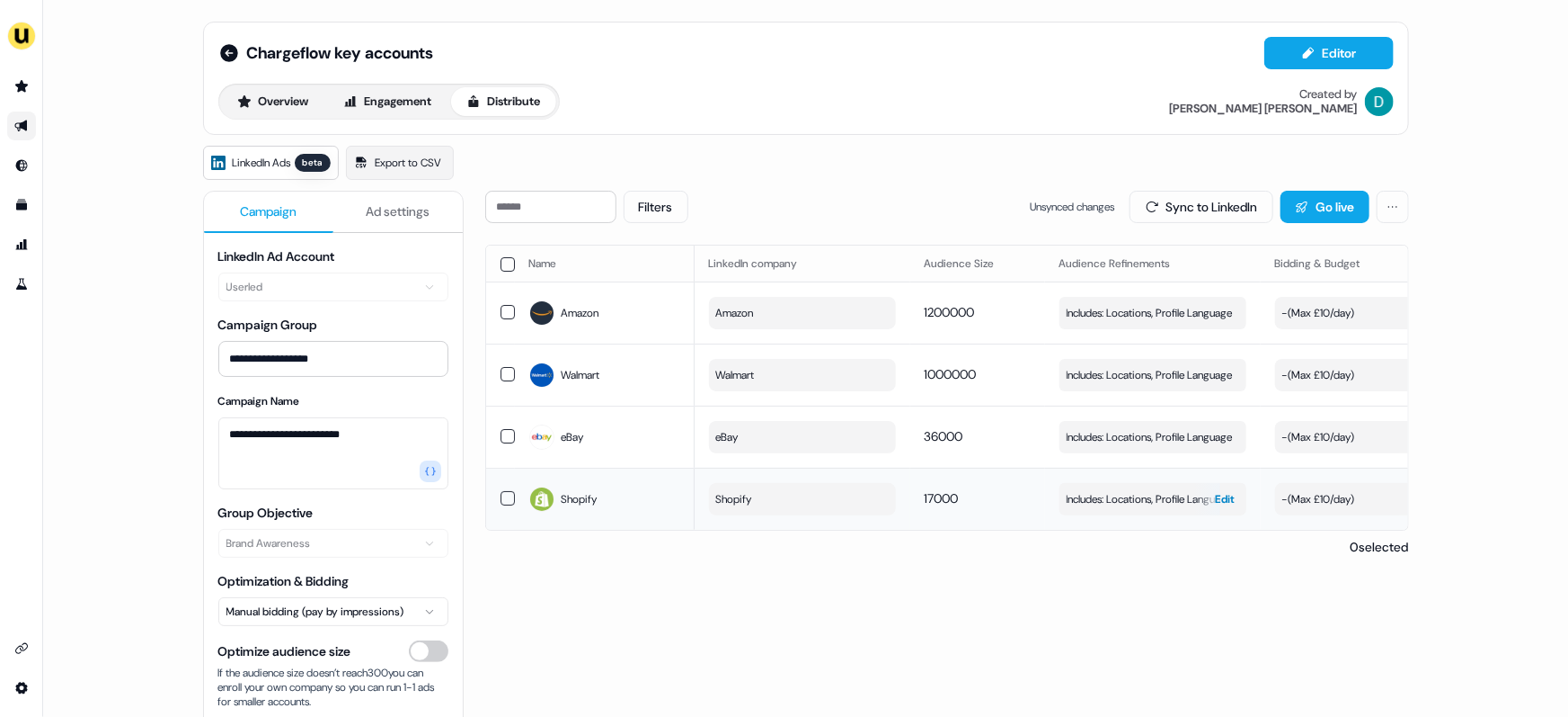
click at [1151, 503] on span "Includes: Locations, Profile Language" at bounding box center [1150, 499] width 166 height 18
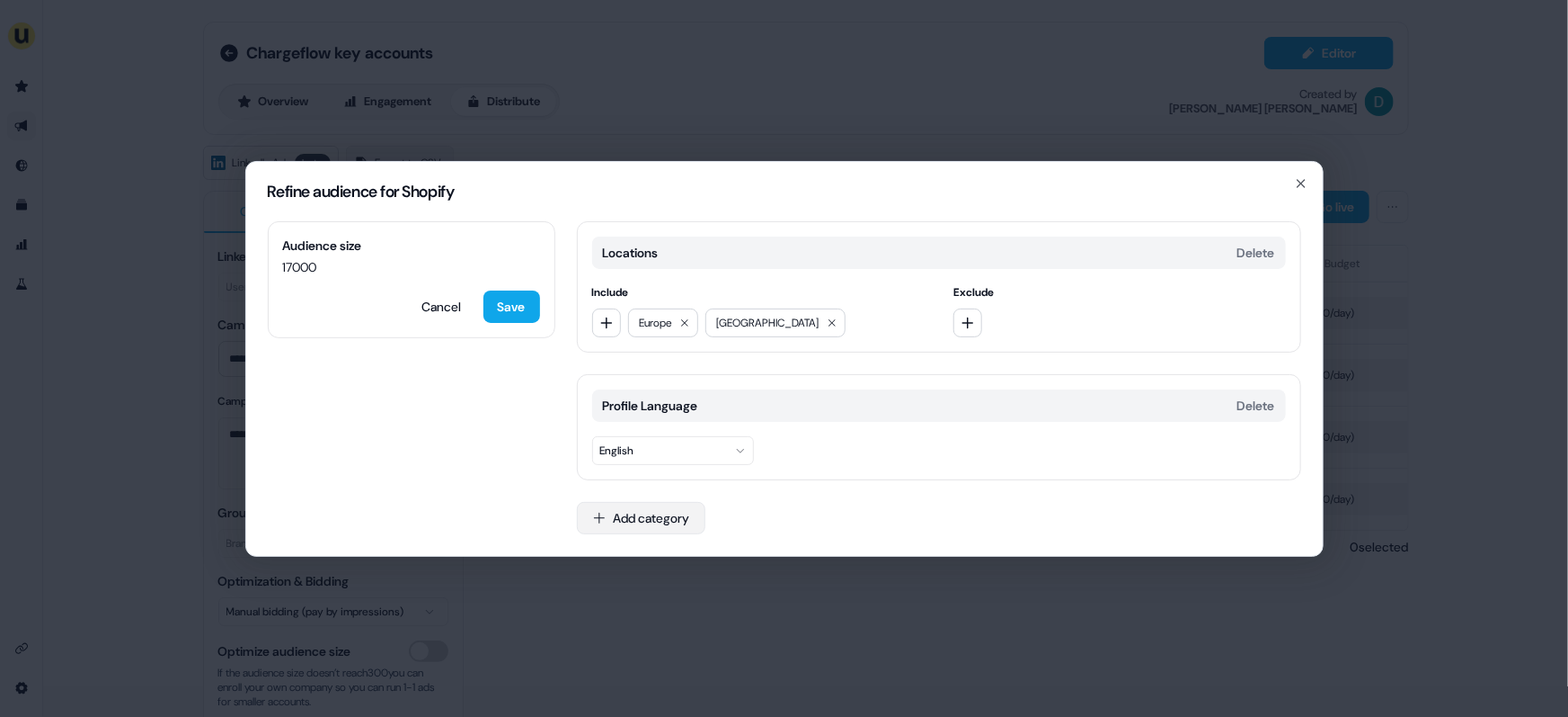
click at [615, 510] on button "Add category" at bounding box center [641, 518] width 129 height 32
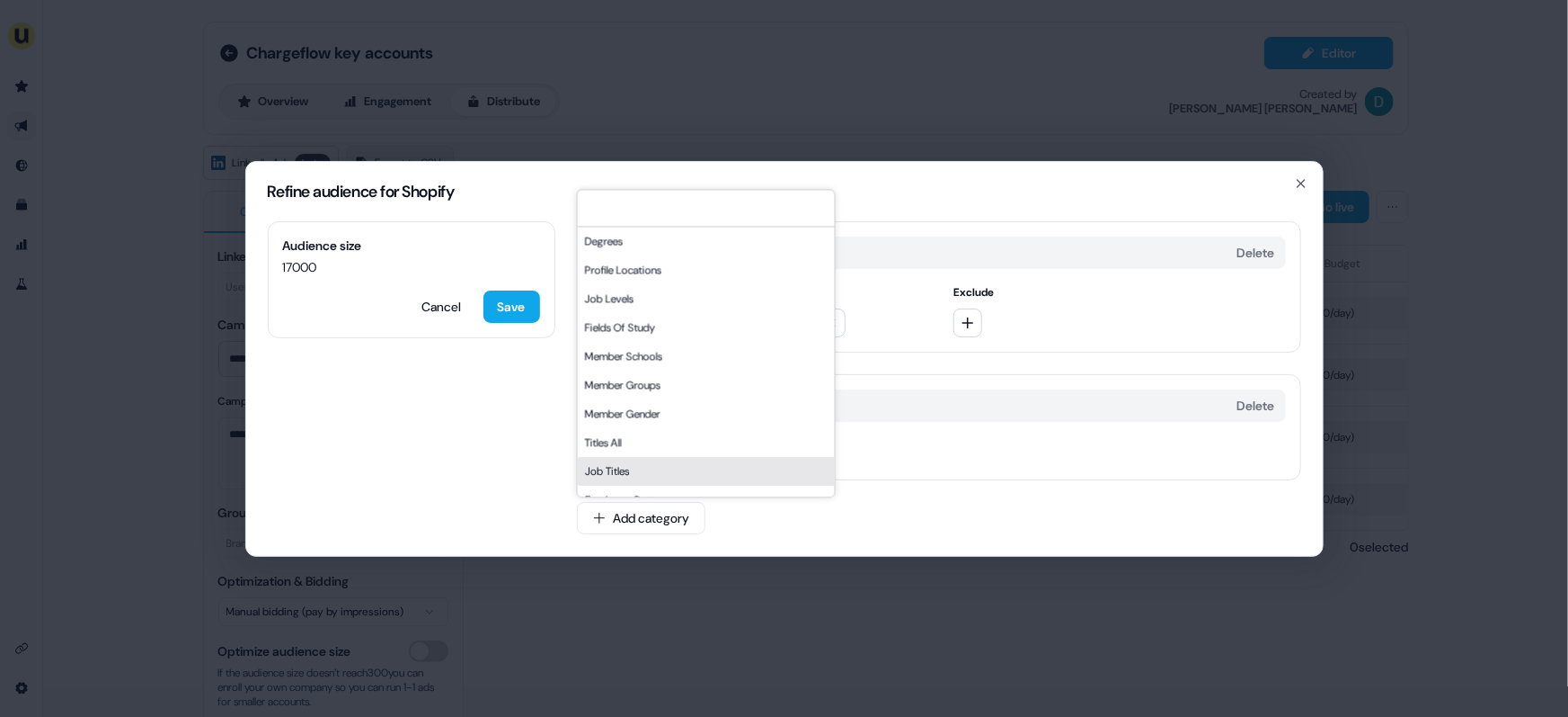
click at [622, 470] on div "Job Titles" at bounding box center [705, 471] width 257 height 28
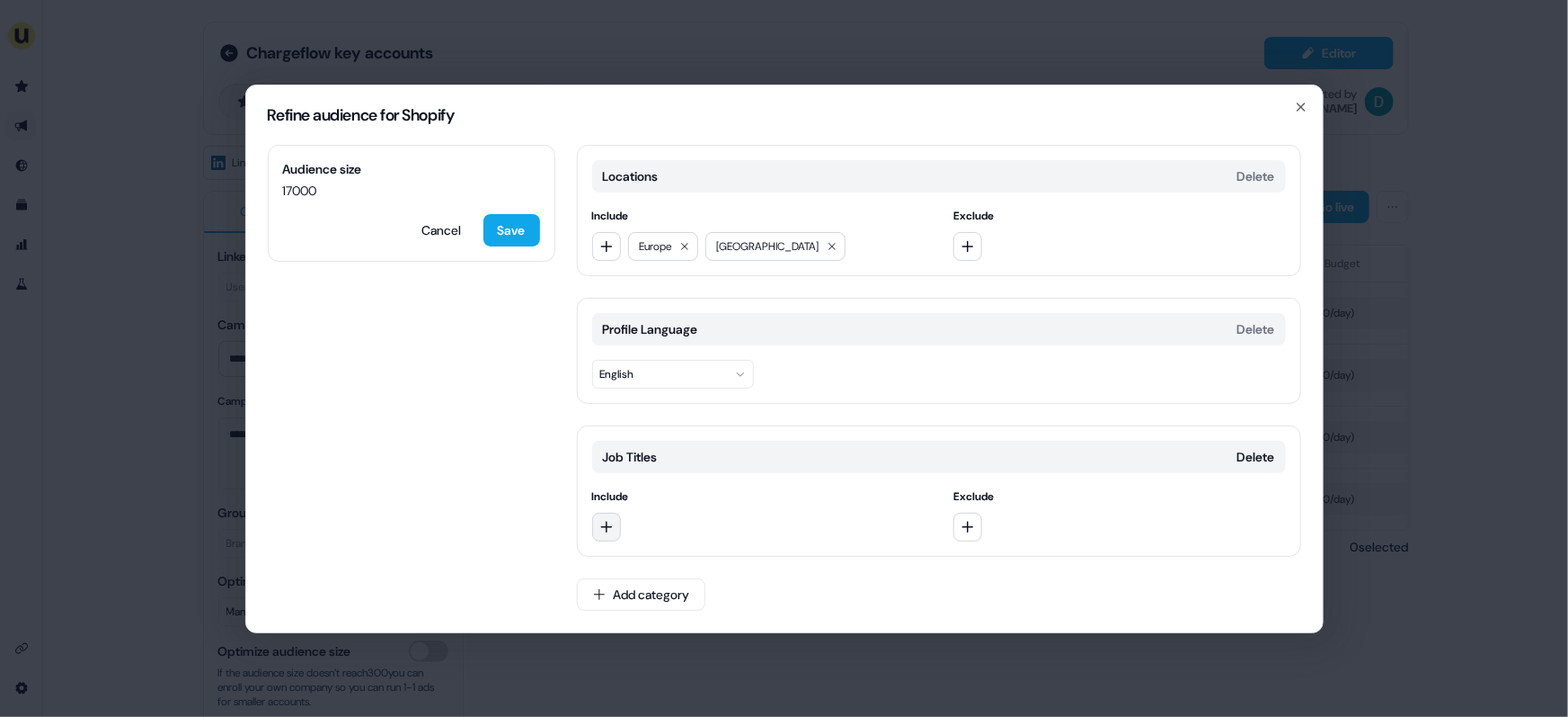
click at [606, 526] on icon "button" at bounding box center [606, 527] width 15 height 15
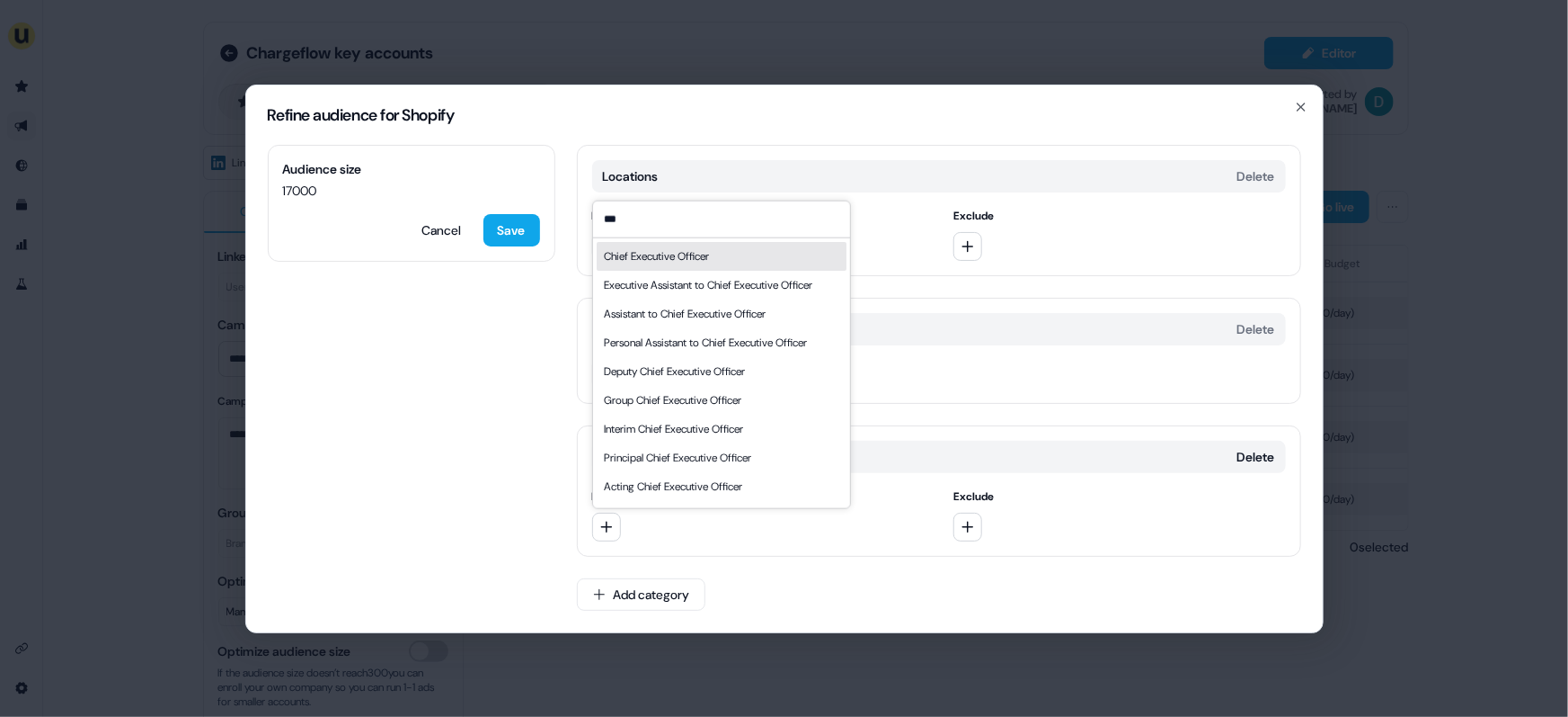
type input "***"
click at [697, 260] on div "Chief Executive Officer" at bounding box center [657, 255] width 105 height 18
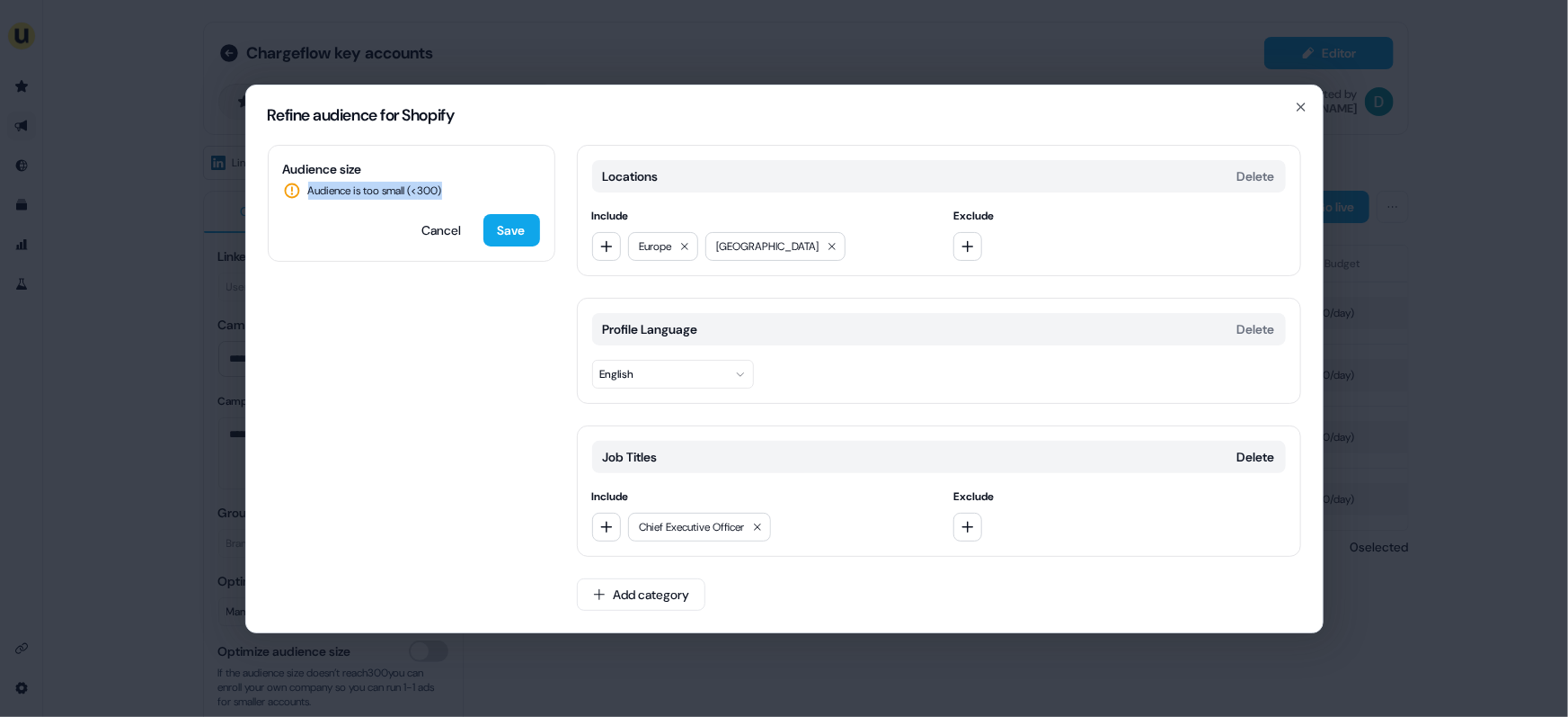
drag, startPoint x: 453, startPoint y: 192, endPoint x: 308, endPoint y: 197, distance: 145.1
click at [308, 197] on div "Audience is too small (< 300 )" at bounding box center [411, 190] width 257 height 18
click at [517, 235] on button "Save" at bounding box center [512, 230] width 57 height 32
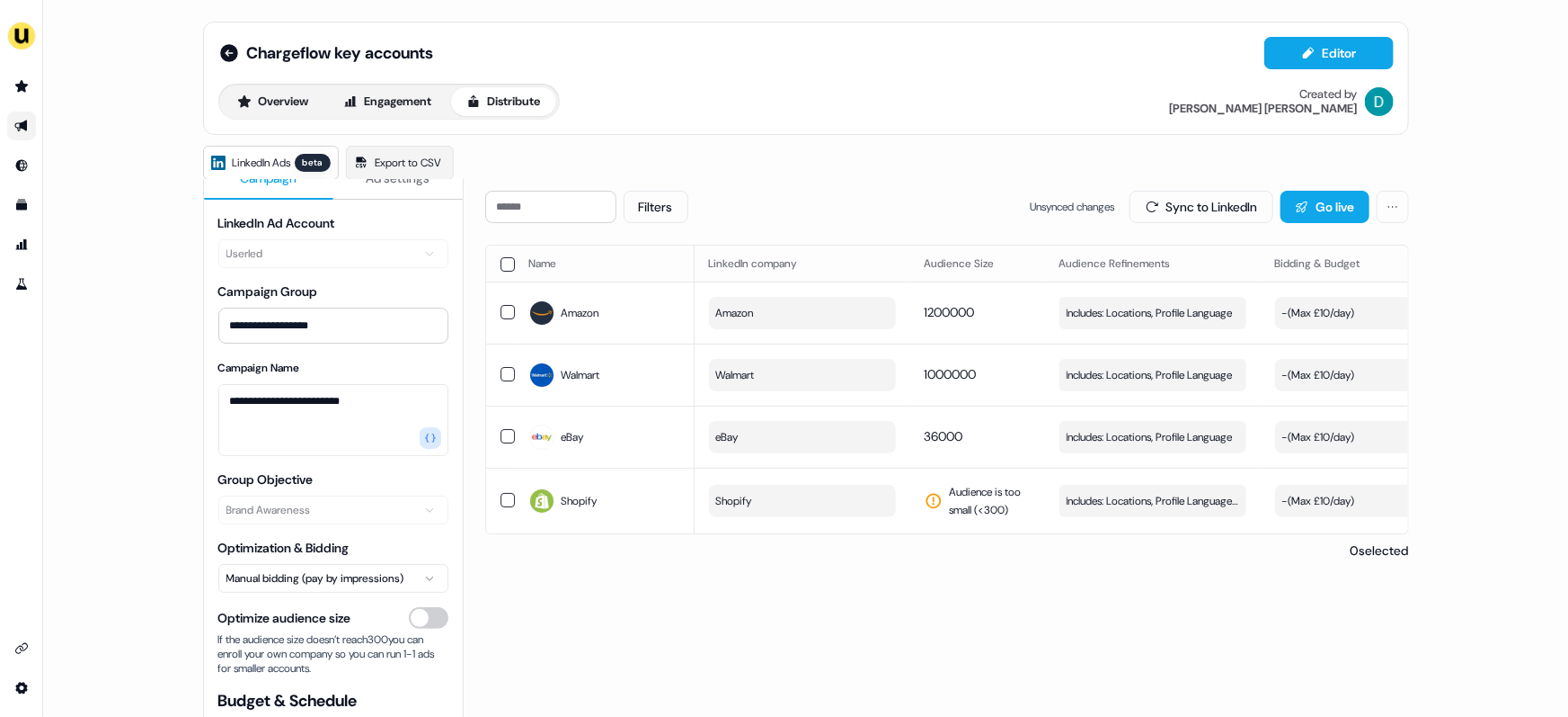
scroll to position [34, 0]
click at [427, 615] on button "Optimize audience size" at bounding box center [429, 616] width 39 height 21
click at [429, 610] on button "Optimize audience size" at bounding box center [429, 616] width 39 height 21
click at [796, 508] on button "Shopify" at bounding box center [802, 500] width 186 height 32
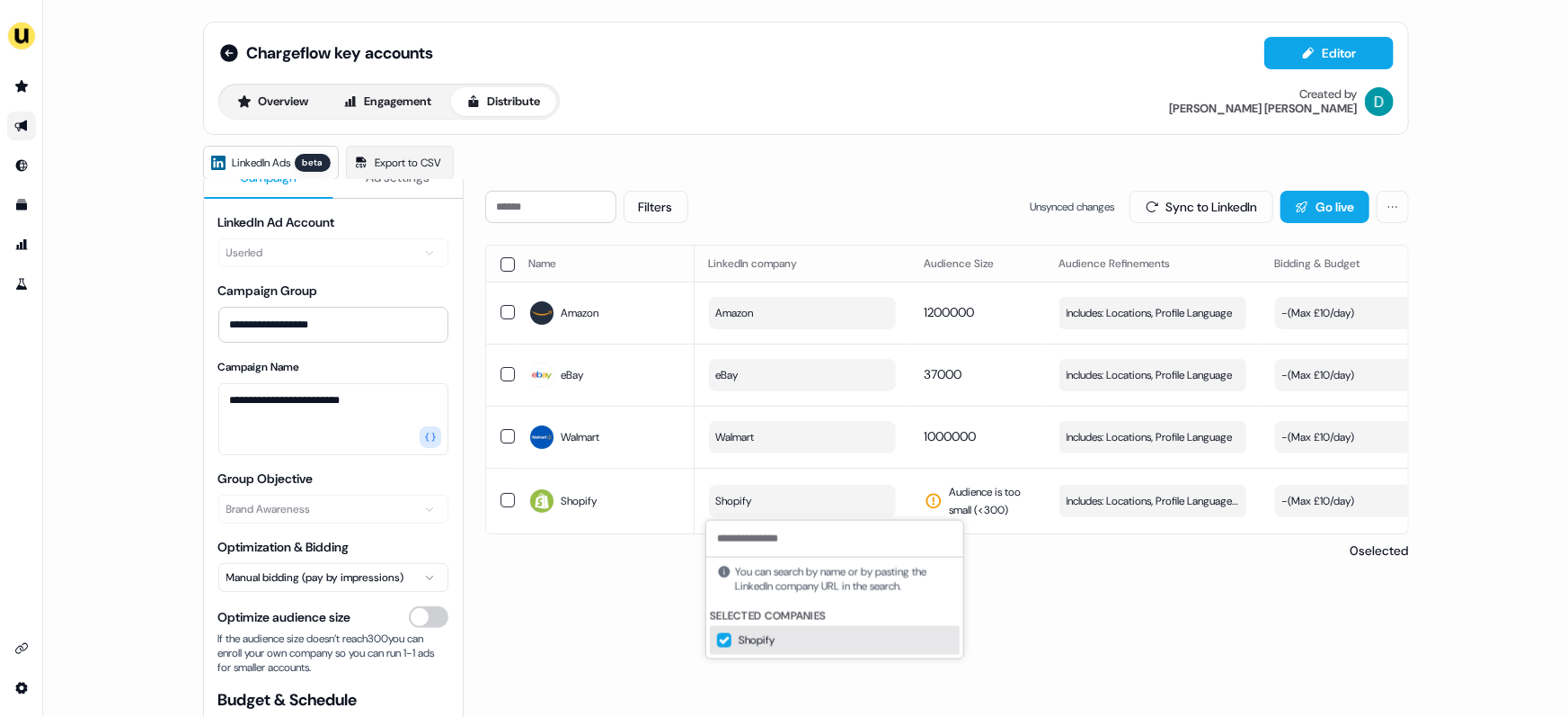
type input "*"
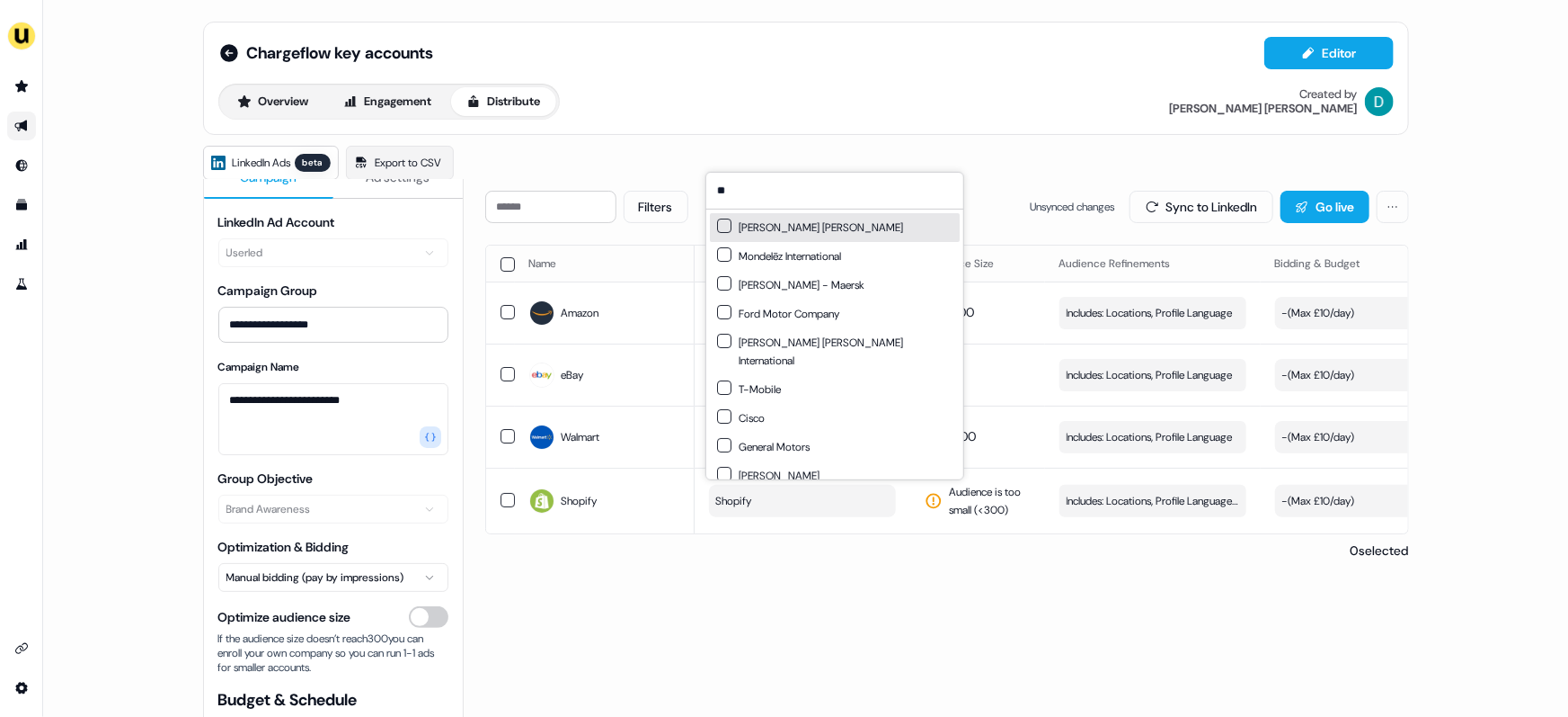
type input "*"
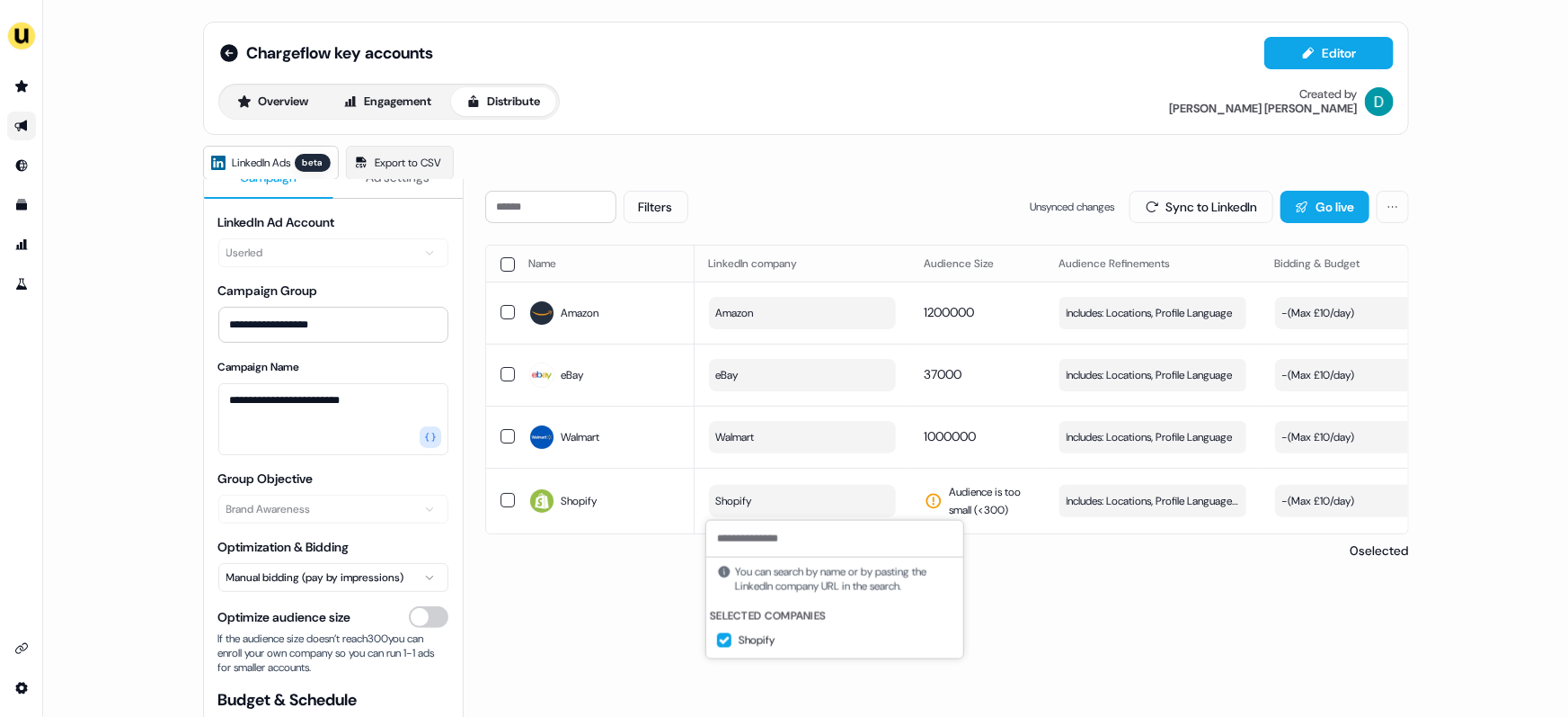
click at [1022, 638] on div "Filters Unsynced changes Sync to LinkedIn Go live Name LinkedIn company Audienc…" at bounding box center [947, 532] width 924 height 684
click at [845, 497] on button "Shopify" at bounding box center [802, 500] width 186 height 32
click at [1088, 601] on div "Filters Unsynced changes Sync to LinkedIn Go live Name LinkedIn company Audienc…" at bounding box center [947, 532] width 924 height 684
click at [1140, 499] on span "Includes: Locations, Profile Language, Job Titles" at bounding box center [1153, 500] width 173 height 18
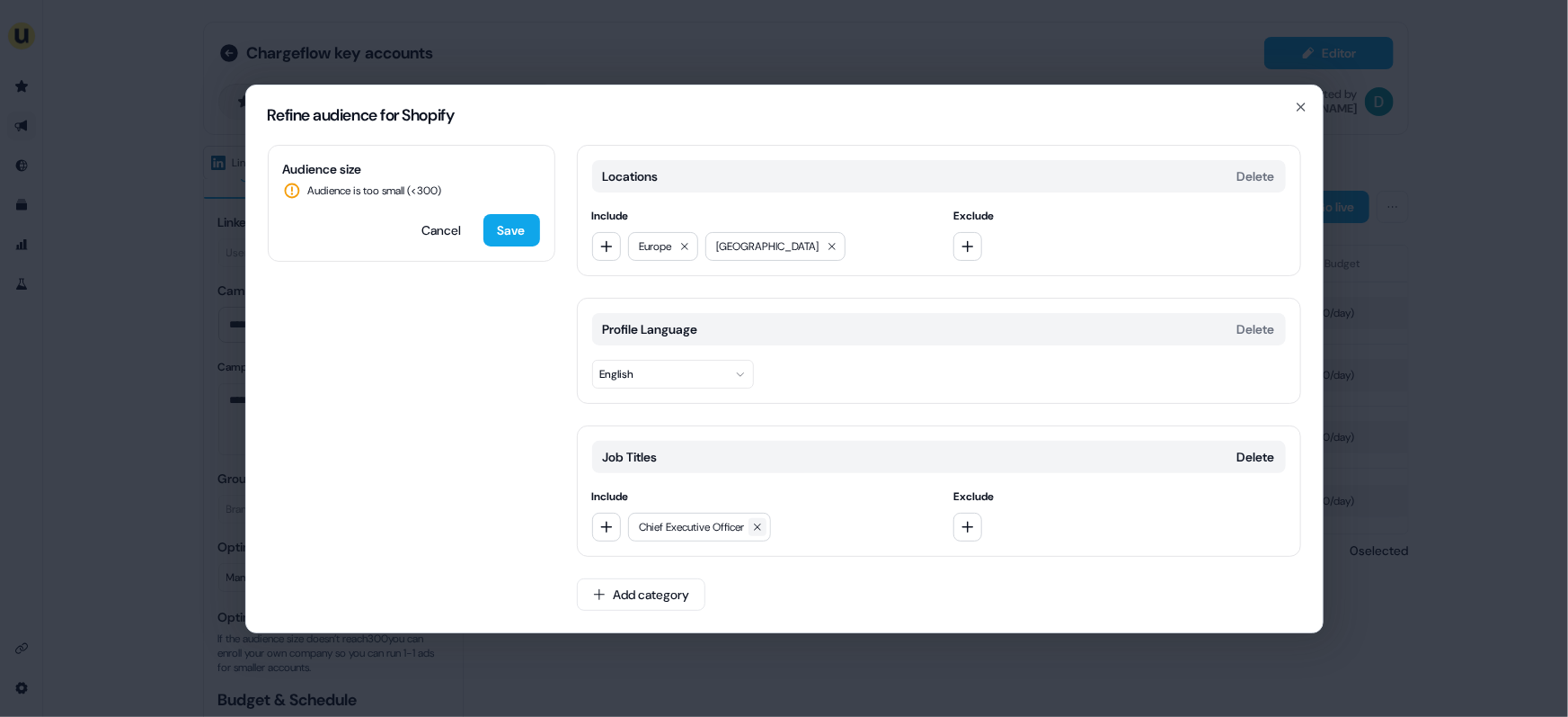
click at [763, 525] on icon at bounding box center [757, 527] width 11 height 11
click at [512, 221] on button "Save" at bounding box center [512, 230] width 57 height 32
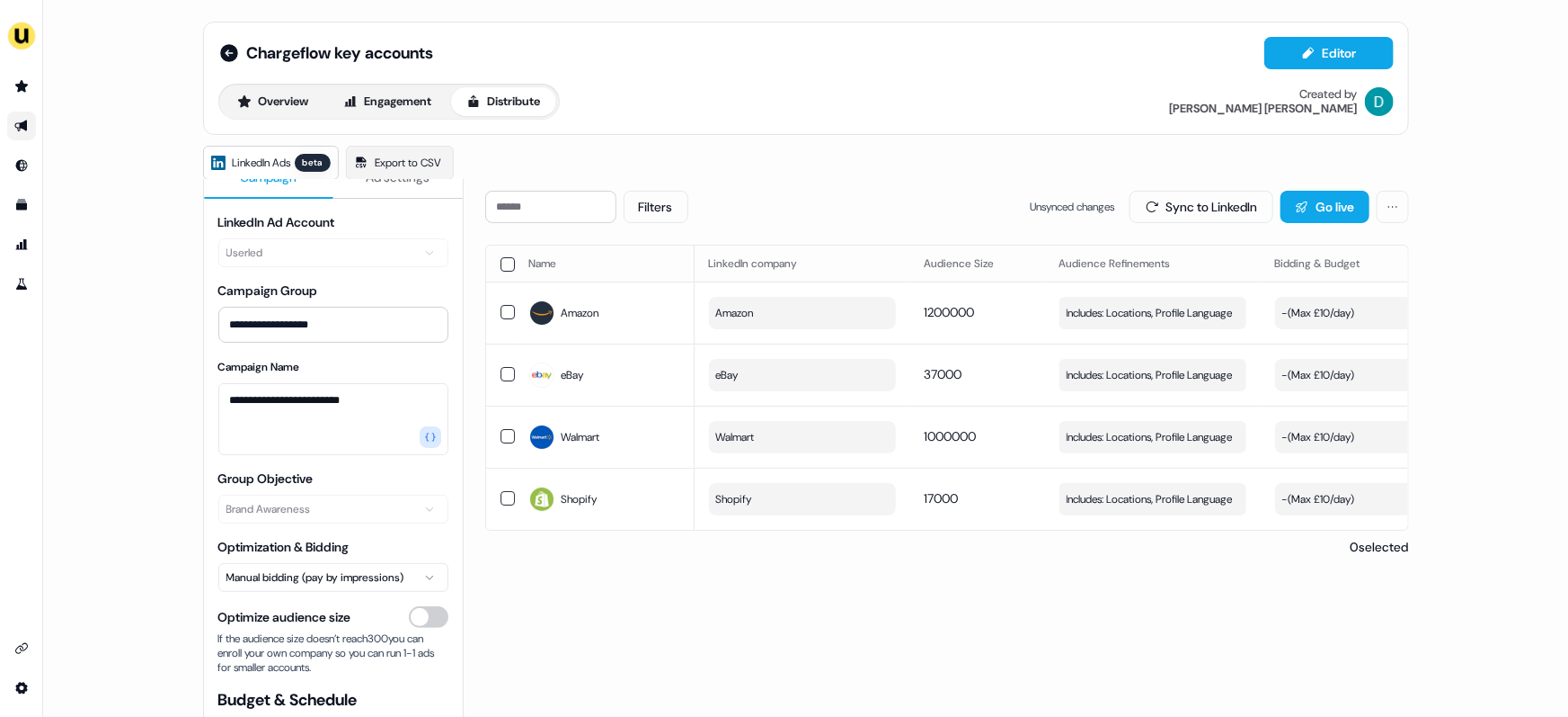
click at [505, 266] on button "button" at bounding box center [508, 264] width 15 height 15
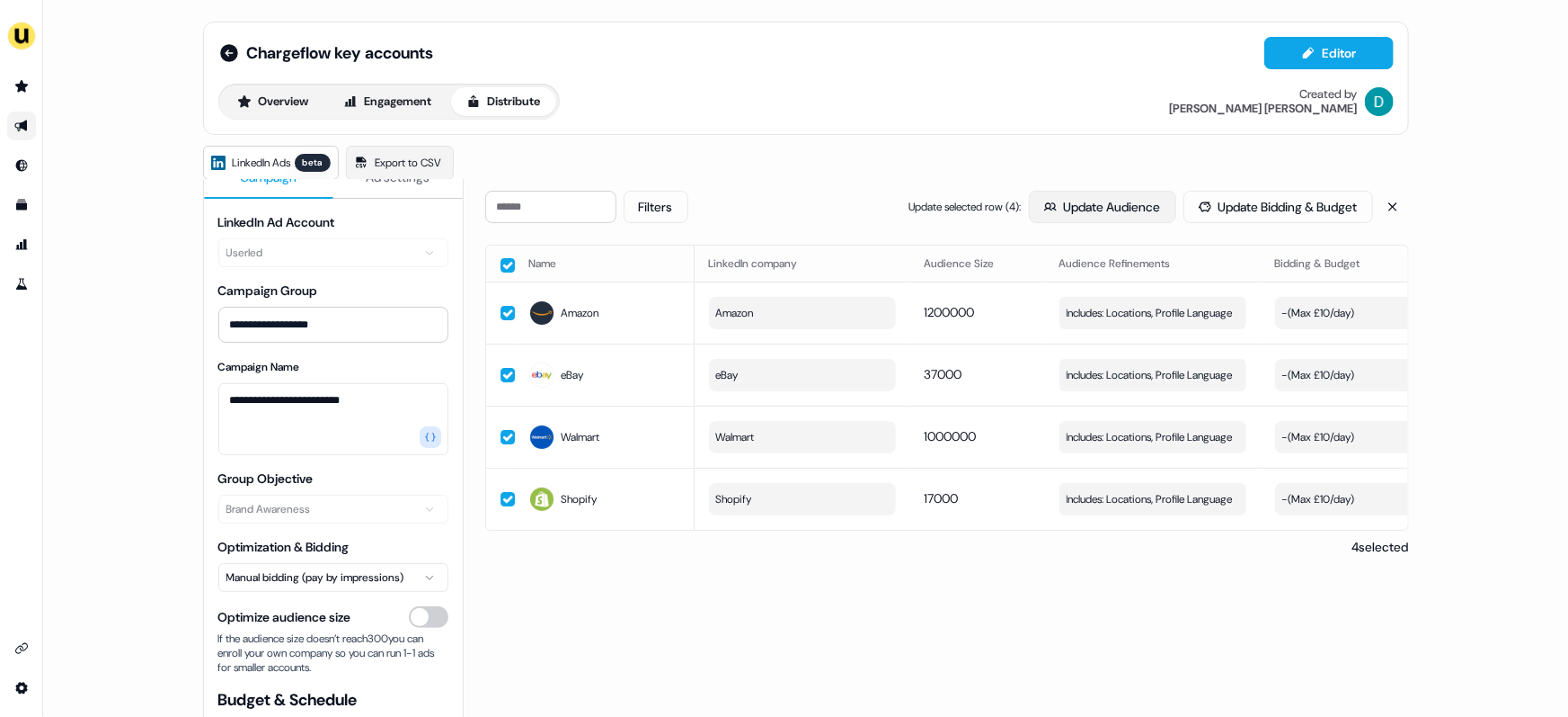
click at [1059, 197] on button "Update Audience" at bounding box center [1102, 206] width 147 height 32
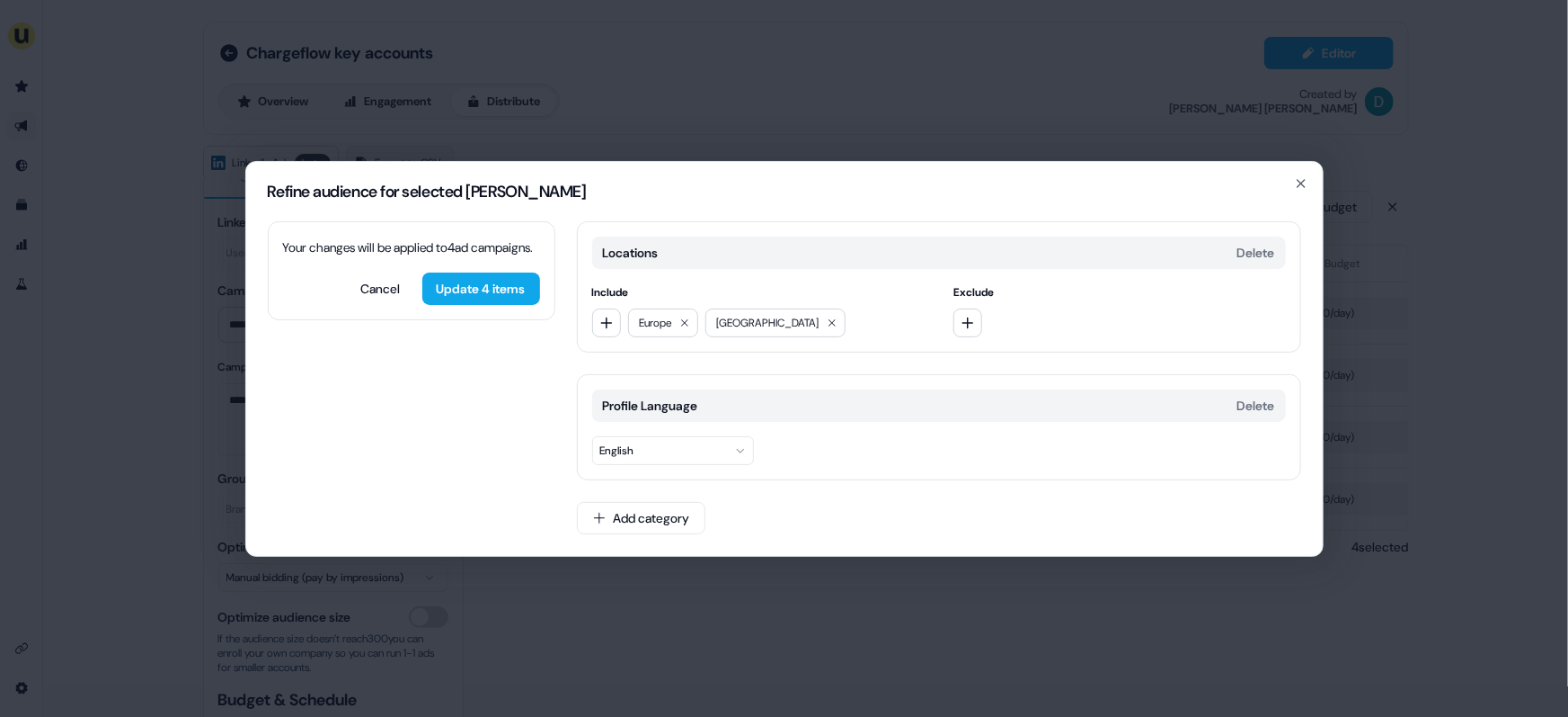
click at [837, 578] on div "Refine audience for selected ad campaigns Your changes will be applied to 4 ad …" at bounding box center [784, 358] width 1568 height 717
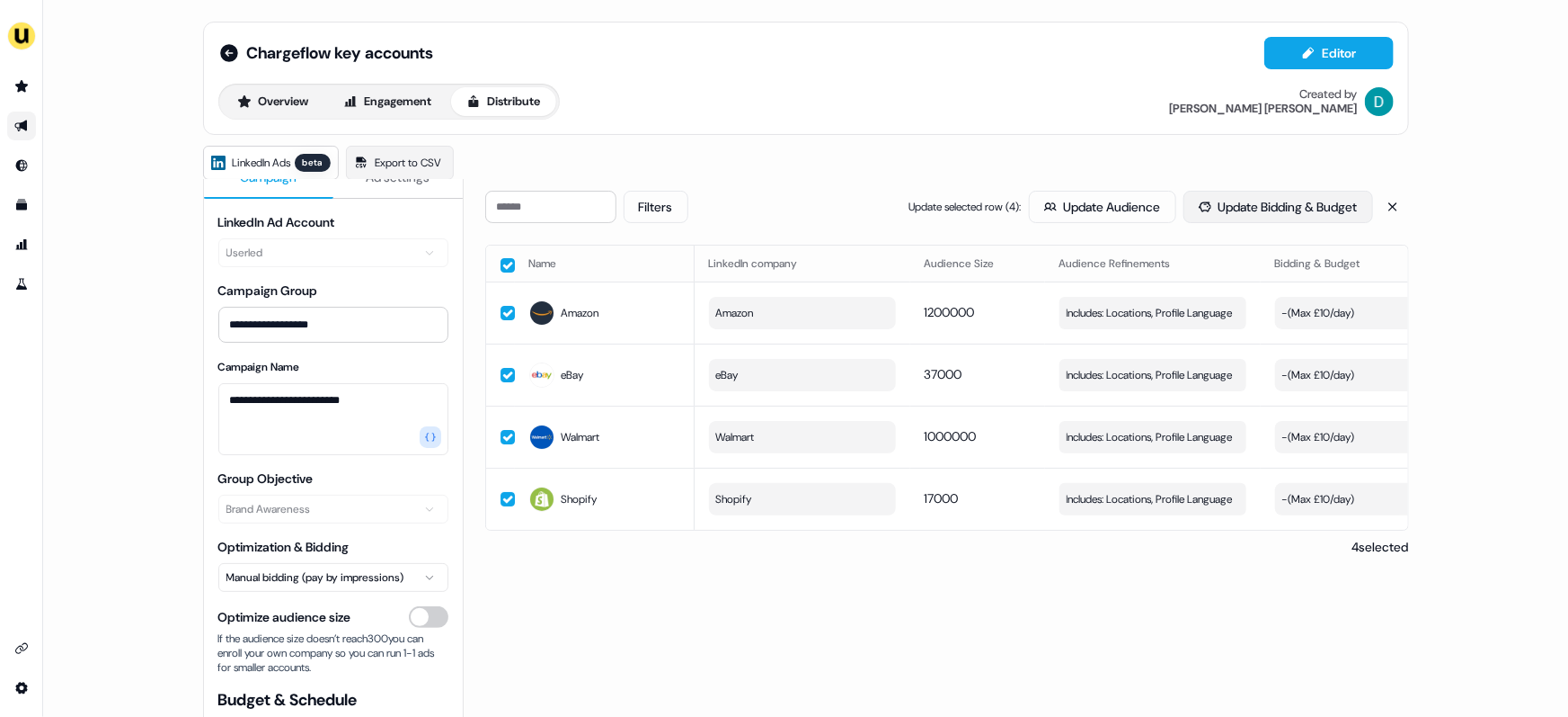
click at [1255, 209] on button "Update Bidding & Budget" at bounding box center [1278, 206] width 189 height 32
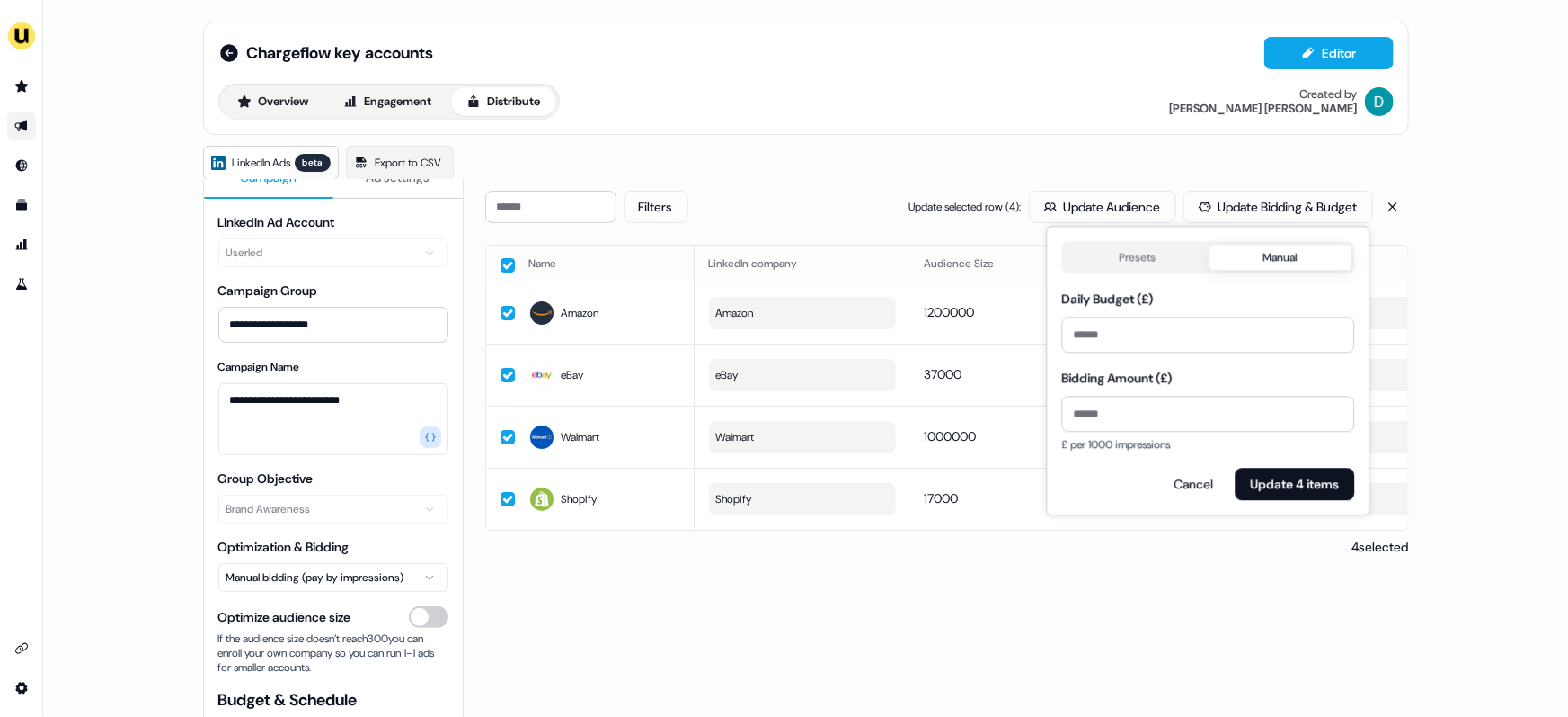
click at [1150, 261] on button "Presets" at bounding box center [1138, 257] width 144 height 25
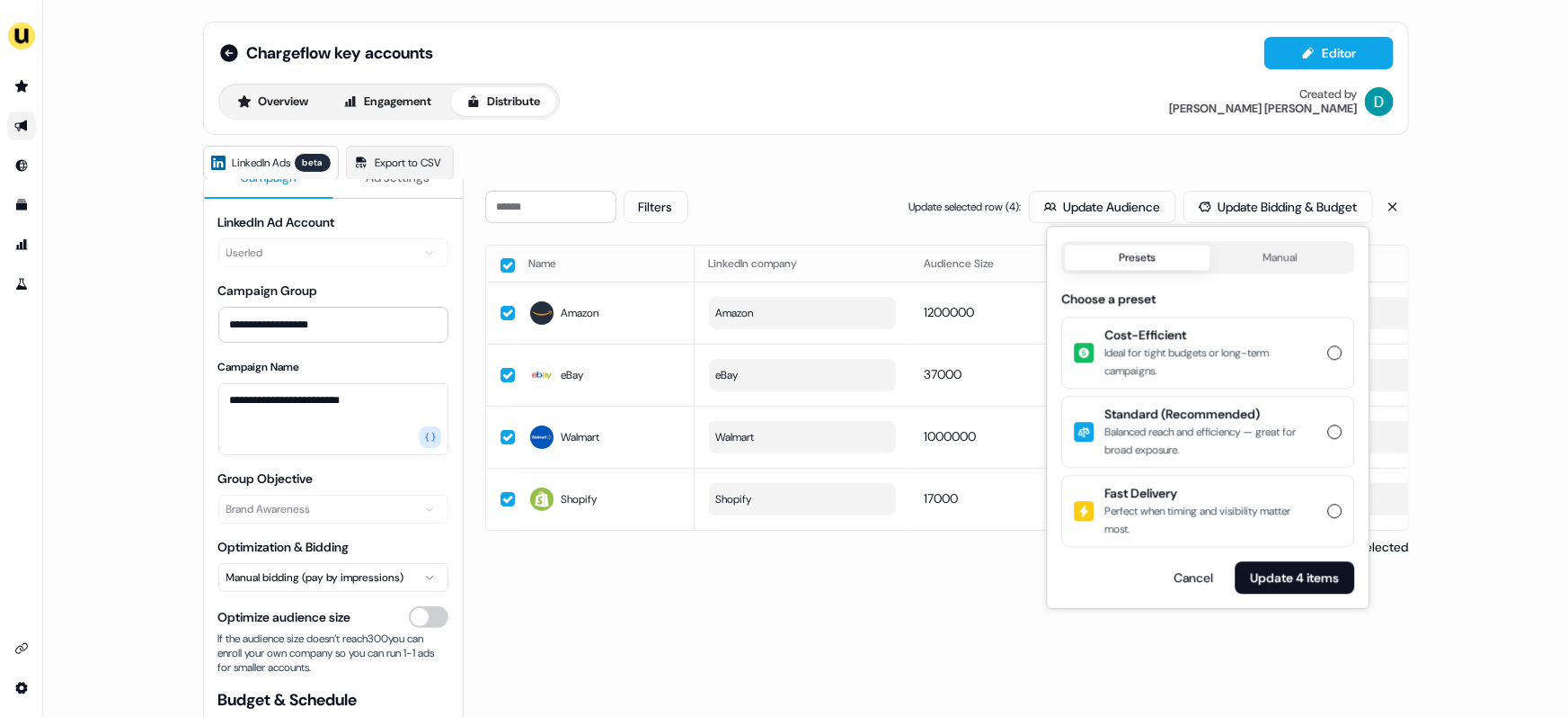
click at [1335, 354] on button "Cost-Efficient Ideal for tight budgets or long-term campaigns." at bounding box center [1335, 352] width 15 height 15
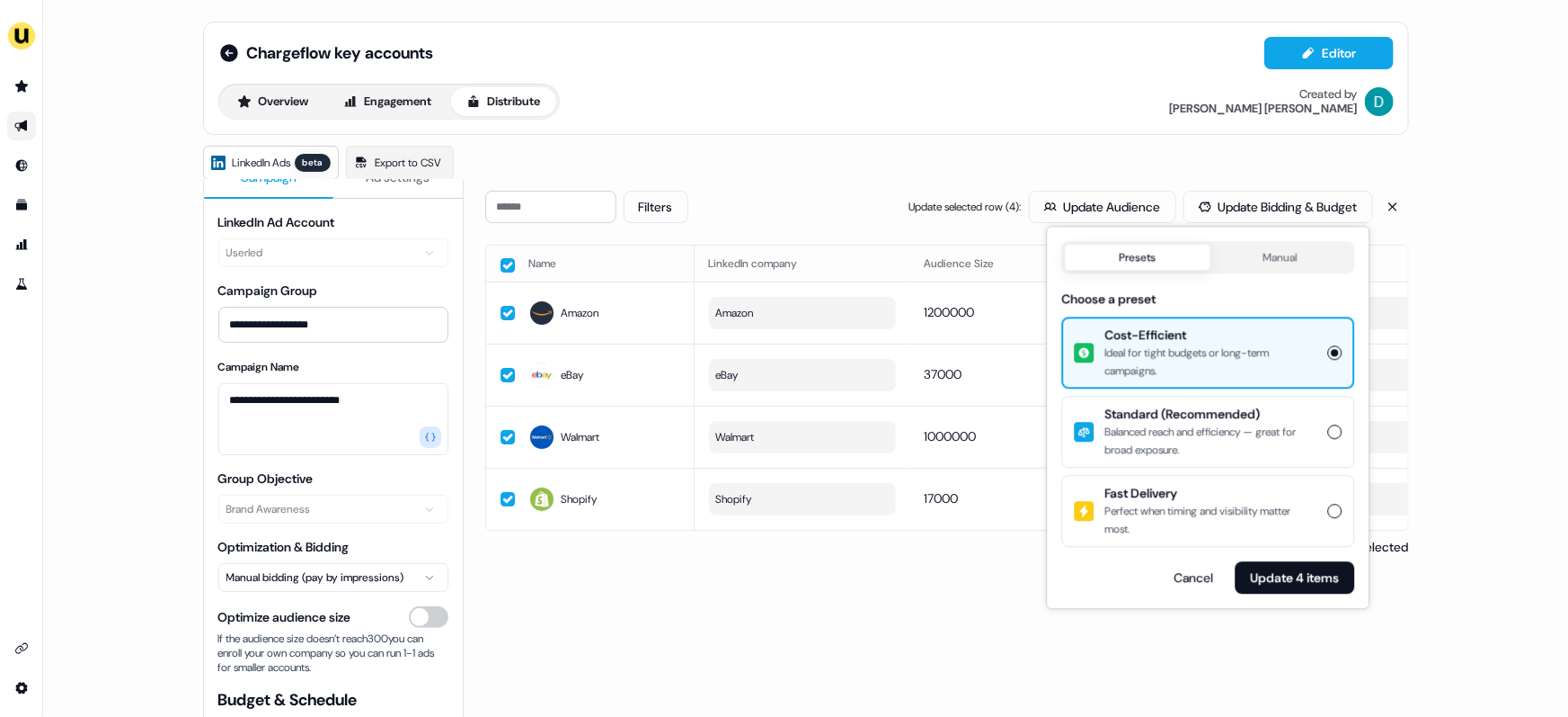
click at [752, 624] on div "Filters Update selected row ( 4 ): Update Audience Update Bidding & Budget Name…" at bounding box center [947, 532] width 924 height 684
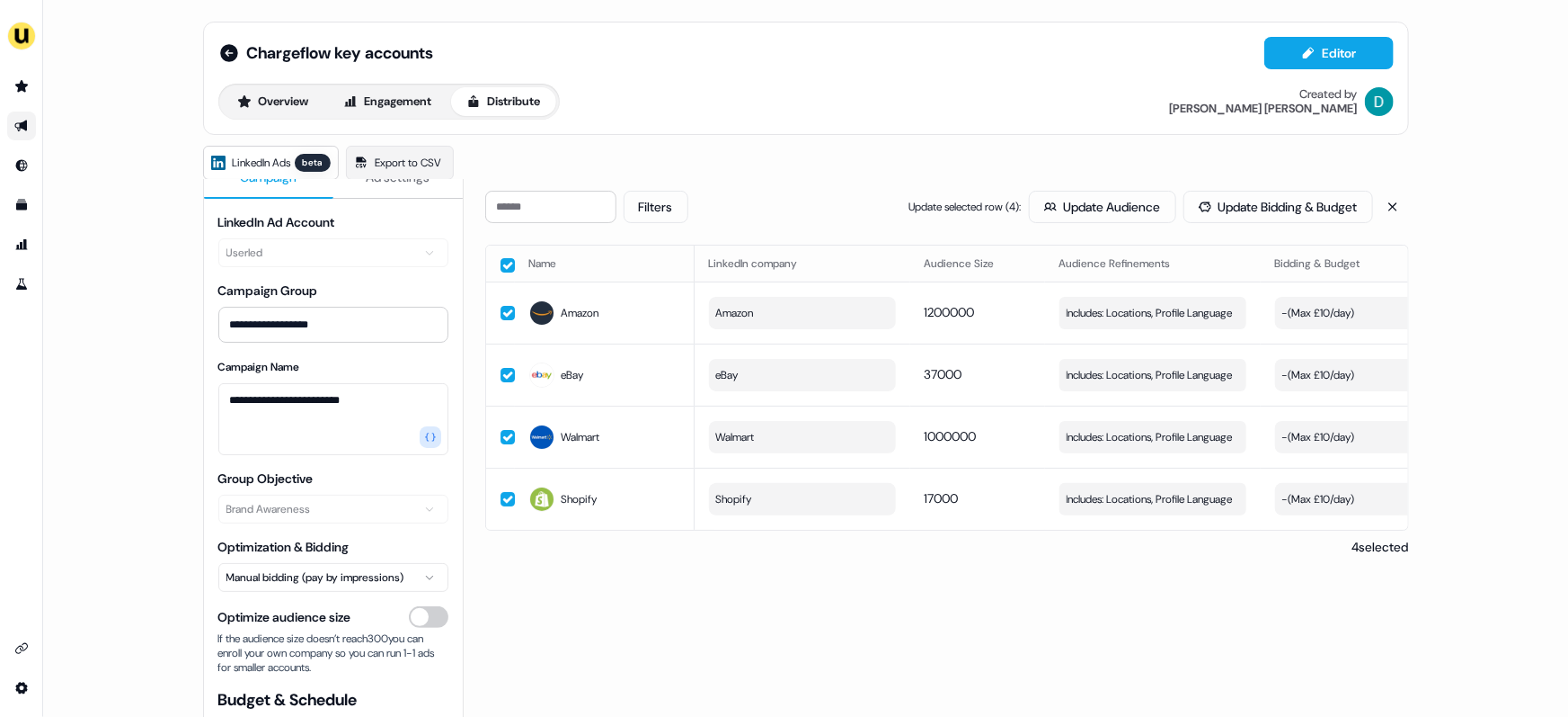
scroll to position [0, 0]
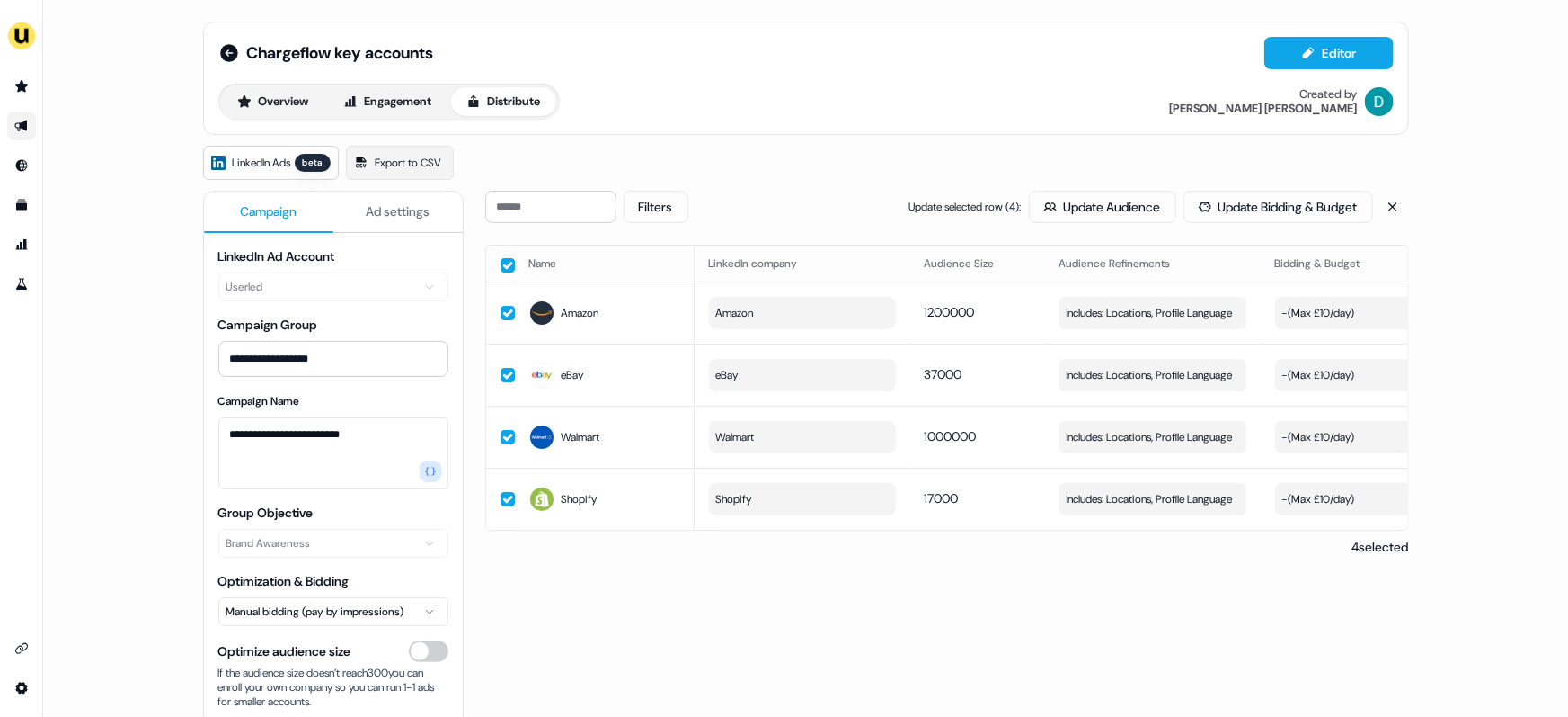
click at [389, 208] on span "Ad settings" at bounding box center [397, 211] width 63 height 18
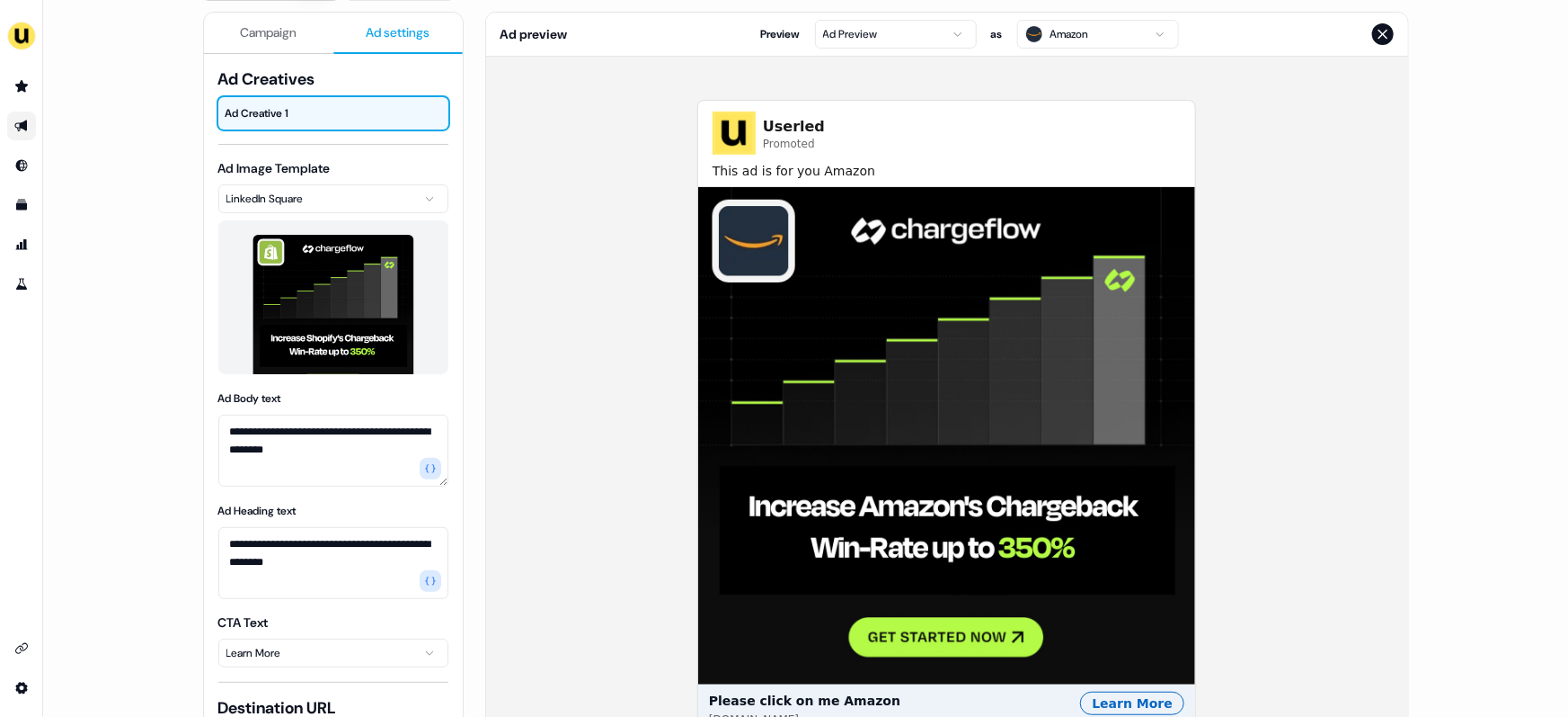
scroll to position [182, 0]
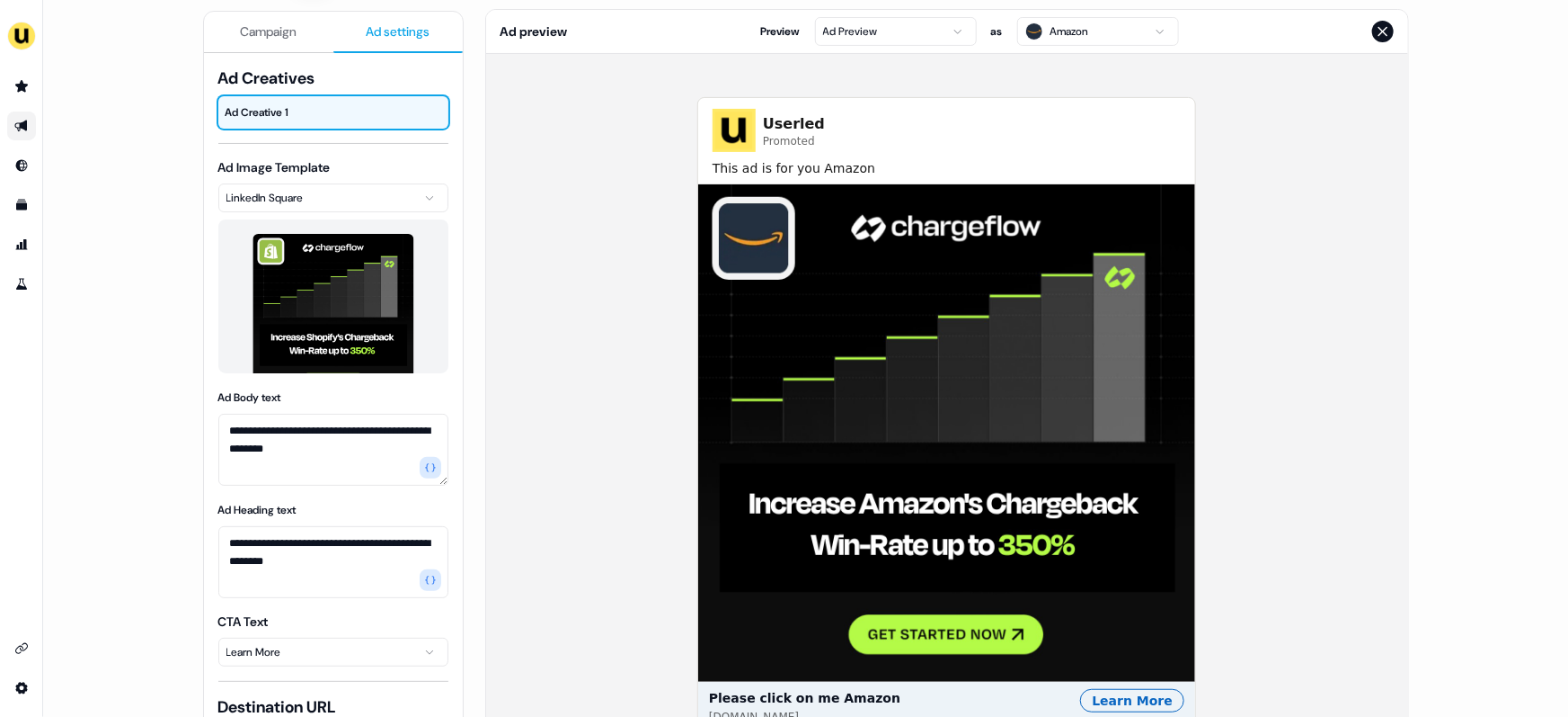
click at [892, 21] on html "**********" at bounding box center [784, 358] width 1568 height 717
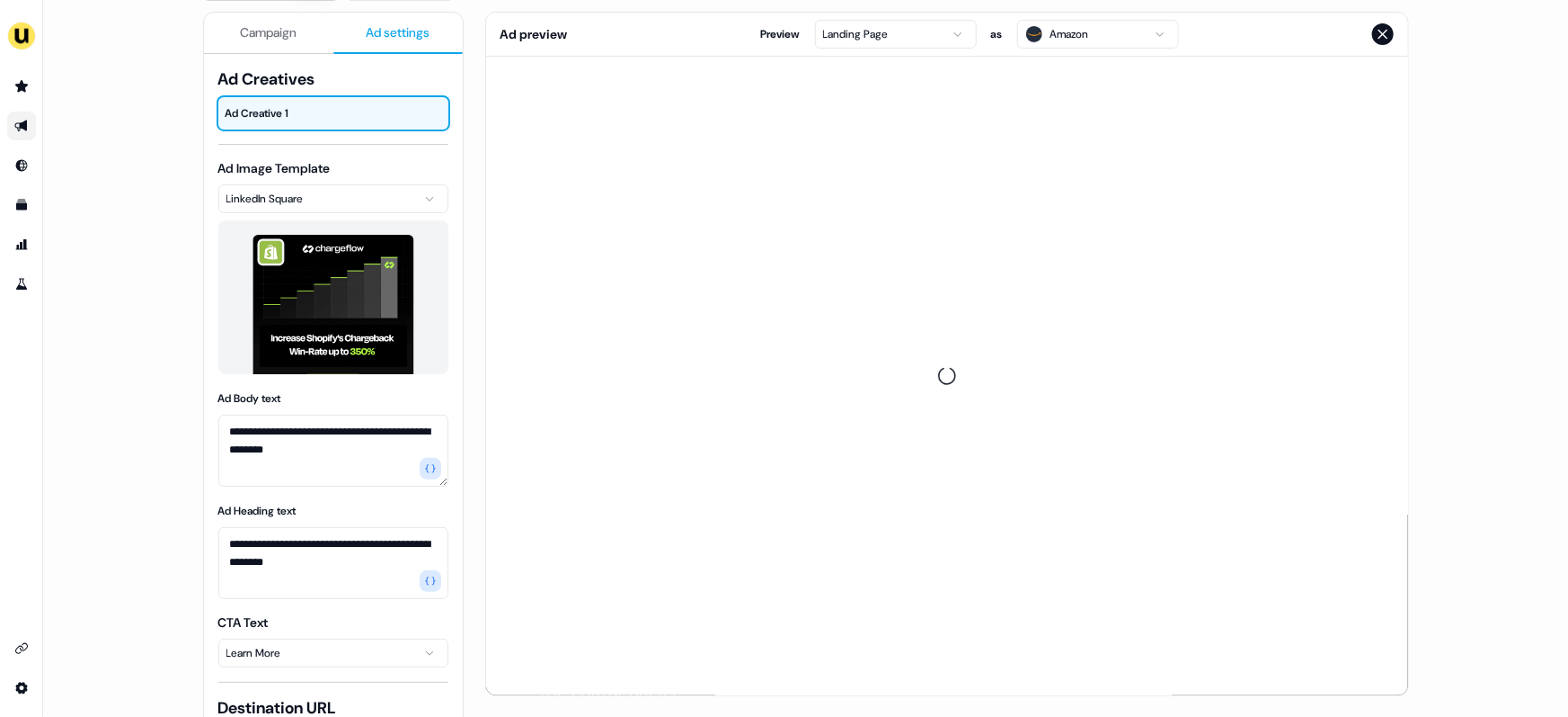
scroll to position [0, 0]
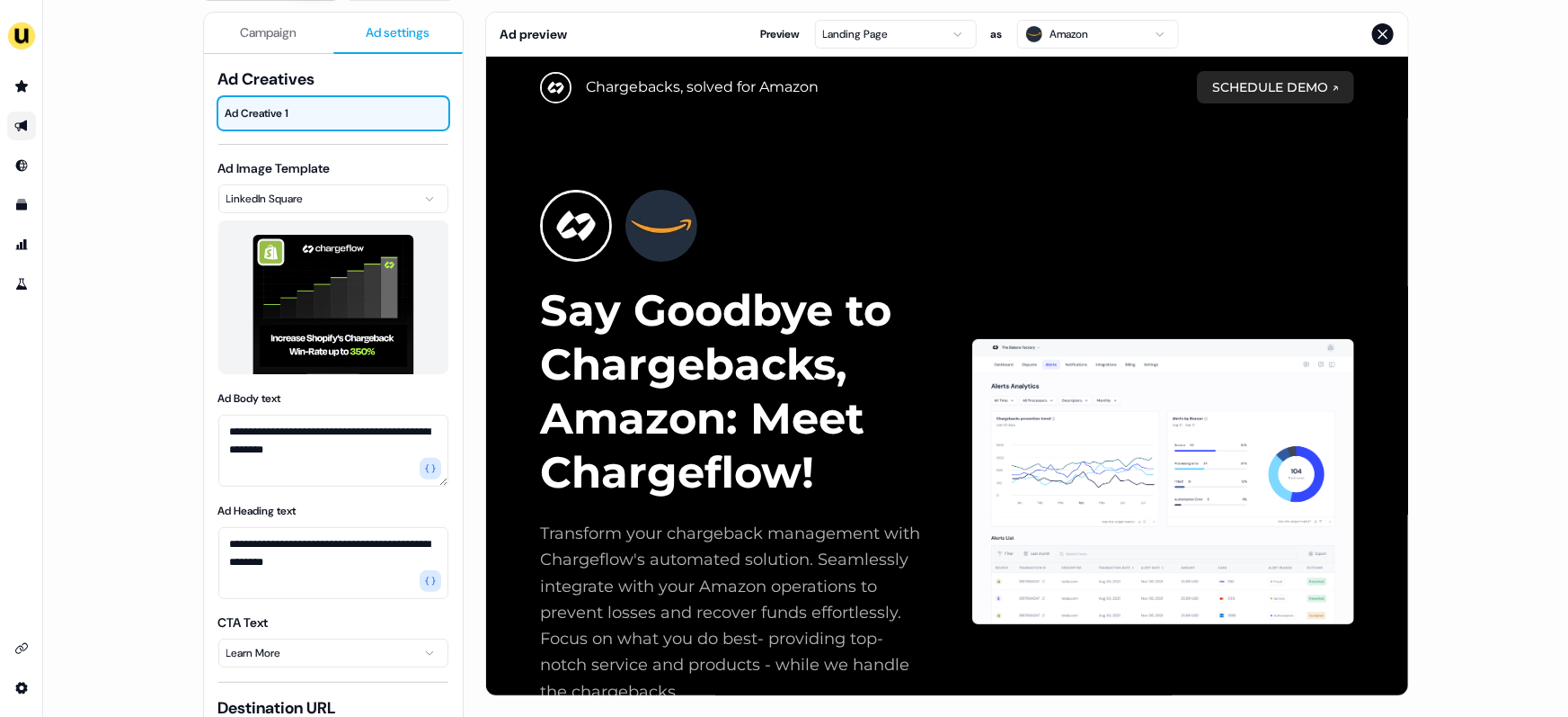
click at [1382, 35] on icon "Close preview" at bounding box center [1382, 34] width 15 height 15
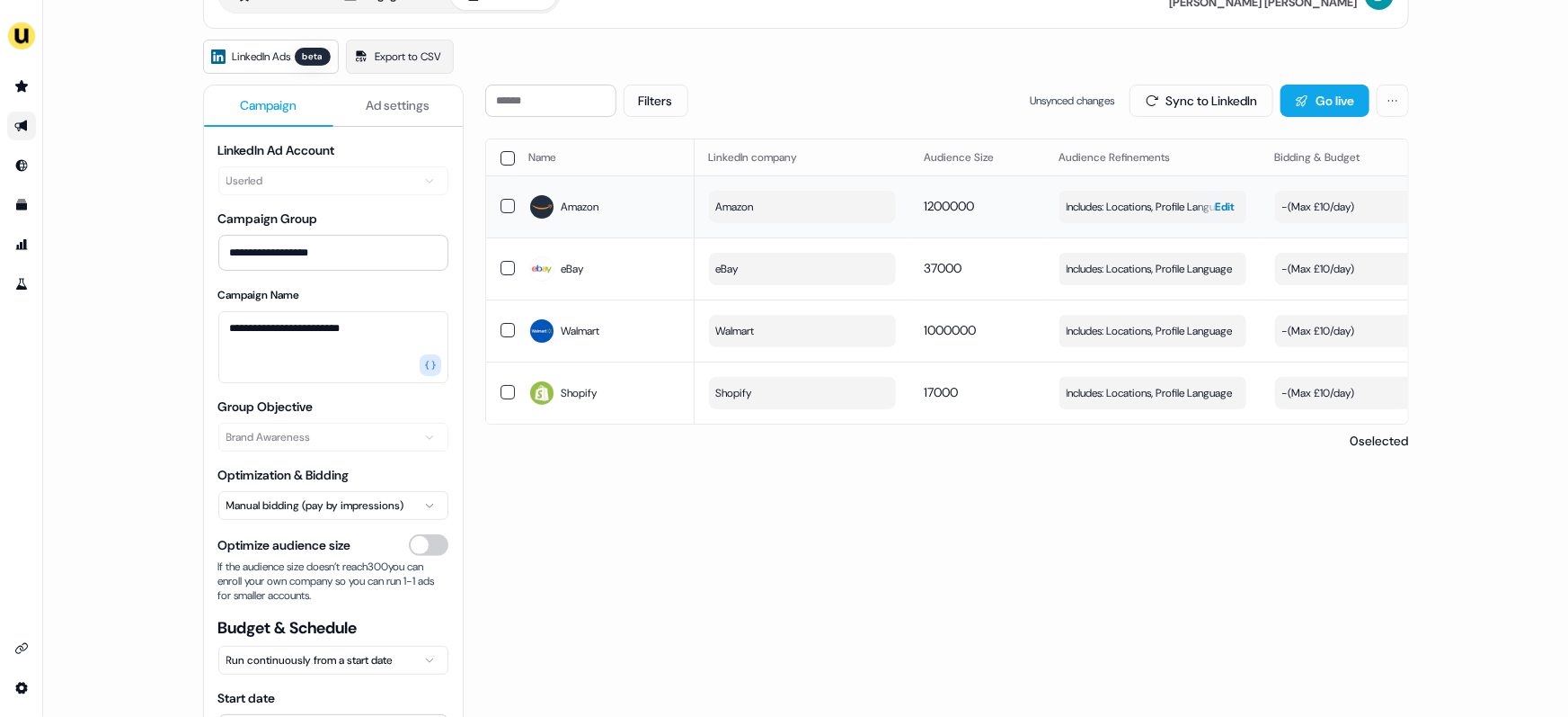
scroll to position [23, 0]
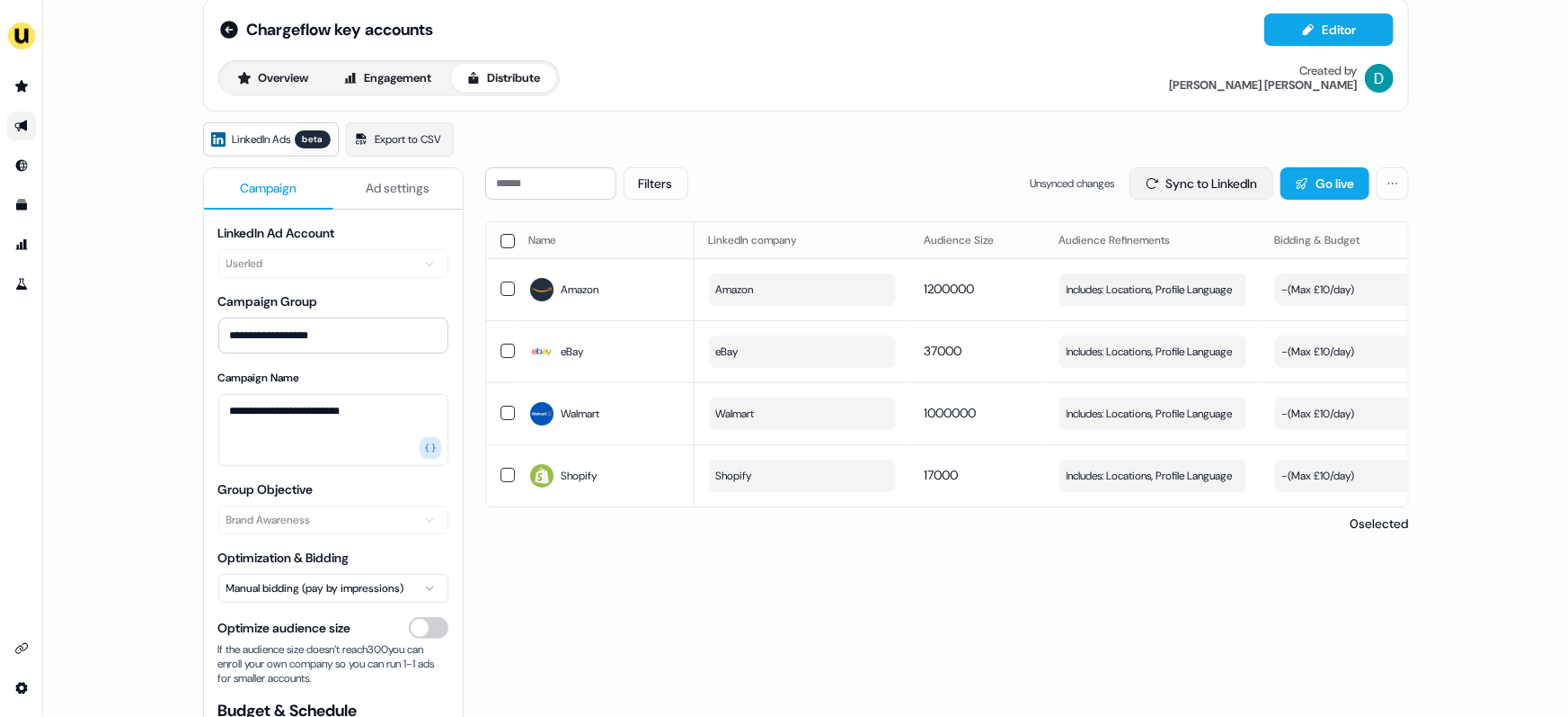
click at [1180, 185] on button "Sync to LinkedIn" at bounding box center [1201, 183] width 144 height 32
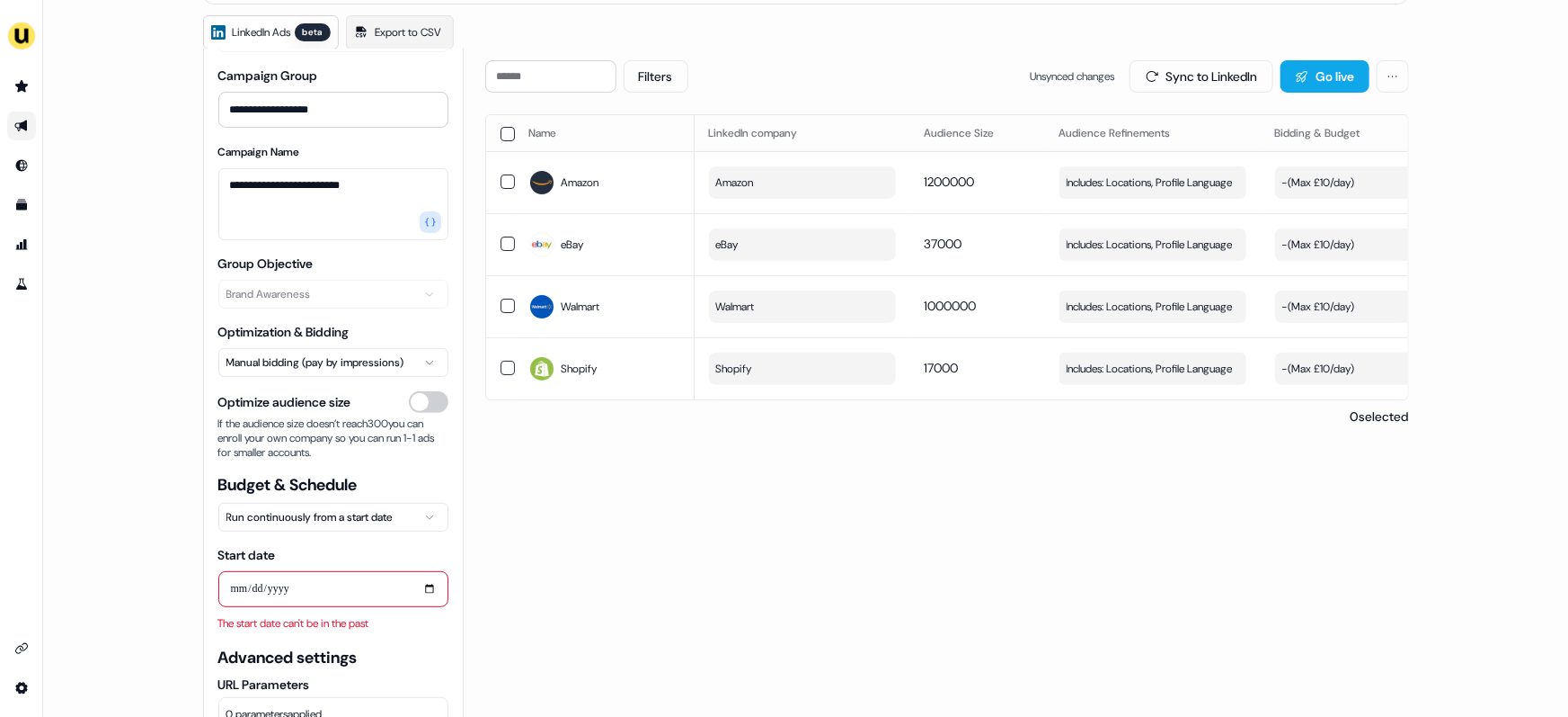
scroll to position [165, 0]
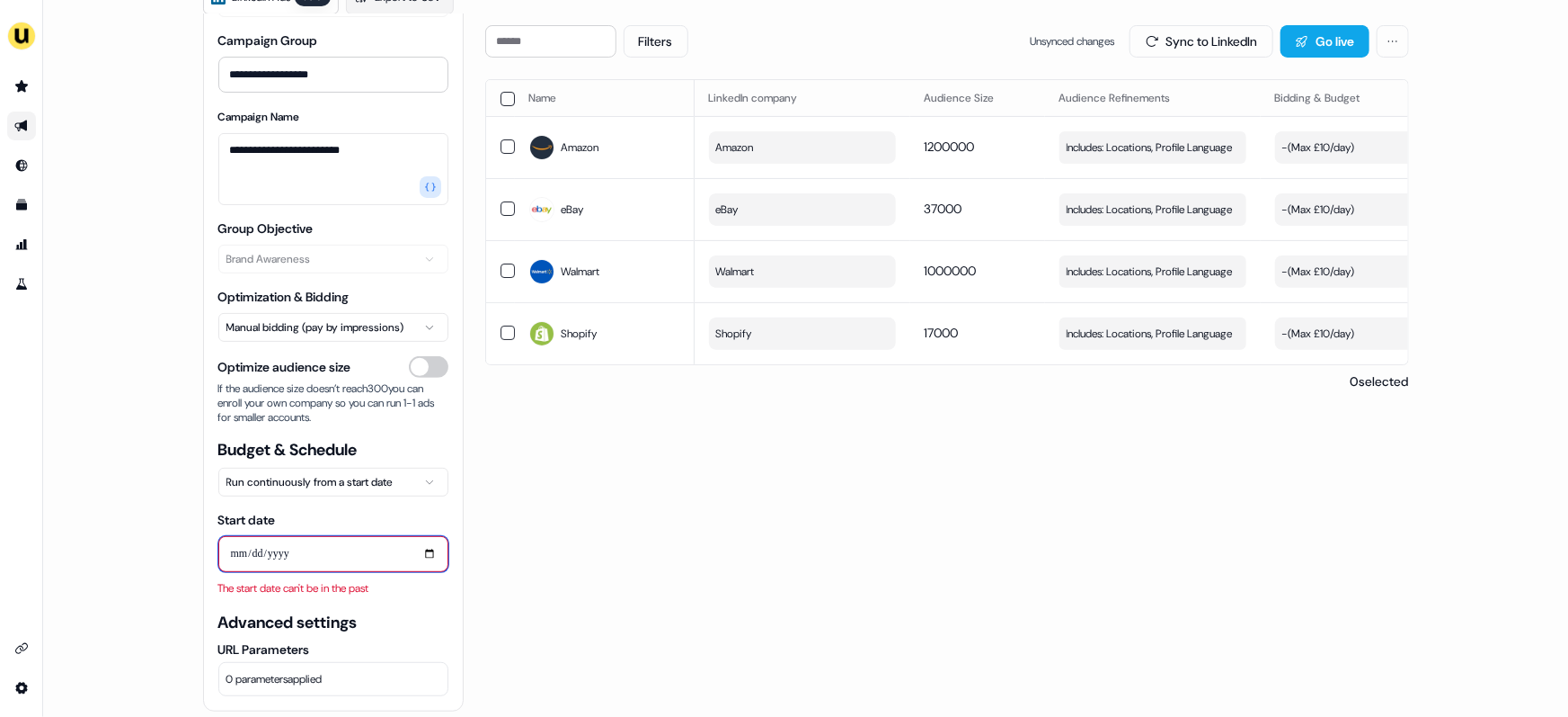
click at [425, 550] on input "**********" at bounding box center [334, 554] width 230 height 36
type input "**********"
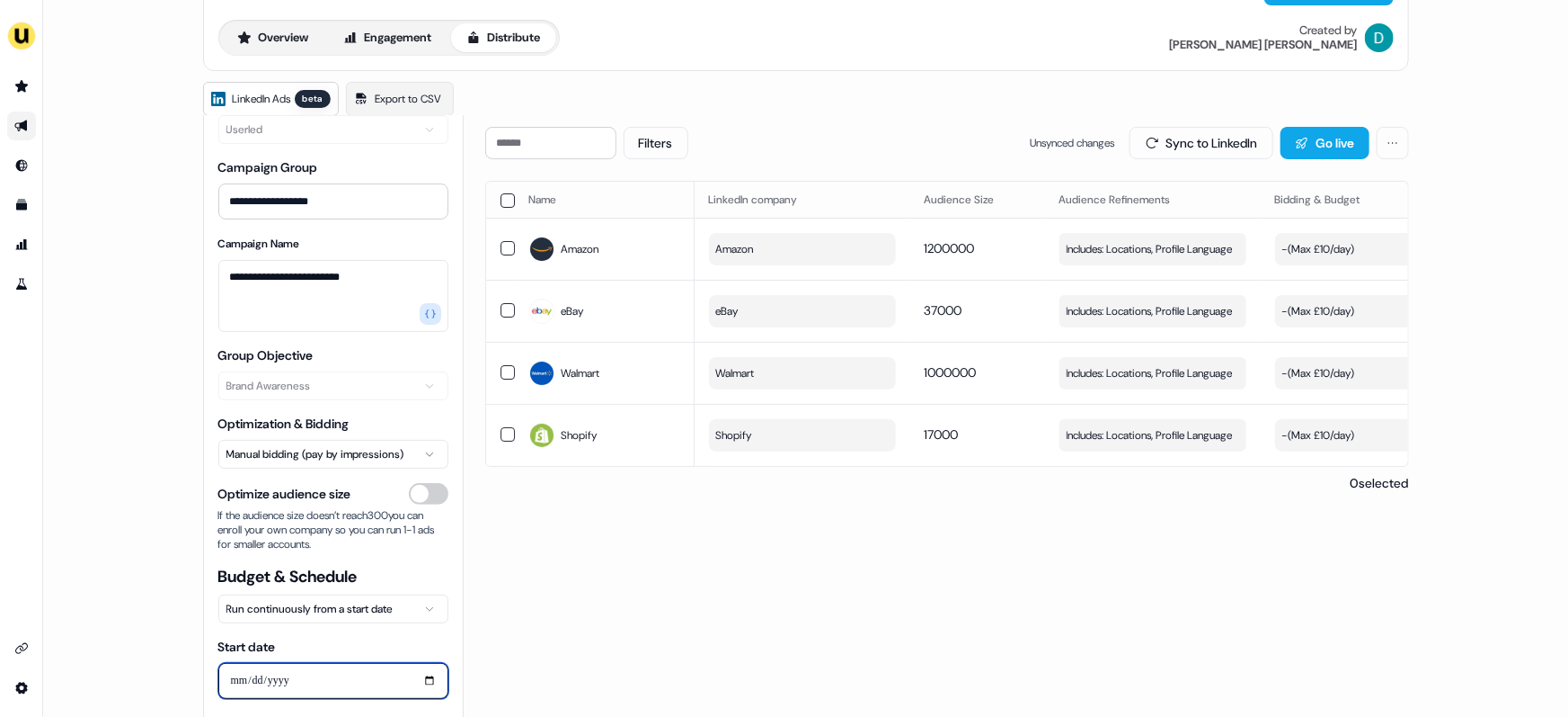
scroll to position [0, 0]
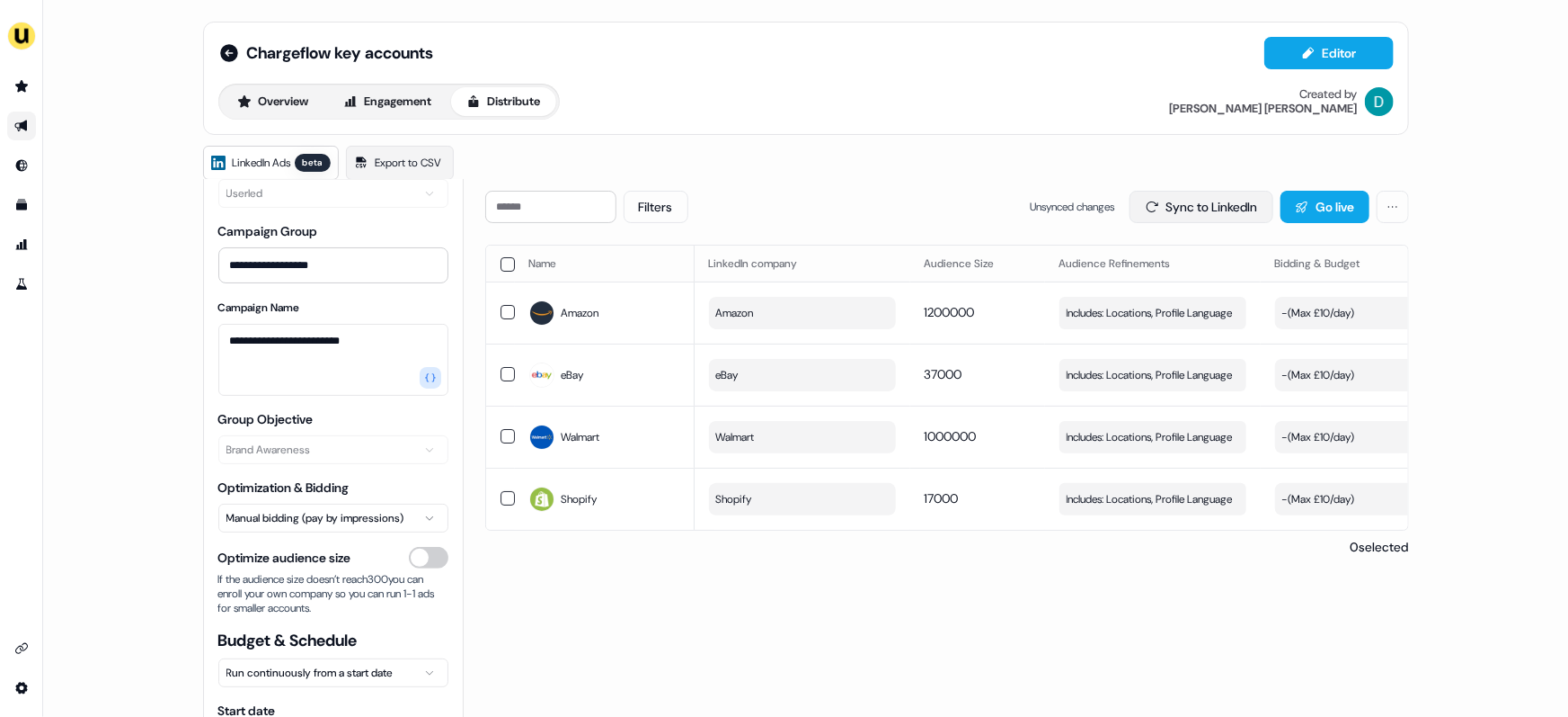
click at [1170, 209] on button "Sync to LinkedIn" at bounding box center [1201, 206] width 144 height 32
click at [268, 525] on html "**********" at bounding box center [784, 358] width 1568 height 717
click at [1174, 217] on button "Sync to LinkedIn" at bounding box center [1201, 206] width 144 height 32
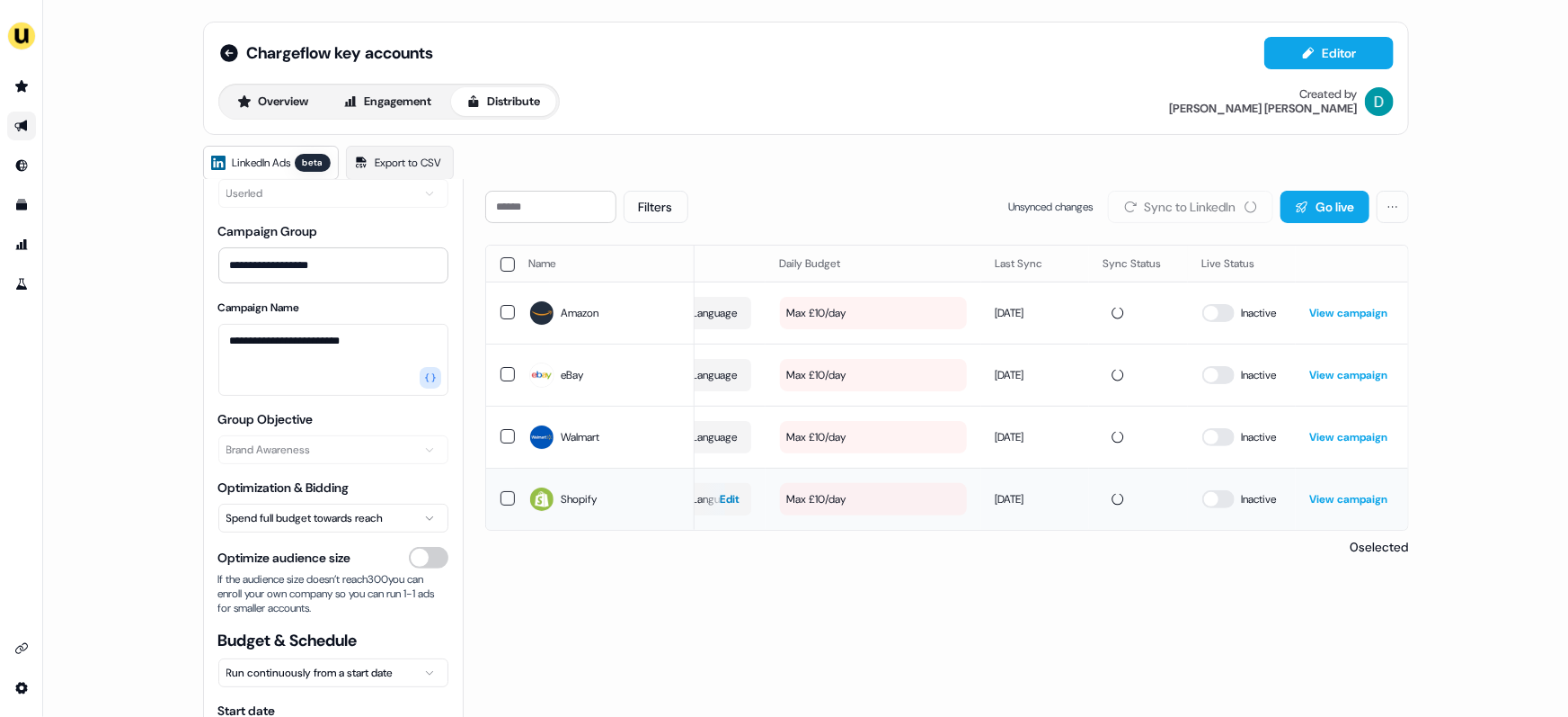
scroll to position [0, 508]
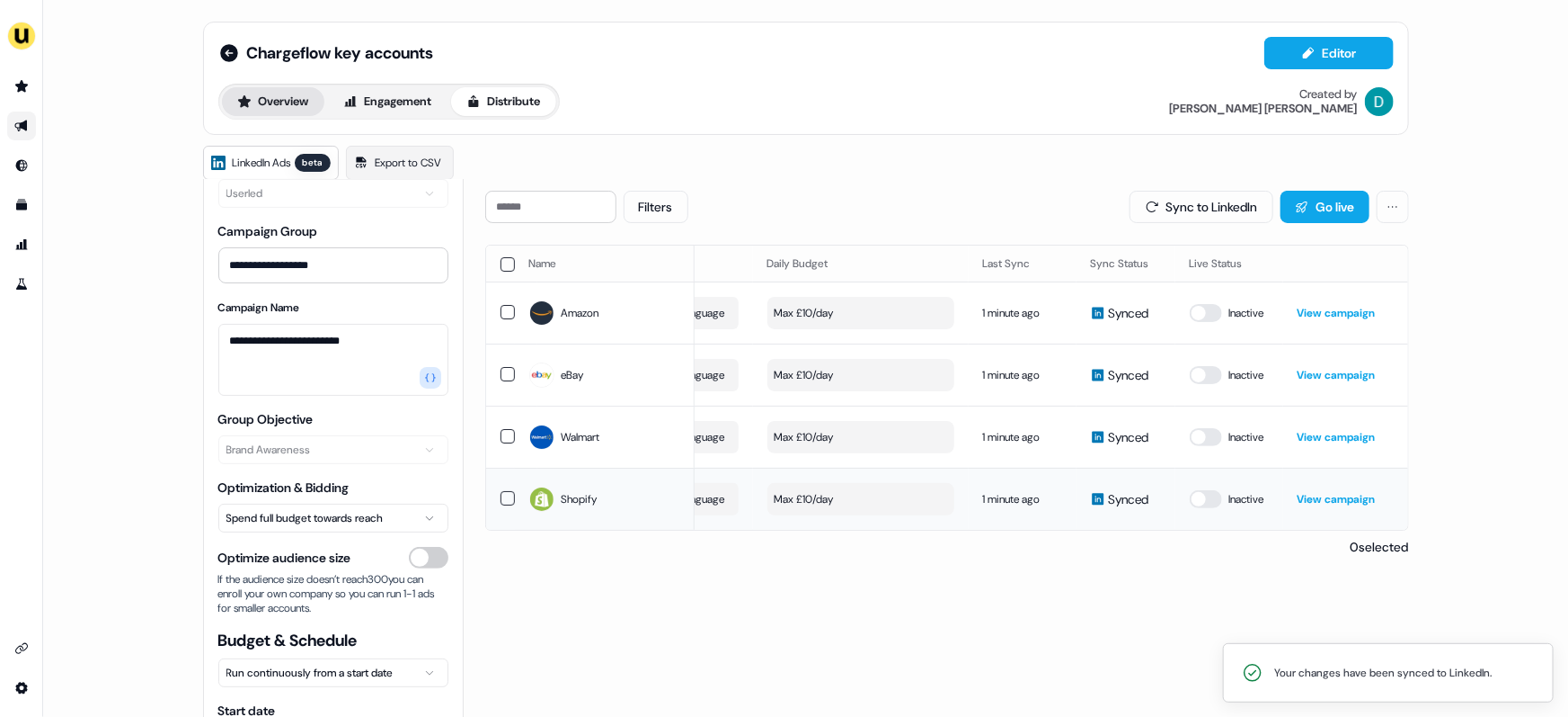
click at [292, 92] on button "Overview" at bounding box center [272, 101] width 103 height 28
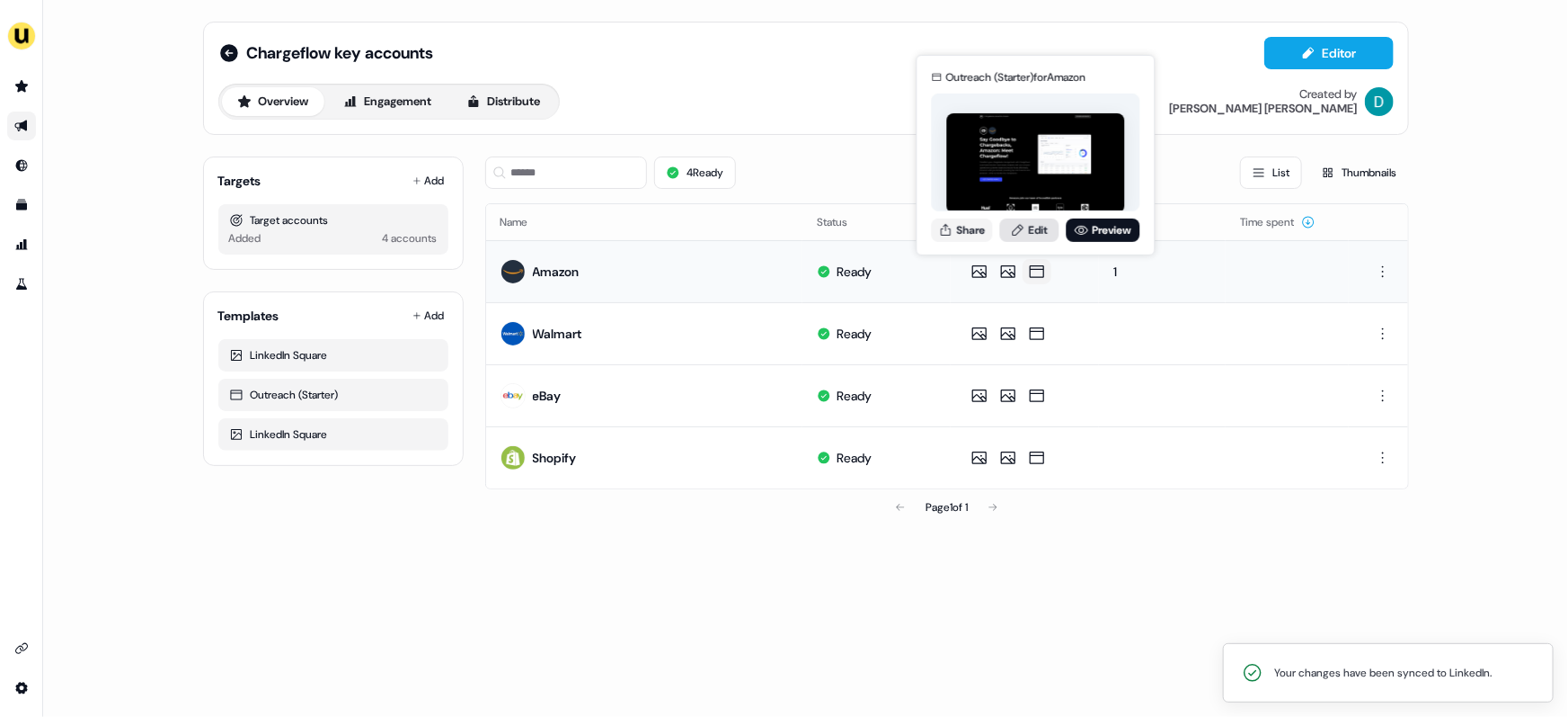
click at [1033, 227] on link "Edit" at bounding box center [1029, 230] width 60 height 23
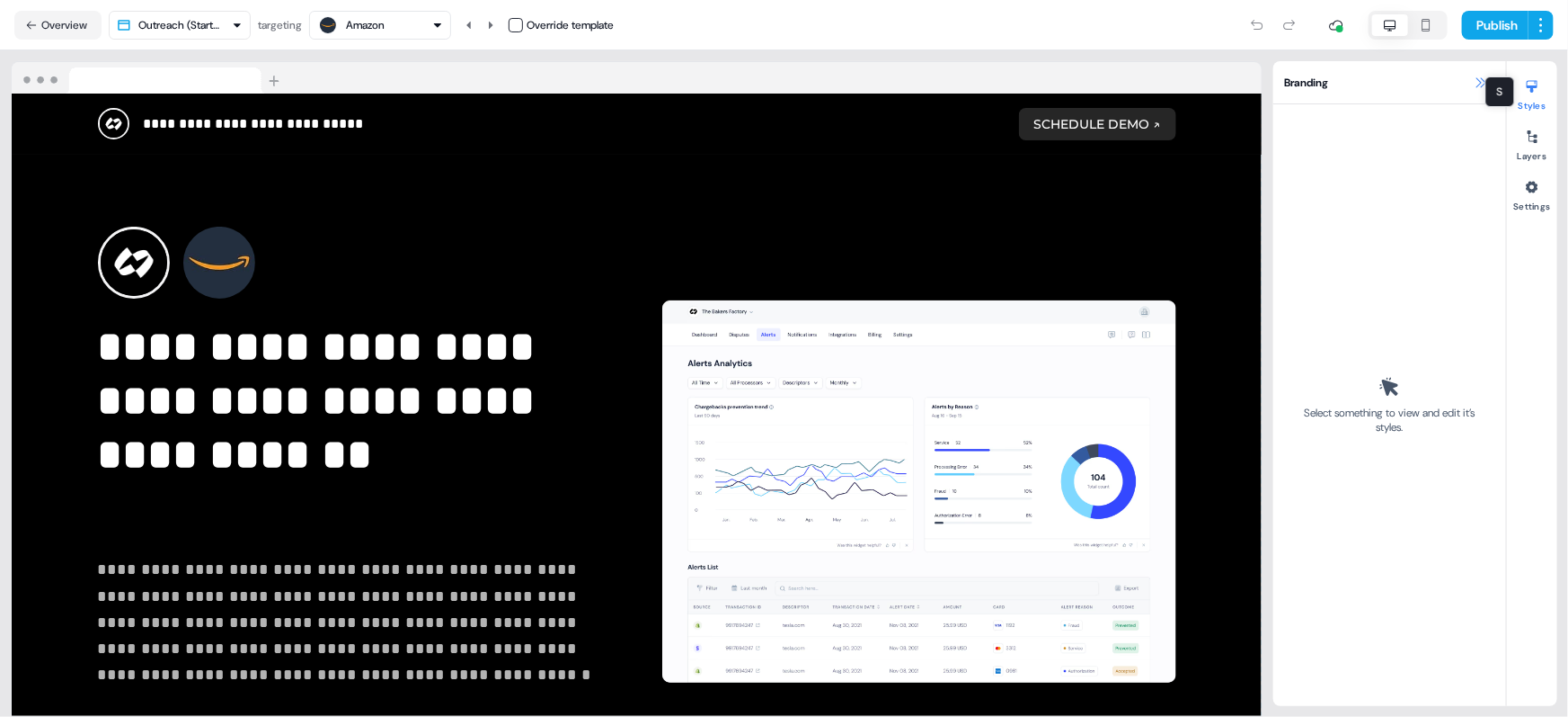
click at [1483, 82] on icon at bounding box center [1481, 82] width 15 height 15
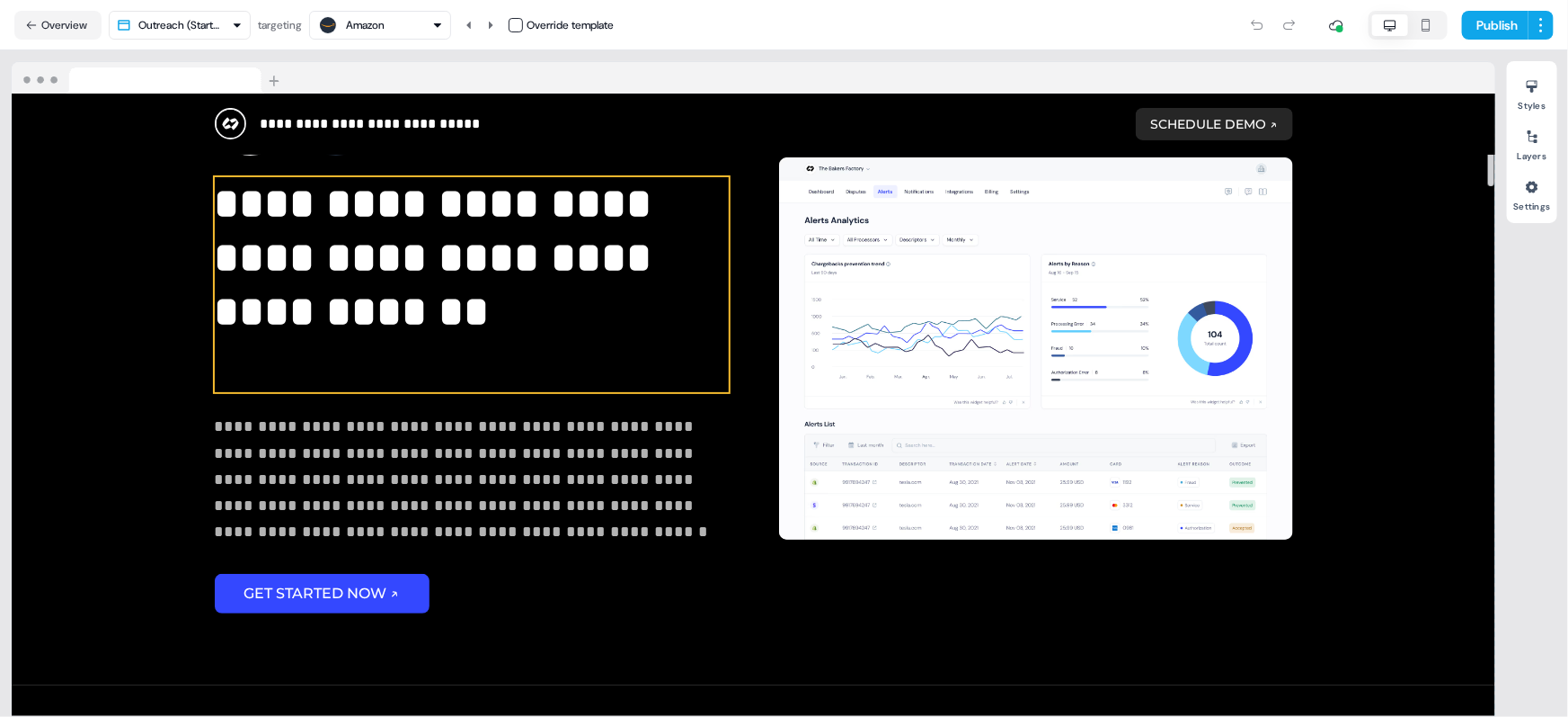
scroll to position [158, 0]
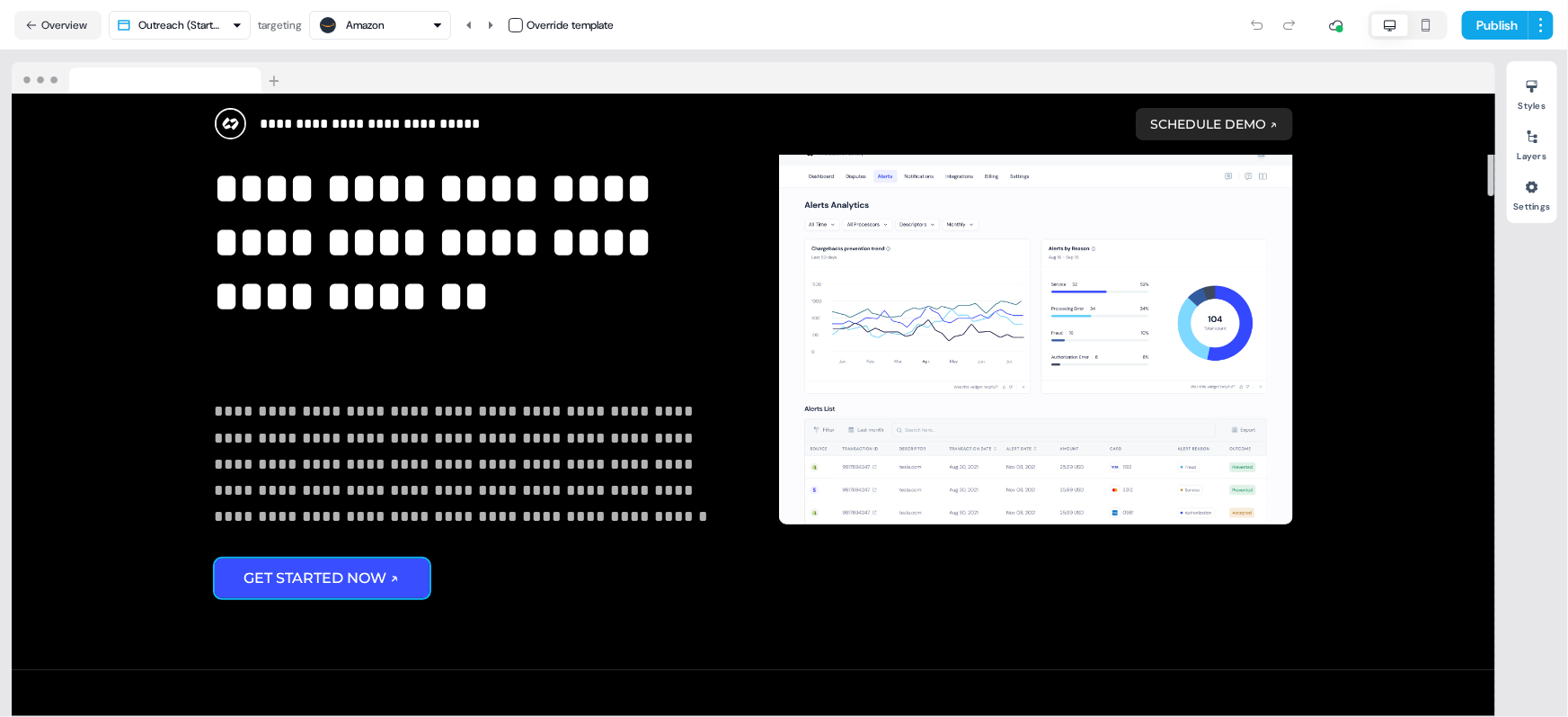
click at [391, 576] on button "GET STARTED NOW ↗" at bounding box center [322, 578] width 215 height 39
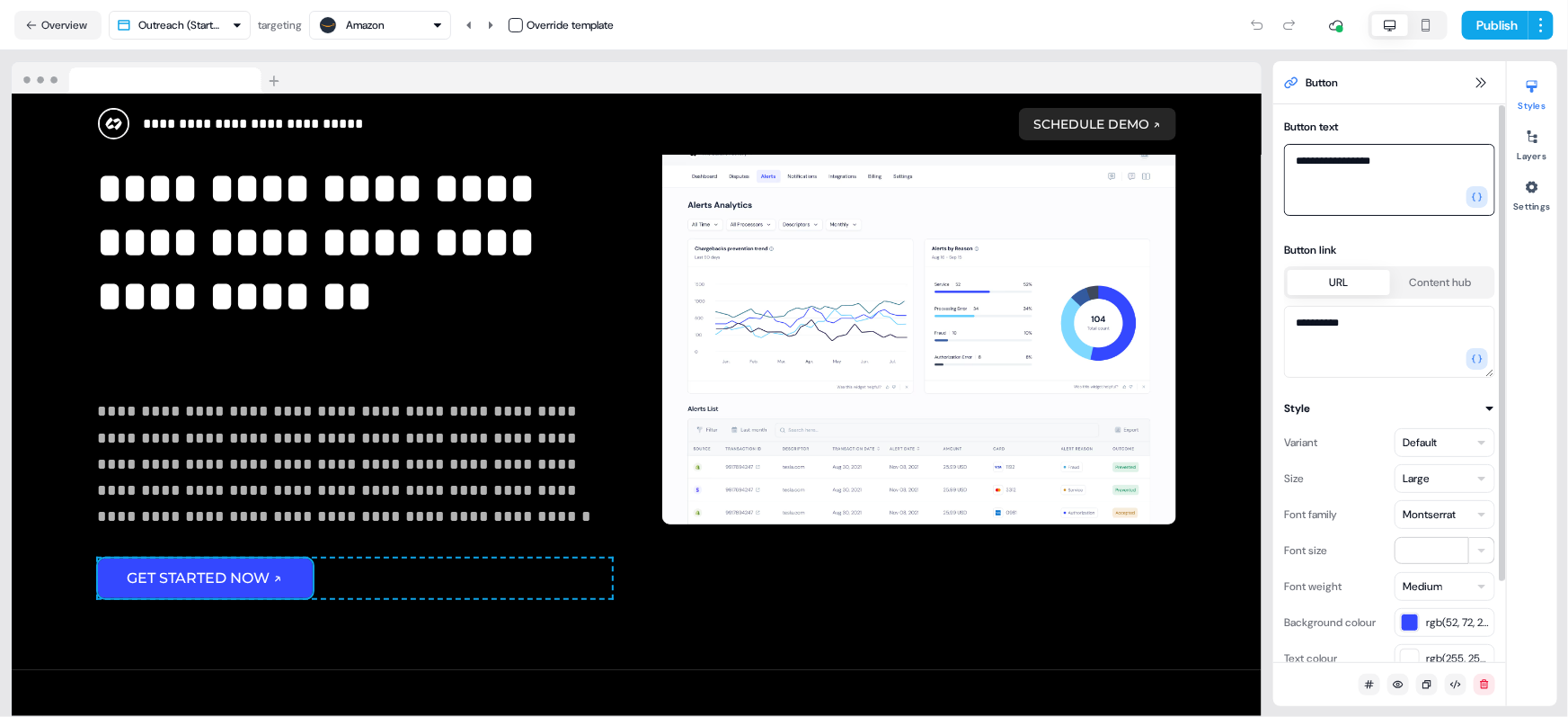
drag, startPoint x: 1405, startPoint y: 164, endPoint x: 1298, endPoint y: 164, distance: 107.0
click at [1298, 164] on textarea "**********" at bounding box center [1389, 180] width 211 height 72
drag, startPoint x: 1423, startPoint y: 161, endPoint x: 1300, endPoint y: 164, distance: 123.0
click at [1300, 164] on textarea "**********" at bounding box center [1389, 180] width 211 height 72
type textarea "**********"
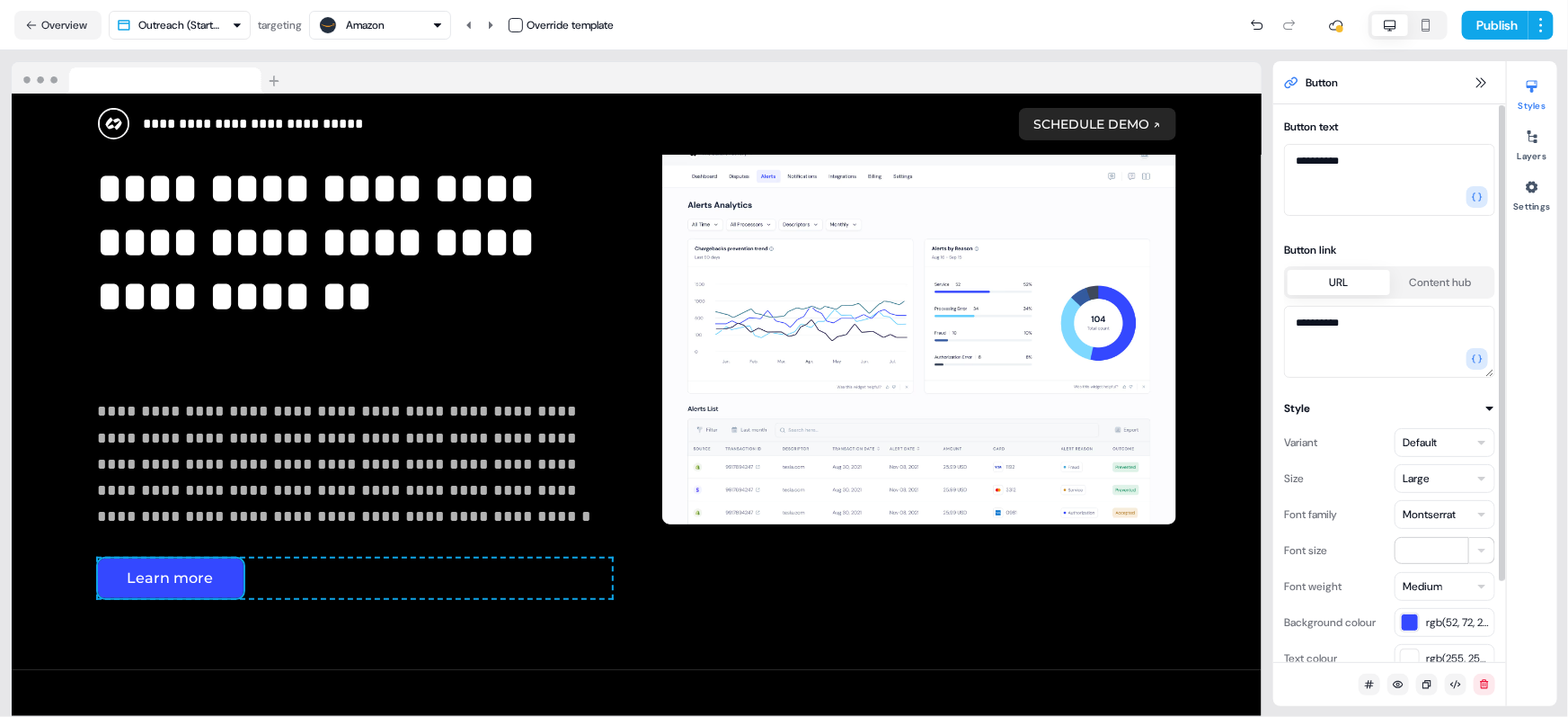
click at [1415, 275] on button "Content hub" at bounding box center [1441, 282] width 103 height 25
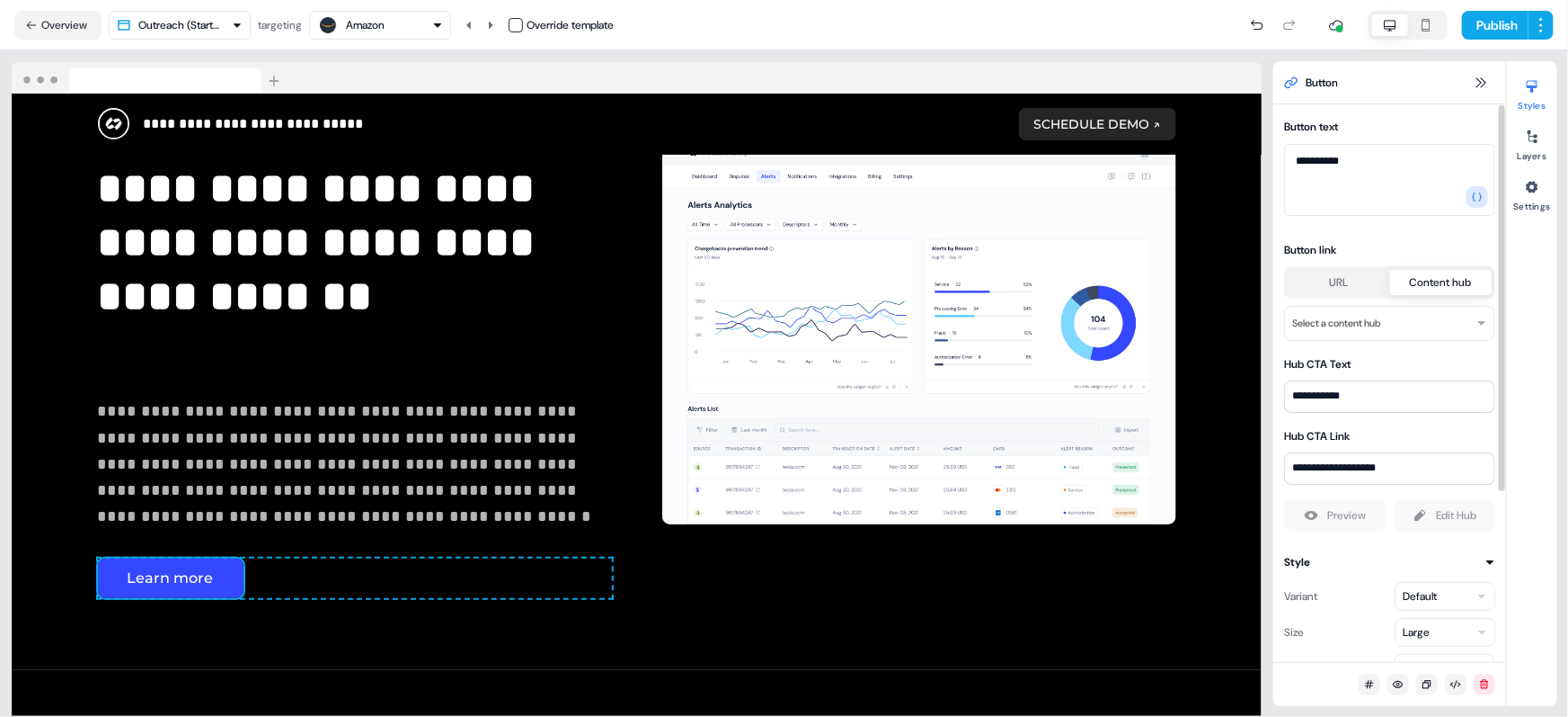
click at [1372, 322] on html "**********" at bounding box center [784, 358] width 1568 height 717
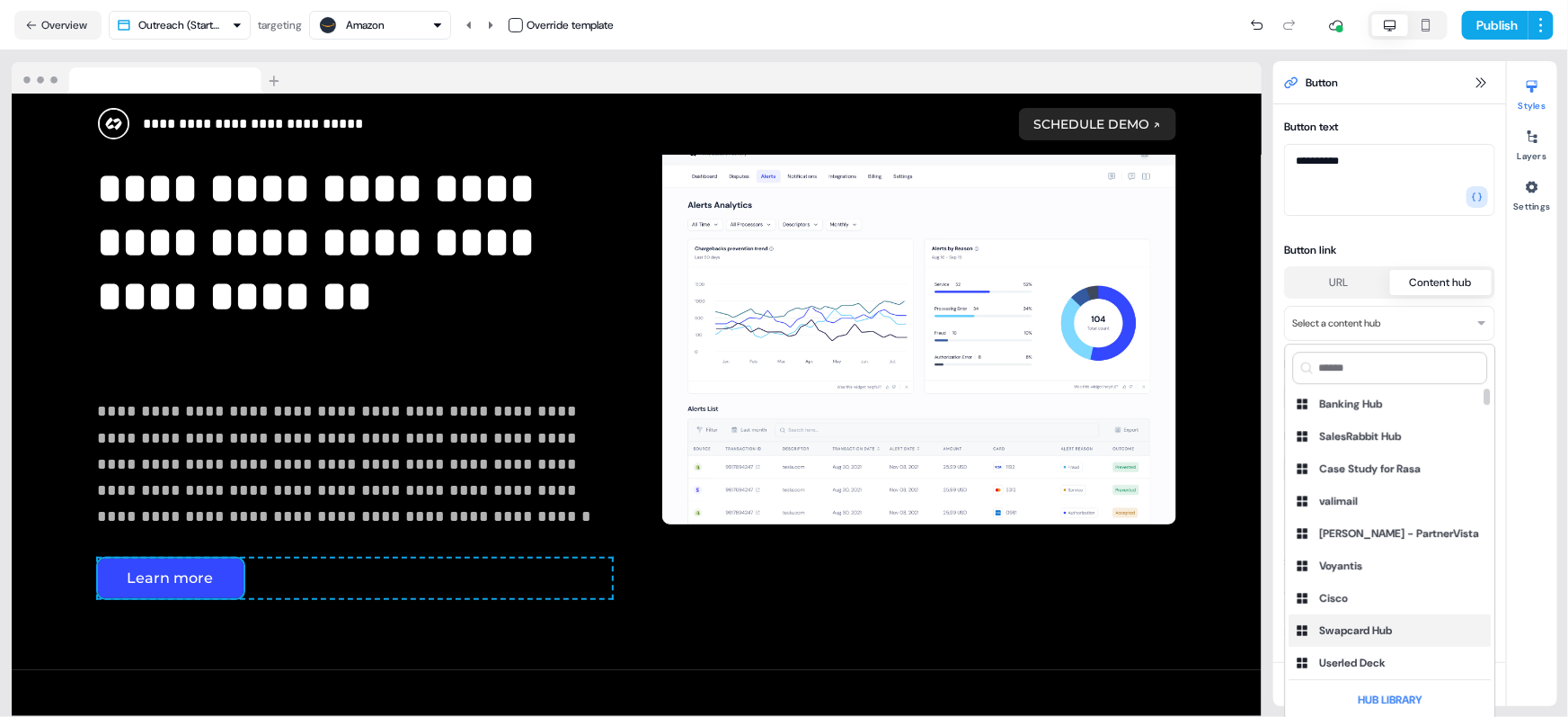
click at [1386, 628] on div "Swapcard Hub" at bounding box center [1356, 630] width 73 height 18
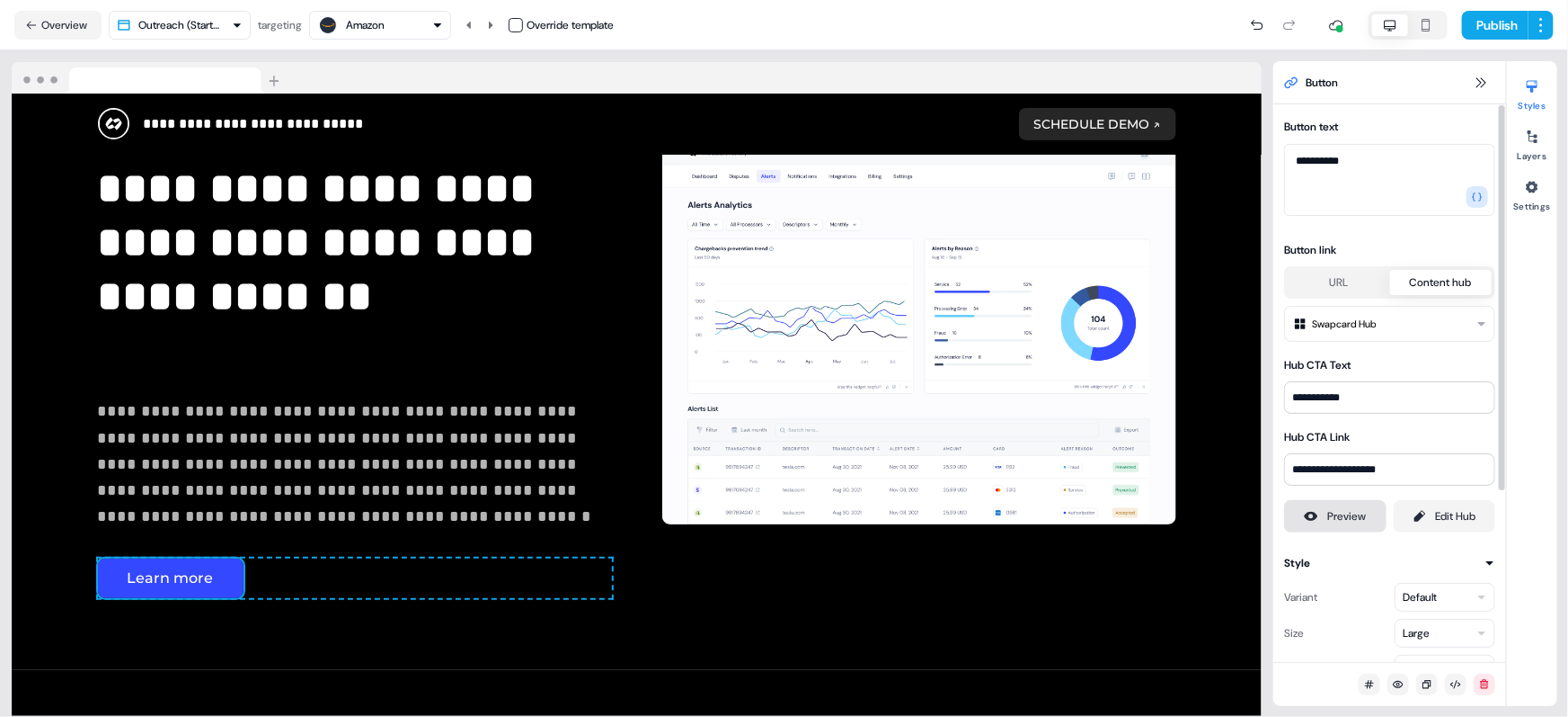
click at [1355, 510] on div "Preview" at bounding box center [1346, 516] width 39 height 18
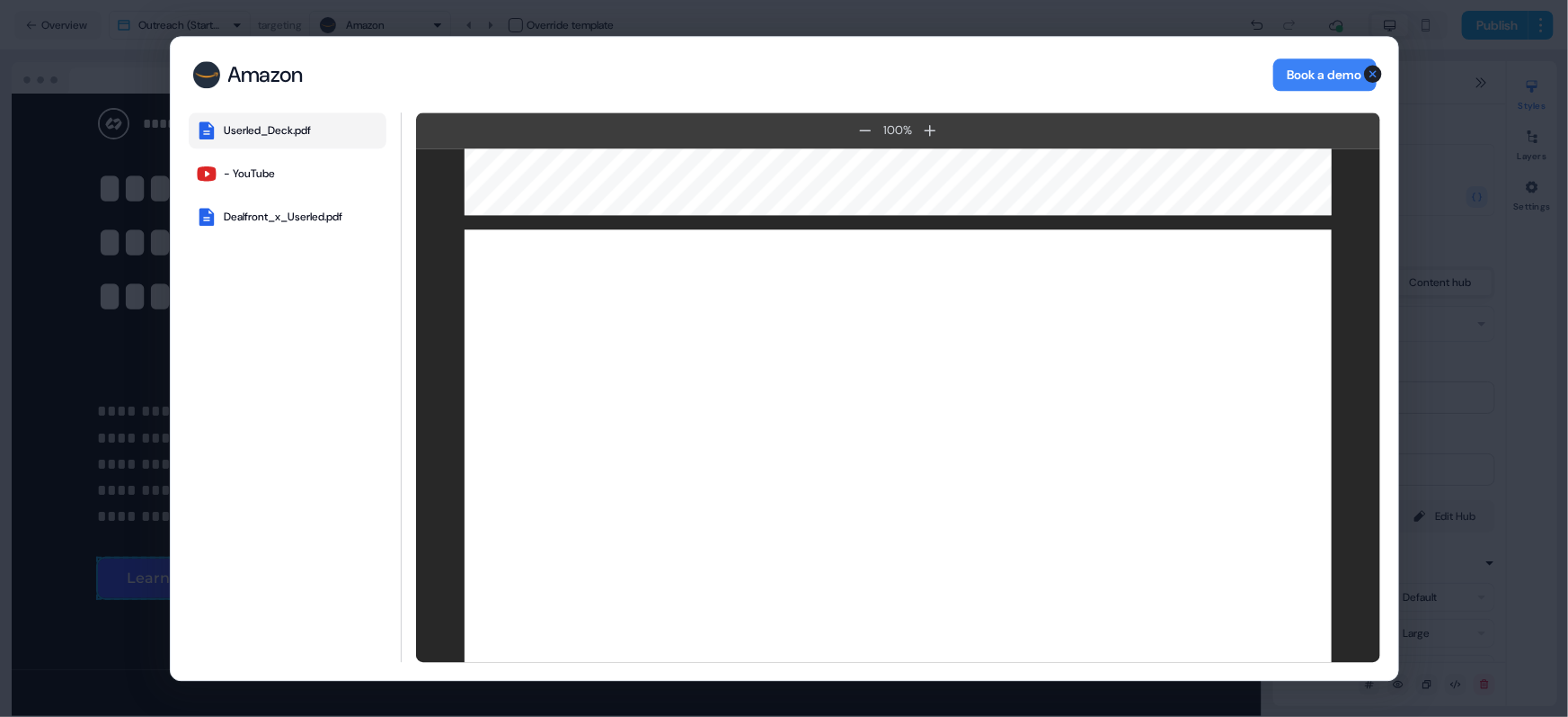
scroll to position [1478, 0]
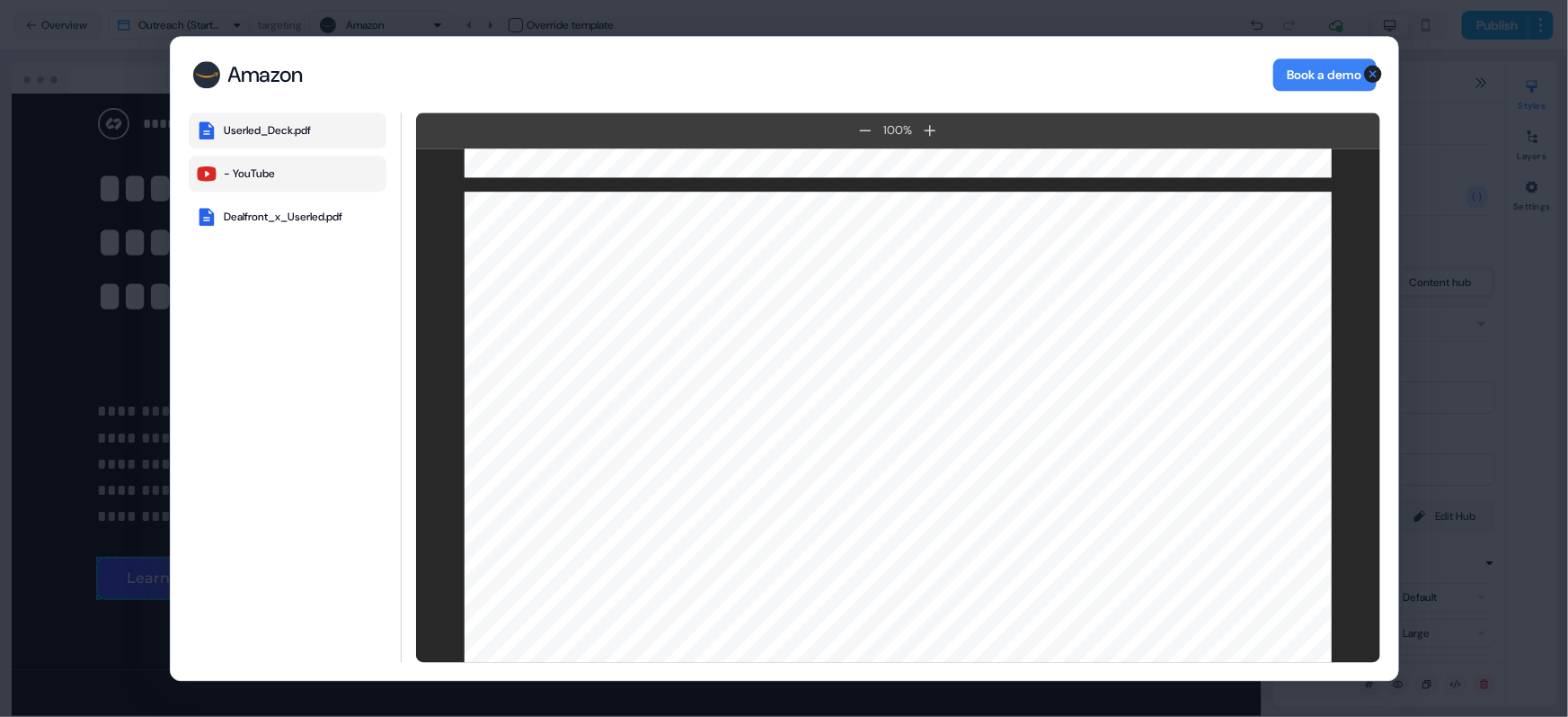
click at [294, 158] on button "- YouTube" at bounding box center [287, 173] width 197 height 36
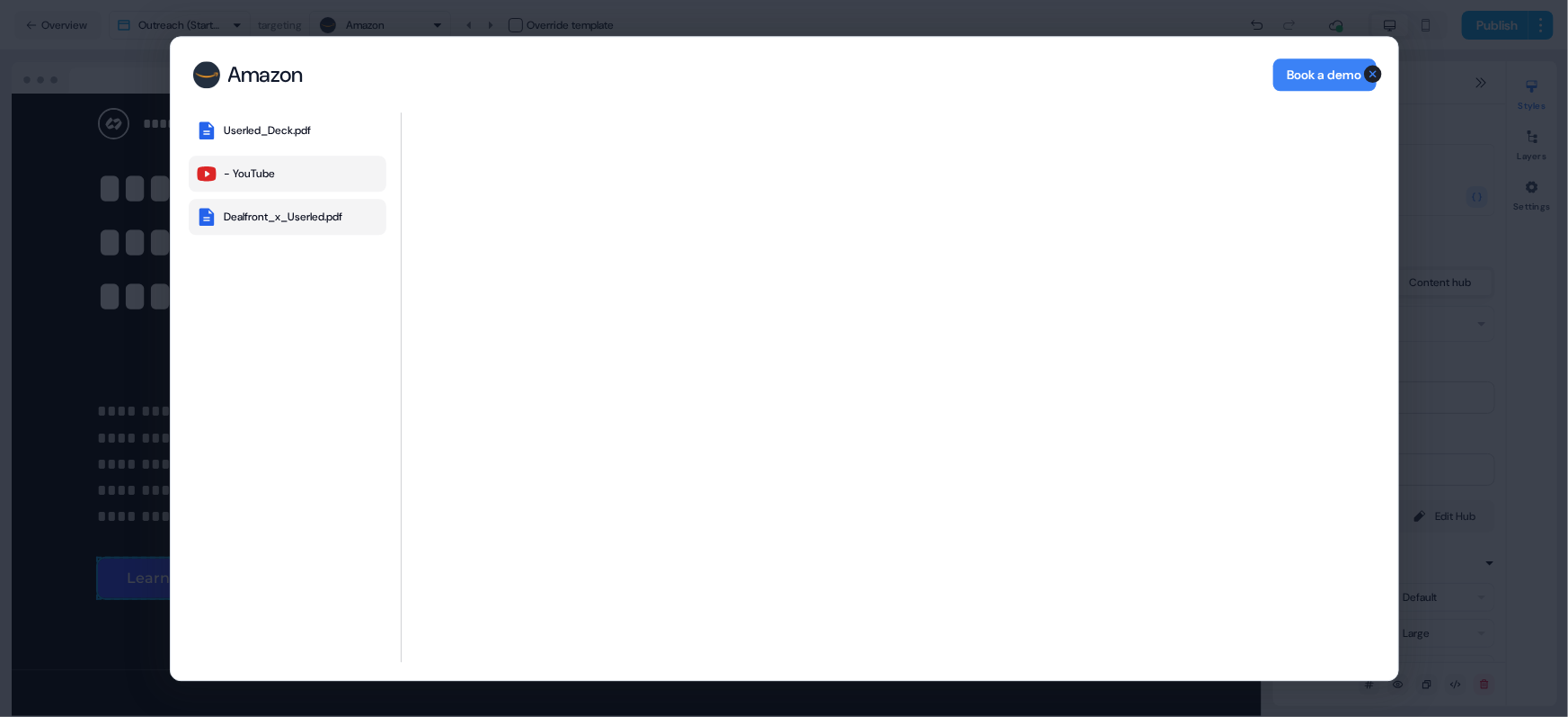
click at [310, 205] on button "Dealfront_x_Userled.pdf" at bounding box center [287, 216] width 197 height 36
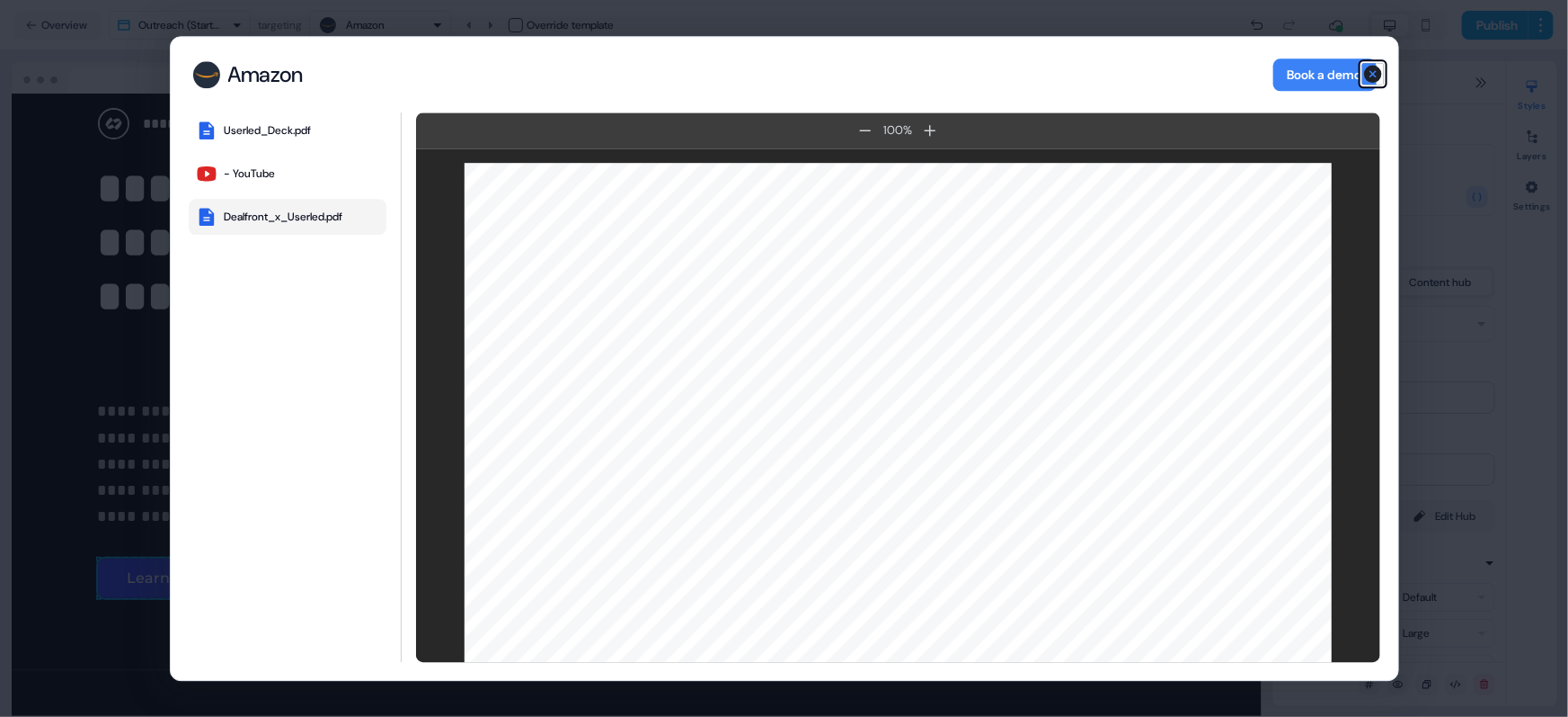
click at [1374, 76] on icon "button" at bounding box center [1373, 73] width 18 height 18
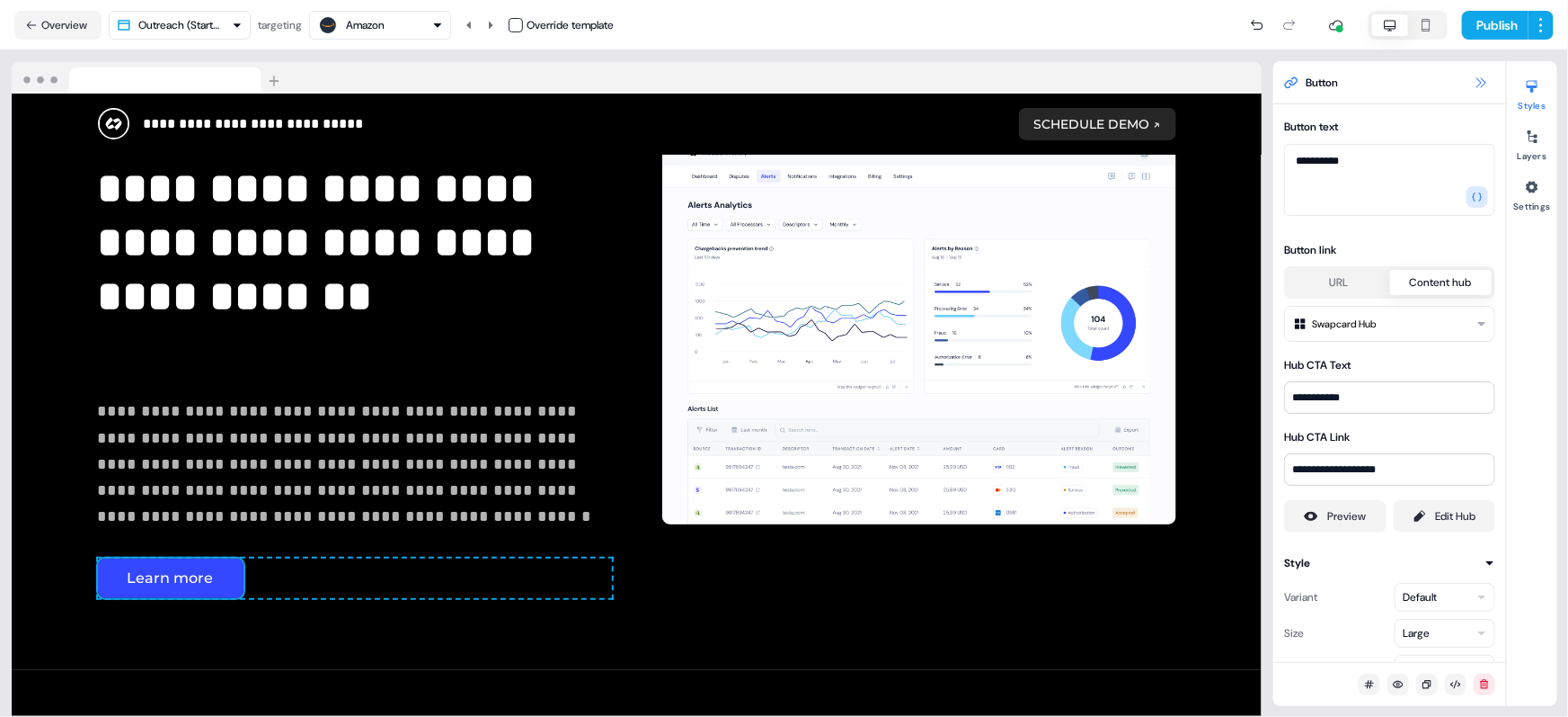
click at [1477, 90] on button at bounding box center [1481, 83] width 21 height 21
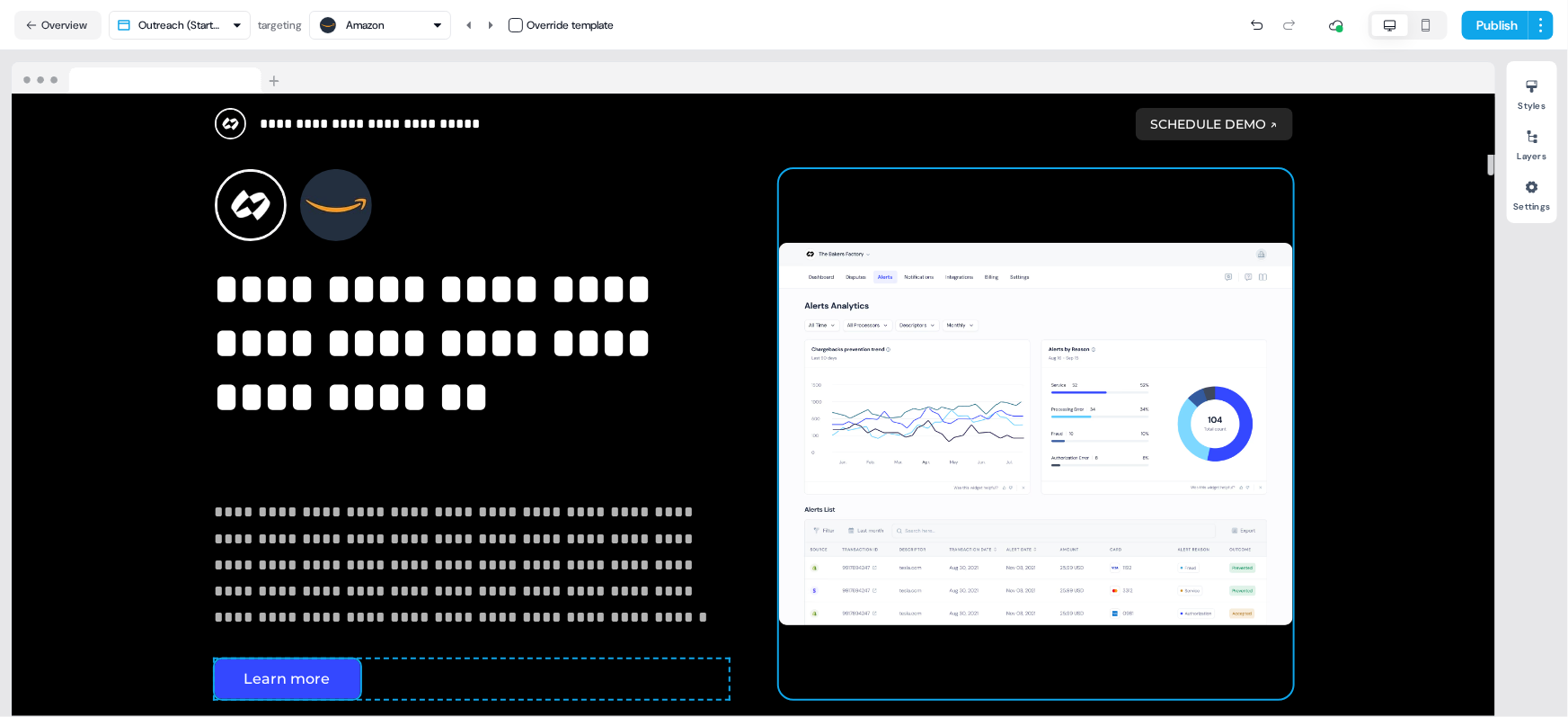
scroll to position [0, 0]
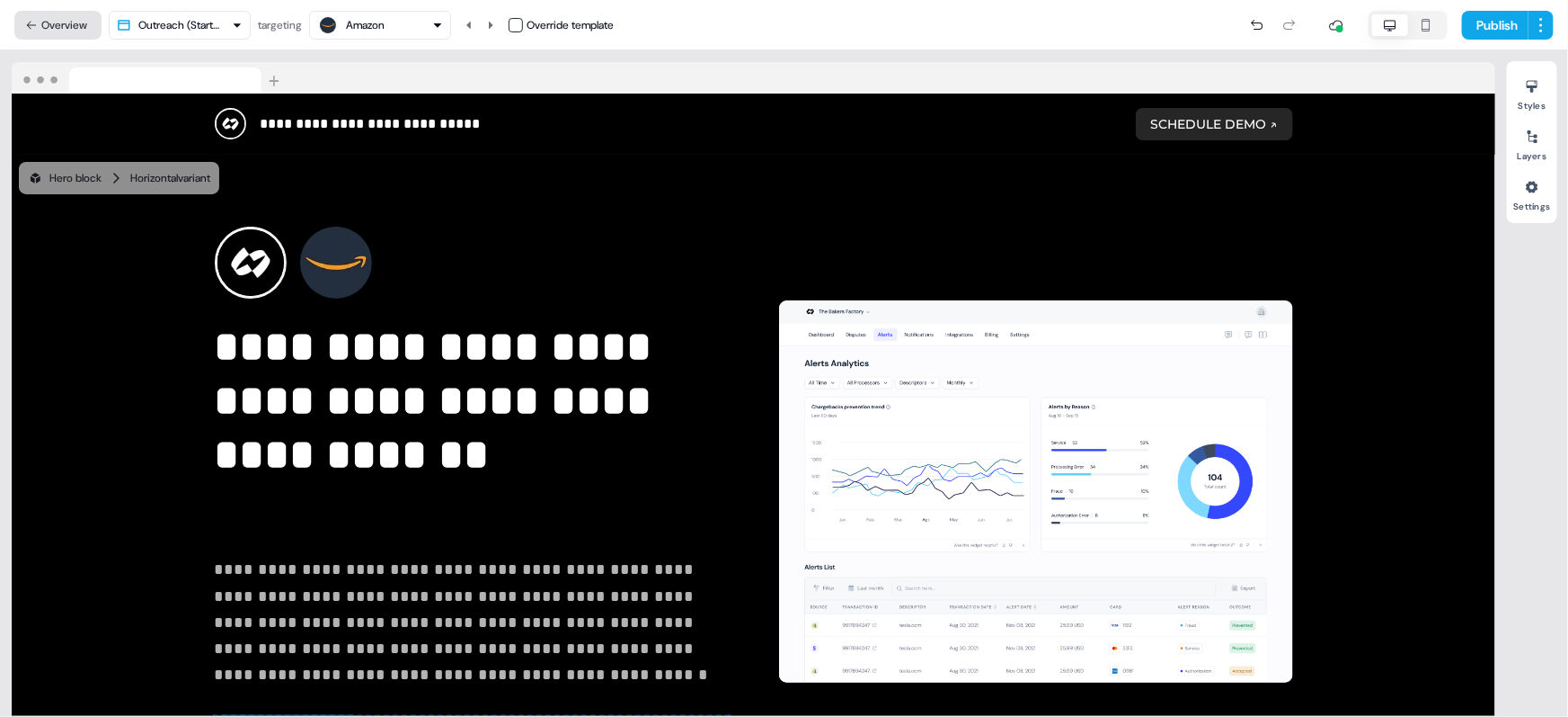
click at [69, 23] on button "Overview" at bounding box center [58, 24] width 87 height 28
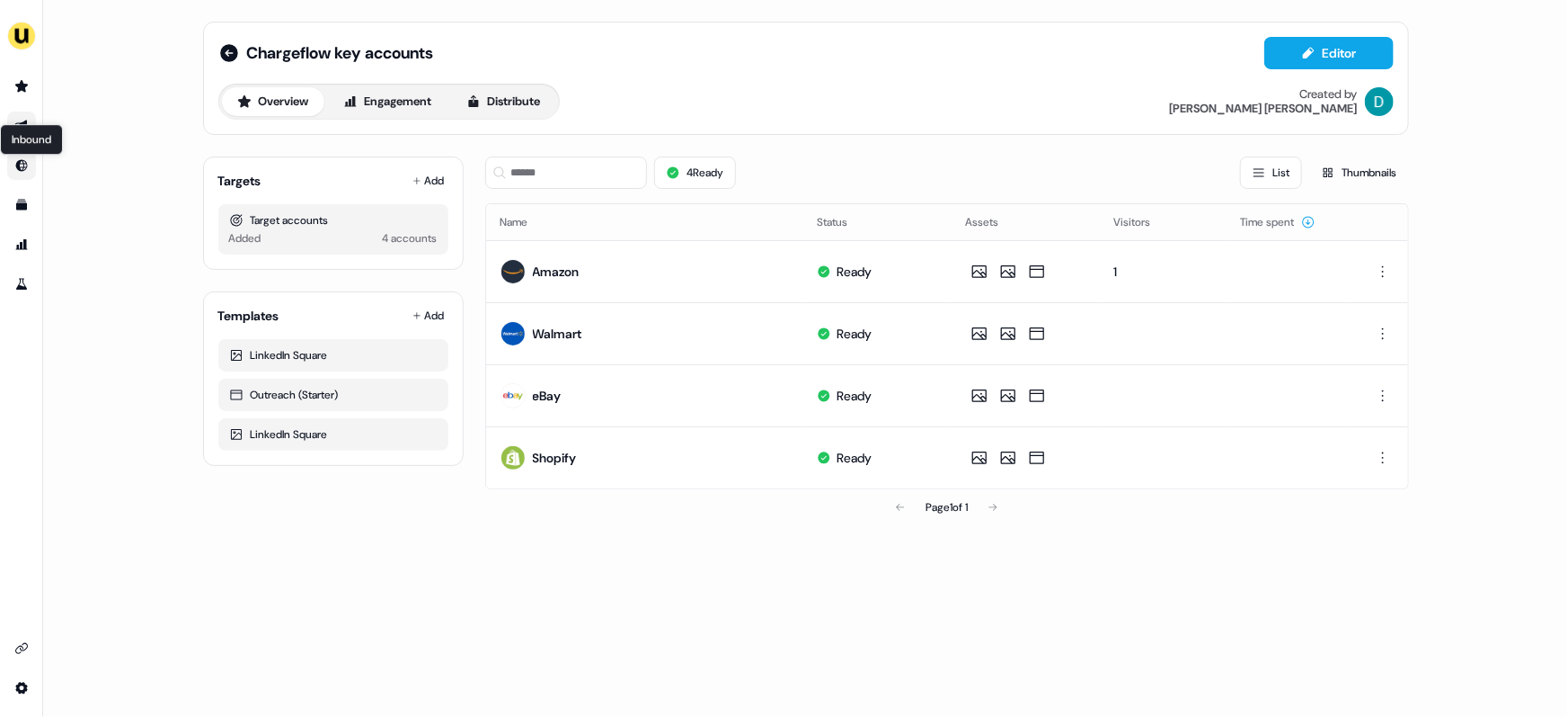
click at [22, 166] on icon "Go to Inbound" at bounding box center [22, 166] width 12 height 12
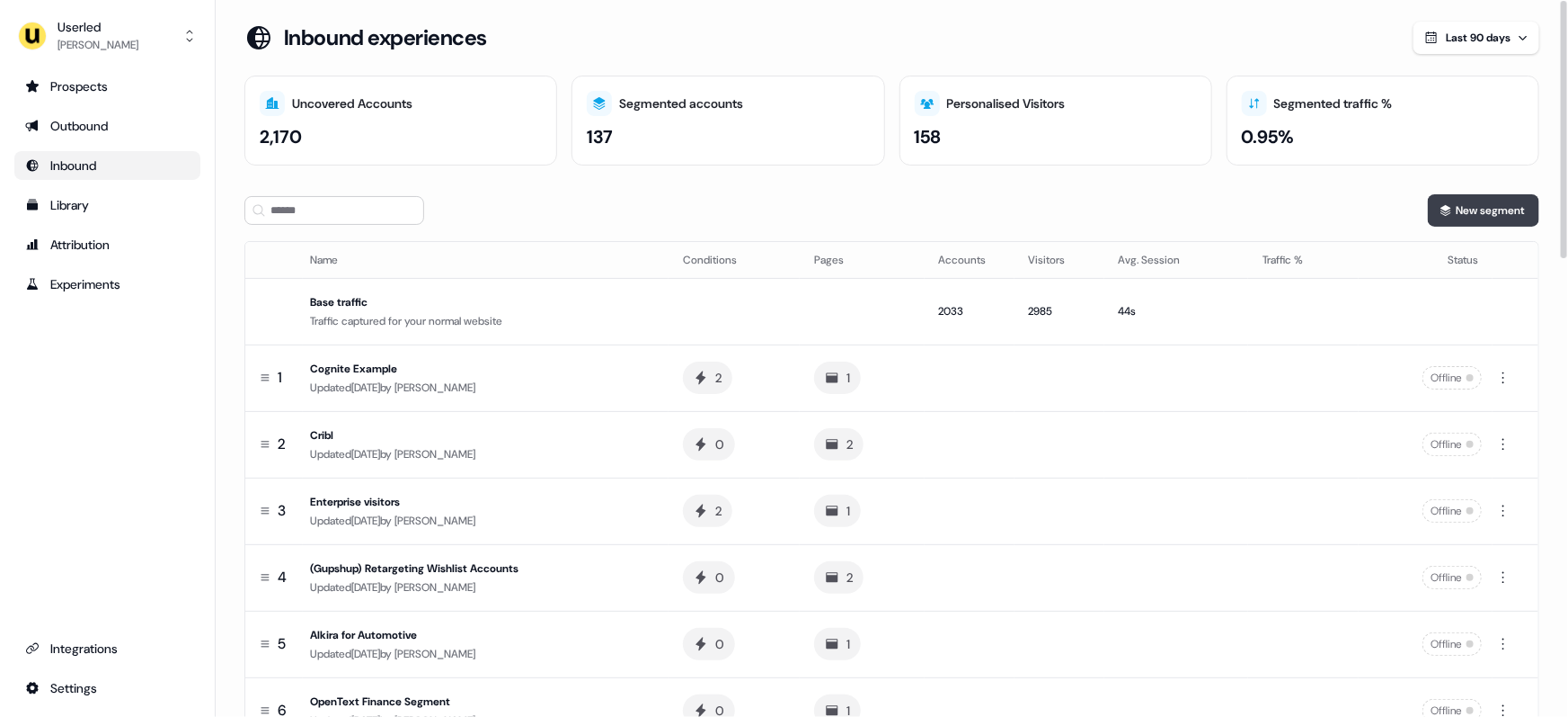
click at [1475, 207] on button "New segment" at bounding box center [1484, 210] width 111 height 32
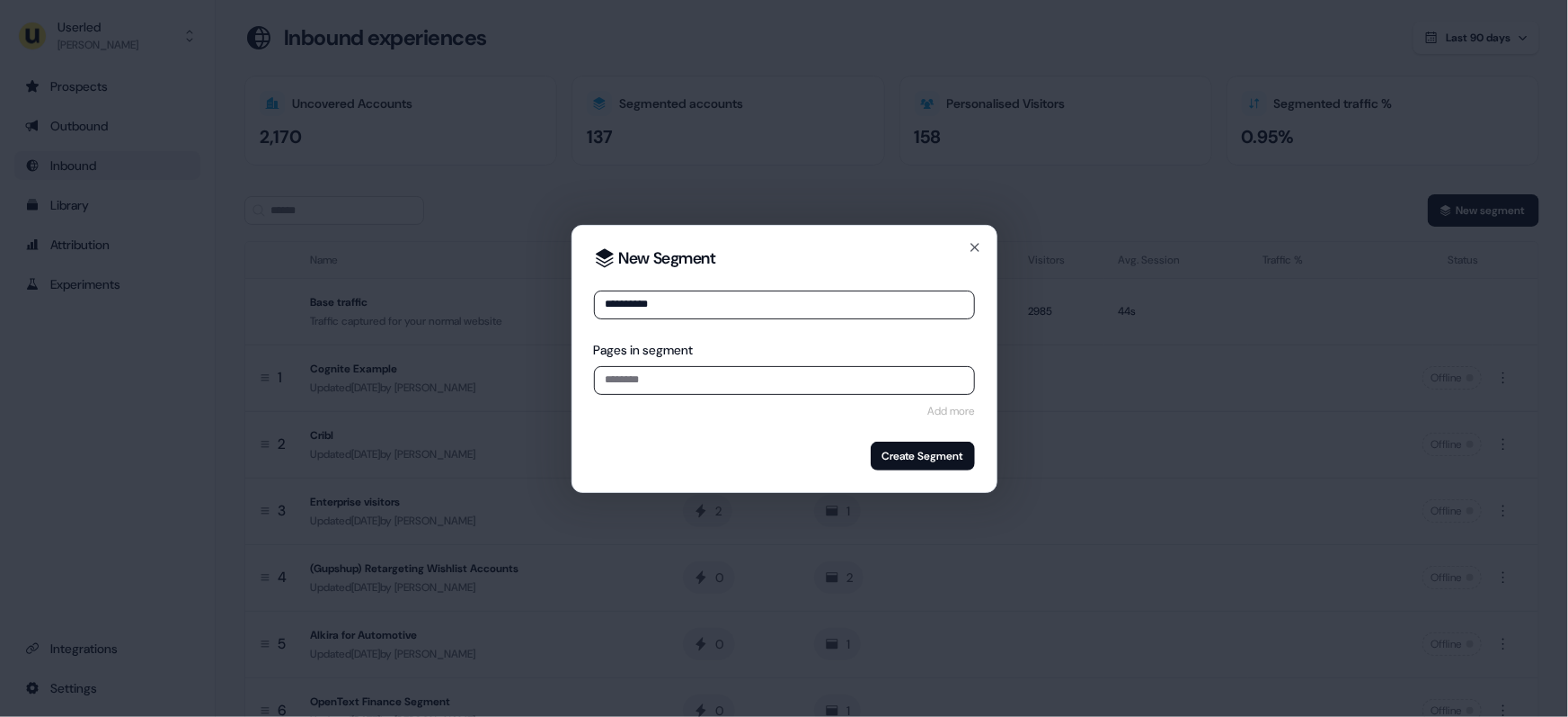
type input "**********"
click at [807, 382] on input at bounding box center [784, 380] width 381 height 28
paste input "**********"
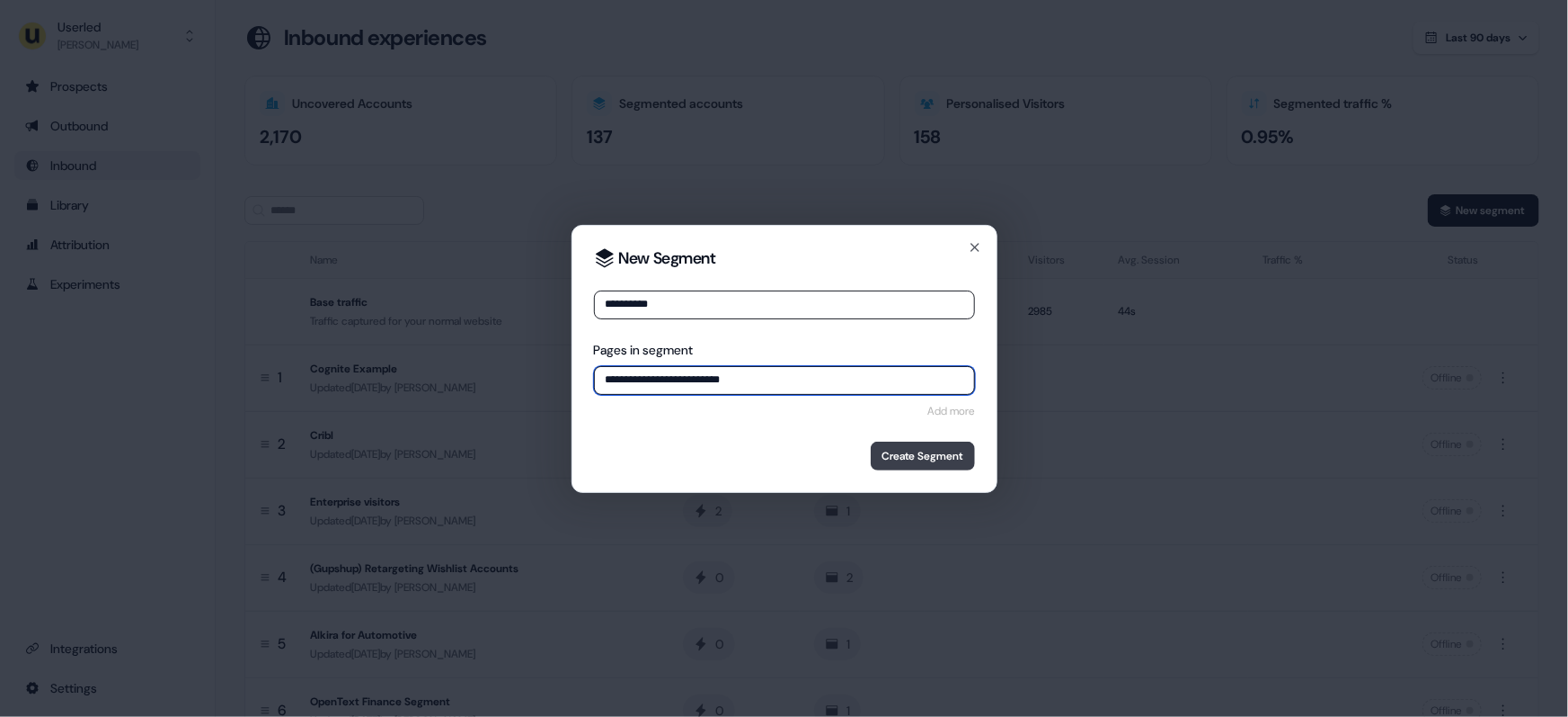
type input "**********"
click at [911, 449] on button "Create Segment" at bounding box center [923, 455] width 104 height 28
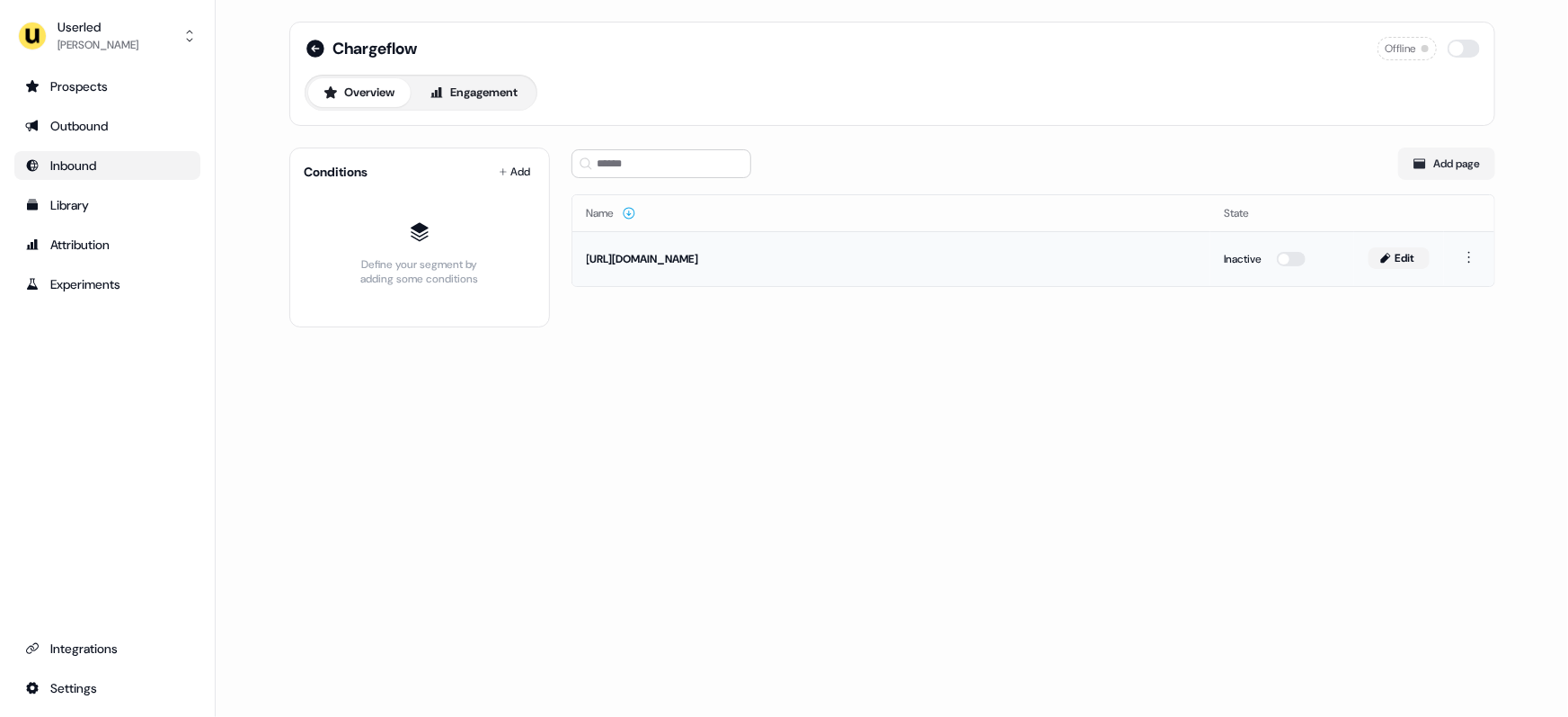
click at [1395, 255] on button "Edit" at bounding box center [1399, 258] width 62 height 21
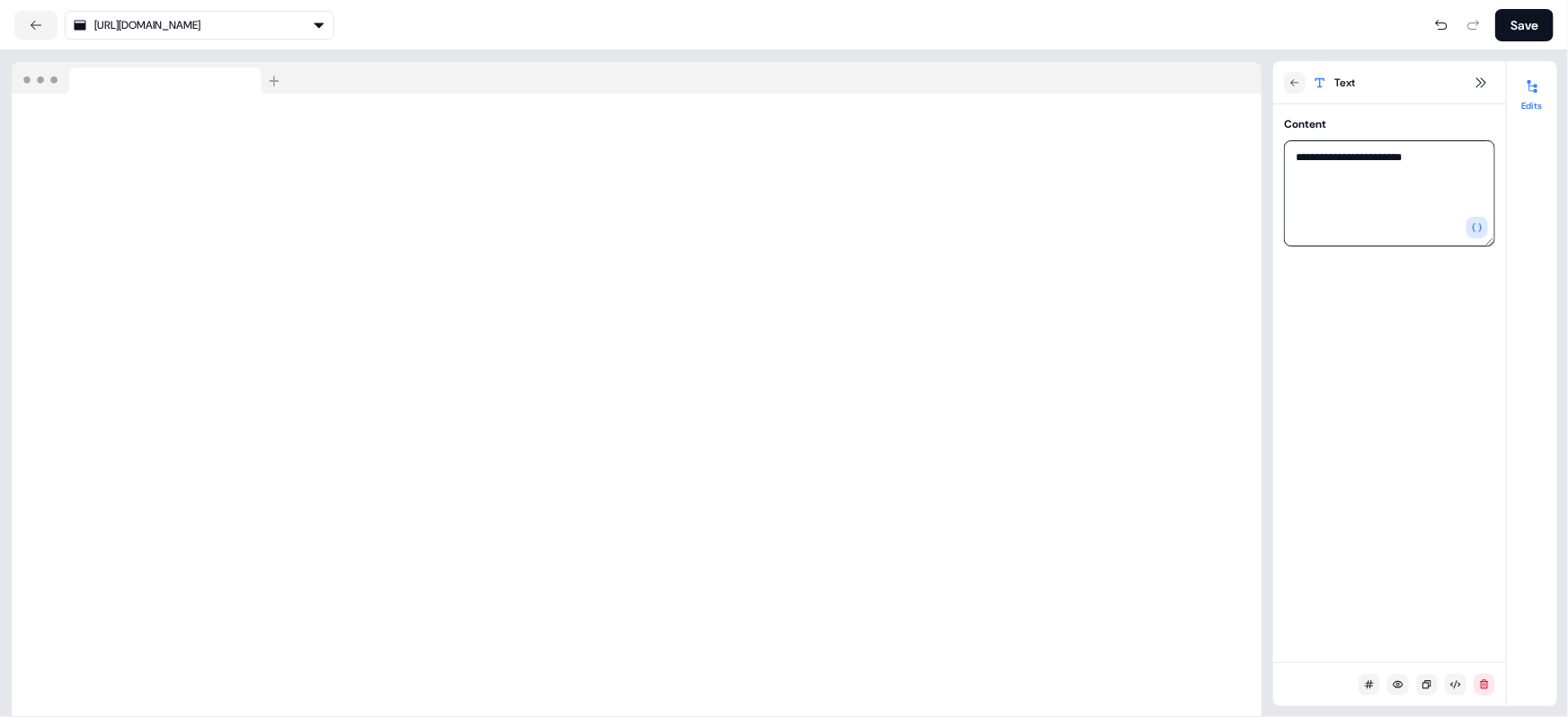
click at [1420, 160] on textarea "**********" at bounding box center [1389, 193] width 211 height 106
type textarea "**********"
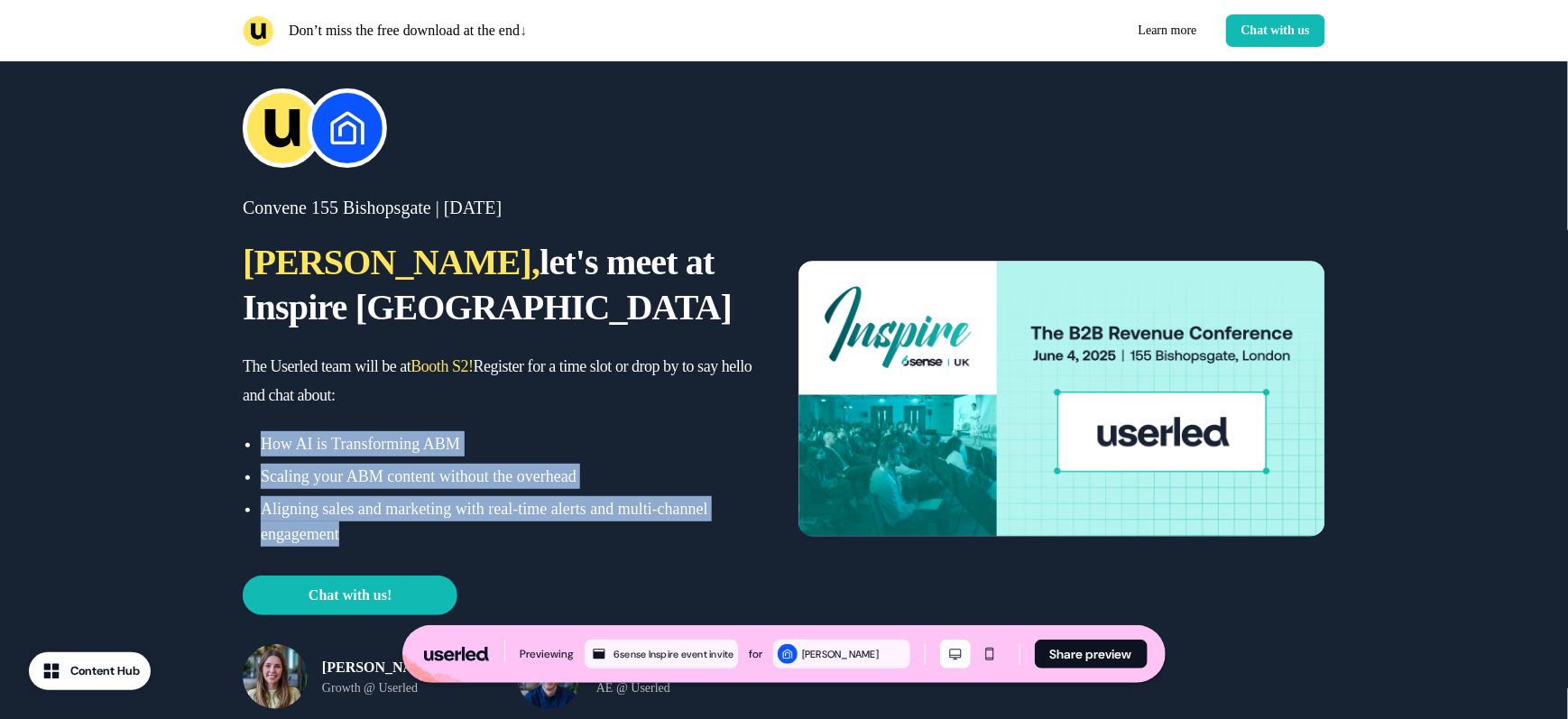
drag, startPoint x: 265, startPoint y: 401, endPoint x: 423, endPoint y: 499, distance: 185.9
click at [423, 499] on div "How AI is Transforming ABM Scaling your ABM content without the overhead Aligni…" at bounding box center [507, 489] width 527 height 116
click at [423, 499] on p "Aligning sales and marketing with real-time alerts and multi-channel engagement" at bounding box center [514, 521] width 509 height 51
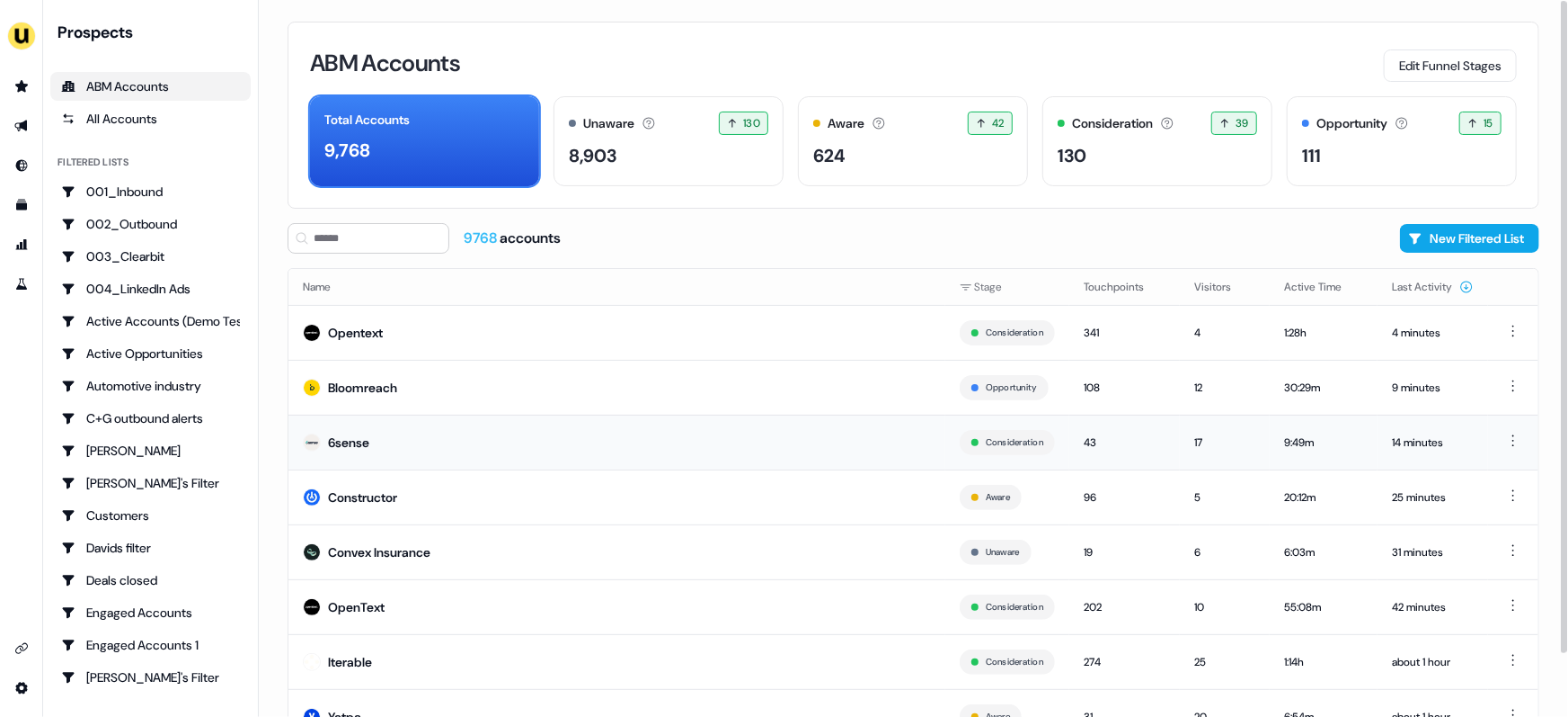
scroll to position [68, 0]
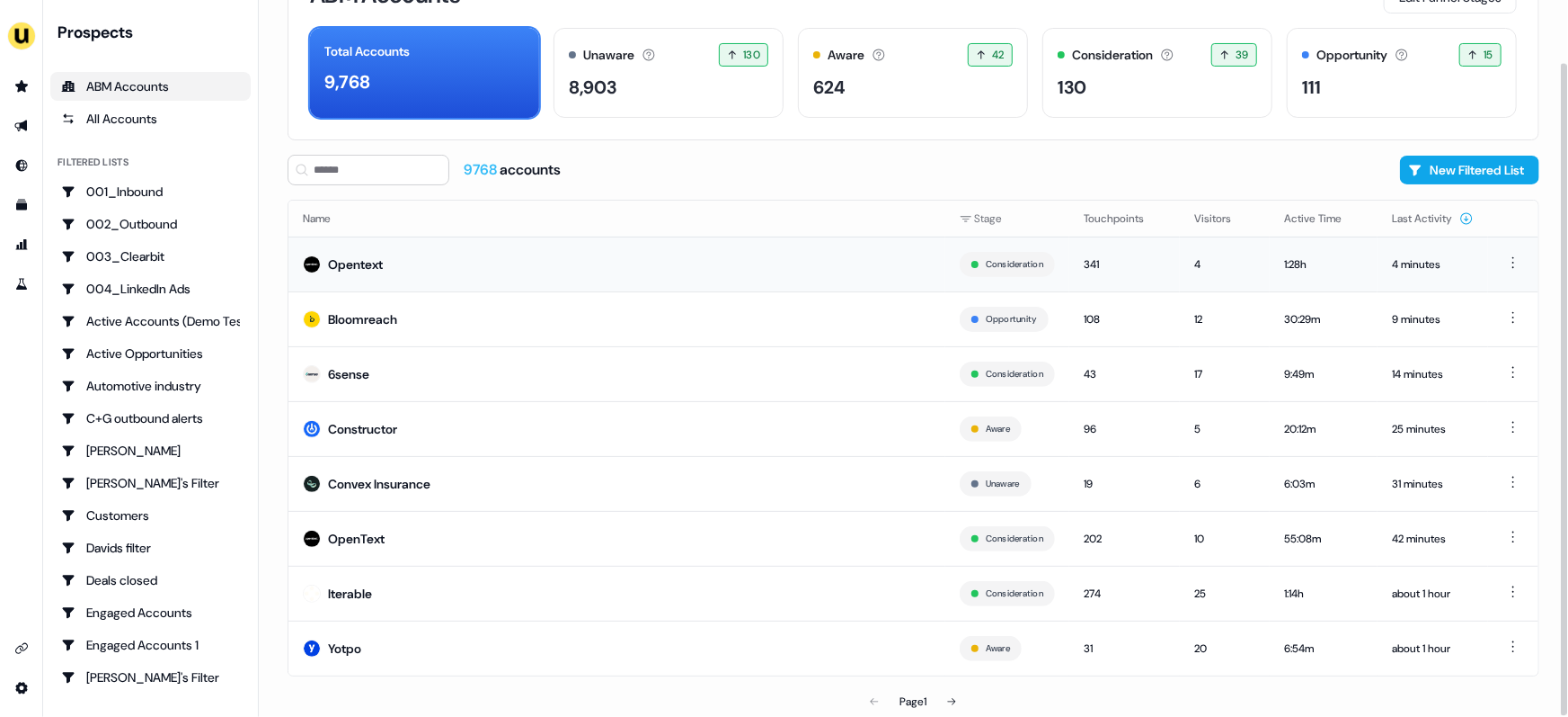
click at [437, 255] on td "Opentext" at bounding box center [616, 264] width 657 height 55
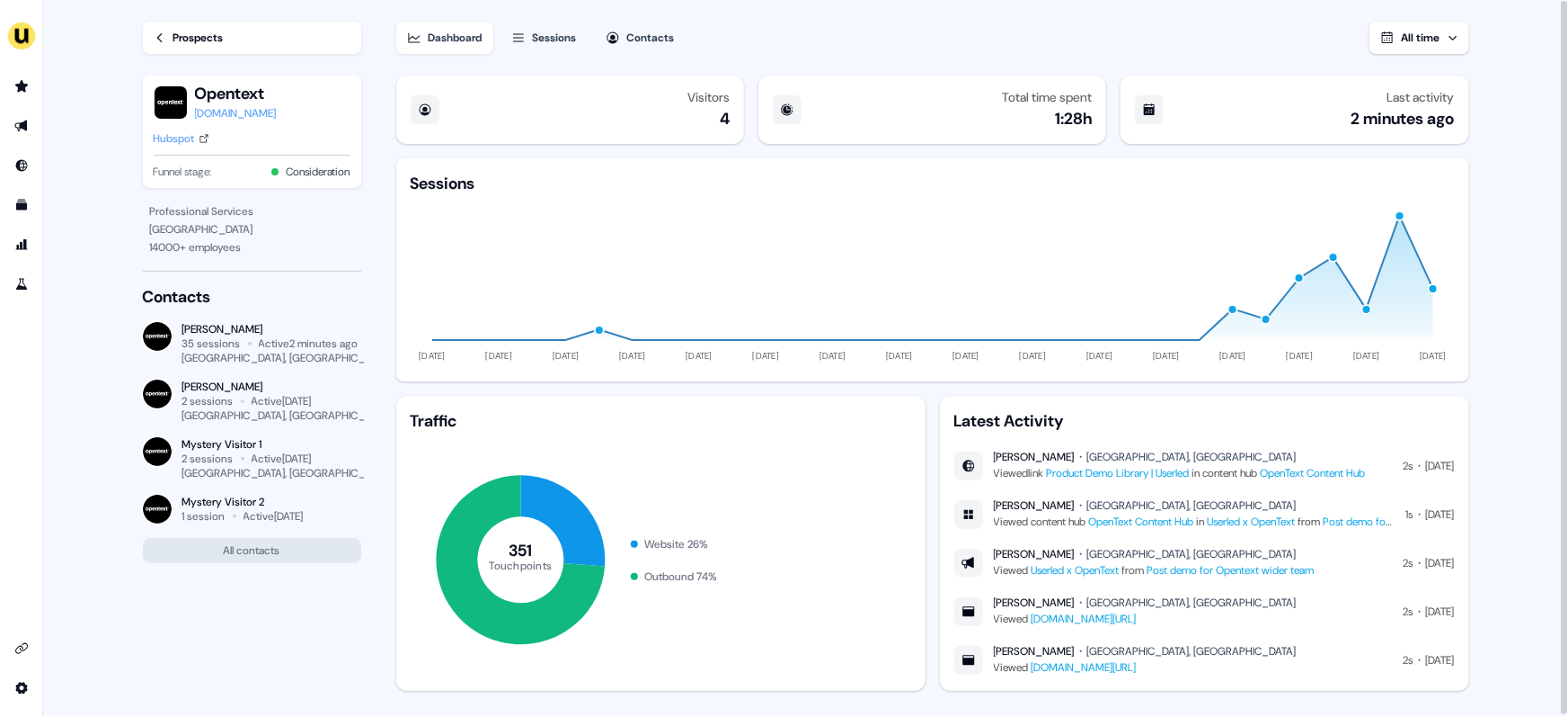
click at [549, 31] on div "Sessions" at bounding box center [555, 37] width 44 height 18
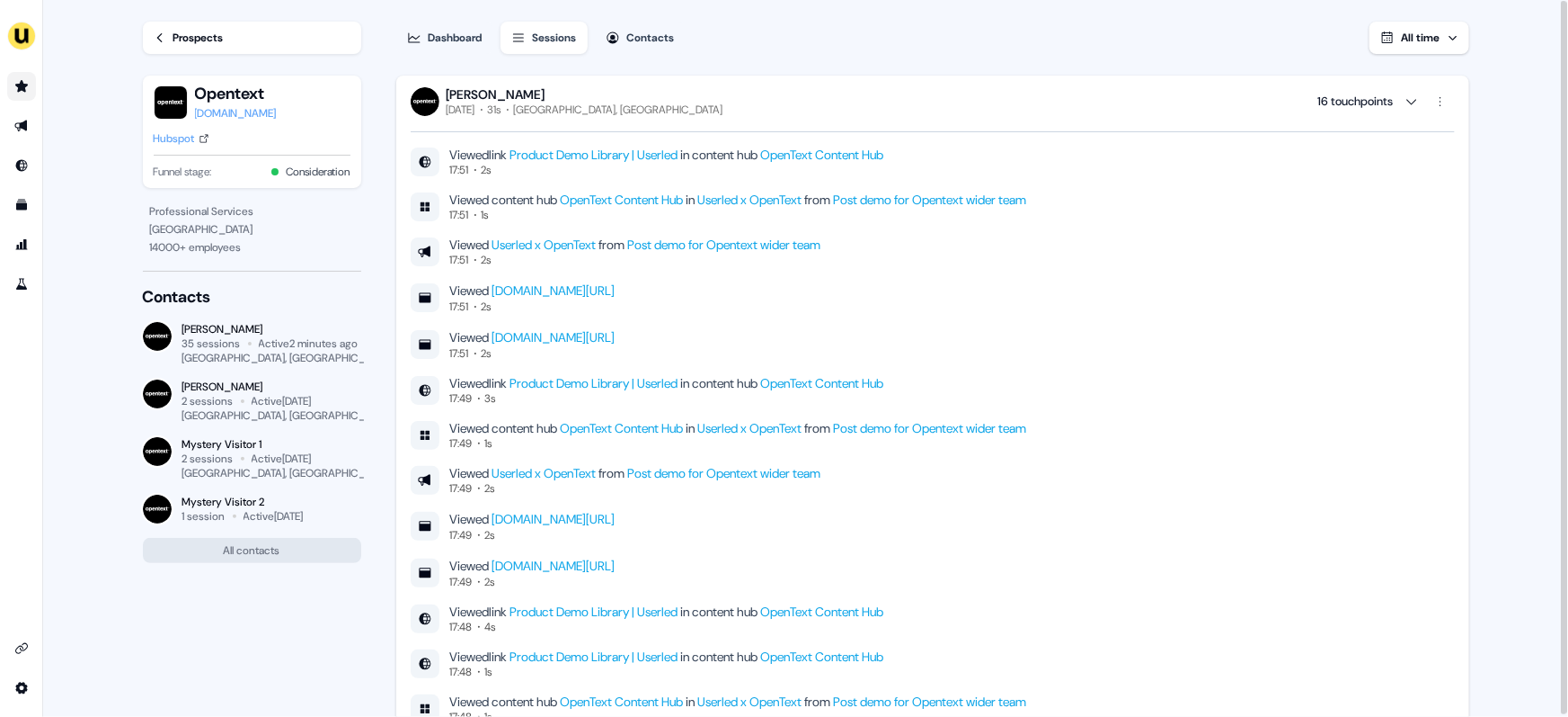
click at [13, 92] on link "Go to prospects" at bounding box center [21, 86] width 28 height 28
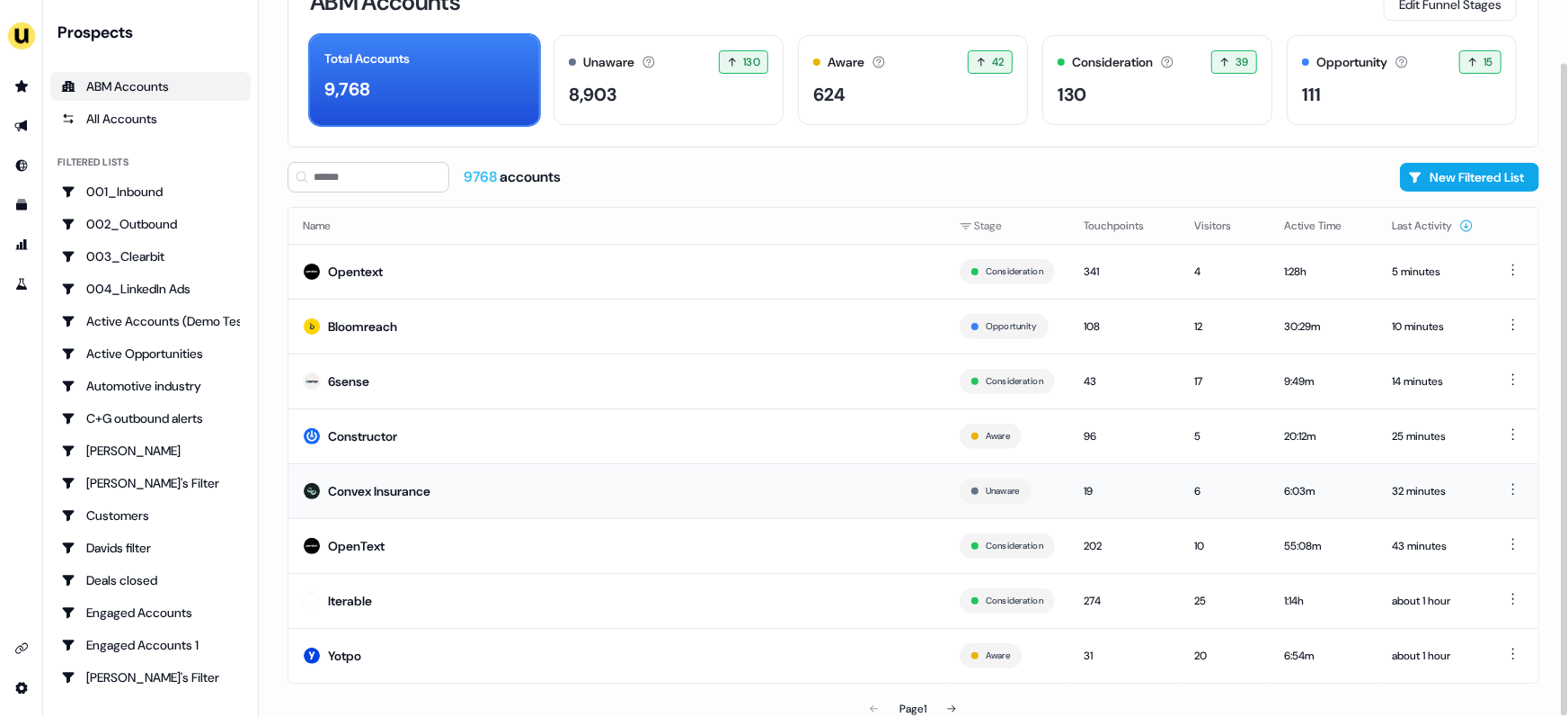
scroll to position [68, 0]
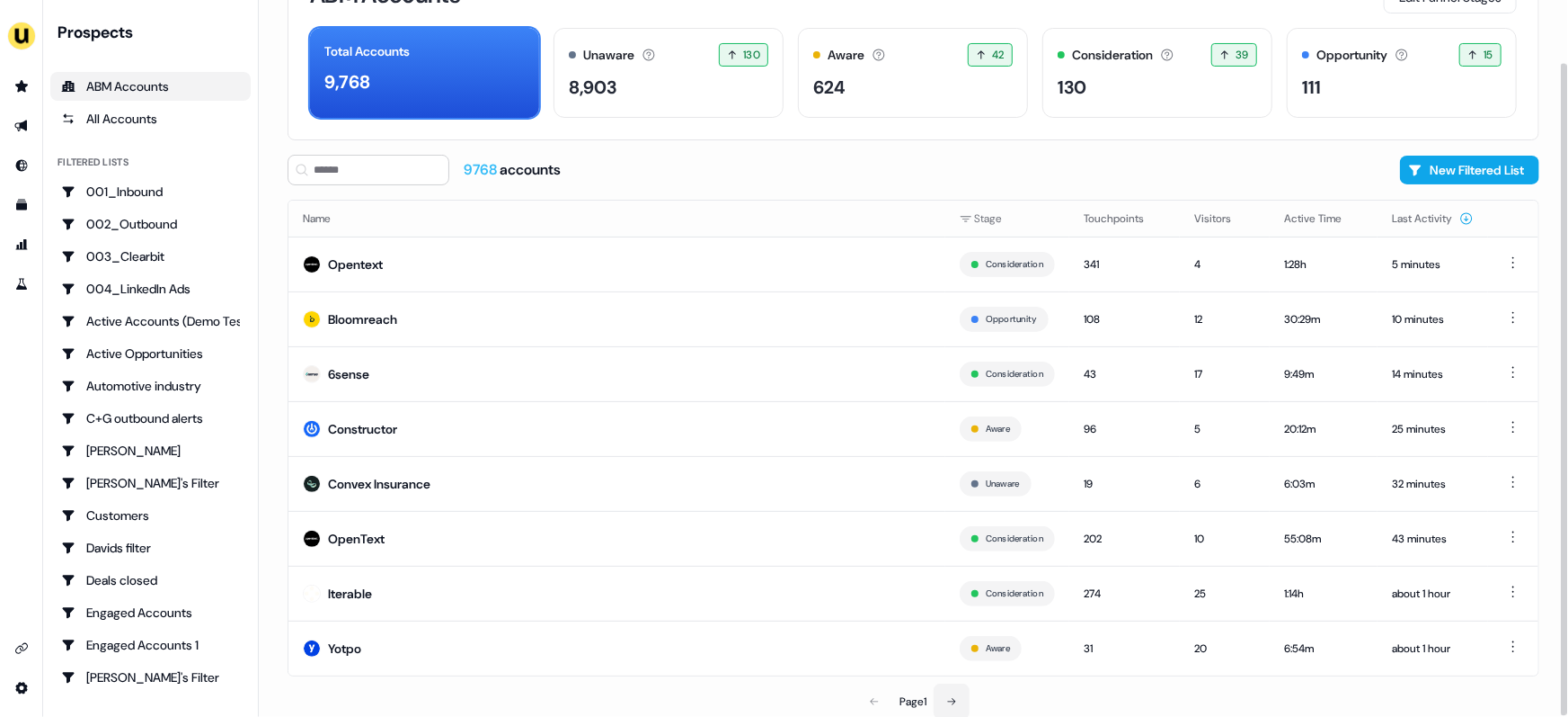
click at [952, 688] on button at bounding box center [951, 701] width 36 height 36
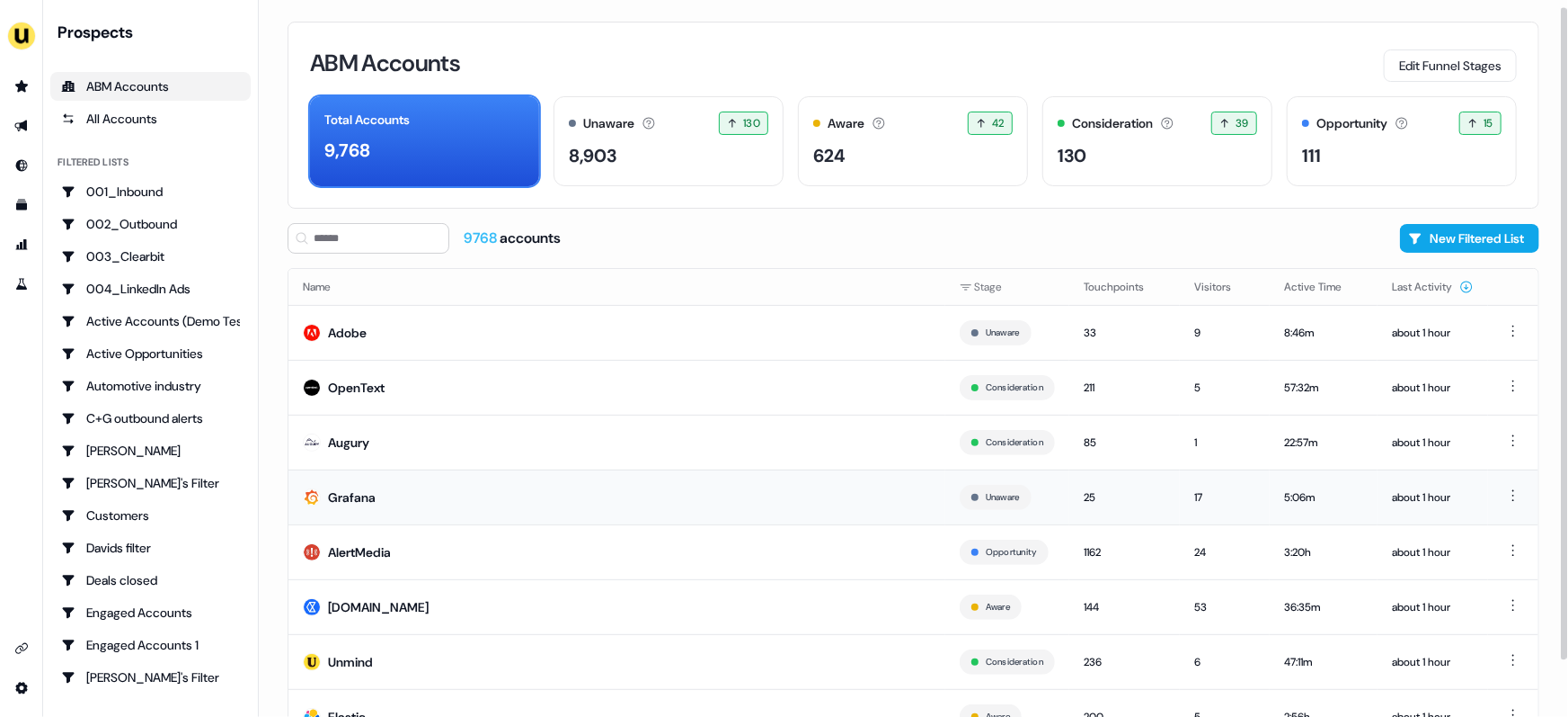
scroll to position [68, 0]
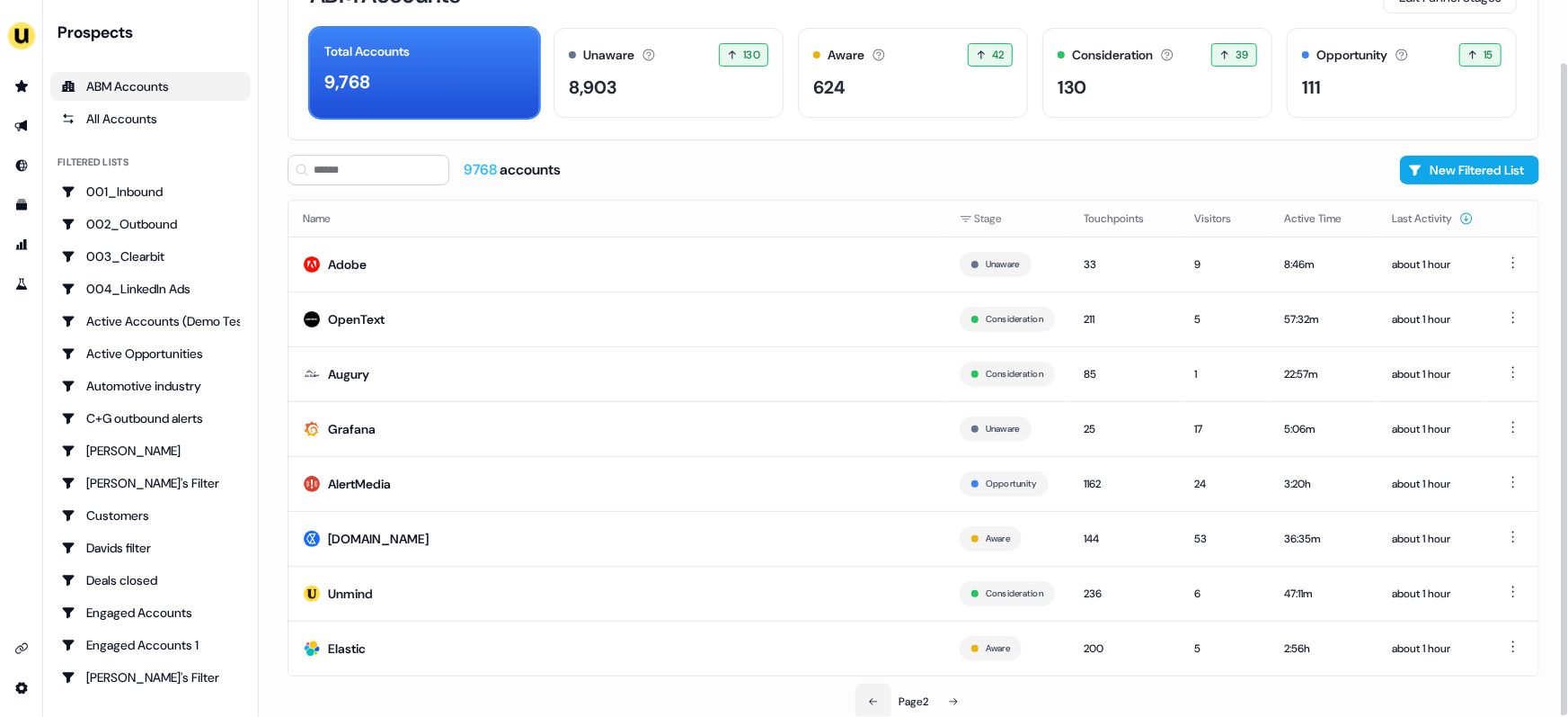
click at [864, 697] on button at bounding box center [873, 701] width 36 height 36
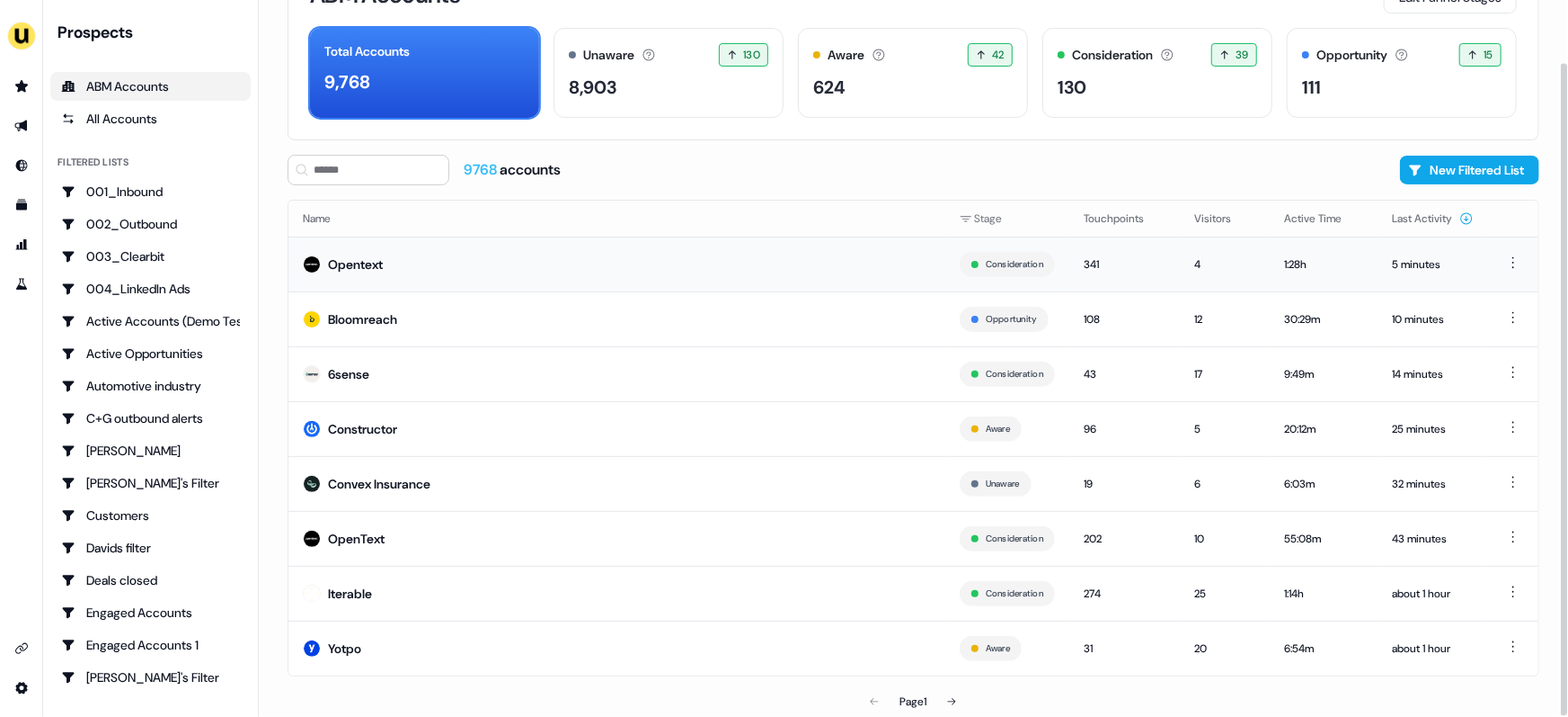
click at [510, 247] on td "Opentext" at bounding box center [616, 264] width 657 height 55
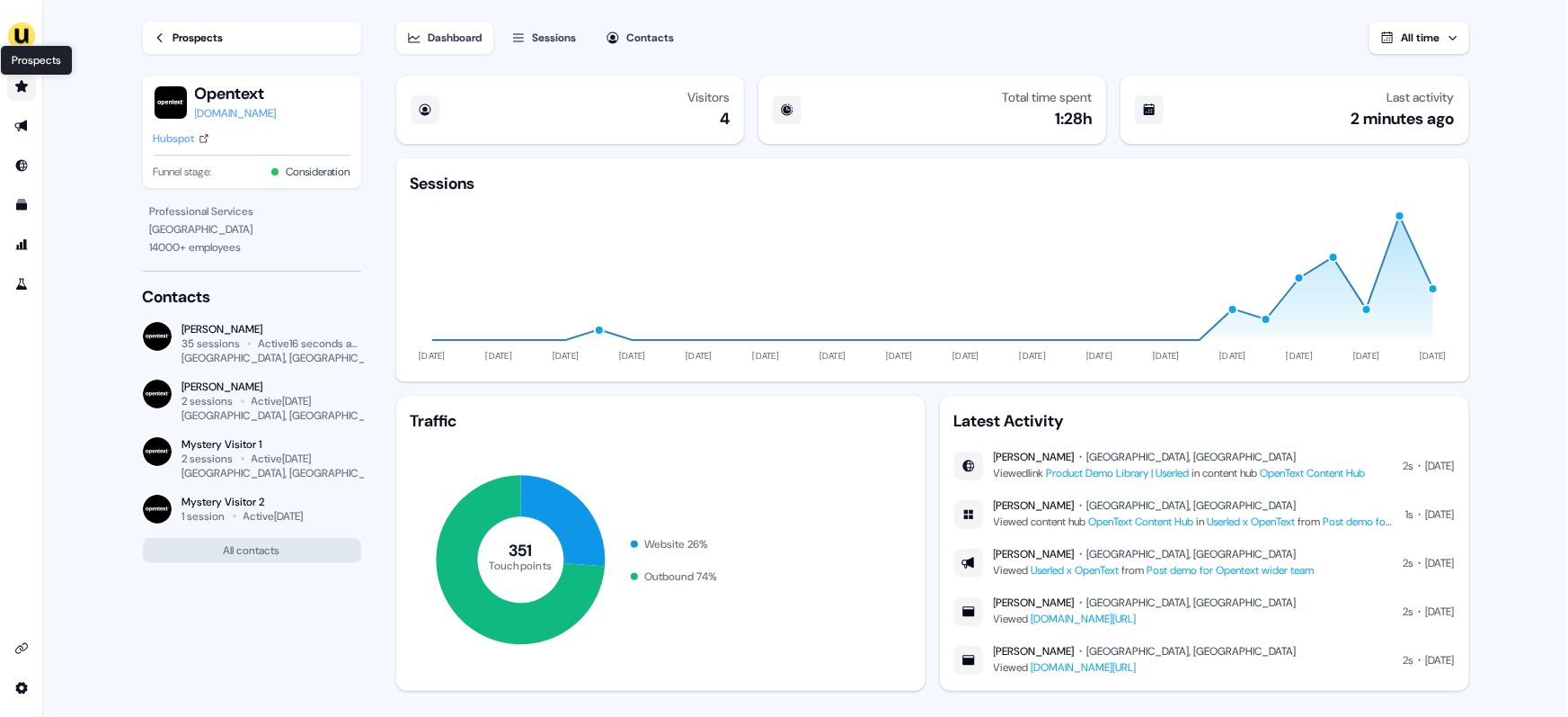
click at [23, 89] on icon "Go to prospects" at bounding box center [21, 86] width 13 height 12
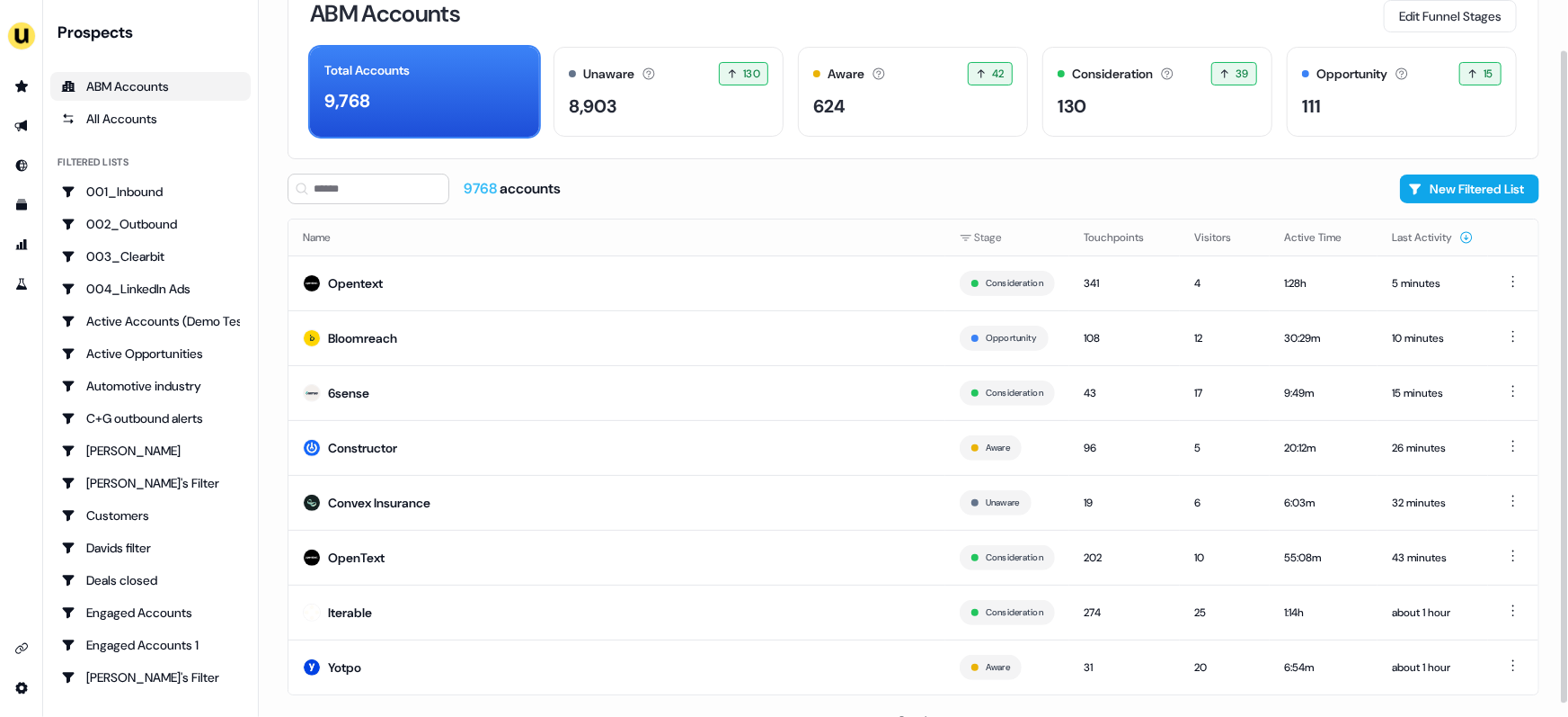
scroll to position [68, 0]
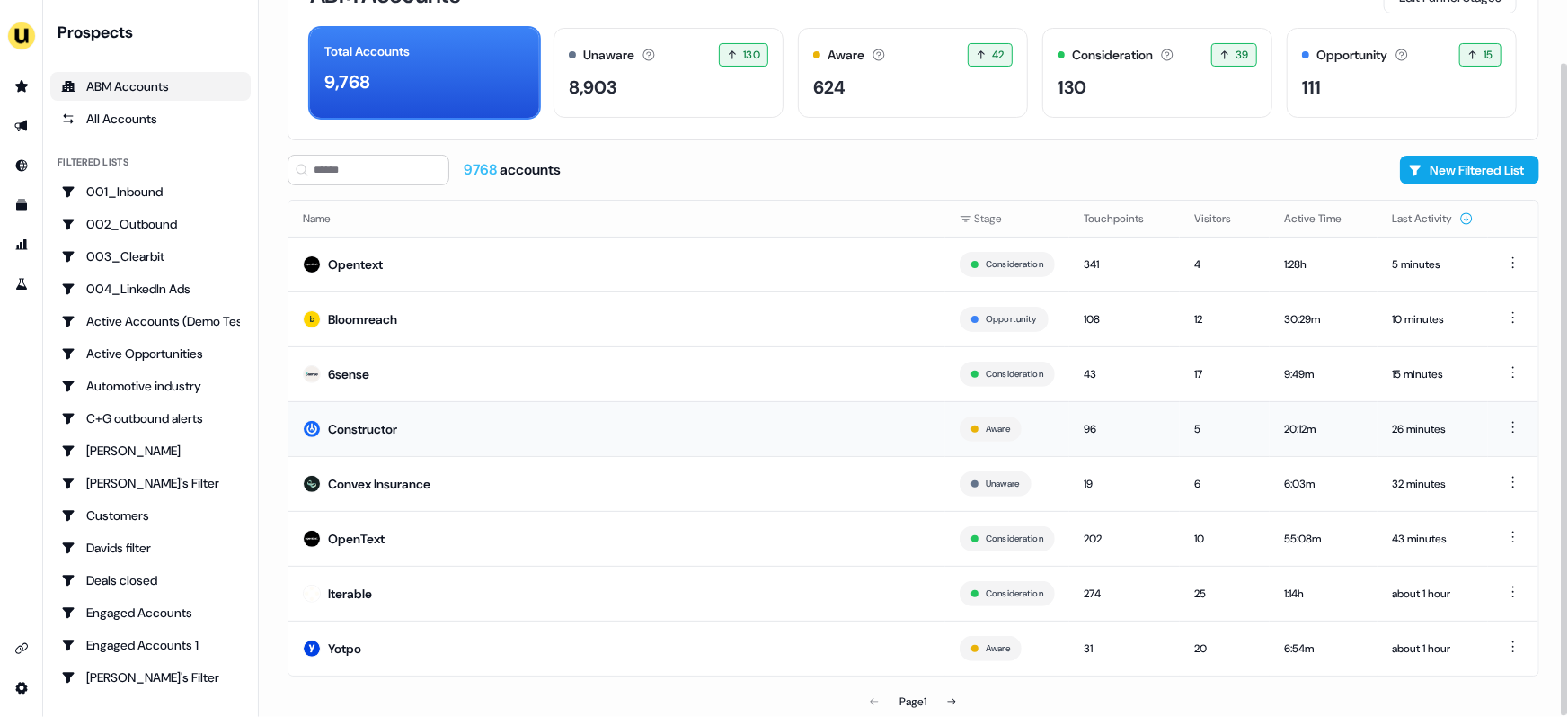
click at [438, 417] on td "Constructor" at bounding box center [616, 429] width 657 height 55
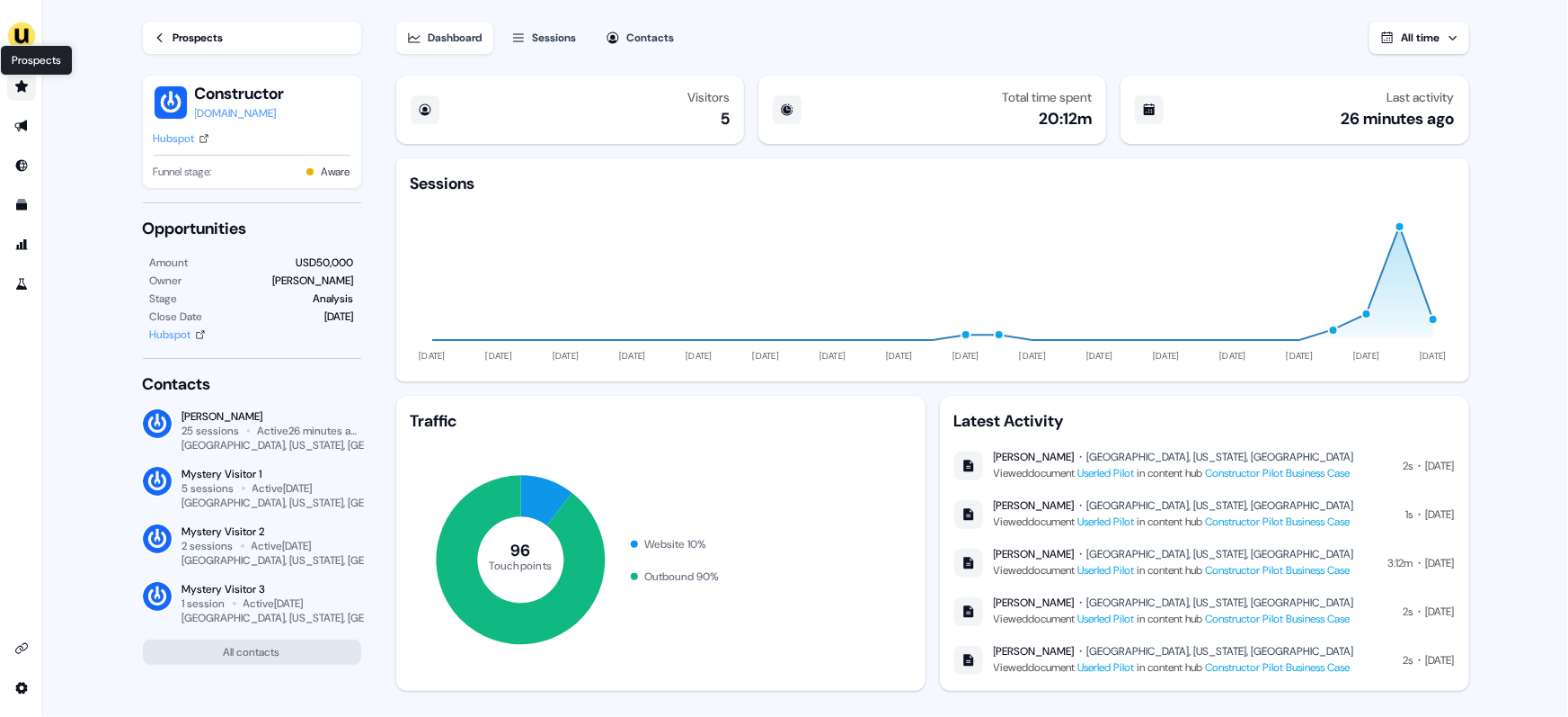
click at [21, 90] on icon "Go to prospects" at bounding box center [21, 86] width 13 height 12
